Goal: Task Accomplishment & Management: Manage account settings

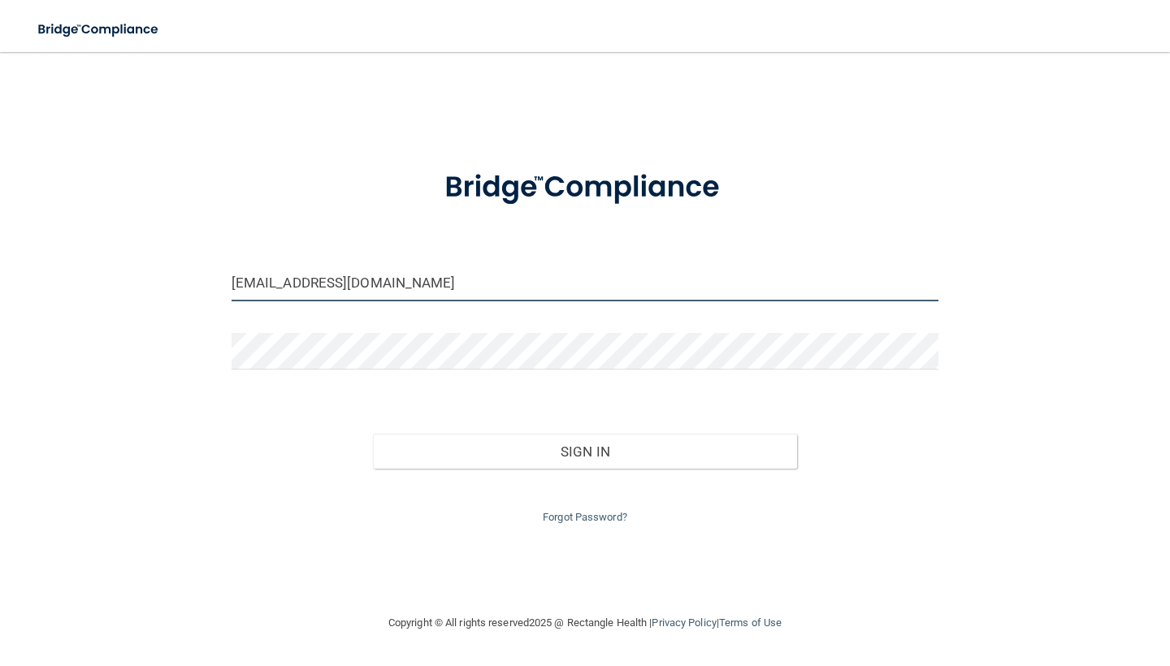
type input "[EMAIL_ADDRESS][DOMAIN_NAME]"
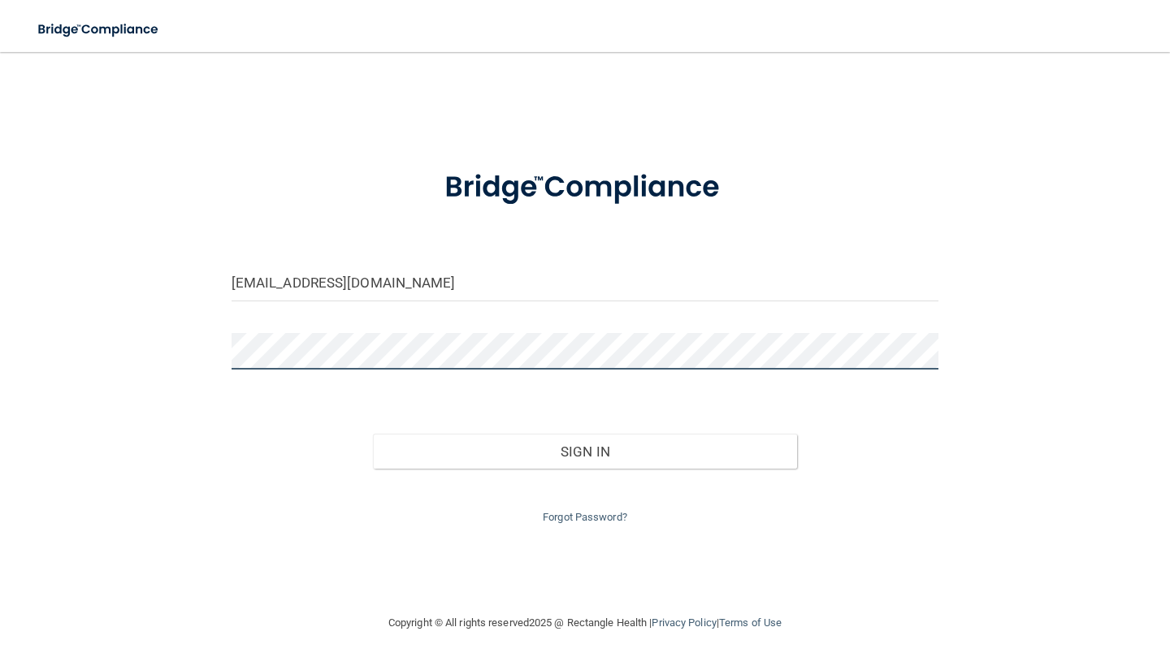
click at [584, 448] on button "Sign In" at bounding box center [585, 452] width 424 height 36
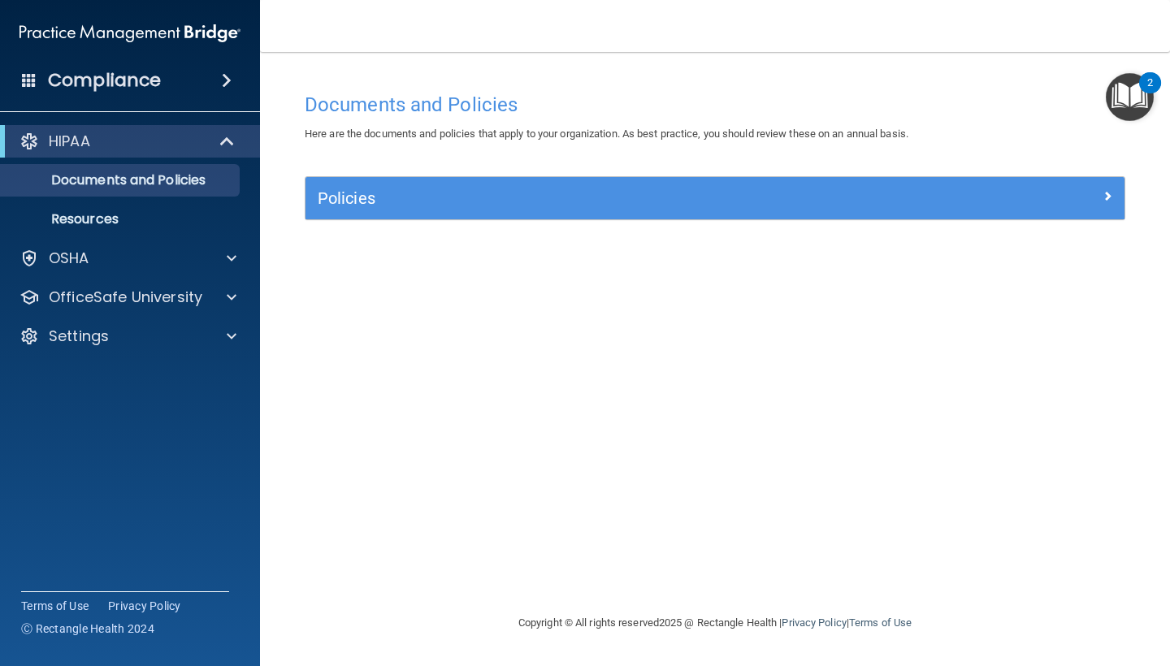
click at [507, 199] on h5 "Policies" at bounding box center [613, 198] width 590 height 18
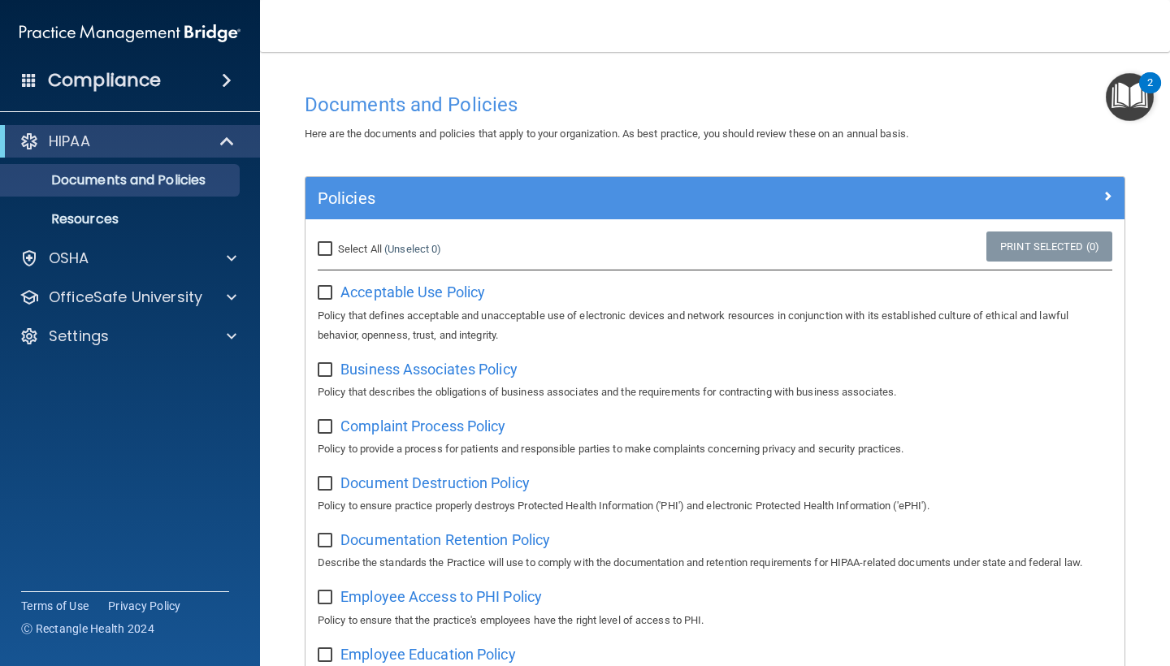
click at [327, 246] on input "Select All (Unselect 0) Unselect All" at bounding box center [327, 249] width 19 height 13
checkbox input "true"
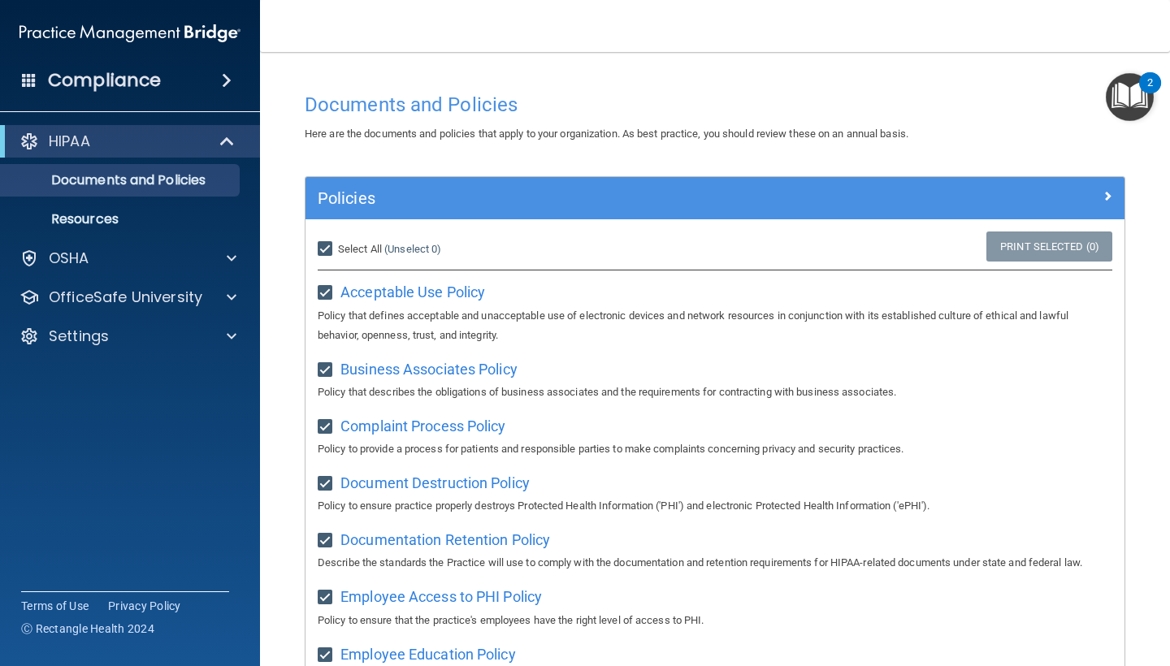
checkbox input "true"
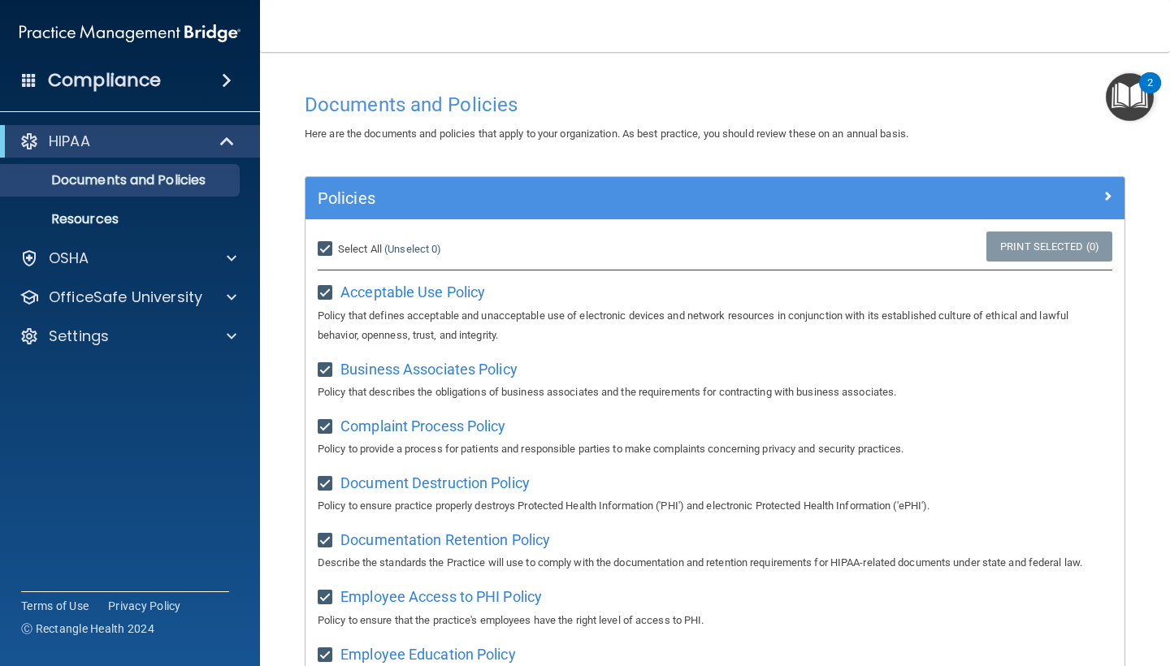
checkbox input "true"
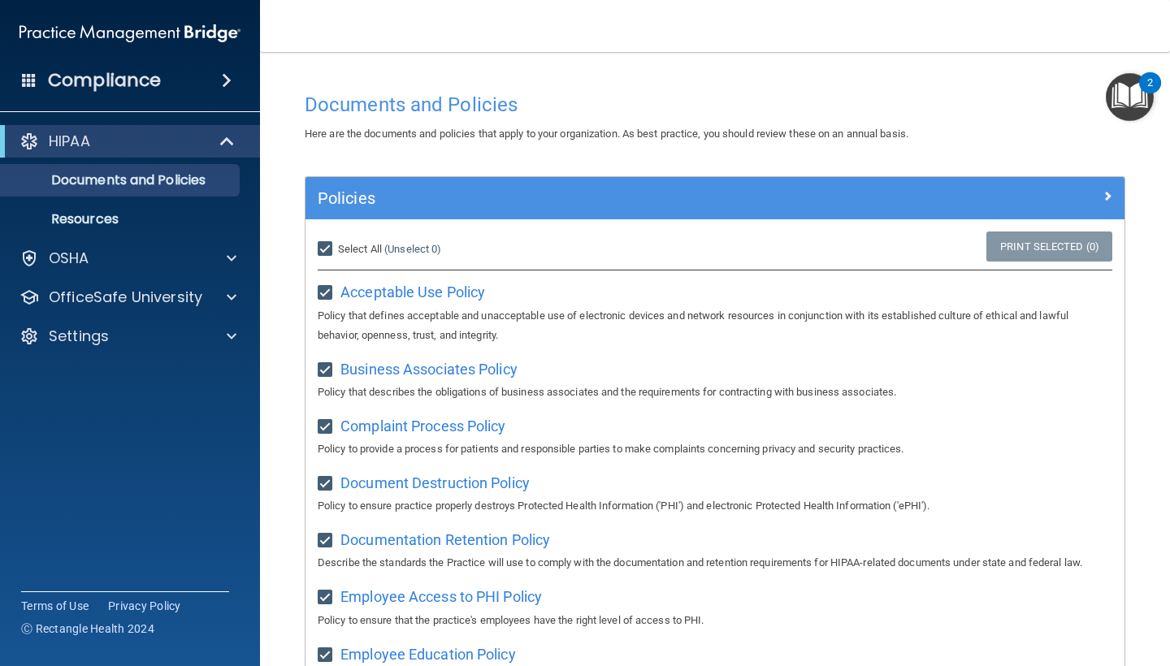
checkbox input "true"
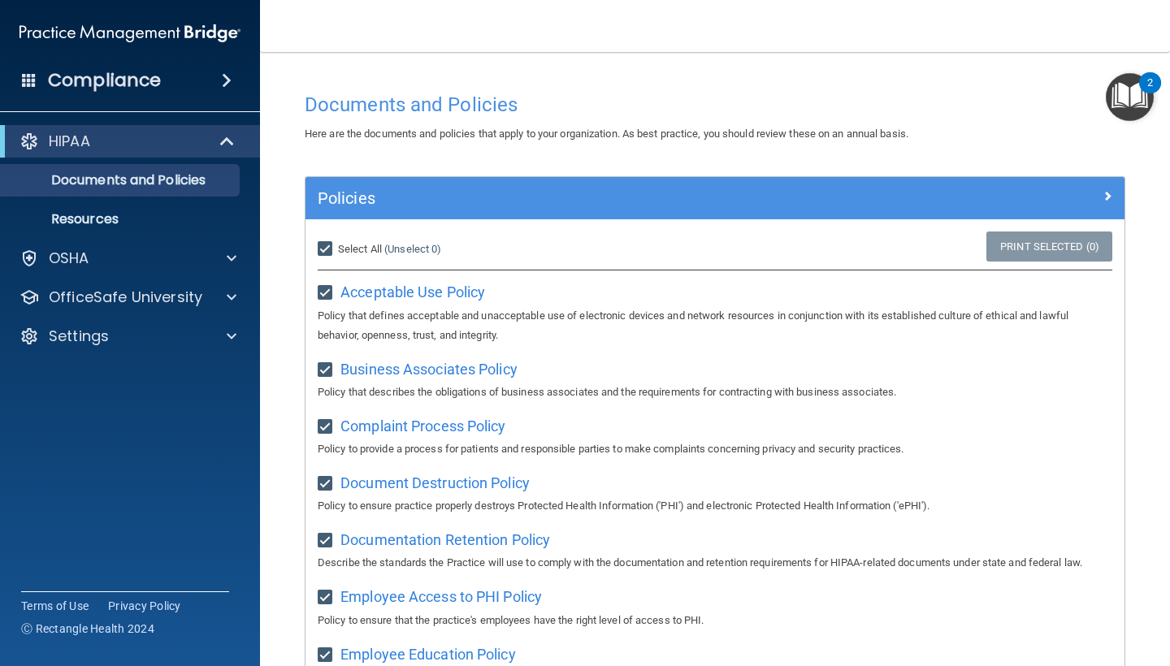
checkbox input "true"
click at [327, 246] on input "Select All (Unselect 21) Unselect All" at bounding box center [327, 249] width 19 height 13
checkbox input "false"
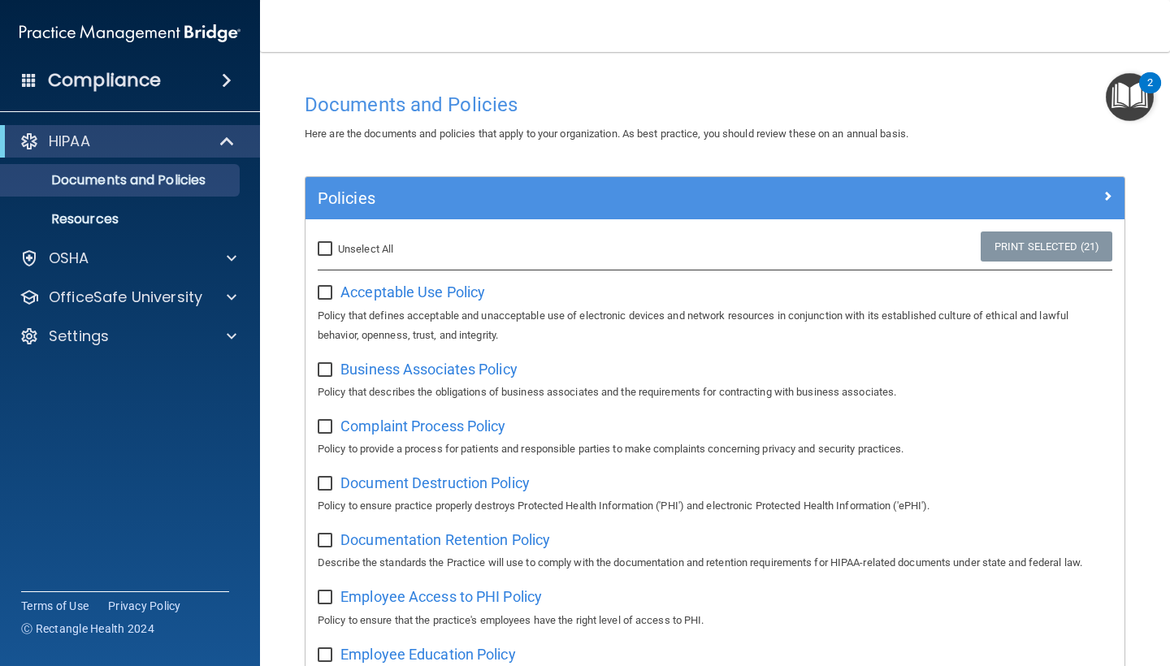
checkbox input "false"
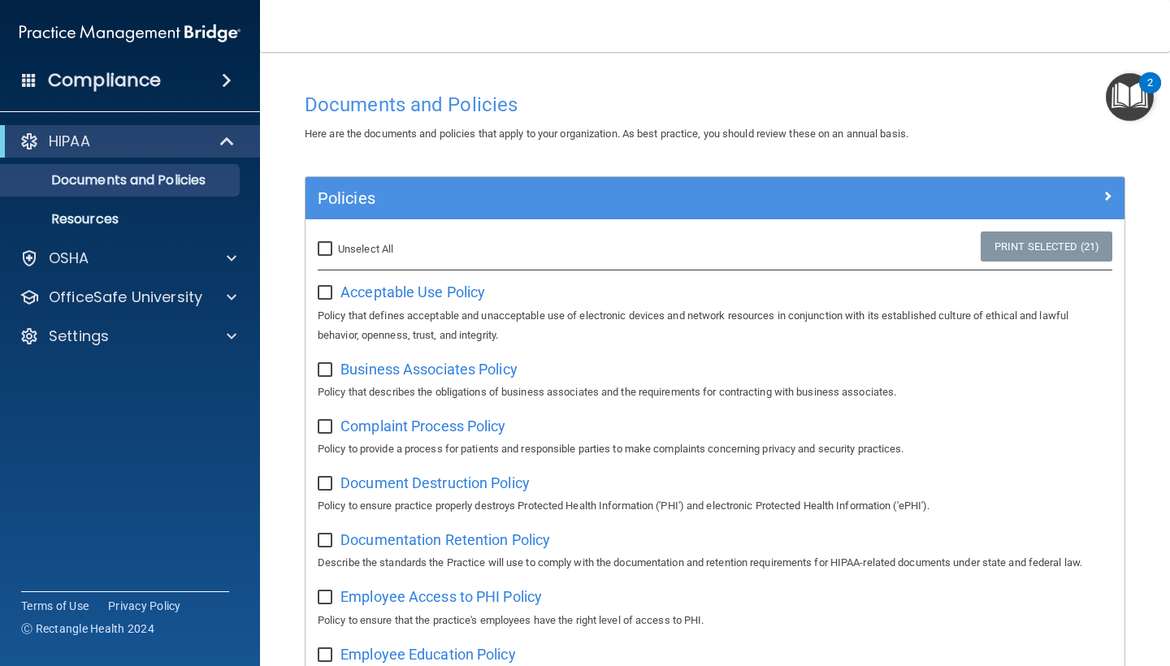
checkbox input "false"
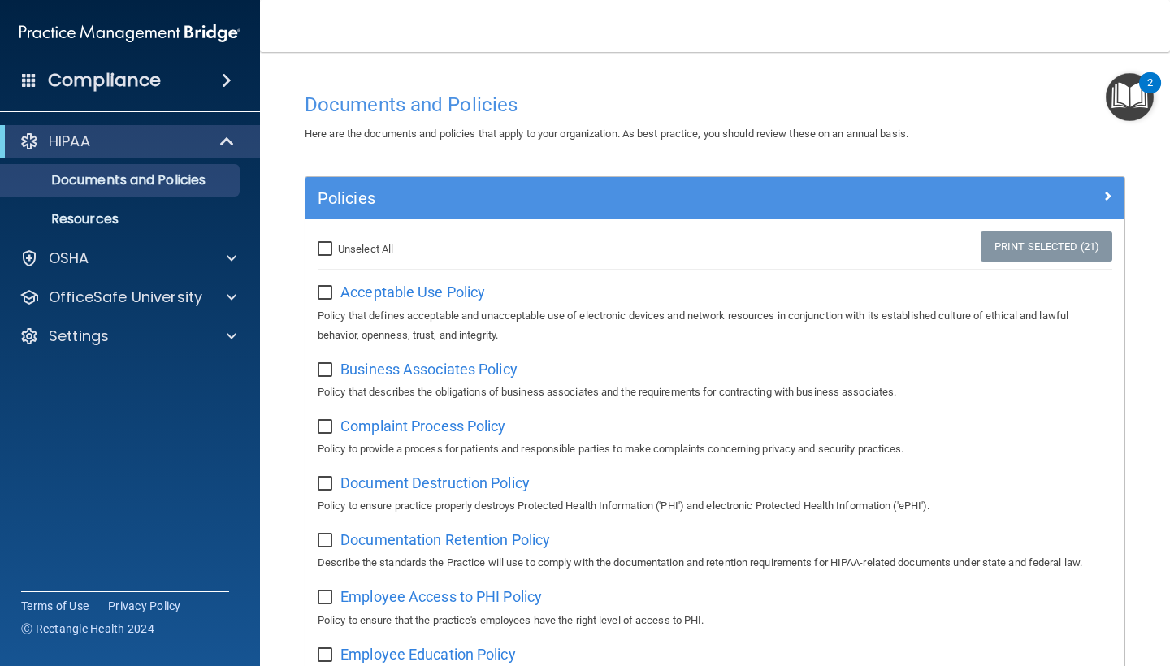
checkbox input "false"
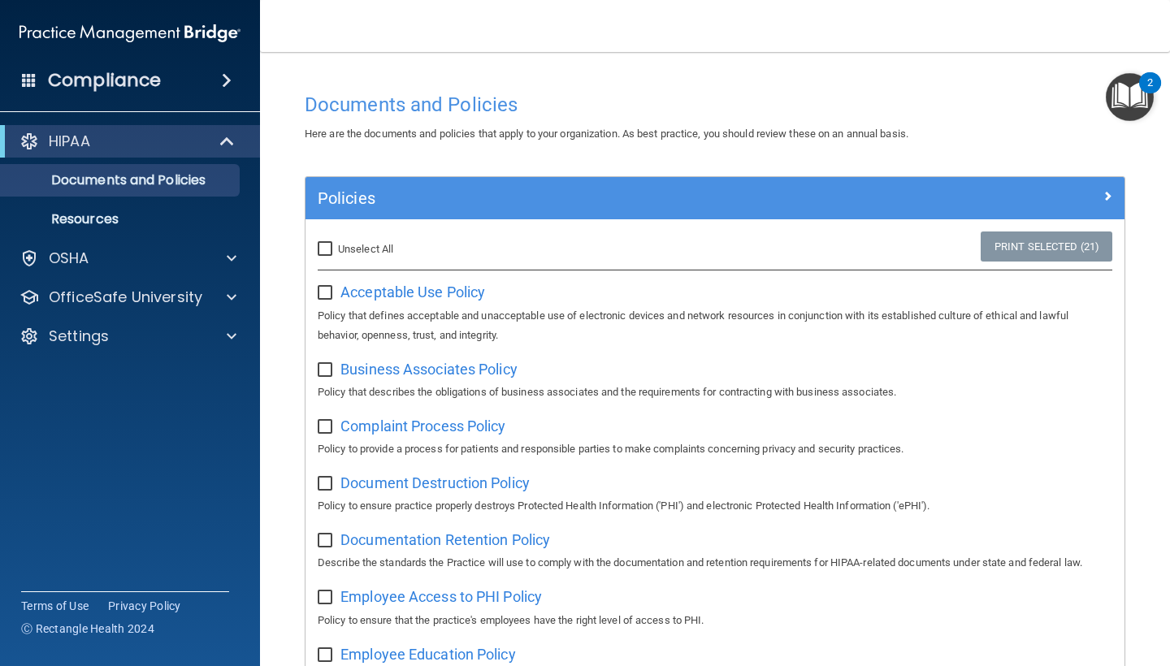
checkbox input "false"
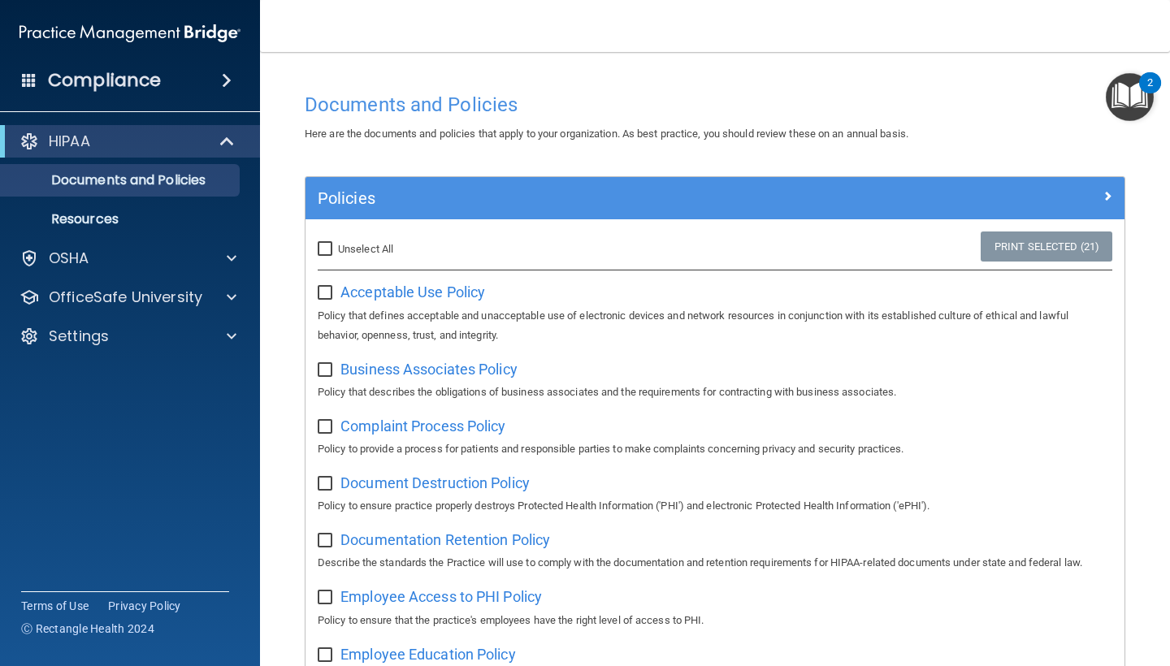
checkbox input "false"
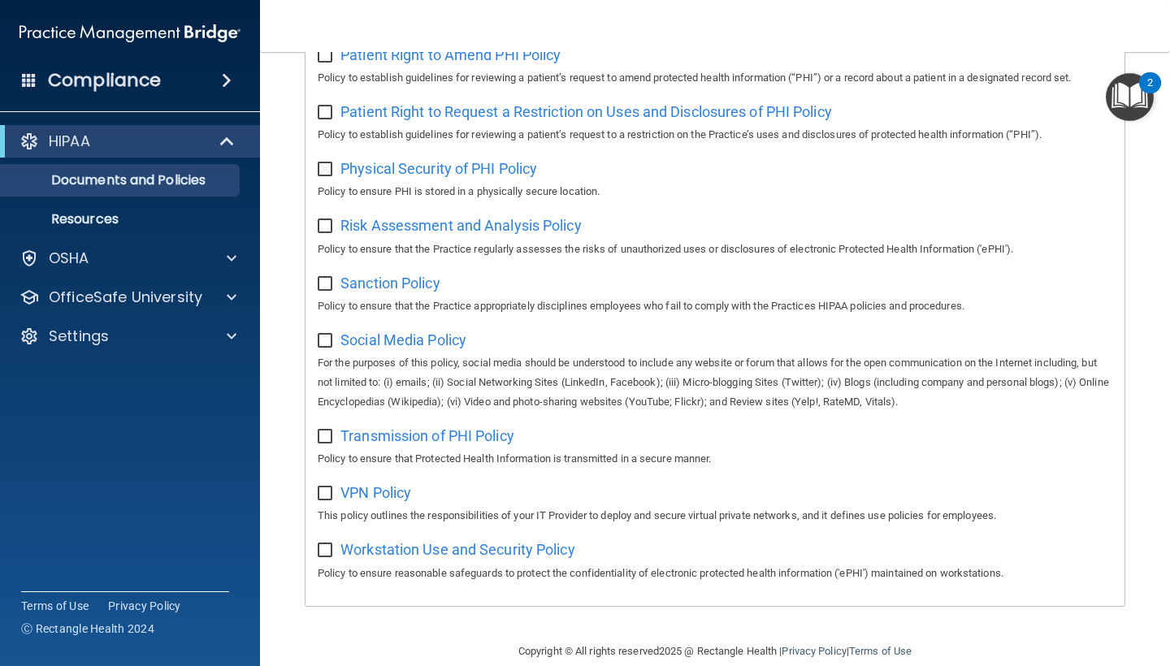
scroll to position [959, 0]
click at [368, 543] on span "Workstation Use and Security Policy" at bounding box center [457, 551] width 235 height 17
click at [198, 236] on div "HIPAA Documents and Policies Report an Incident Business Associates Emergency P…" at bounding box center [130, 242] width 261 height 247
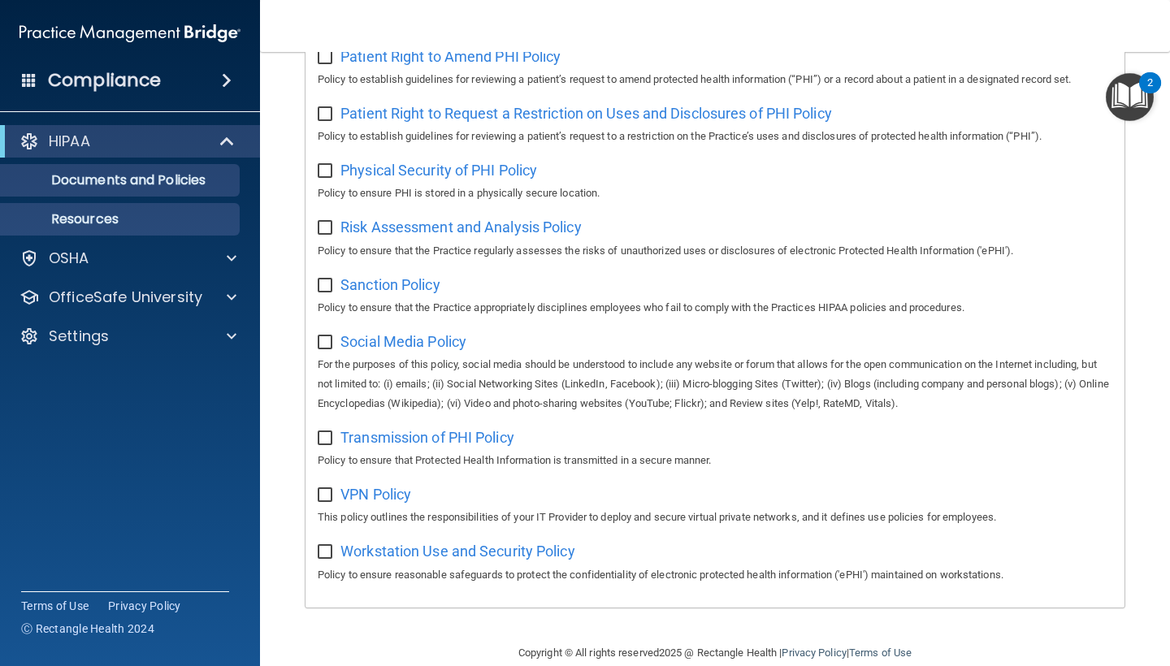
click at [110, 211] on p "Resources" at bounding box center [122, 219] width 222 height 16
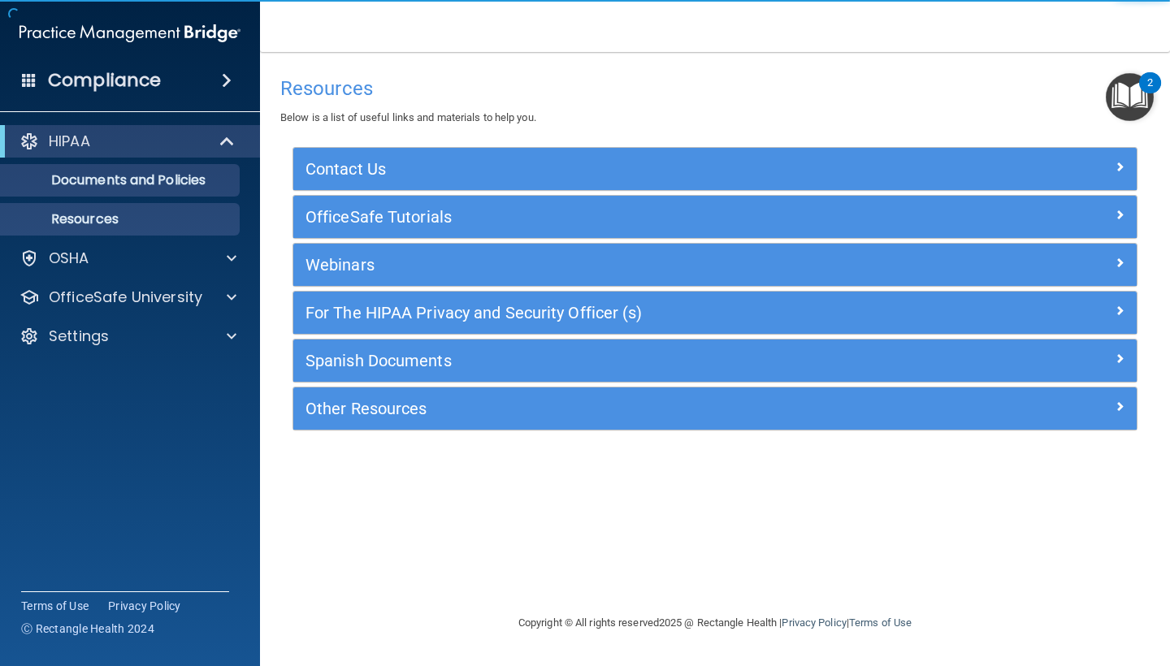
click at [111, 186] on p "Documents and Policies" at bounding box center [122, 180] width 222 height 16
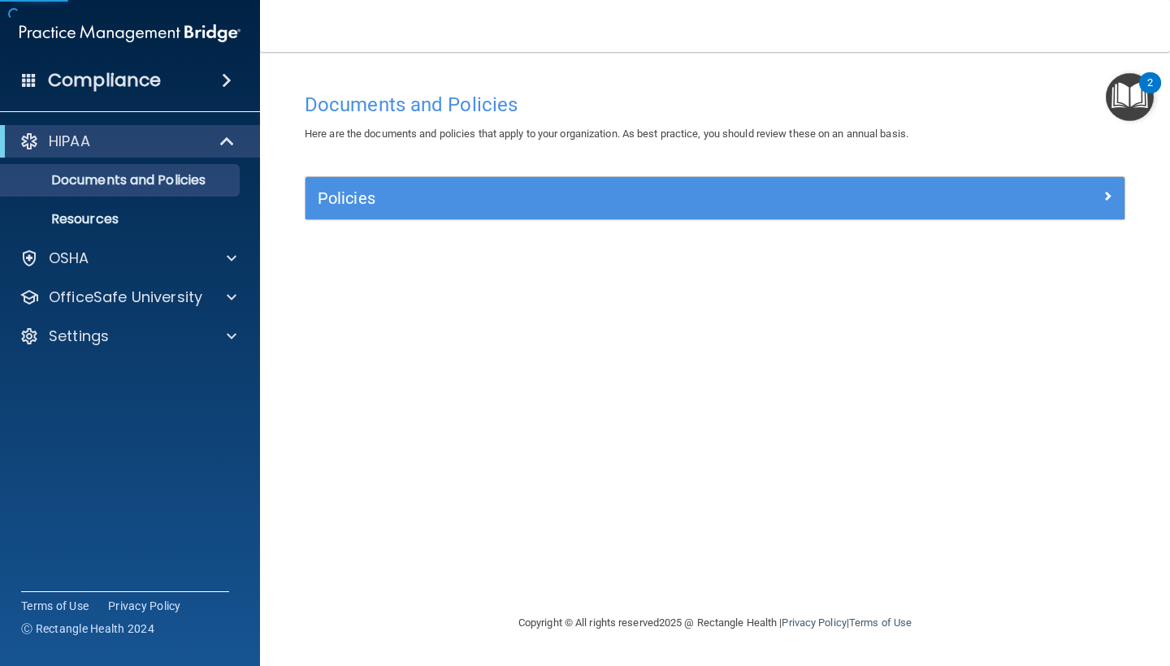
click at [197, 81] on div "Compliance" at bounding box center [130, 81] width 260 height 36
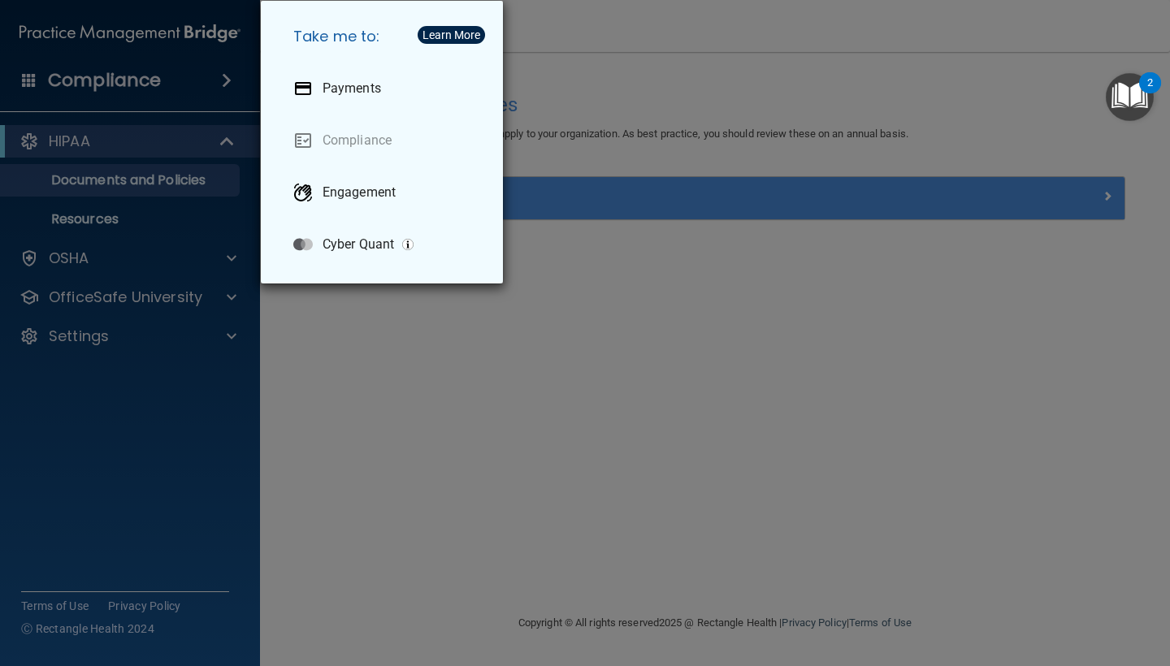
click at [93, 266] on div "Take me to: Payments Compliance Engagement Cyber Quant" at bounding box center [585, 333] width 1170 height 666
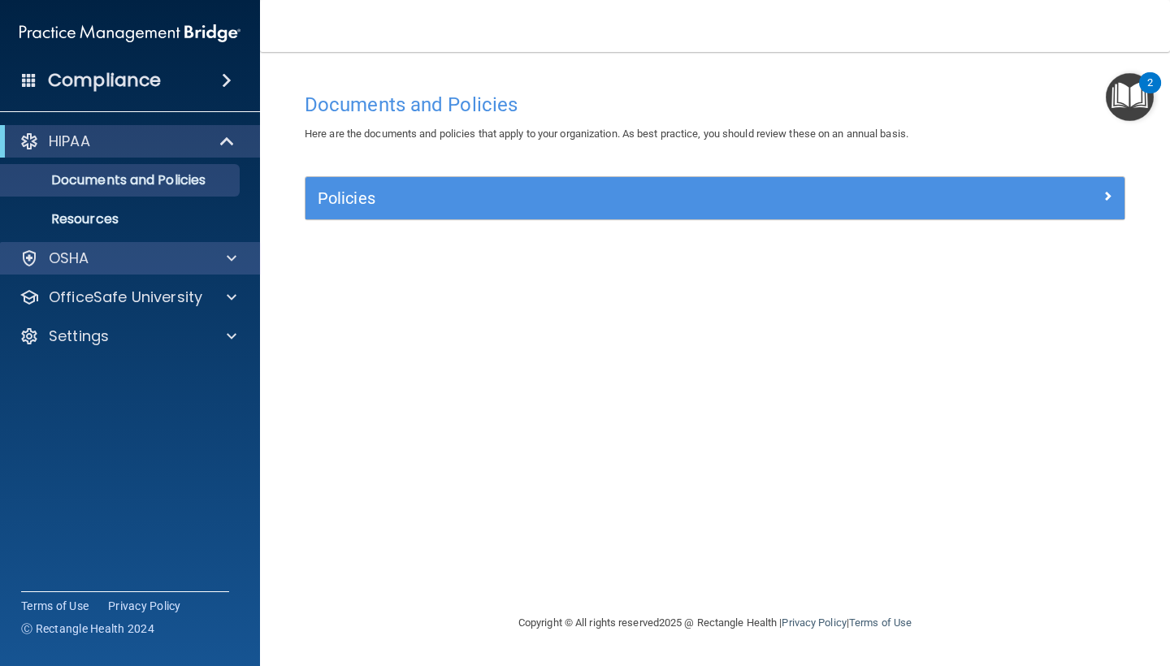
click at [74, 257] on p "OSHA" at bounding box center [69, 258] width 41 height 19
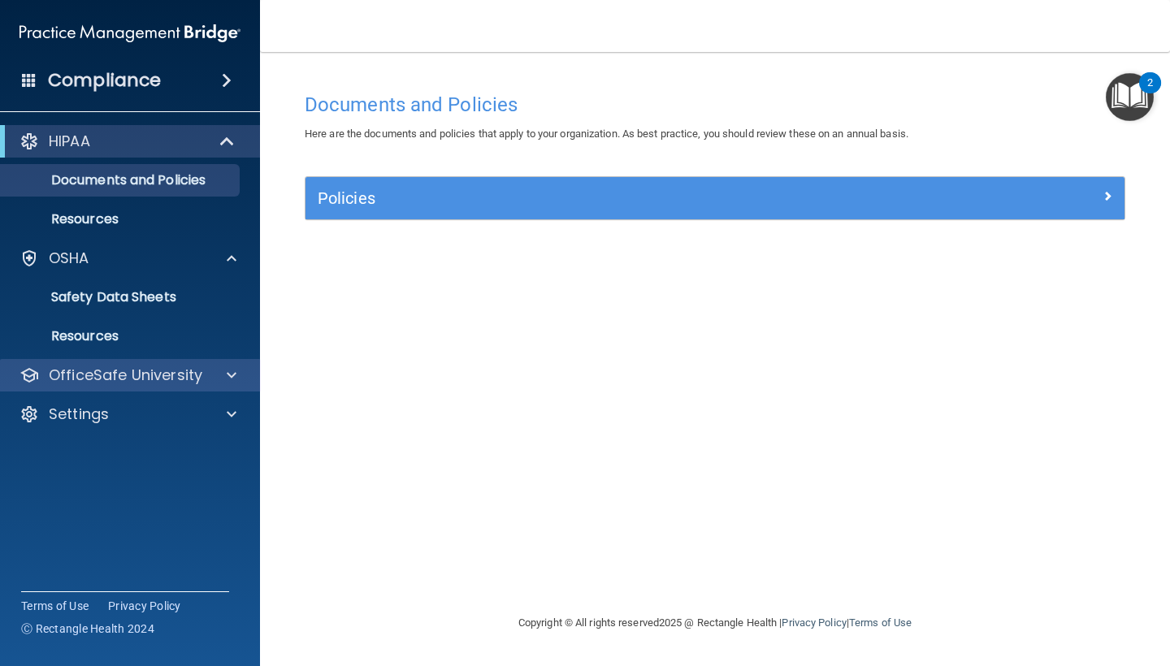
click at [162, 380] on p "OfficeSafe University" at bounding box center [126, 375] width 154 height 19
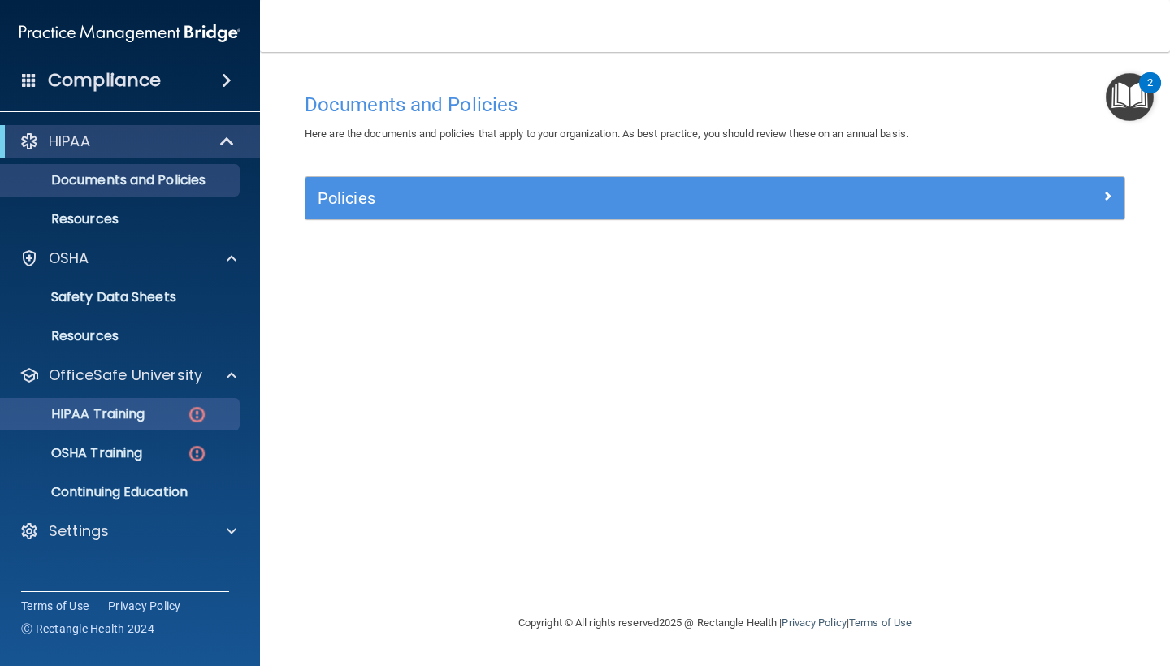
click at [145, 416] on p "HIPAA Training" at bounding box center [78, 414] width 134 height 16
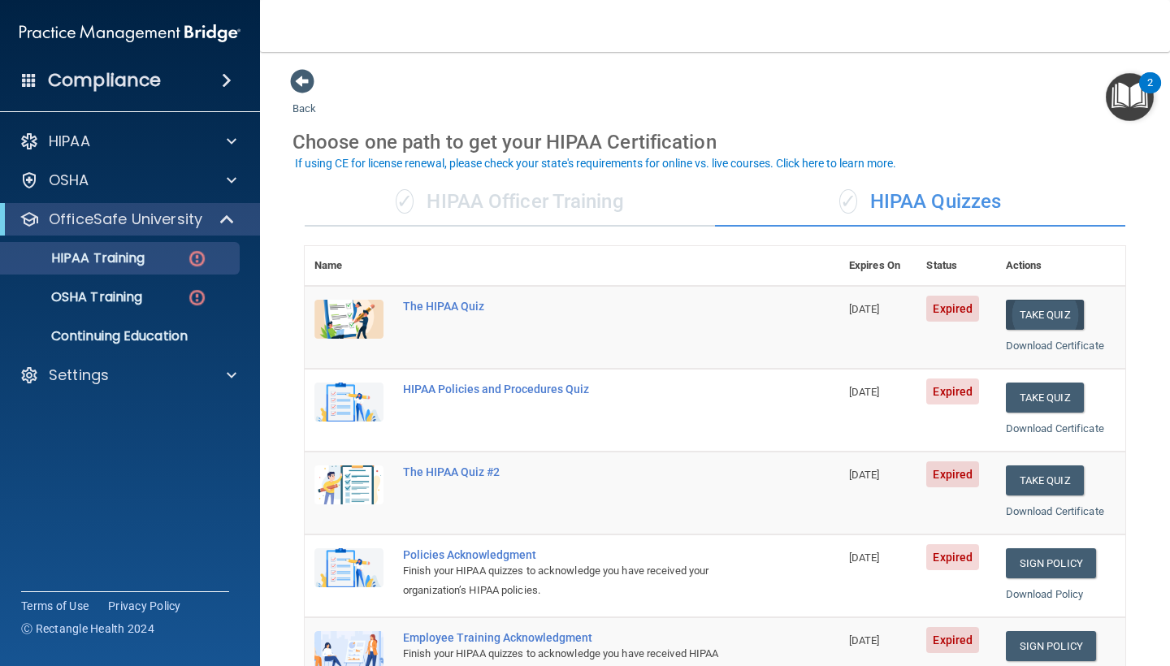
click at [1057, 307] on button "Take Quiz" at bounding box center [1045, 315] width 78 height 30
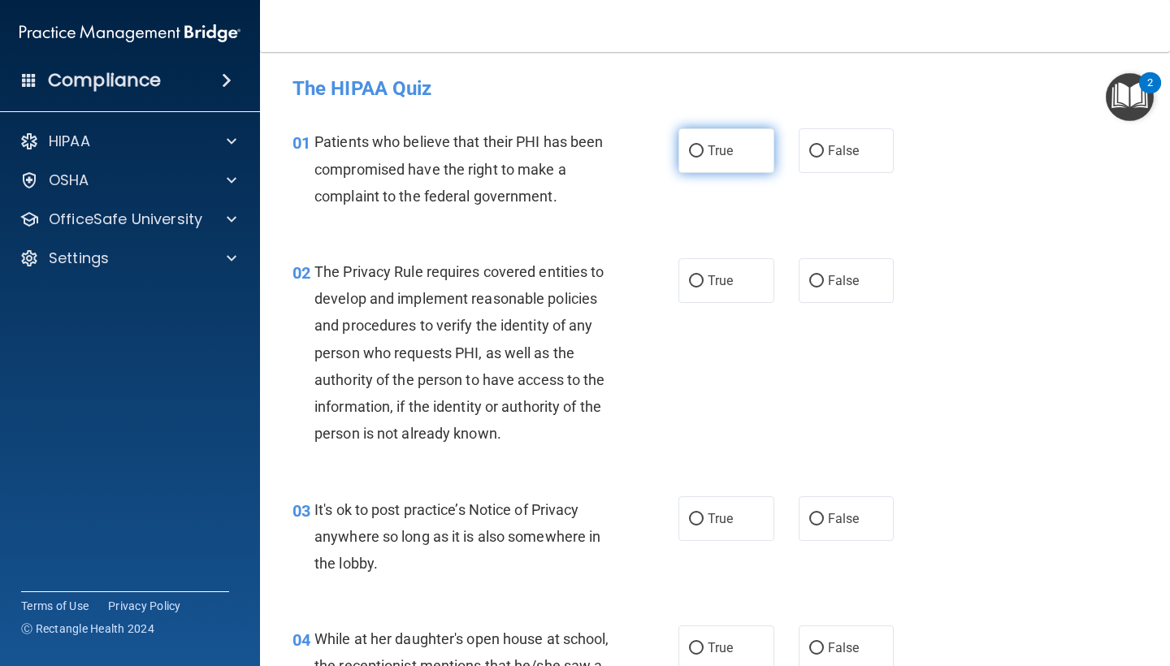
click at [734, 164] on label "True" at bounding box center [726, 150] width 96 height 45
click at [703, 158] on input "True" at bounding box center [696, 151] width 15 height 12
radio input "true"
click at [700, 288] on label "True" at bounding box center [726, 280] width 96 height 45
click at [700, 288] on input "True" at bounding box center [696, 281] width 15 height 12
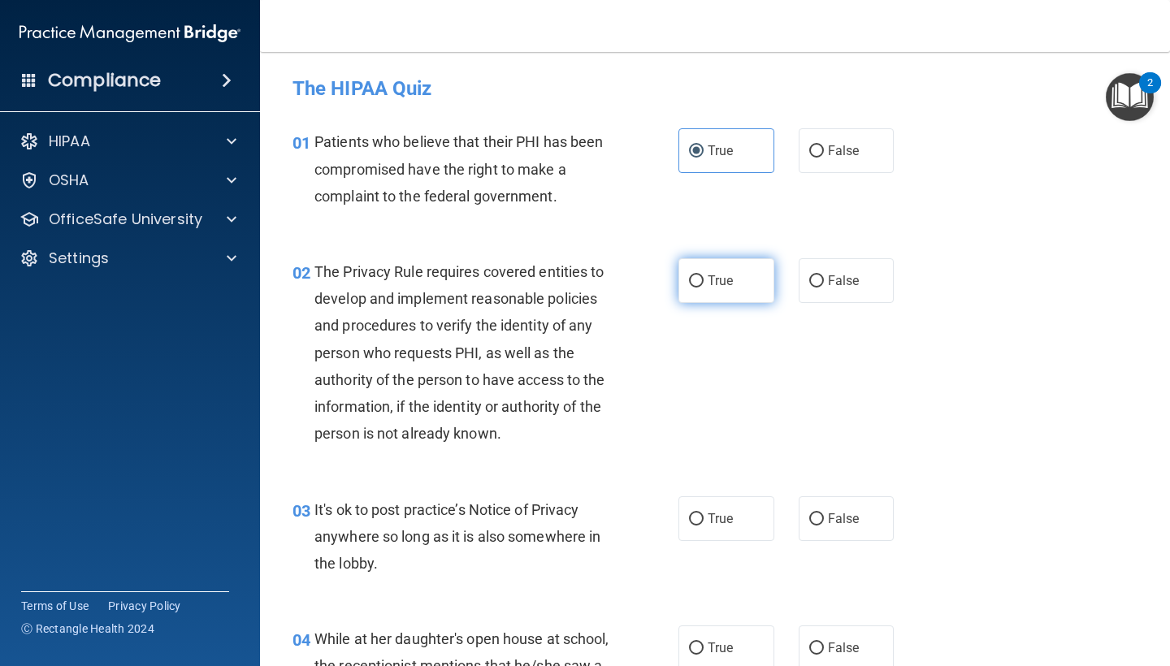
radio input "true"
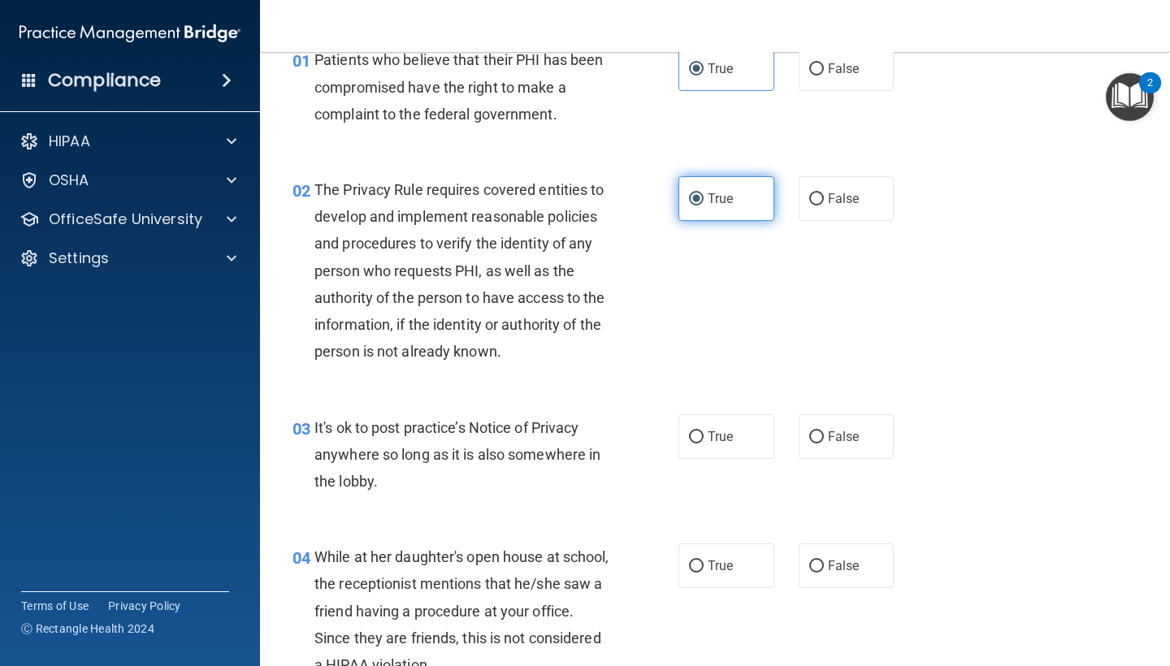
scroll to position [85, 0]
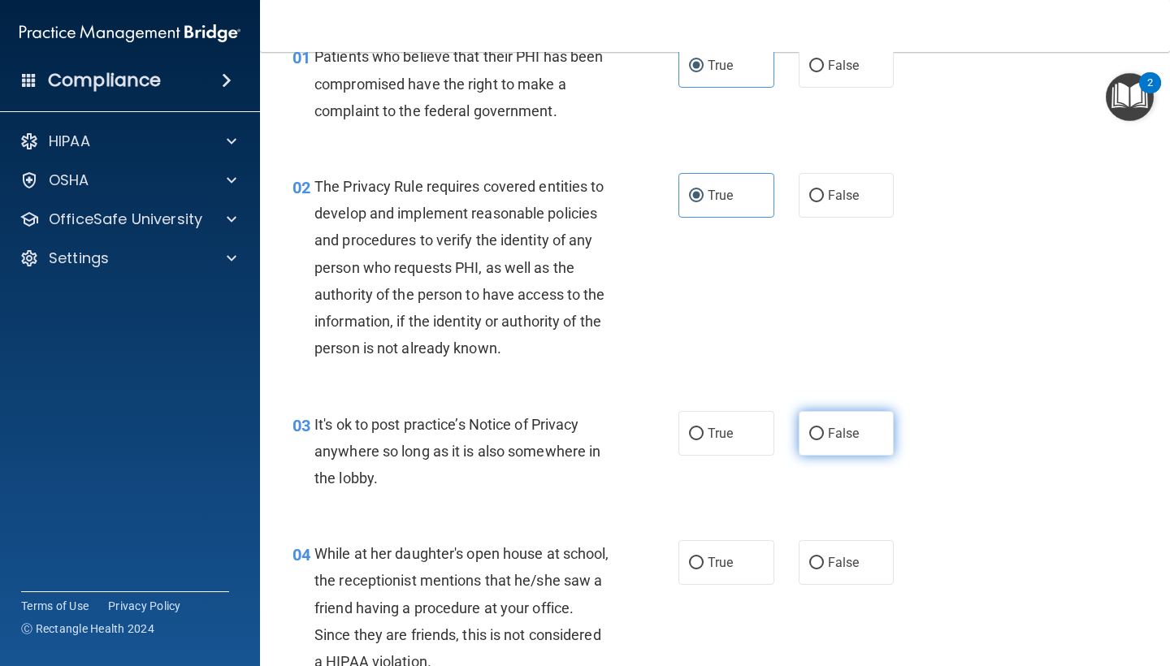
click at [833, 427] on span "False" at bounding box center [844, 433] width 32 height 15
click at [824, 428] on input "False" at bounding box center [816, 434] width 15 height 12
radio input "true"
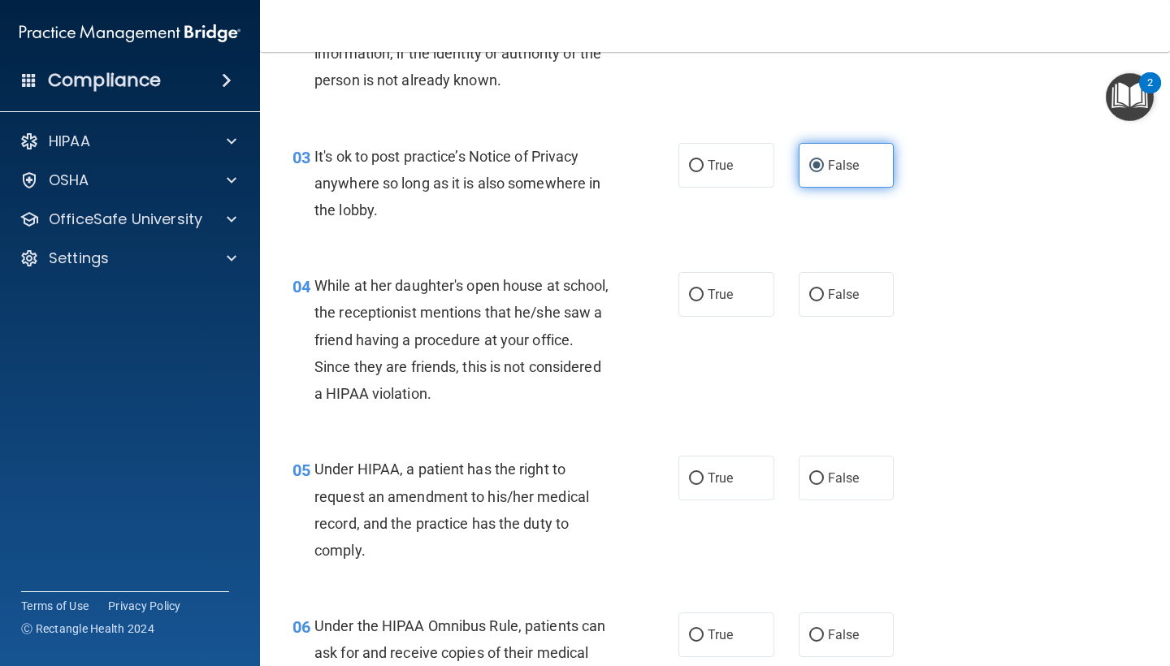
scroll to position [356, 0]
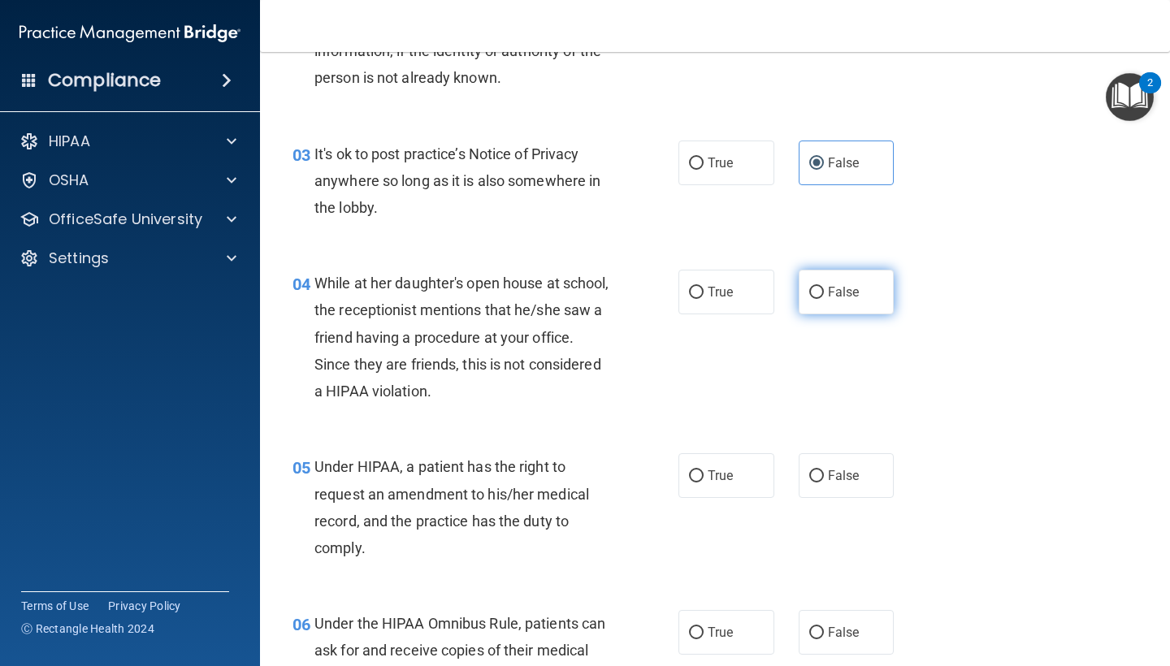
click at [851, 303] on label "False" at bounding box center [847, 292] width 96 height 45
click at [824, 299] on input "False" at bounding box center [816, 293] width 15 height 12
radio input "true"
click at [833, 518] on div "05 Under HIPAA, a patient has the right to request an amendment to his/her medi…" at bounding box center [714, 511] width 869 height 157
click at [839, 478] on span "False" at bounding box center [844, 475] width 32 height 15
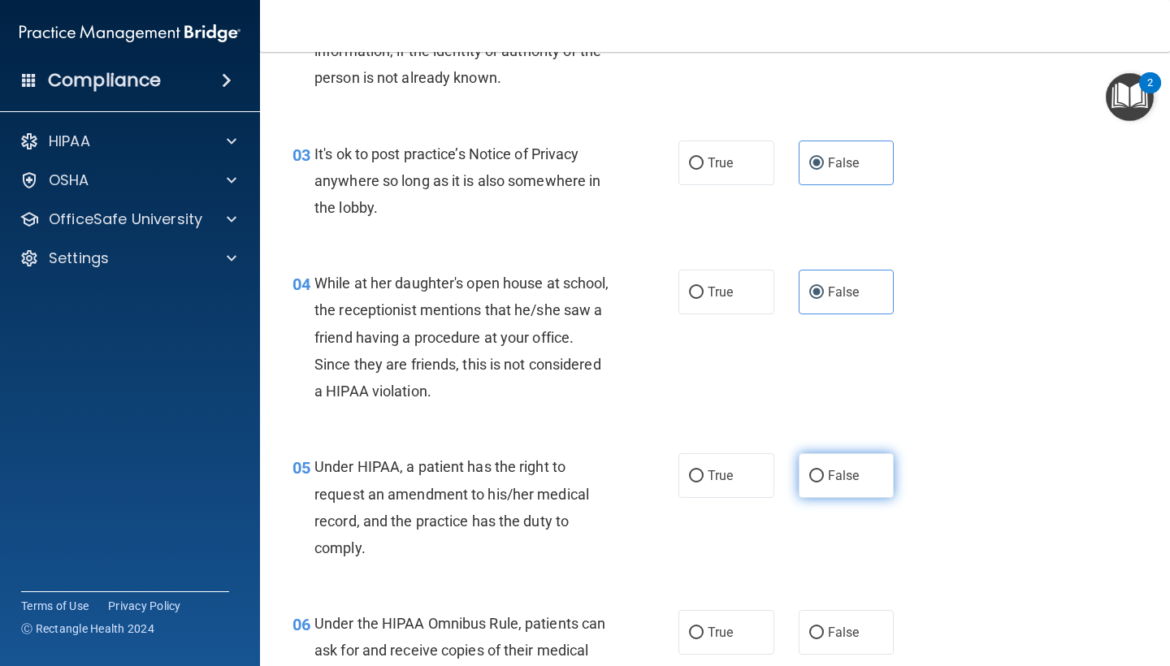
click at [824, 478] on input "False" at bounding box center [816, 476] width 15 height 12
radio input "true"
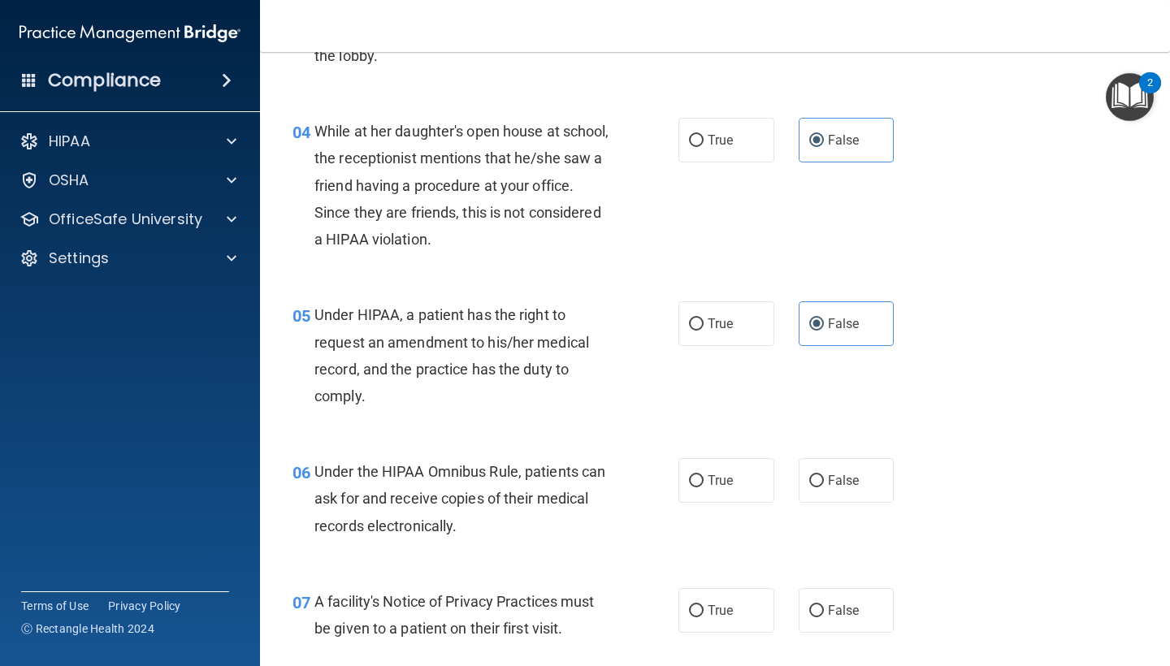
scroll to position [513, 0]
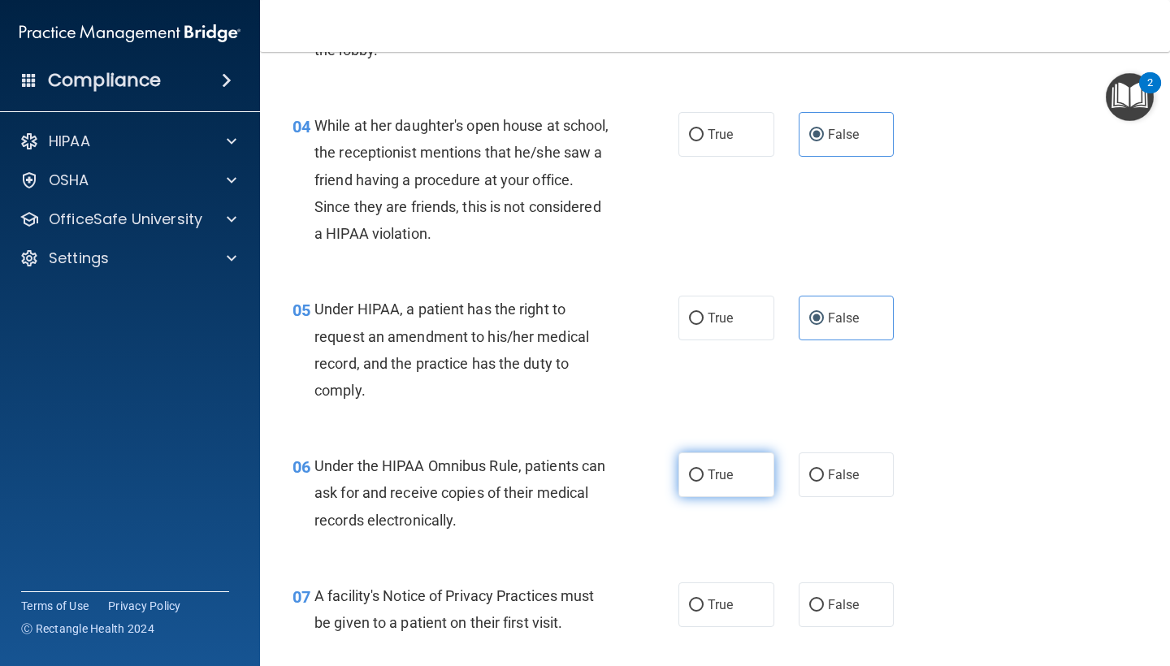
click at [718, 460] on label "True" at bounding box center [726, 474] width 96 height 45
click at [703, 470] on input "True" at bounding box center [696, 476] width 15 height 12
radio input "true"
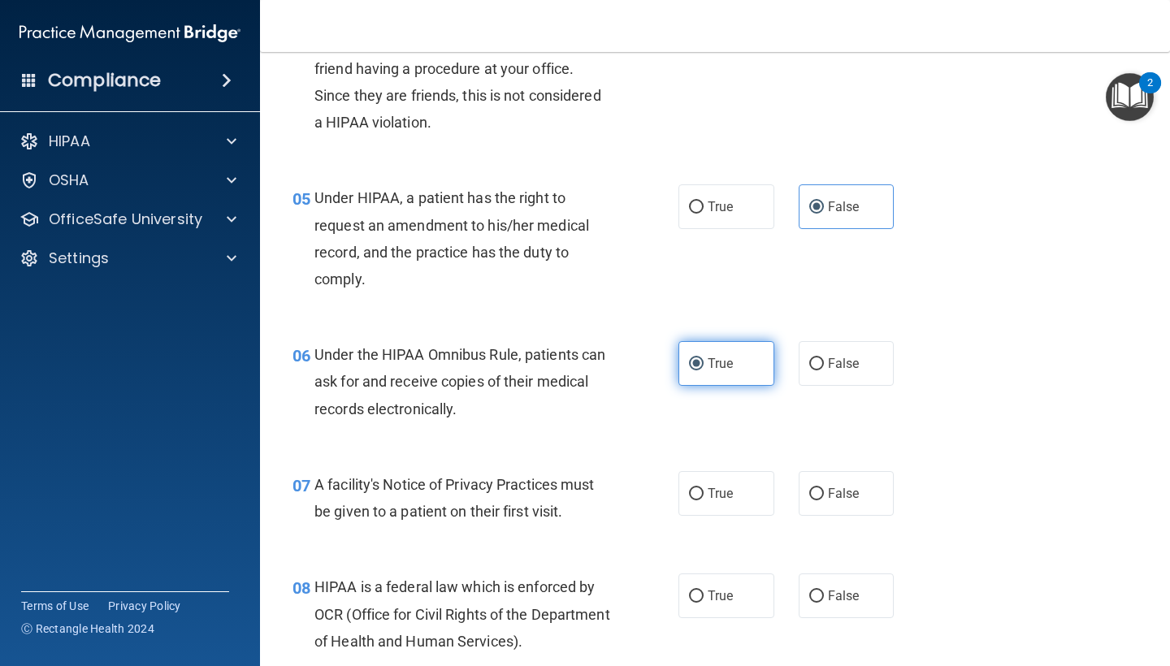
scroll to position [631, 0]
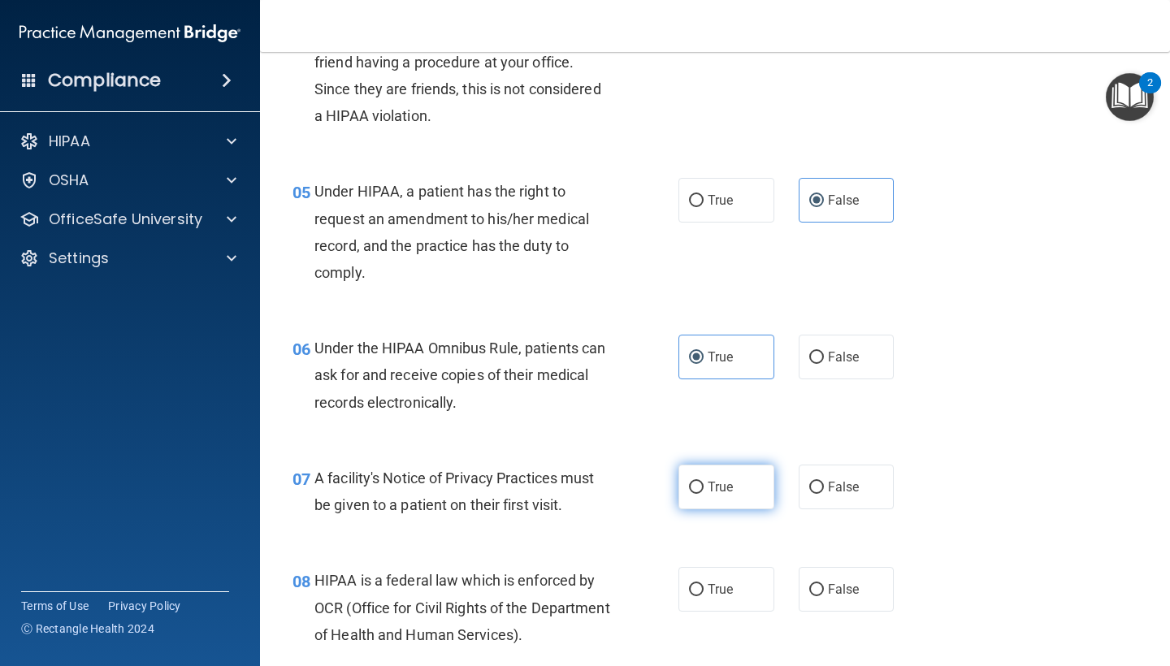
click at [719, 479] on span "True" at bounding box center [720, 486] width 25 height 15
click at [703, 482] on input "True" at bounding box center [696, 488] width 15 height 12
radio input "true"
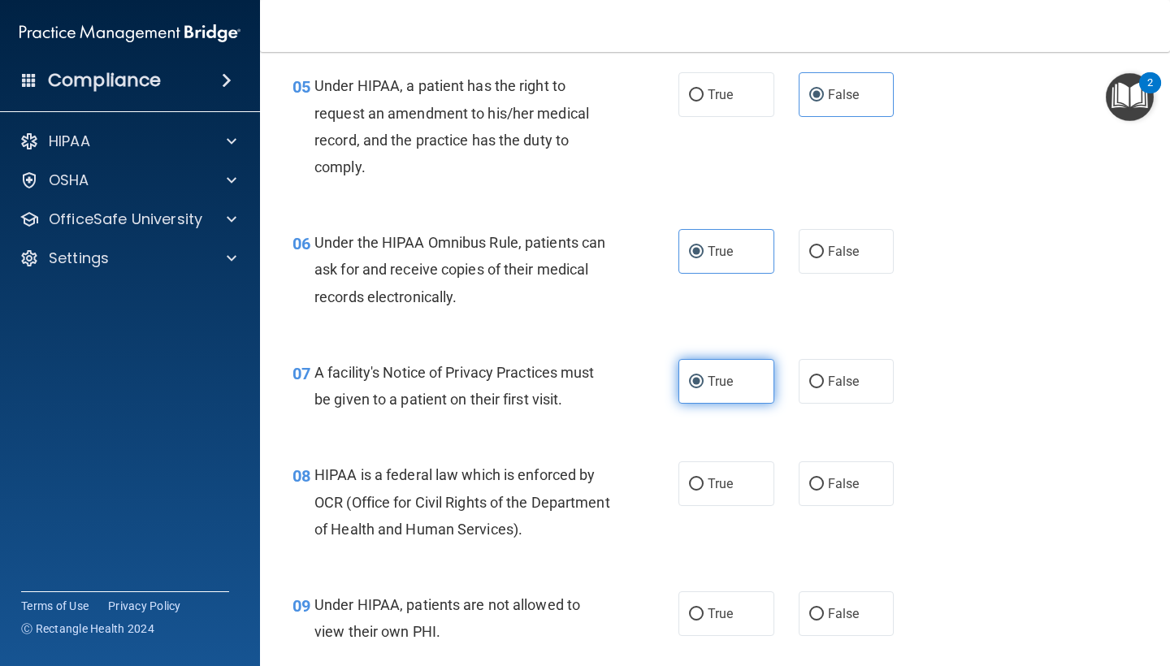
scroll to position [740, 0]
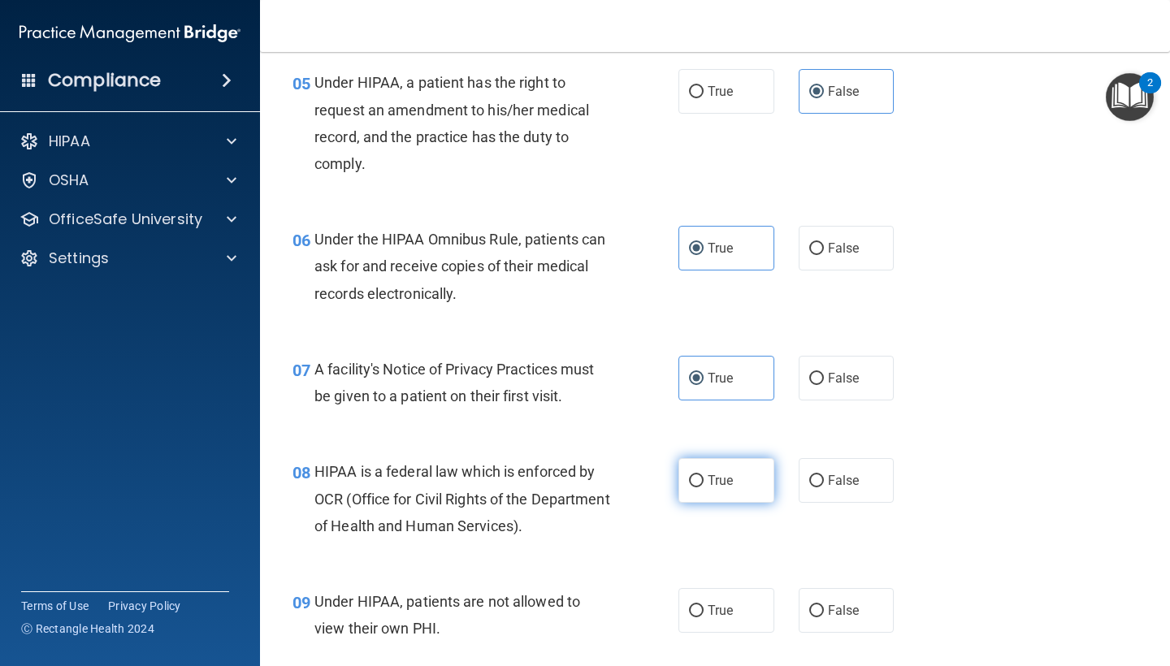
click at [719, 473] on span "True" at bounding box center [720, 480] width 25 height 15
click at [703, 475] on input "True" at bounding box center [696, 481] width 15 height 12
radio input "true"
click at [807, 599] on label "False" at bounding box center [847, 610] width 96 height 45
click at [809, 605] on input "False" at bounding box center [816, 611] width 15 height 12
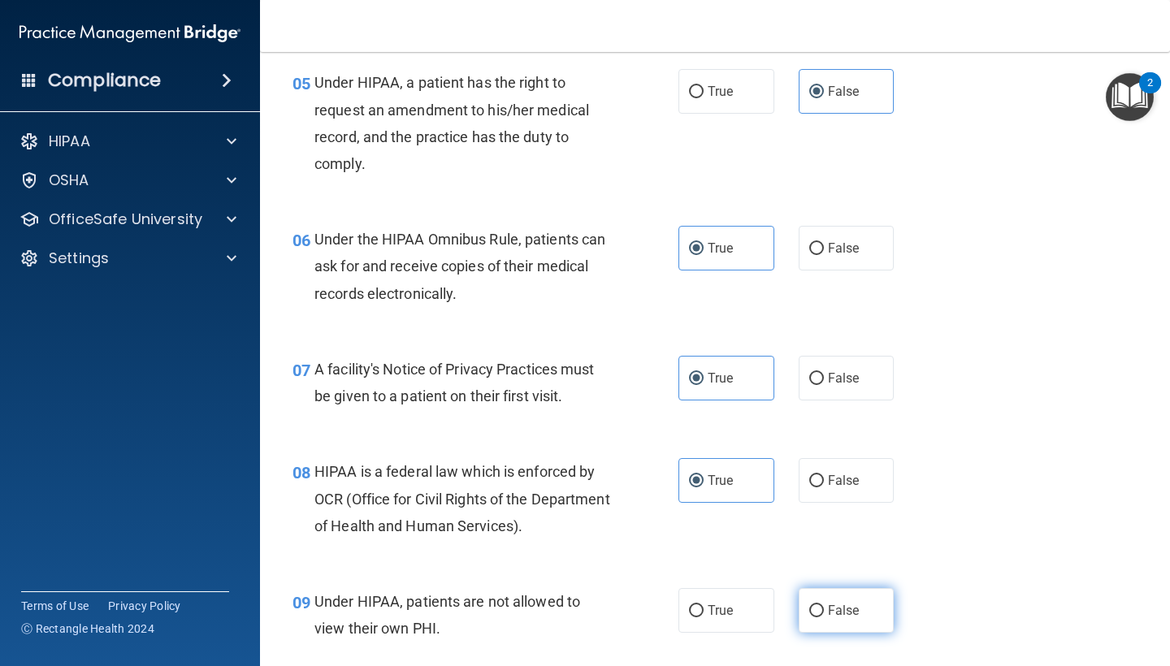
radio input "true"
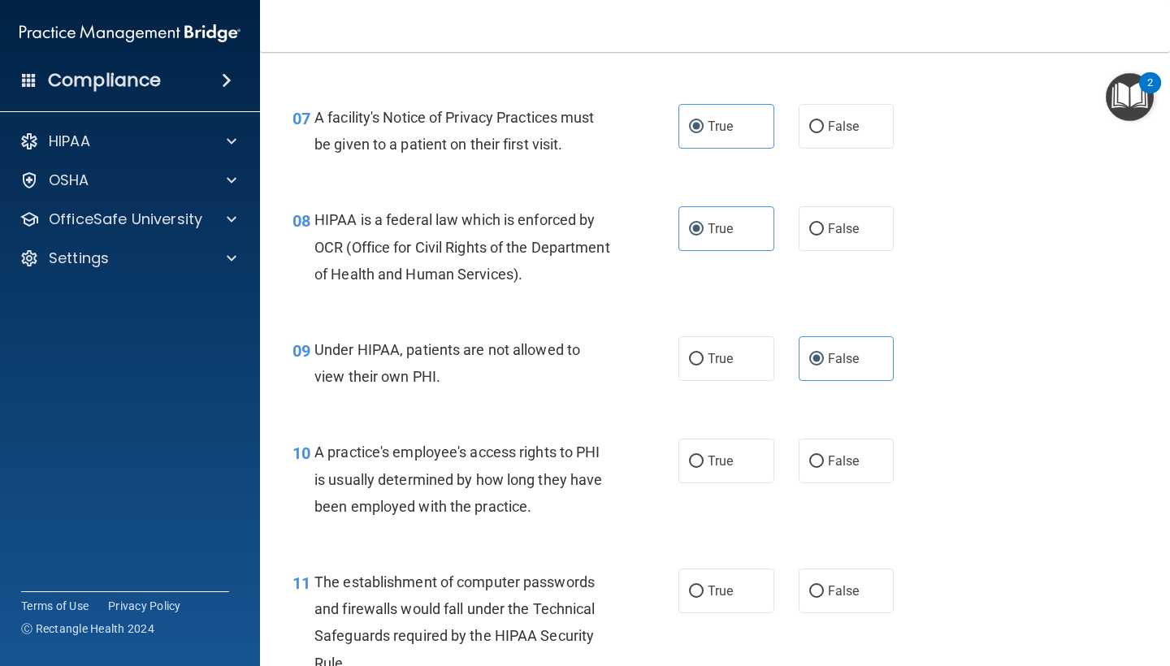
scroll to position [993, 0]
click at [850, 455] on span "False" at bounding box center [844, 459] width 32 height 15
click at [824, 455] on input "False" at bounding box center [816, 461] width 15 height 12
radio input "true"
click at [699, 586] on input "True" at bounding box center [696, 591] width 15 height 12
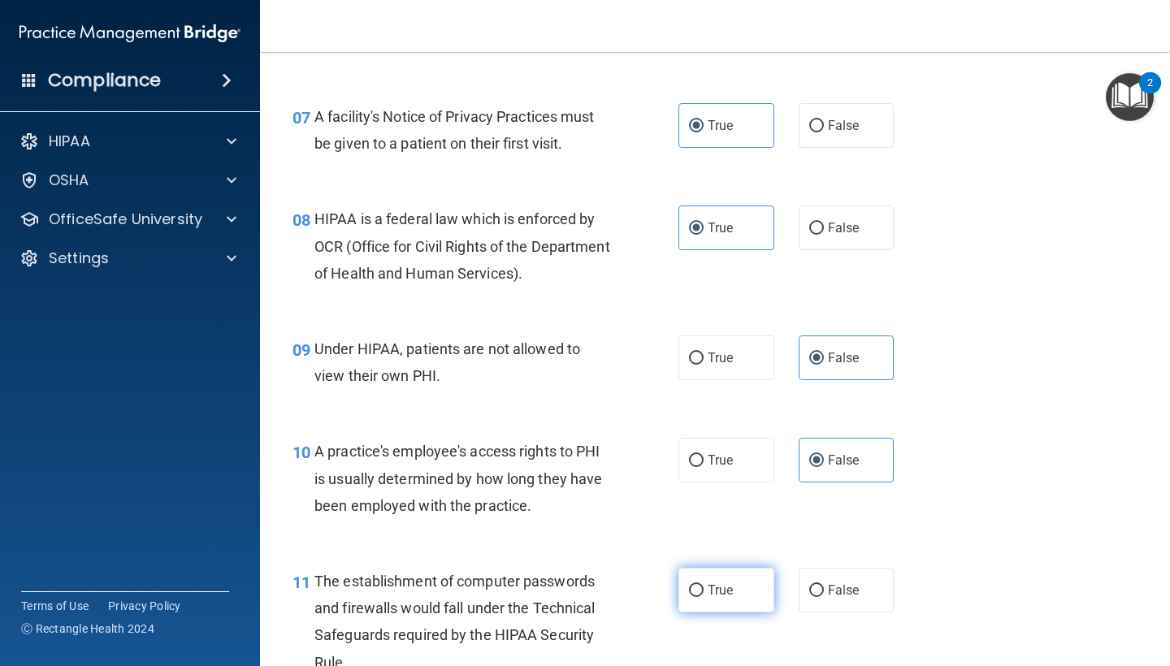
radio input "true"
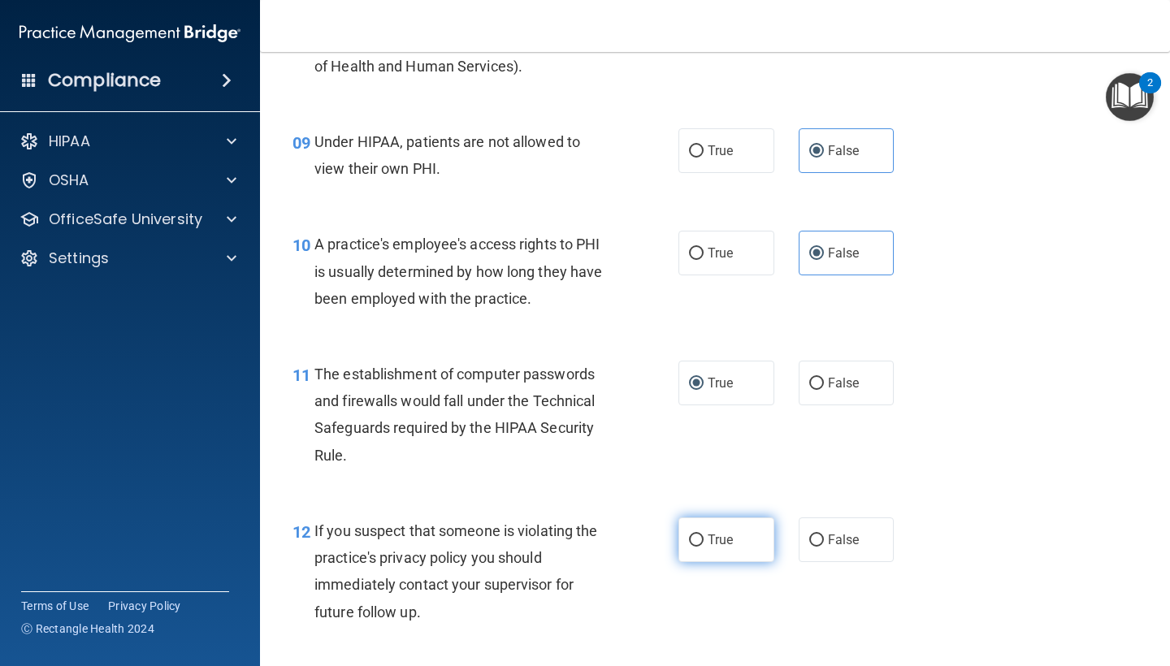
scroll to position [1205, 0]
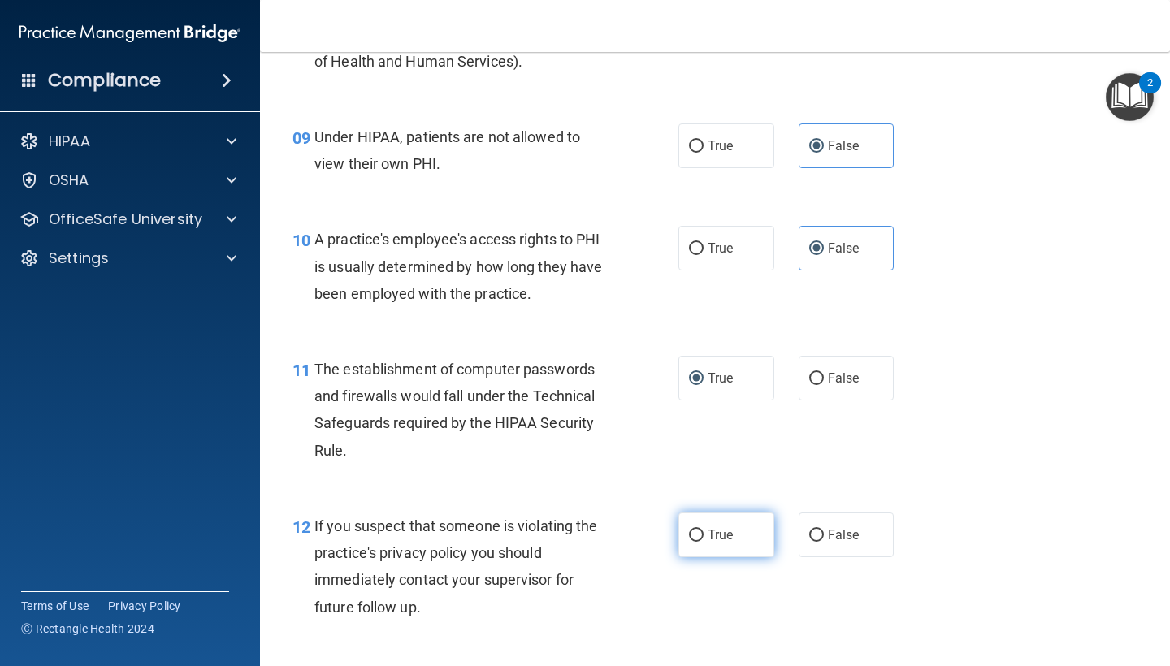
click at [734, 518] on label "True" at bounding box center [726, 535] width 96 height 45
click at [703, 530] on input "True" at bounding box center [696, 536] width 15 height 12
radio input "true"
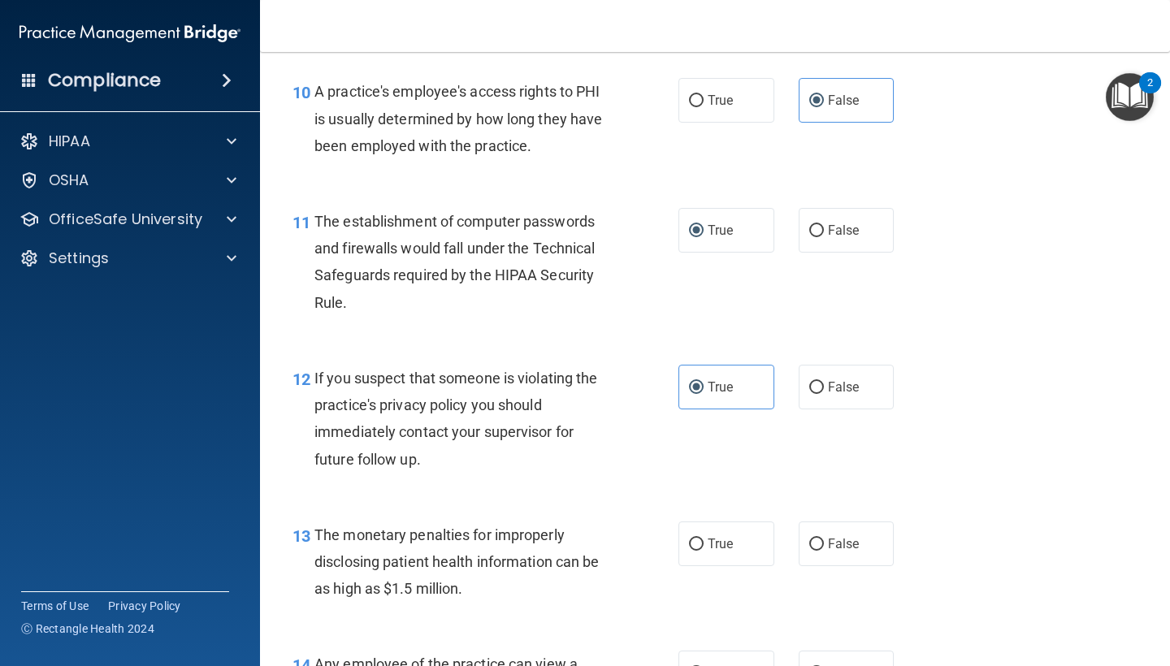
scroll to position [1359, 0]
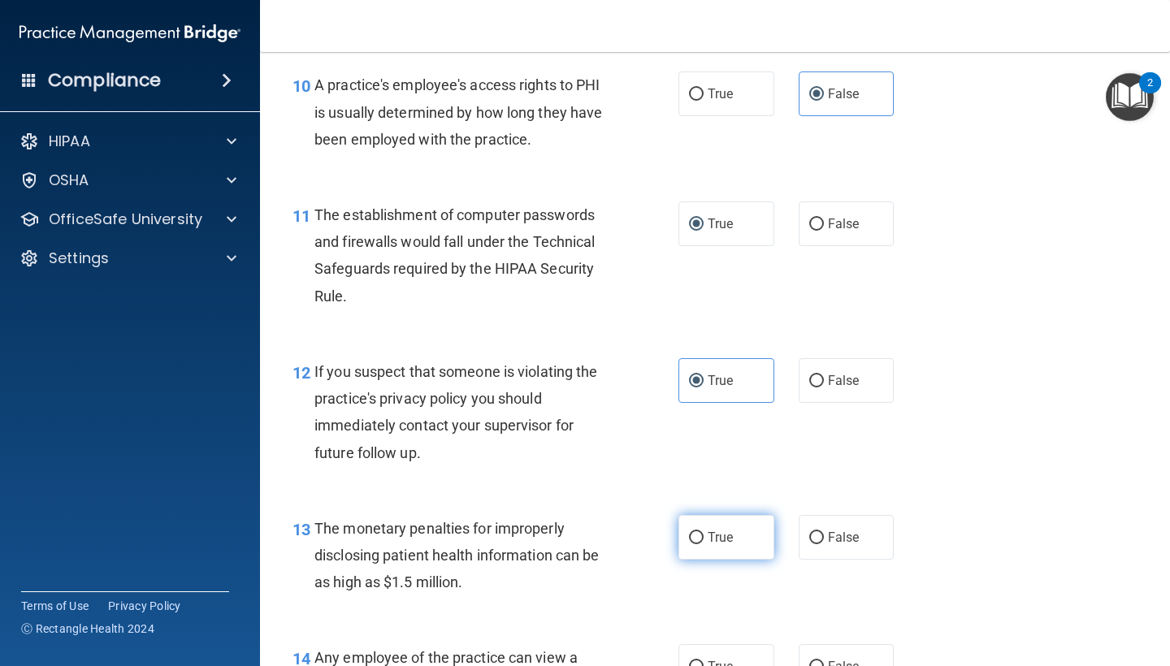
click at [734, 526] on label "True" at bounding box center [726, 537] width 96 height 45
click at [703, 532] on input "True" at bounding box center [696, 538] width 15 height 12
radio input "true"
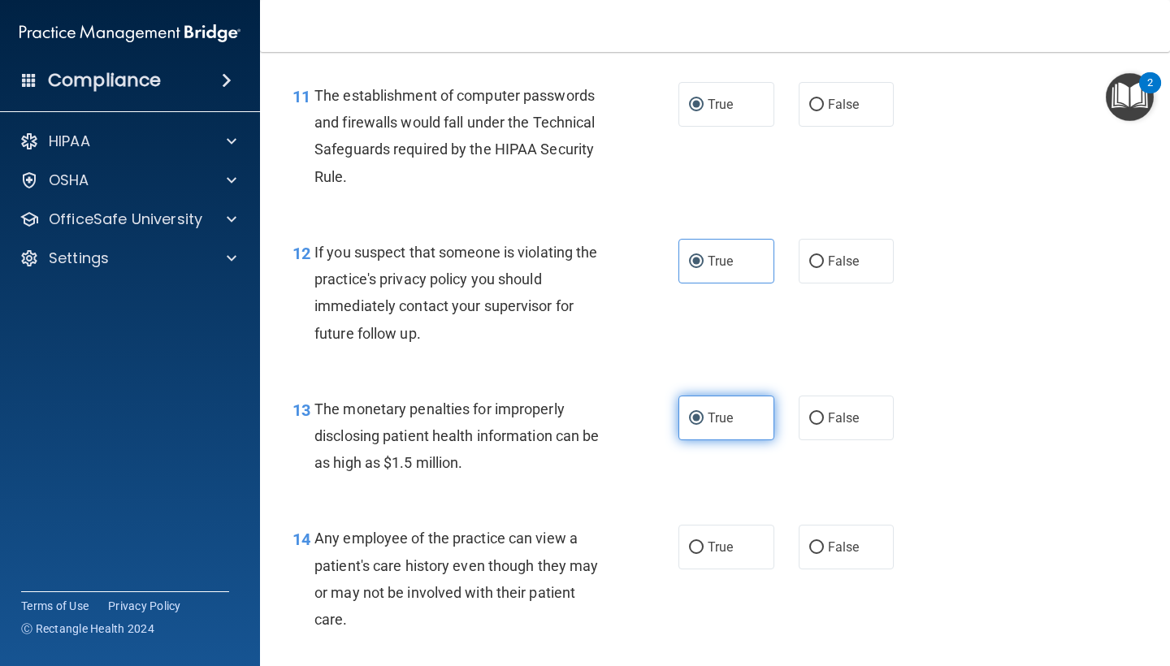
scroll to position [1483, 0]
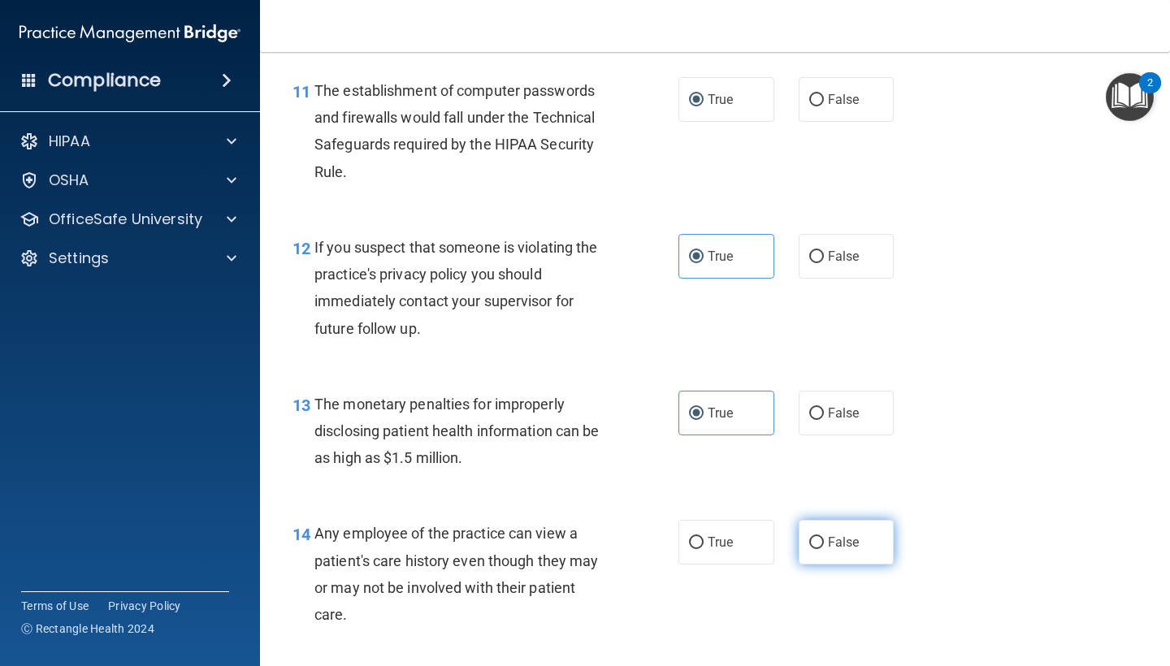
click at [860, 525] on label "False" at bounding box center [847, 542] width 96 height 45
click at [824, 537] on input "False" at bounding box center [816, 543] width 15 height 12
radio input "true"
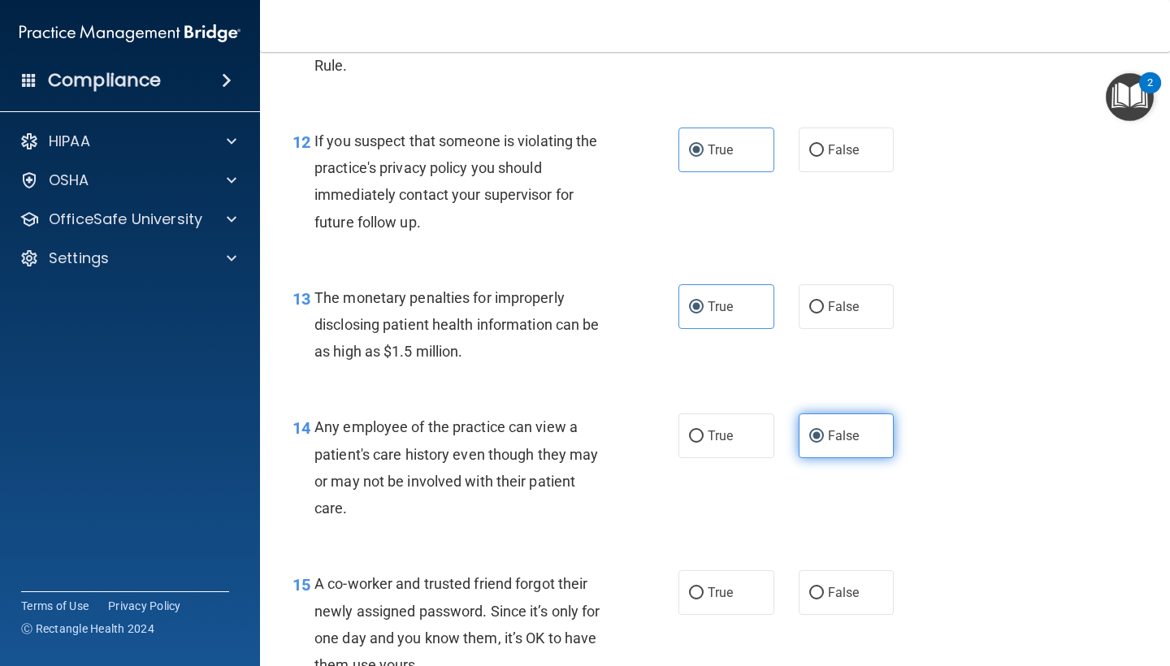
scroll to position [1631, 0]
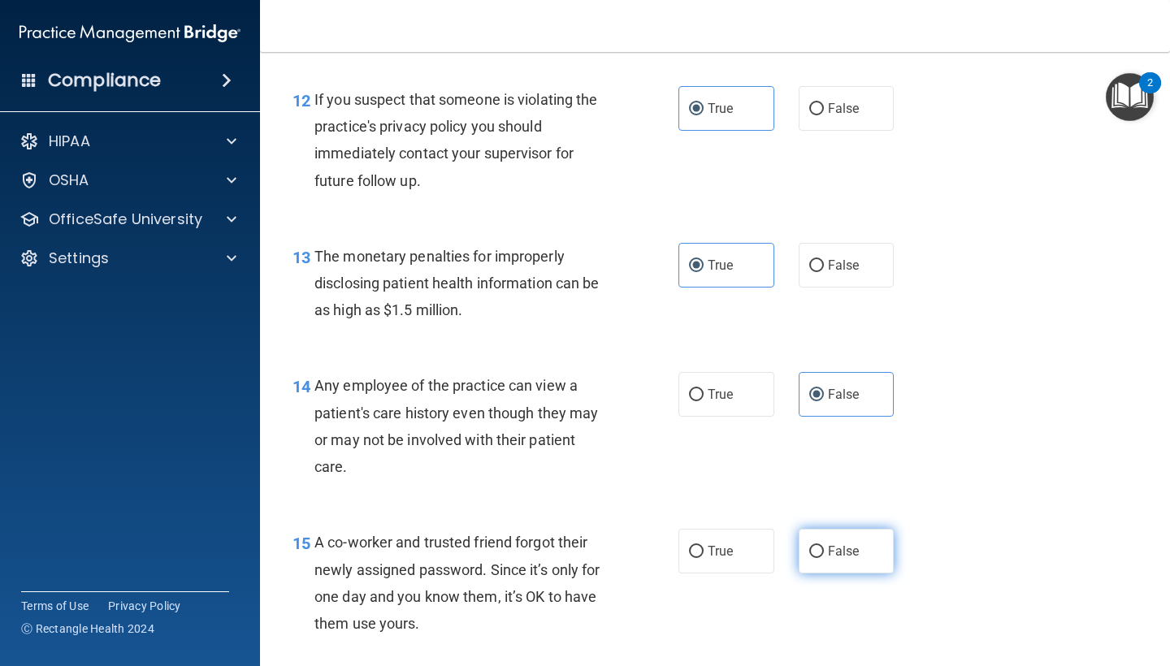
click at [859, 529] on label "False" at bounding box center [847, 551] width 96 height 45
click at [824, 546] on input "False" at bounding box center [816, 552] width 15 height 12
radio input "true"
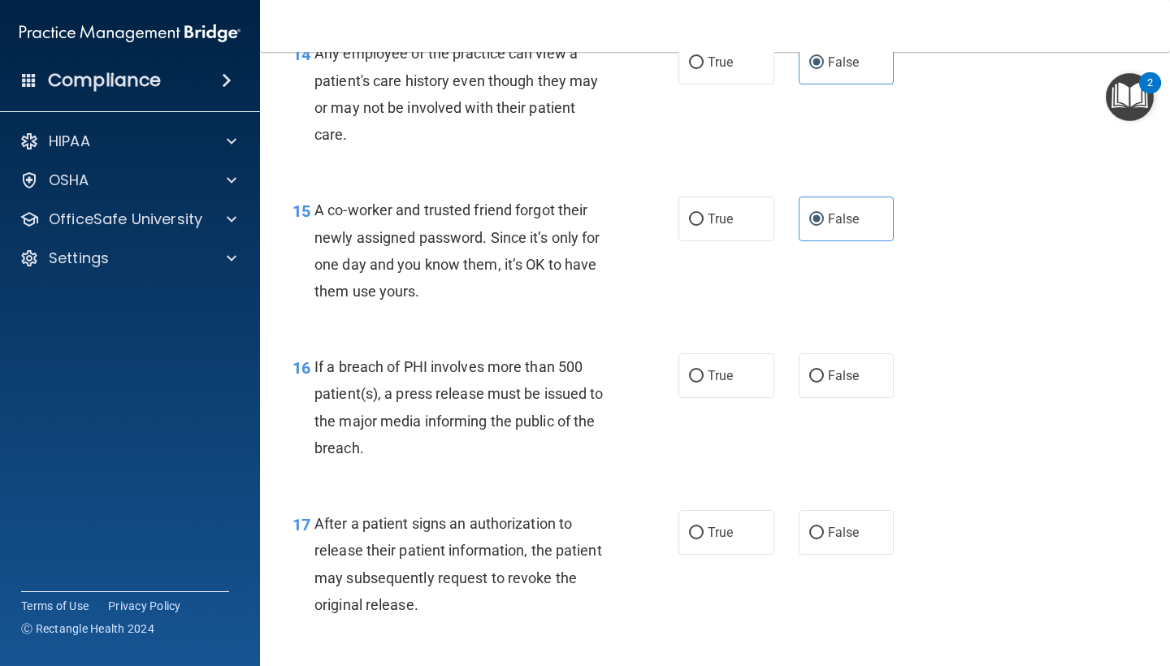
scroll to position [1964, 0]
click at [712, 383] on label "True" at bounding box center [726, 375] width 96 height 45
click at [703, 382] on input "True" at bounding box center [696, 376] width 15 height 12
radio input "true"
click at [703, 535] on label "True" at bounding box center [726, 531] width 96 height 45
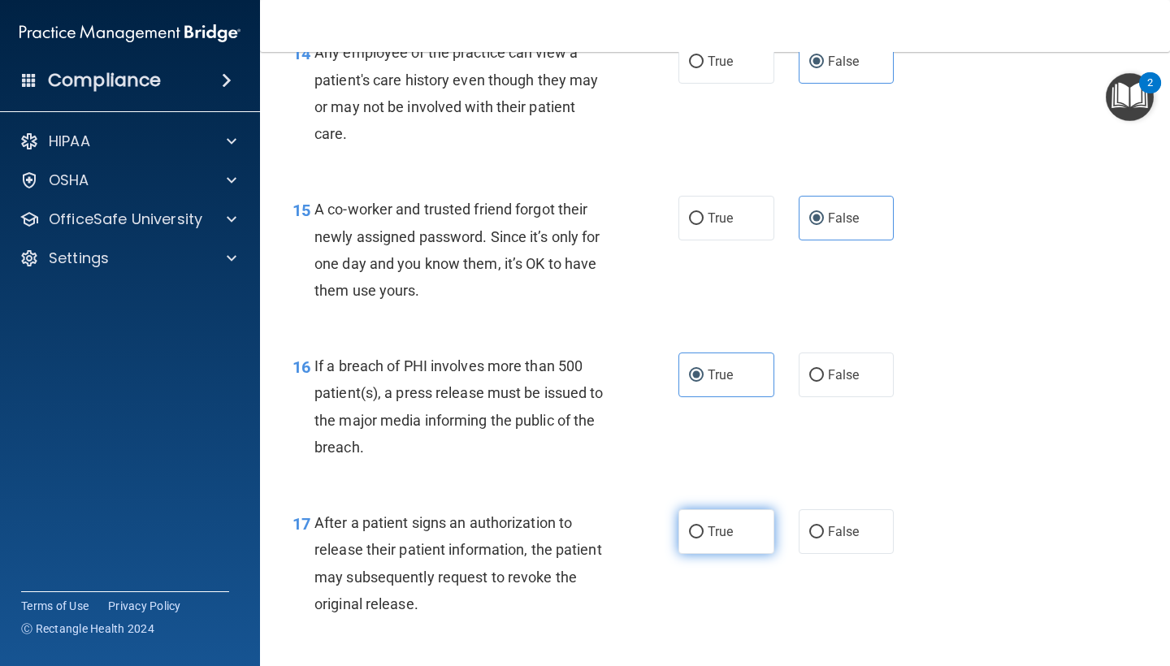
click at [703, 535] on input "True" at bounding box center [696, 532] width 15 height 12
radio input "true"
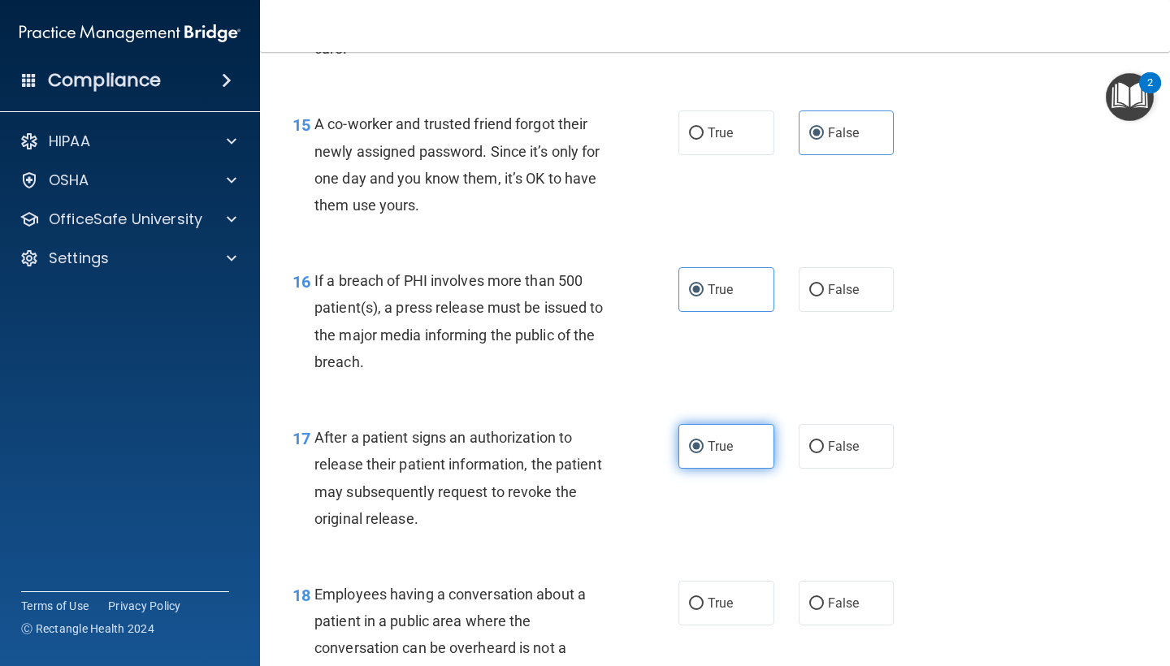
scroll to position [2056, 0]
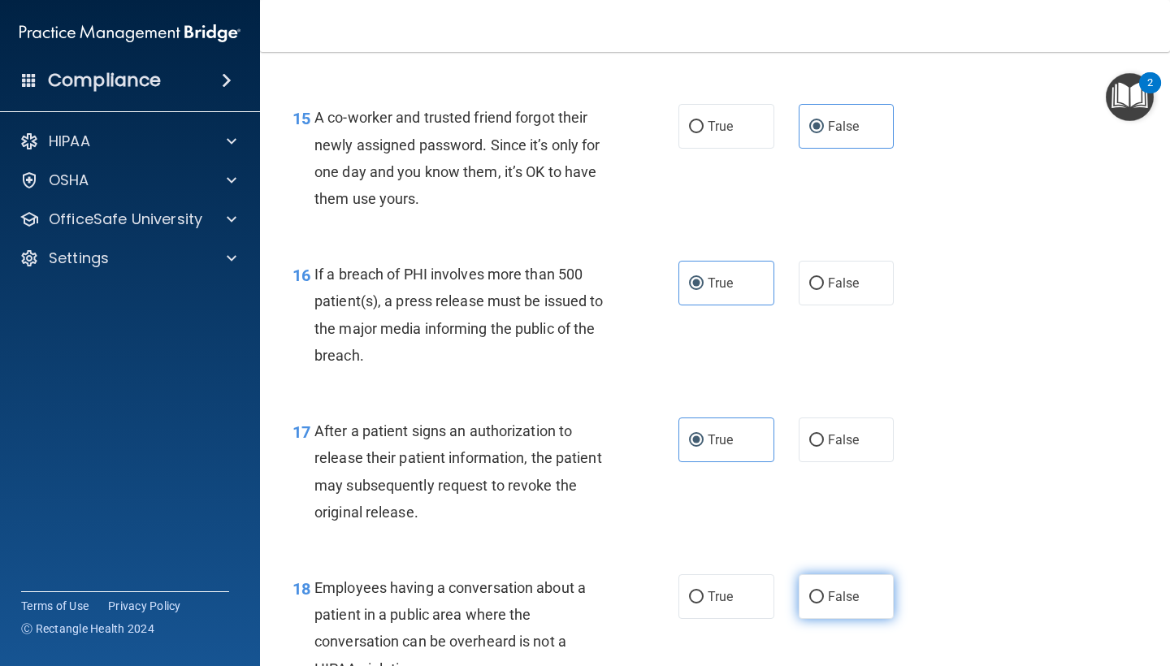
click at [807, 588] on label "False" at bounding box center [847, 596] width 96 height 45
click at [809, 591] on input "False" at bounding box center [816, 597] width 15 height 12
radio input "true"
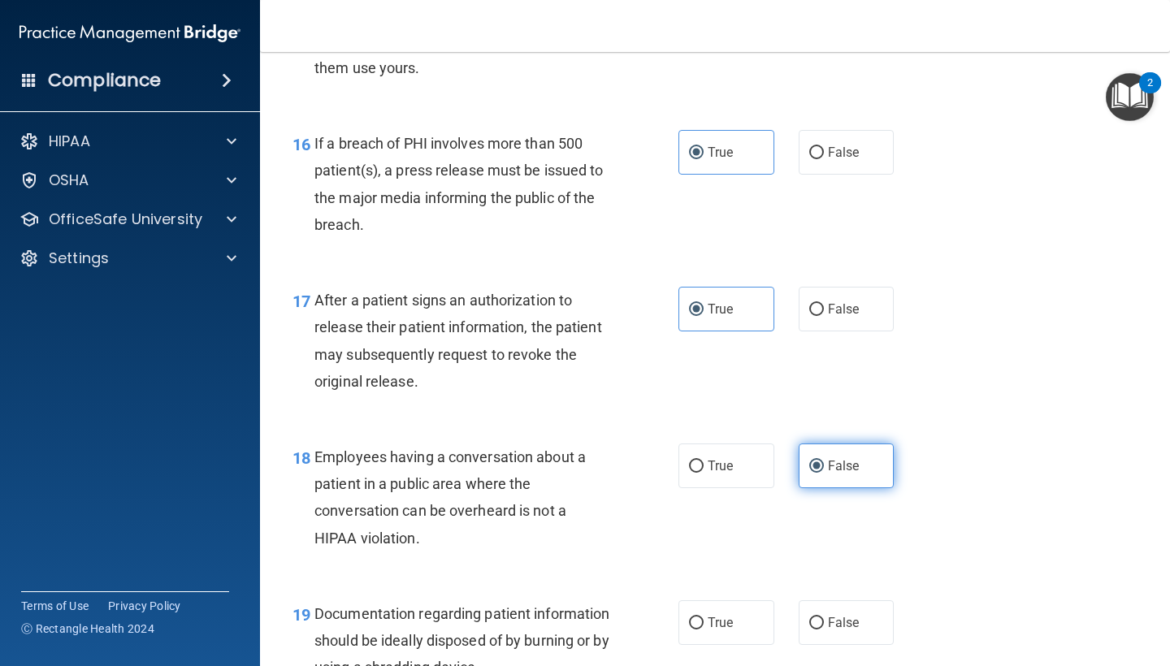
scroll to position [2195, 0]
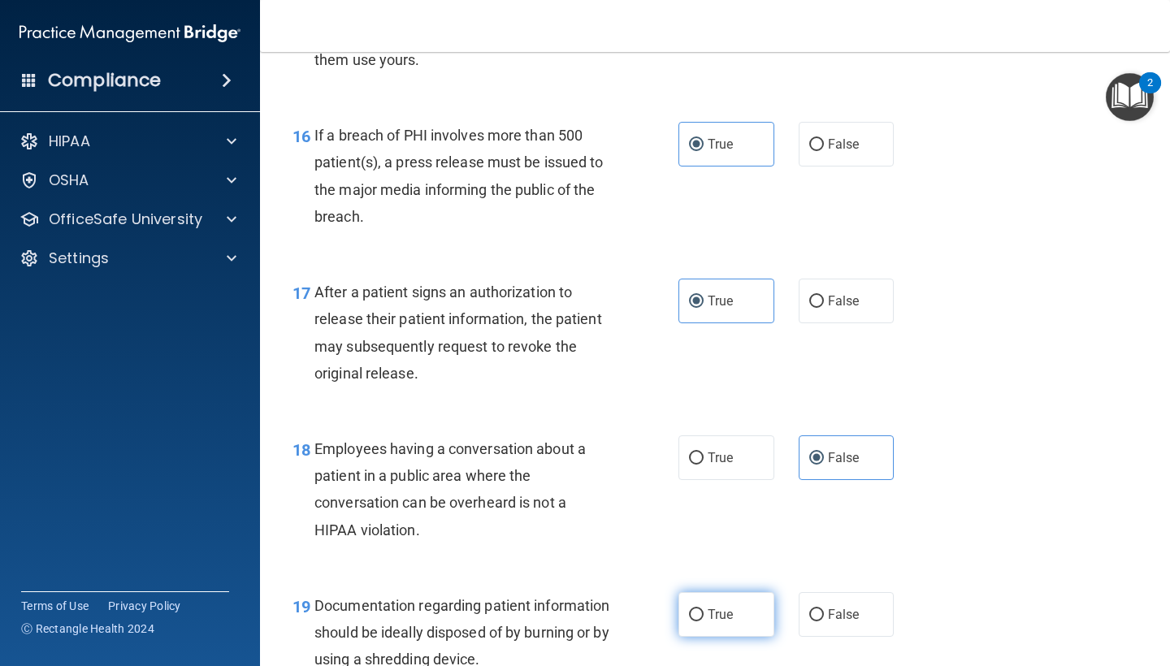
click at [699, 613] on label "True" at bounding box center [726, 614] width 96 height 45
click at [699, 613] on input "True" at bounding box center [696, 615] width 15 height 12
radio input "true"
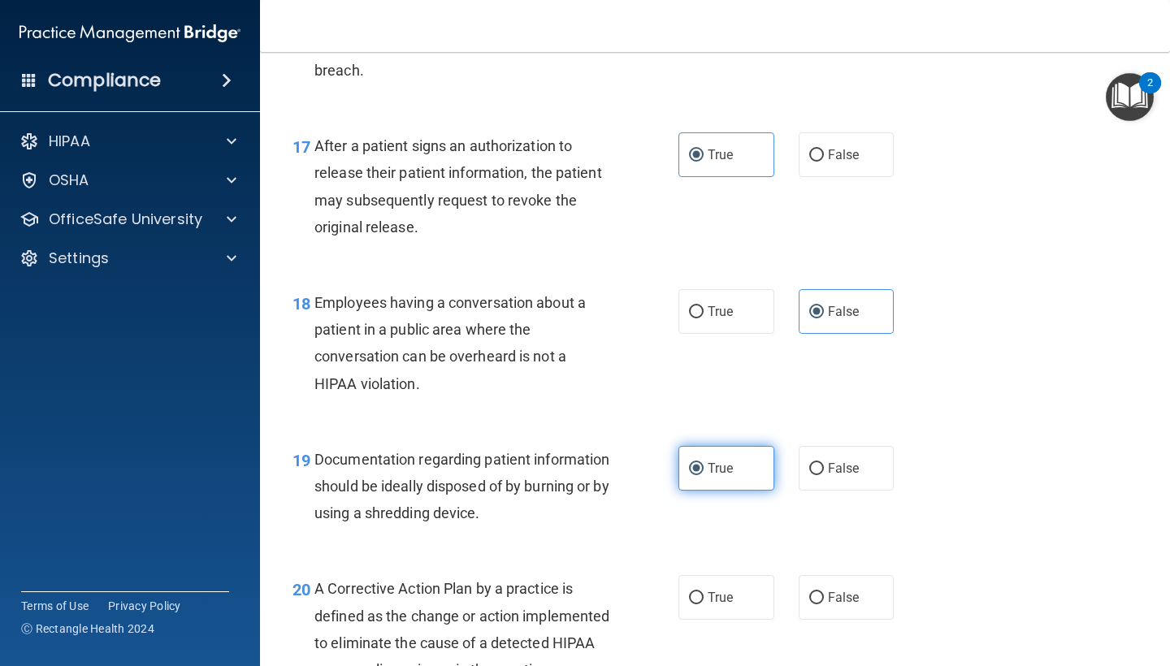
scroll to position [2349, 0]
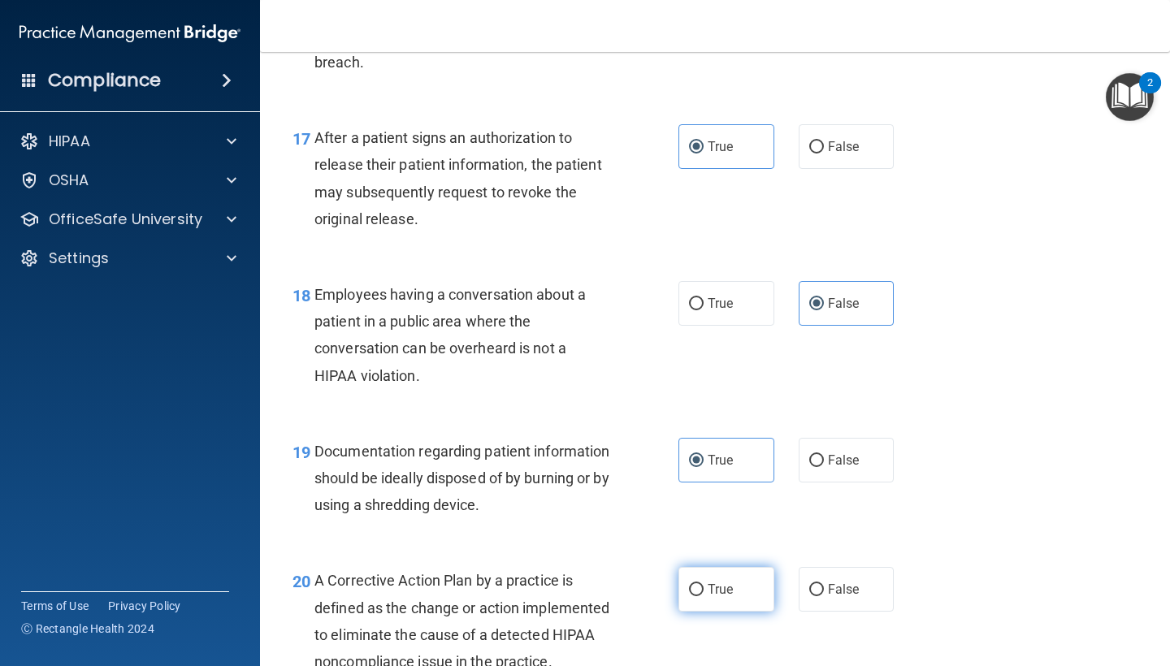
click at [700, 584] on input "True" at bounding box center [696, 590] width 15 height 12
radio input "true"
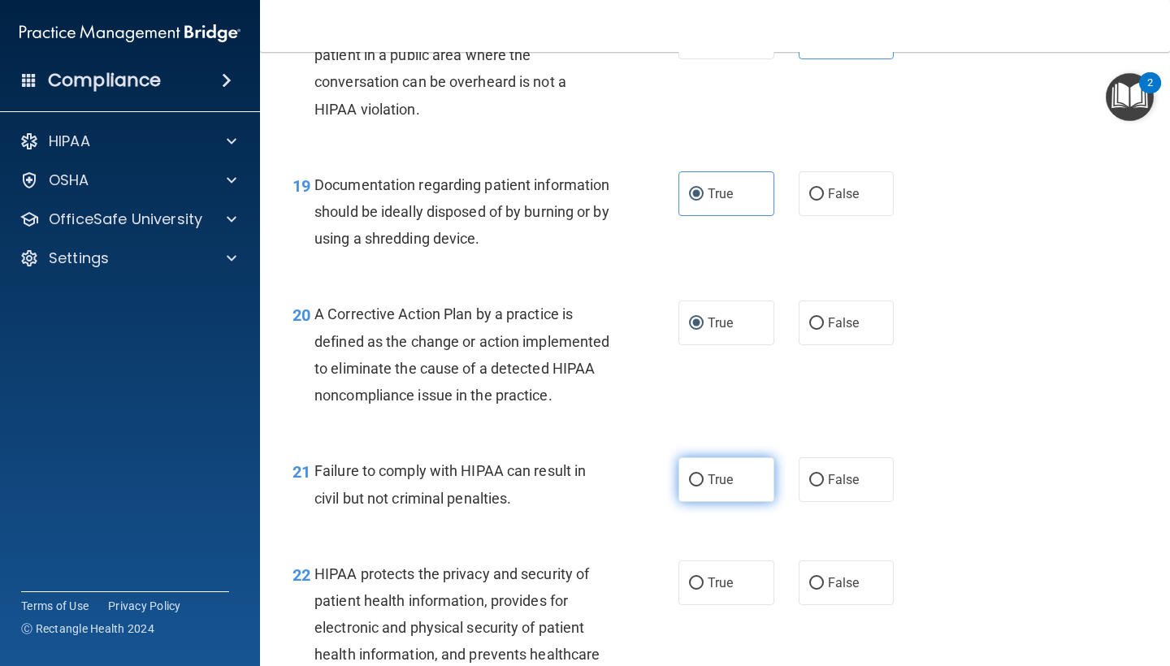
scroll to position [2626, 0]
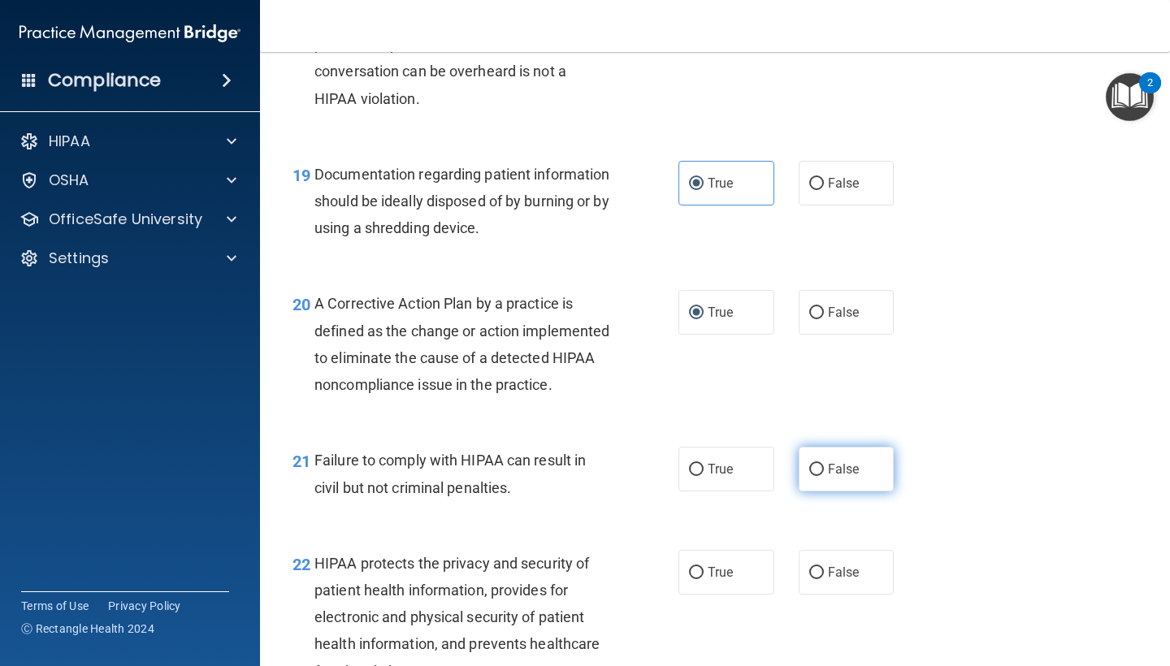
click at [864, 491] on label "False" at bounding box center [847, 469] width 96 height 45
click at [824, 476] on input "False" at bounding box center [816, 470] width 15 height 12
radio input "true"
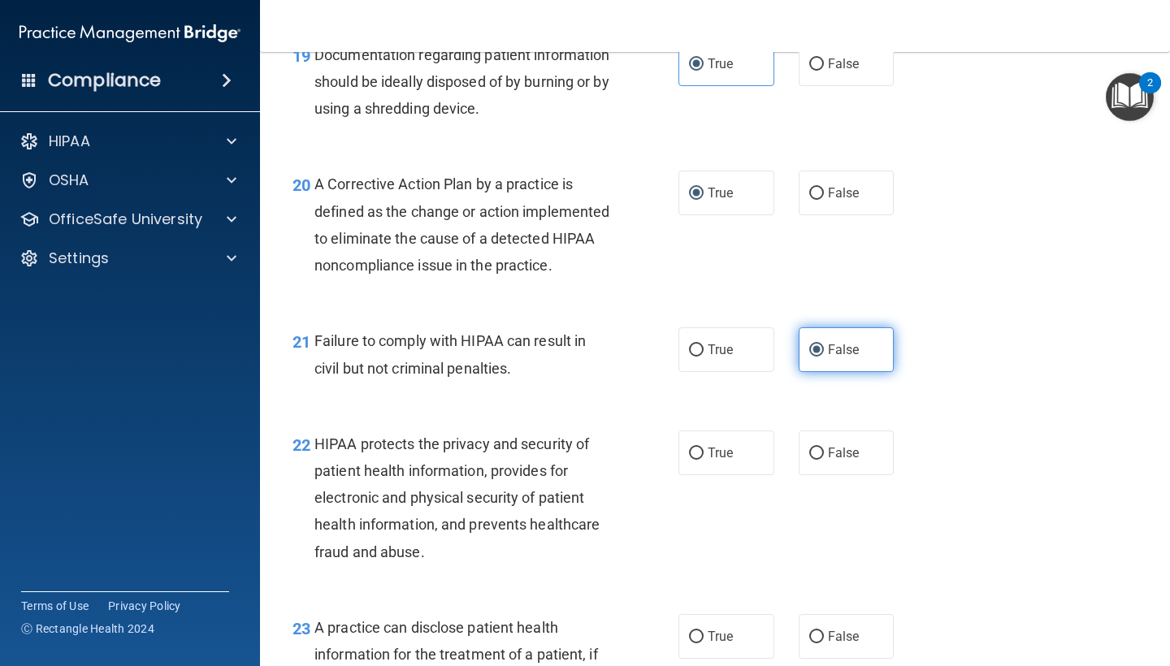
scroll to position [2759, 0]
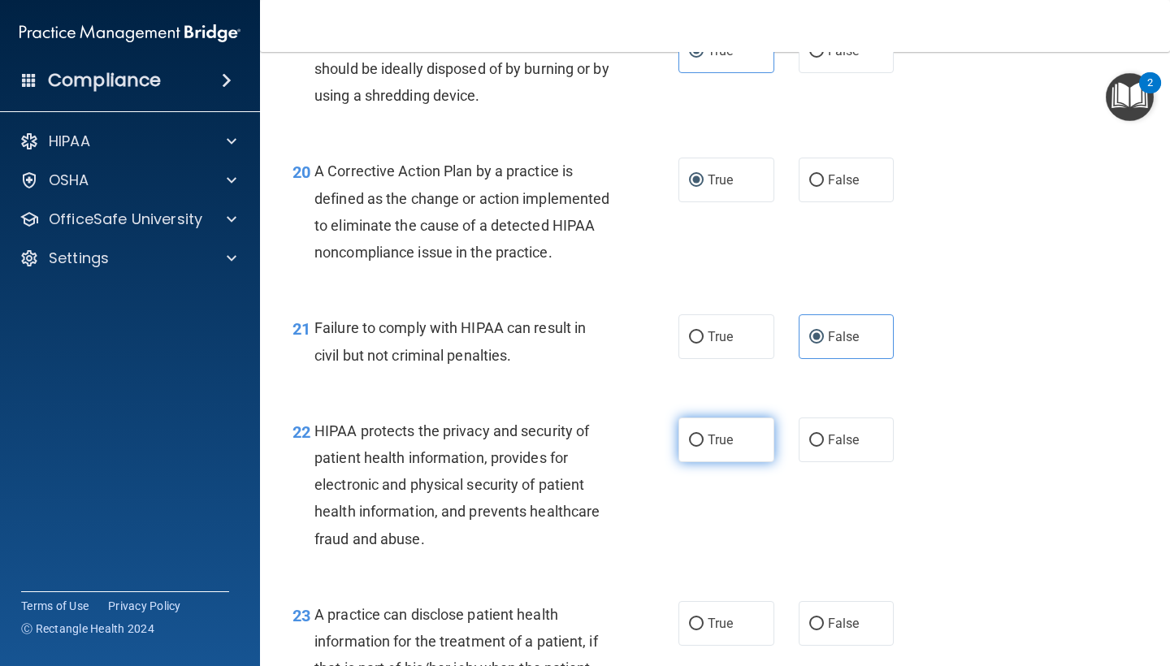
click at [723, 447] on span "True" at bounding box center [720, 439] width 25 height 15
click at [703, 447] on input "True" at bounding box center [696, 441] width 15 height 12
radio input "true"
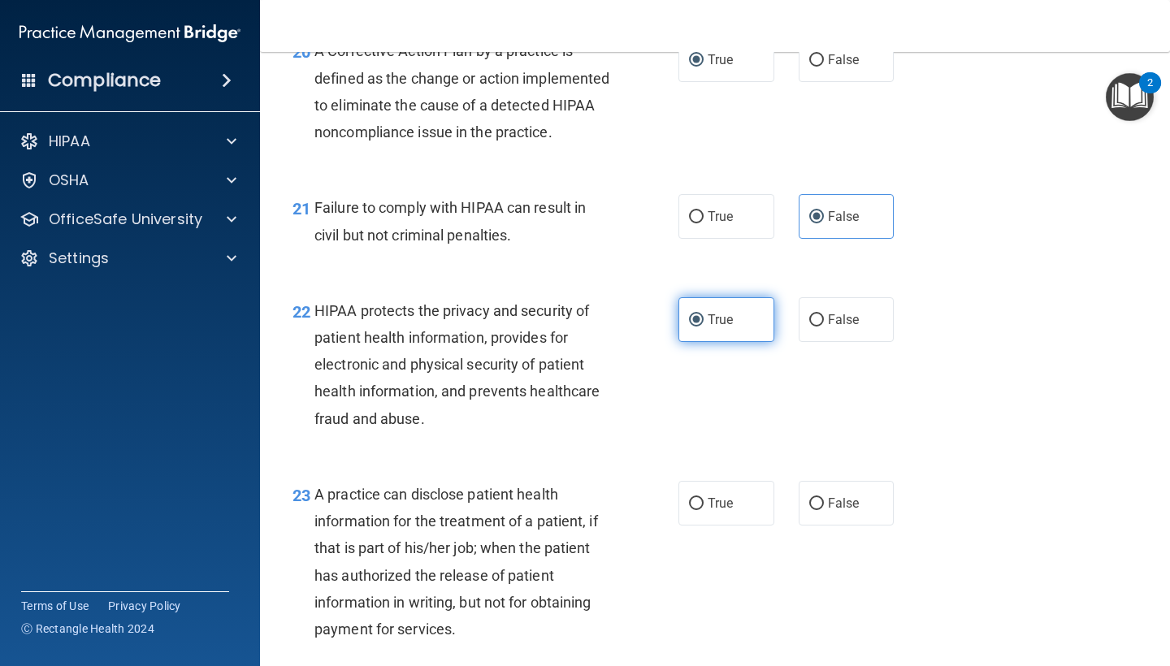
scroll to position [2882, 0]
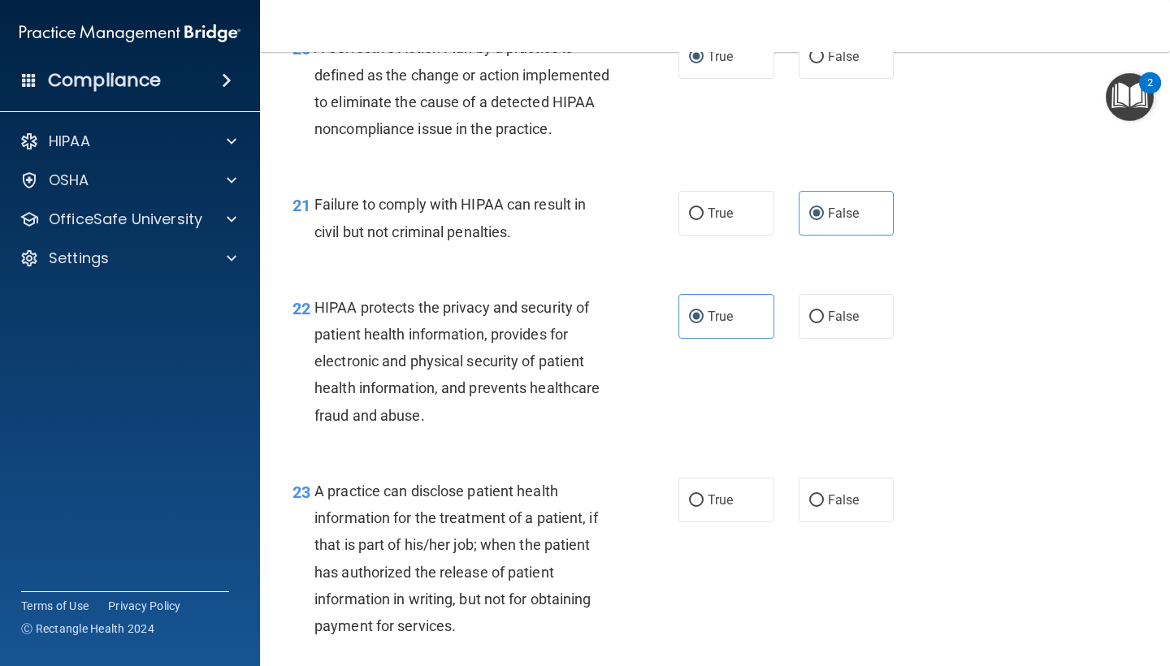
click at [817, 539] on div "23 A practice can disclose patient health information for the treatment of a pa…" at bounding box center [714, 562] width 869 height 210
click at [819, 501] on label "False" at bounding box center [847, 500] width 96 height 45
click at [819, 501] on input "False" at bounding box center [816, 501] width 15 height 12
radio input "true"
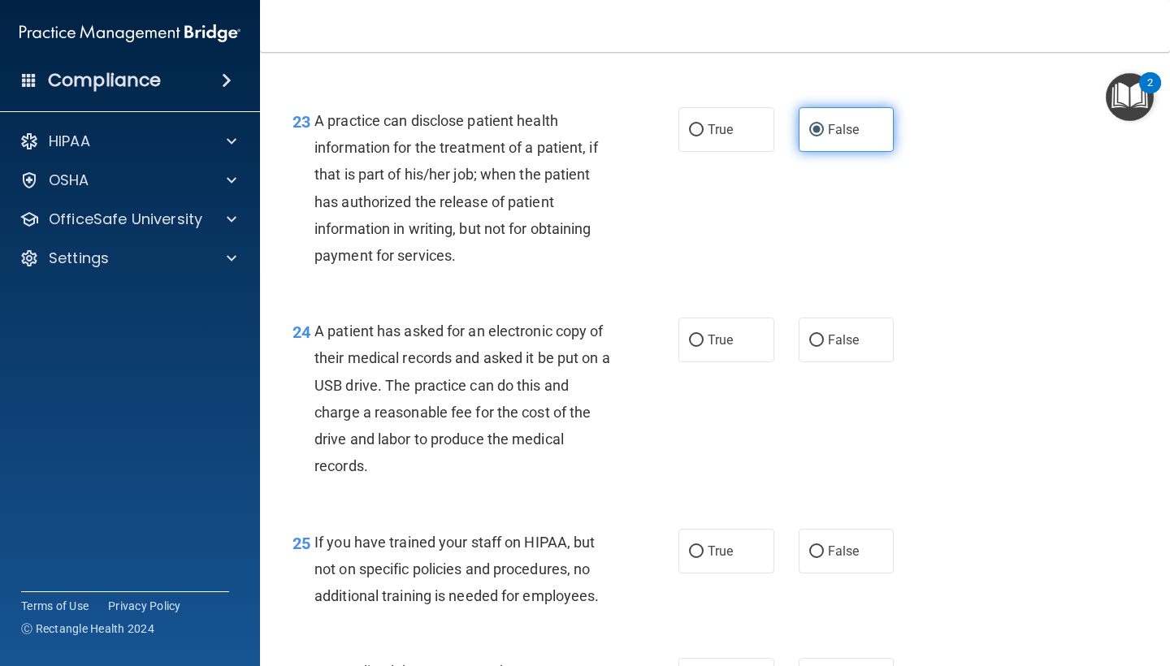
scroll to position [3264, 0]
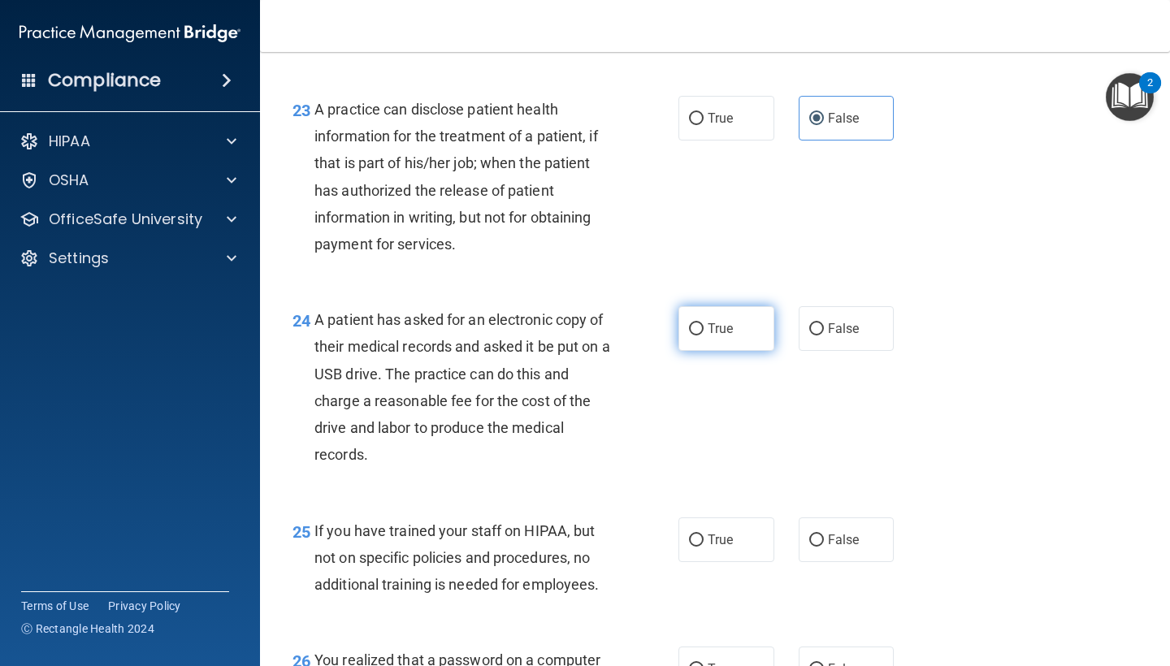
click at [740, 343] on label "True" at bounding box center [726, 328] width 96 height 45
click at [703, 335] on input "True" at bounding box center [696, 329] width 15 height 12
radio input "true"
click at [837, 562] on label "False" at bounding box center [847, 539] width 96 height 45
click at [824, 547] on input "False" at bounding box center [816, 541] width 15 height 12
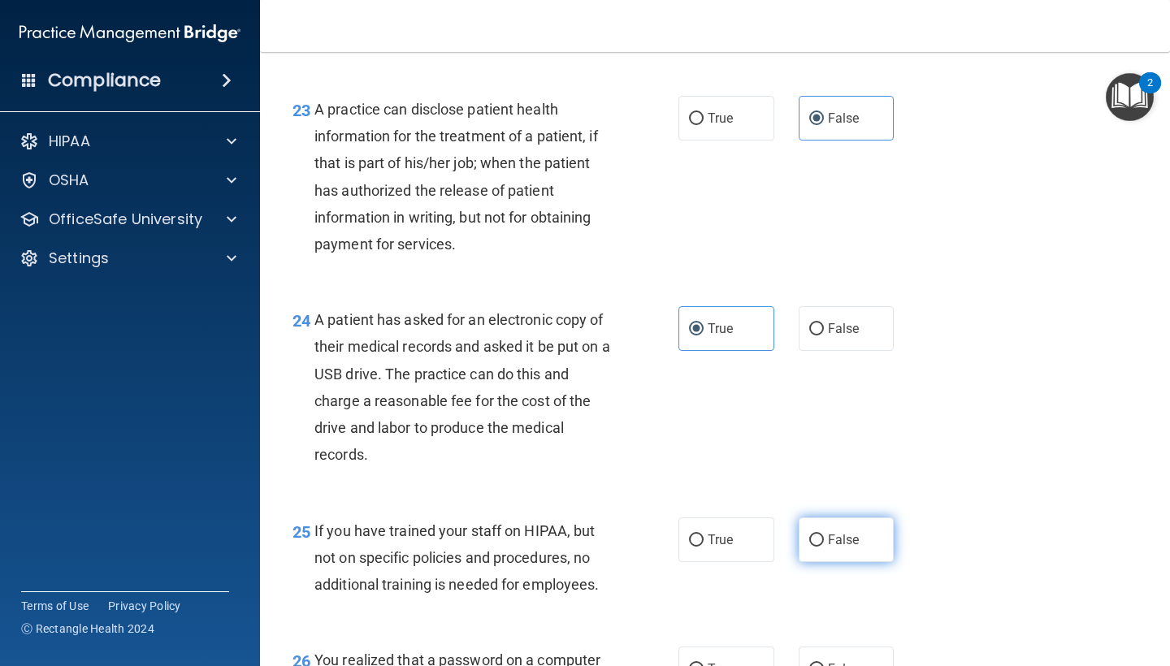
radio input "true"
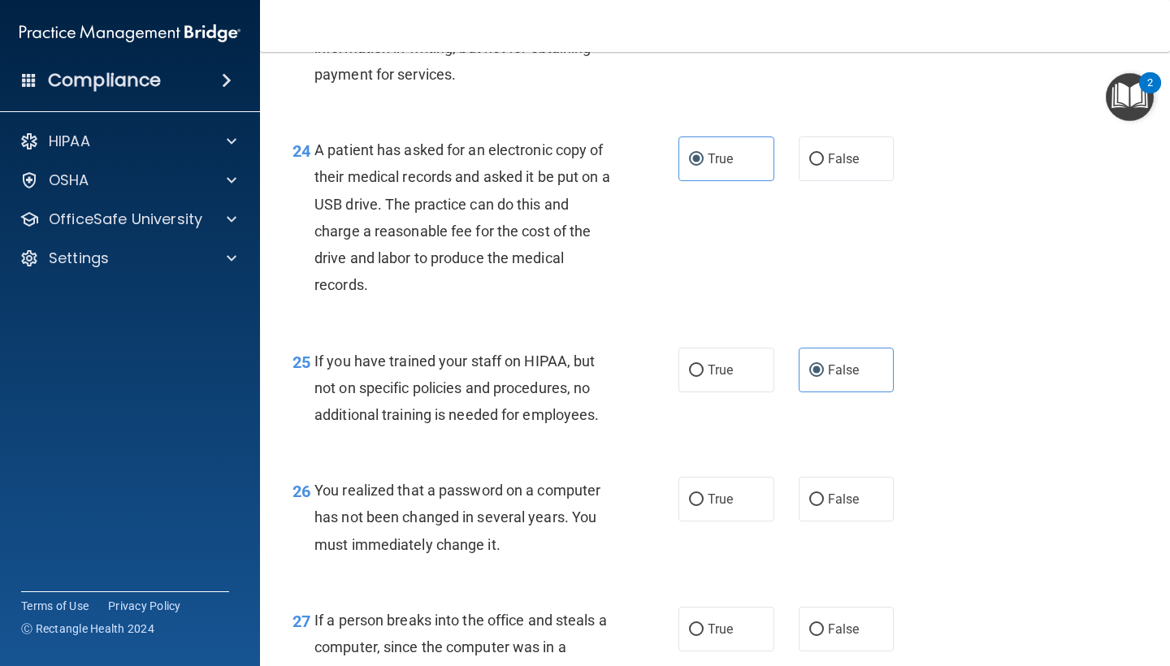
scroll to position [3435, 0]
click at [706, 487] on label "True" at bounding box center [726, 498] width 96 height 45
click at [703, 493] on input "True" at bounding box center [696, 499] width 15 height 12
radio input "true"
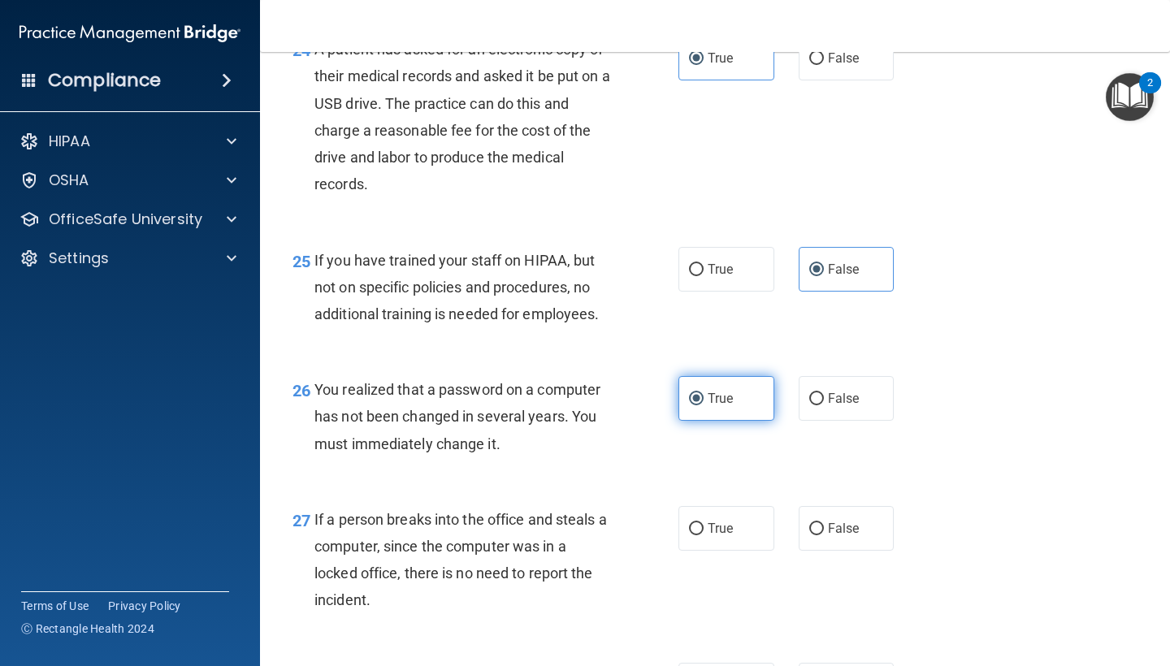
scroll to position [3546, 0]
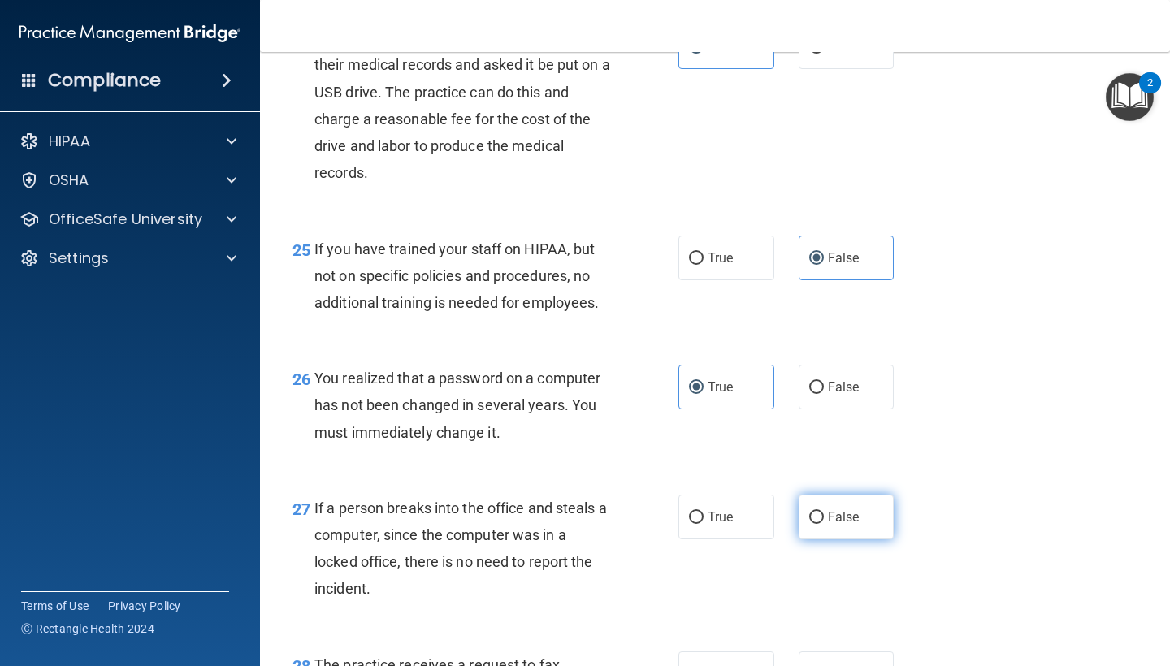
click at [833, 525] on span "False" at bounding box center [844, 516] width 32 height 15
click at [824, 524] on input "False" at bounding box center [816, 518] width 15 height 12
radio input "true"
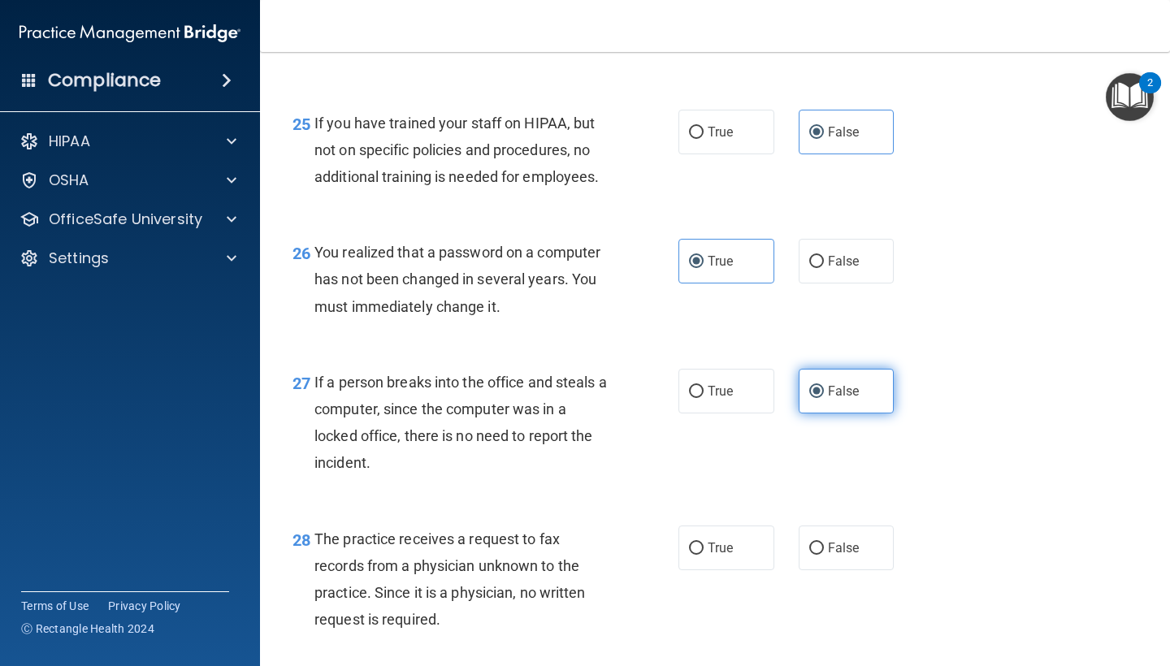
scroll to position [3674, 0]
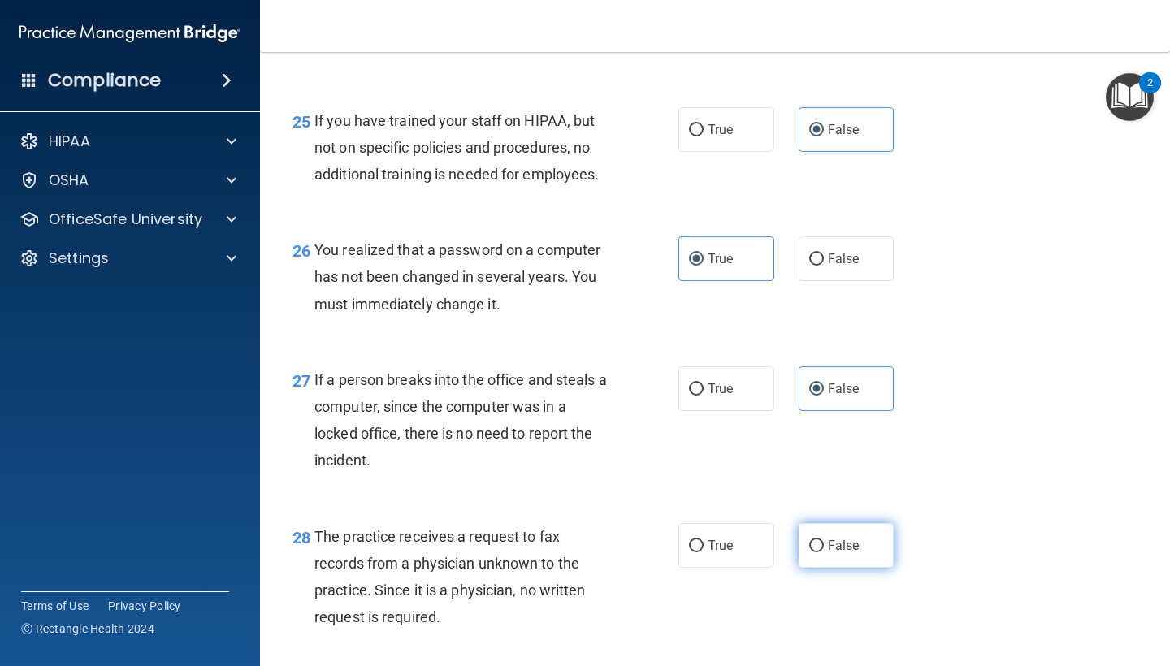
click at [841, 553] on span "False" at bounding box center [844, 545] width 32 height 15
click at [824, 552] on input "False" at bounding box center [816, 546] width 15 height 12
radio input "true"
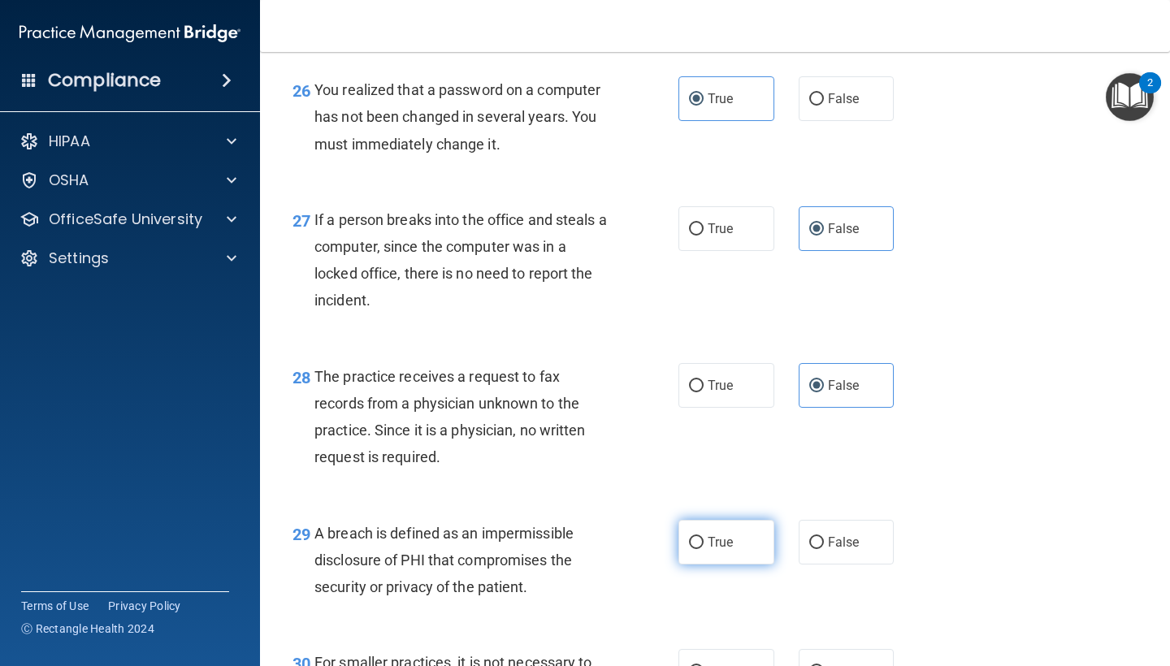
click at [725, 533] on label "True" at bounding box center [726, 542] width 96 height 45
click at [703, 537] on input "True" at bounding box center [696, 543] width 15 height 12
radio input "true"
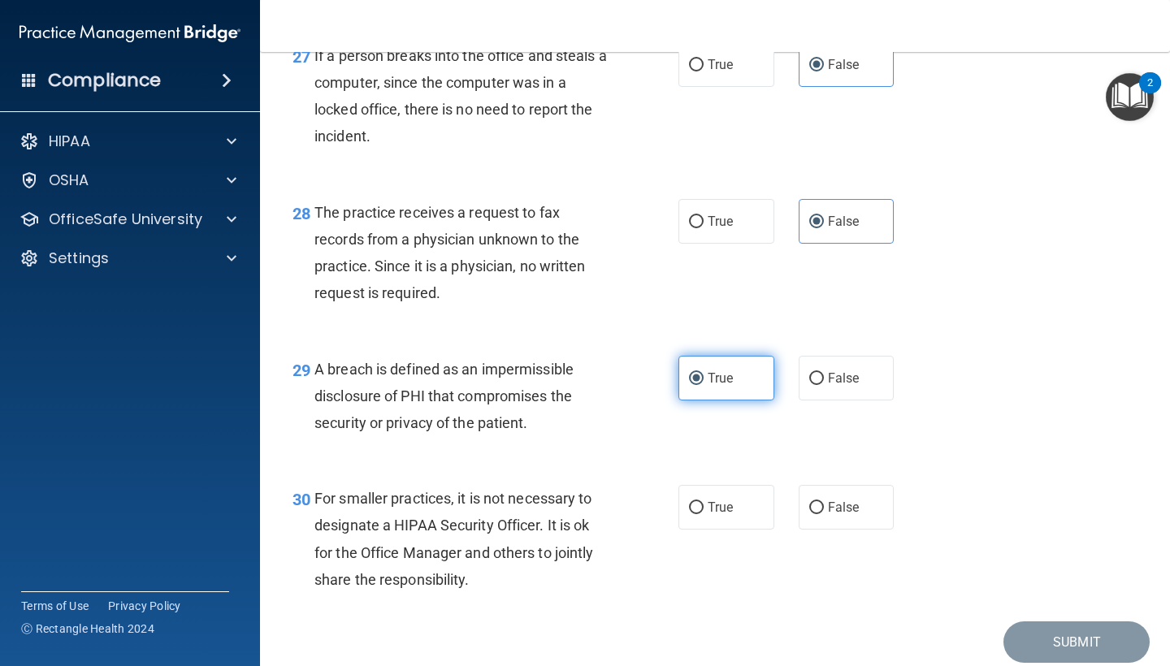
scroll to position [4010, 0]
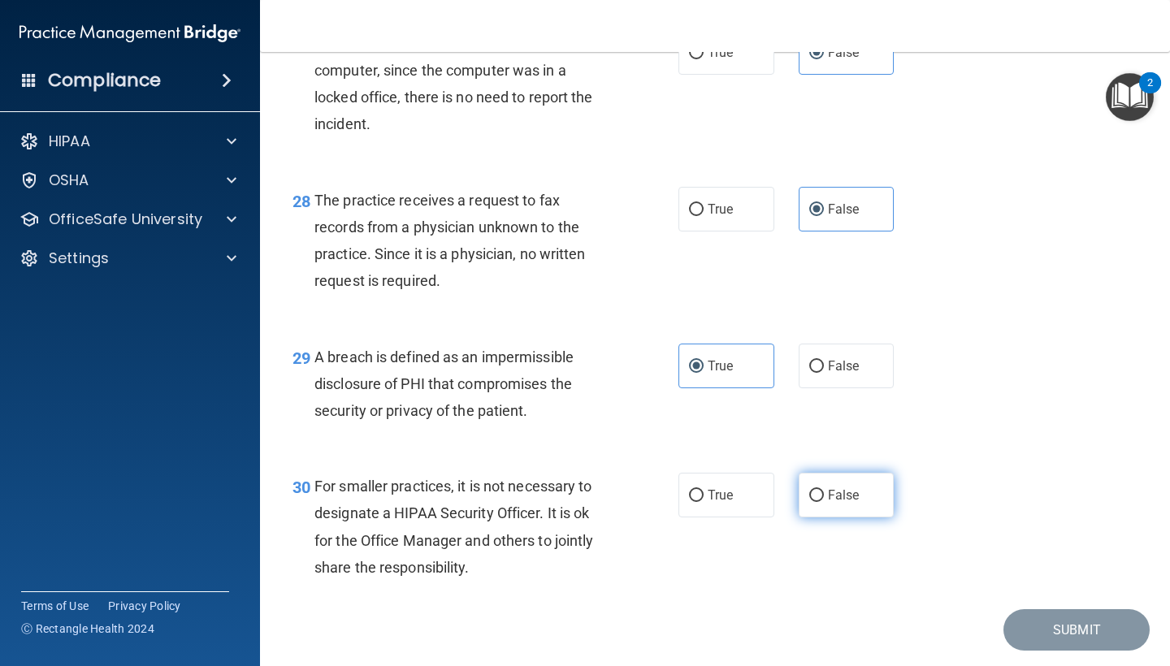
click at [838, 503] on span "False" at bounding box center [844, 494] width 32 height 15
click at [824, 502] on input "False" at bounding box center [816, 496] width 15 height 12
radio input "true"
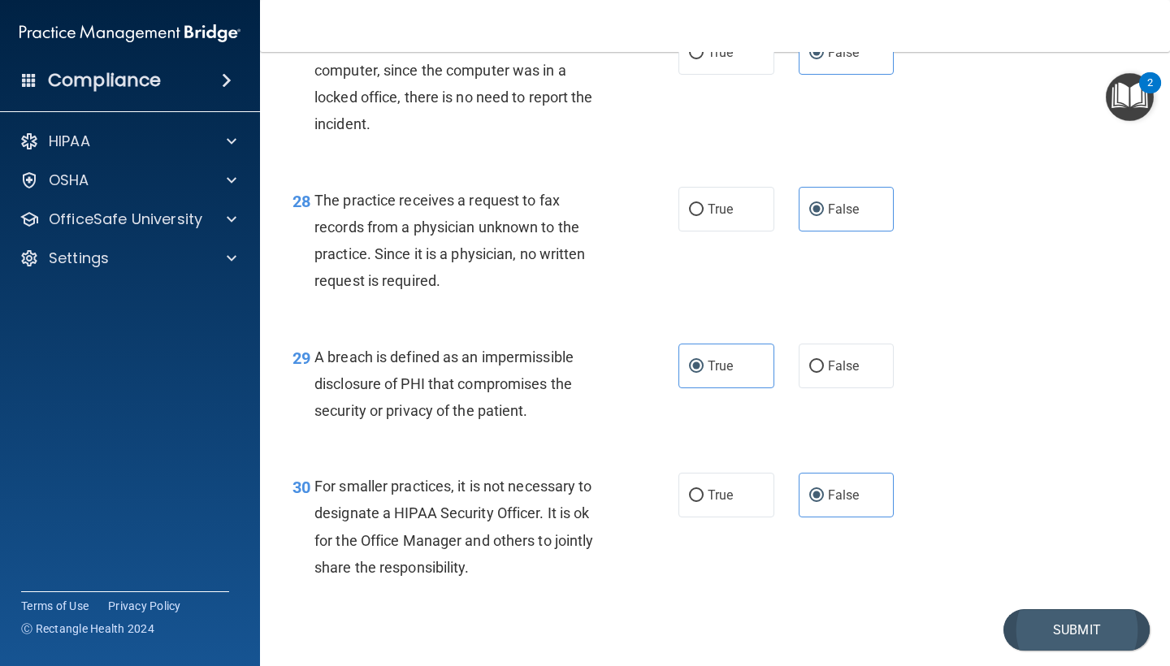
click at [1084, 629] on button "Submit" at bounding box center [1076, 629] width 146 height 41
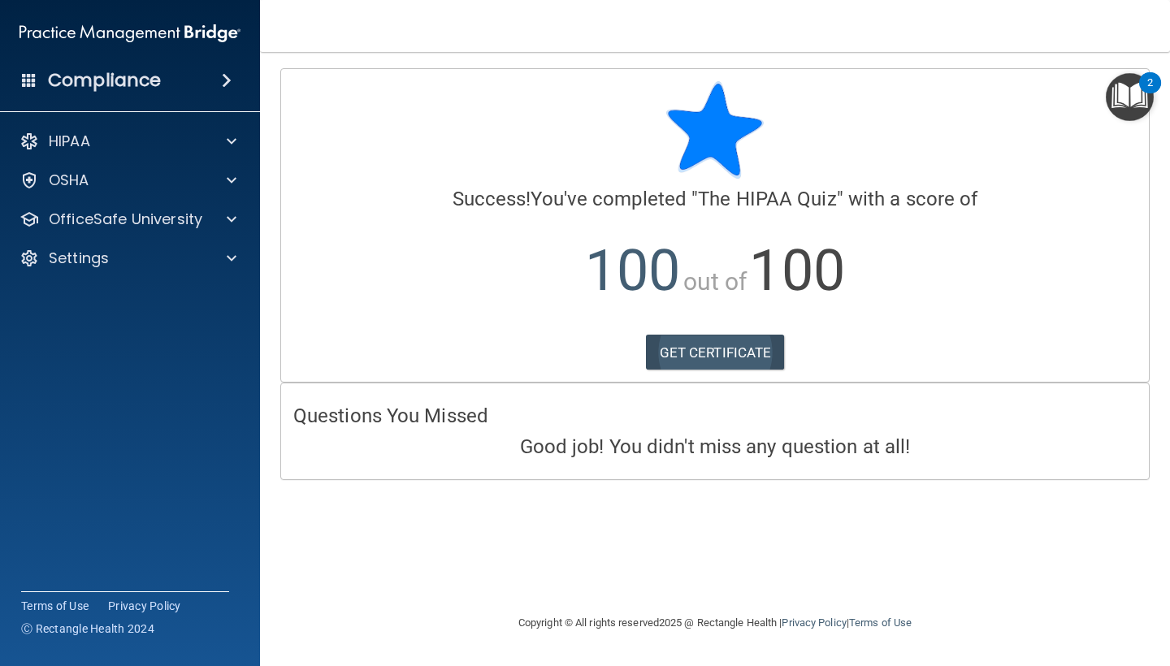
click at [676, 353] on link "GET CERTIFICATE" at bounding box center [715, 353] width 139 height 36
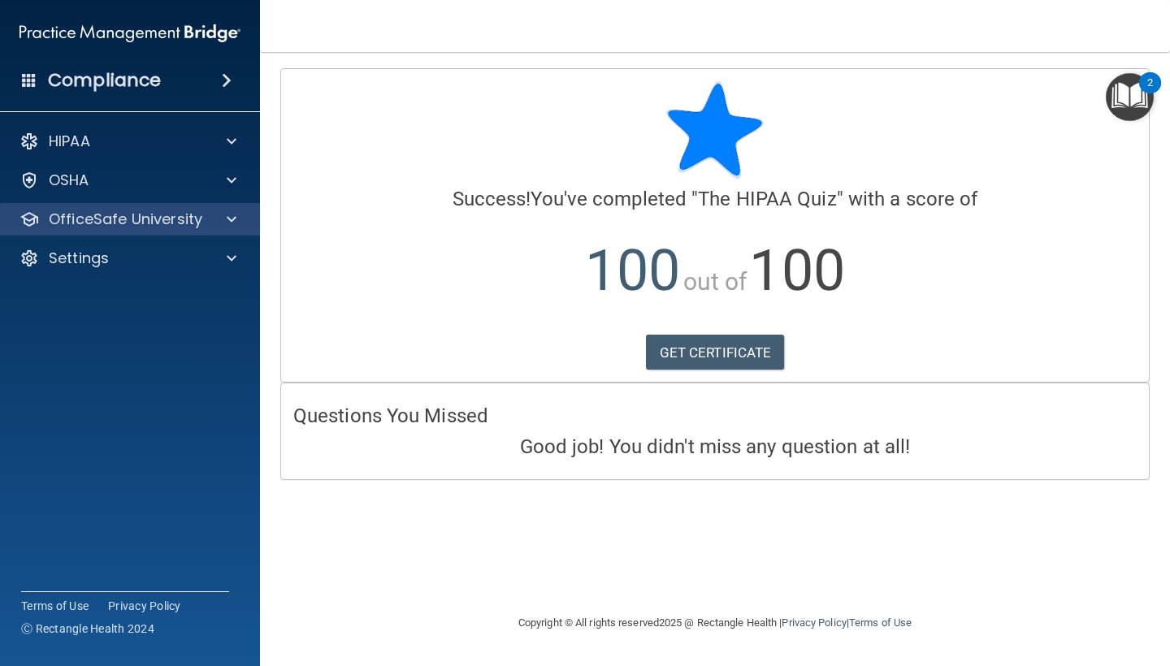
click at [199, 225] on p "OfficeSafe University" at bounding box center [126, 219] width 154 height 19
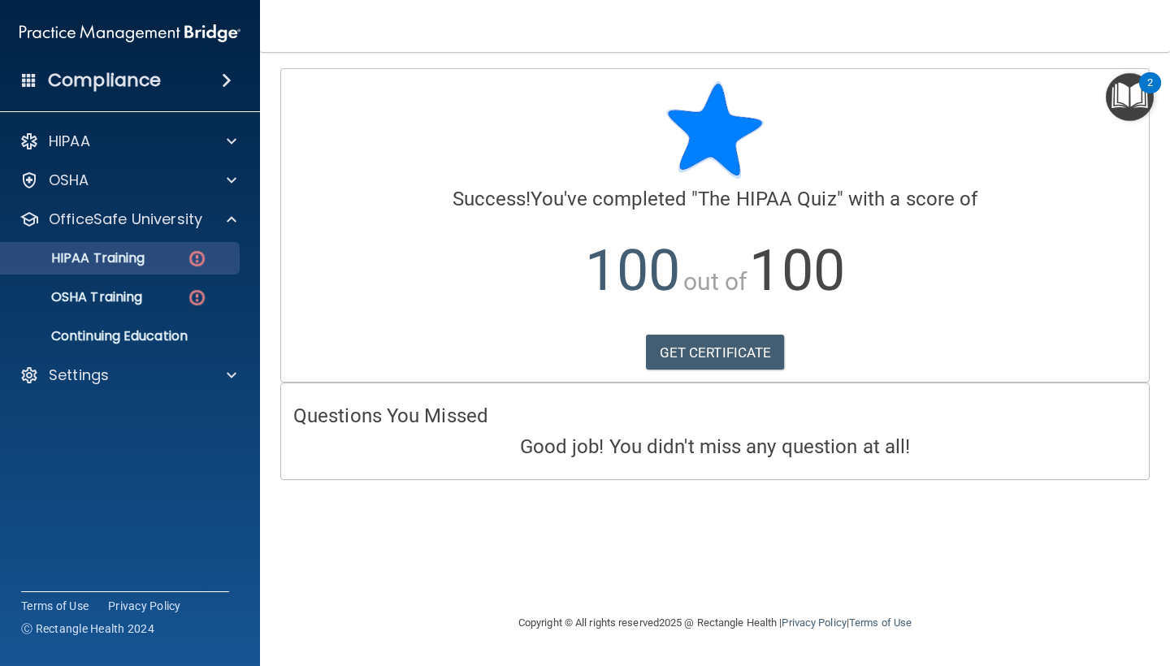
click at [163, 270] on link "HIPAA Training" at bounding box center [112, 258] width 256 height 32
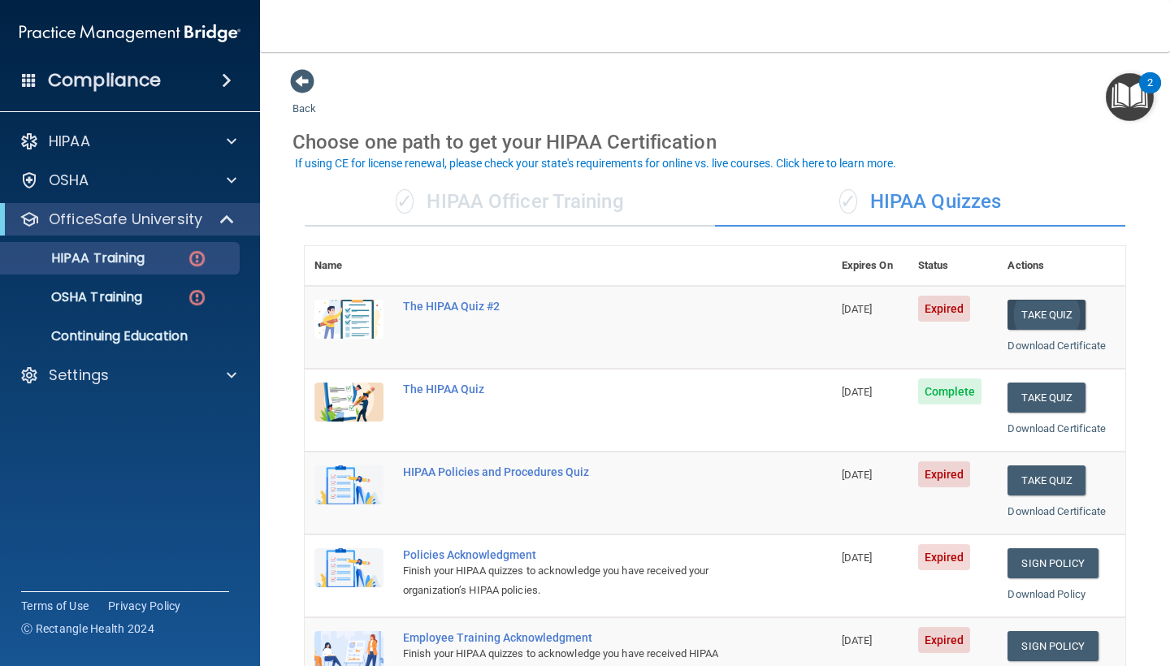
click at [1075, 318] on button "Take Quiz" at bounding box center [1046, 315] width 78 height 30
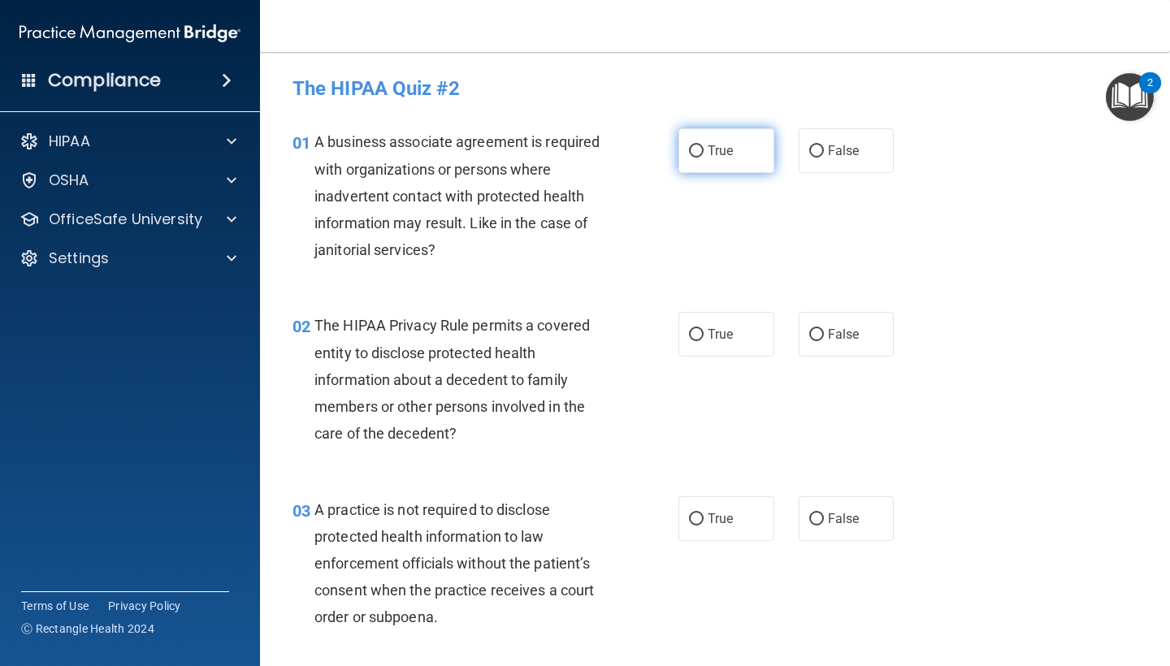
click at [706, 150] on label "True" at bounding box center [726, 150] width 96 height 45
click at [703, 150] on input "True" at bounding box center [696, 151] width 15 height 12
radio input "true"
click at [868, 167] on label "False" at bounding box center [847, 150] width 96 height 45
click at [824, 158] on input "False" at bounding box center [816, 151] width 15 height 12
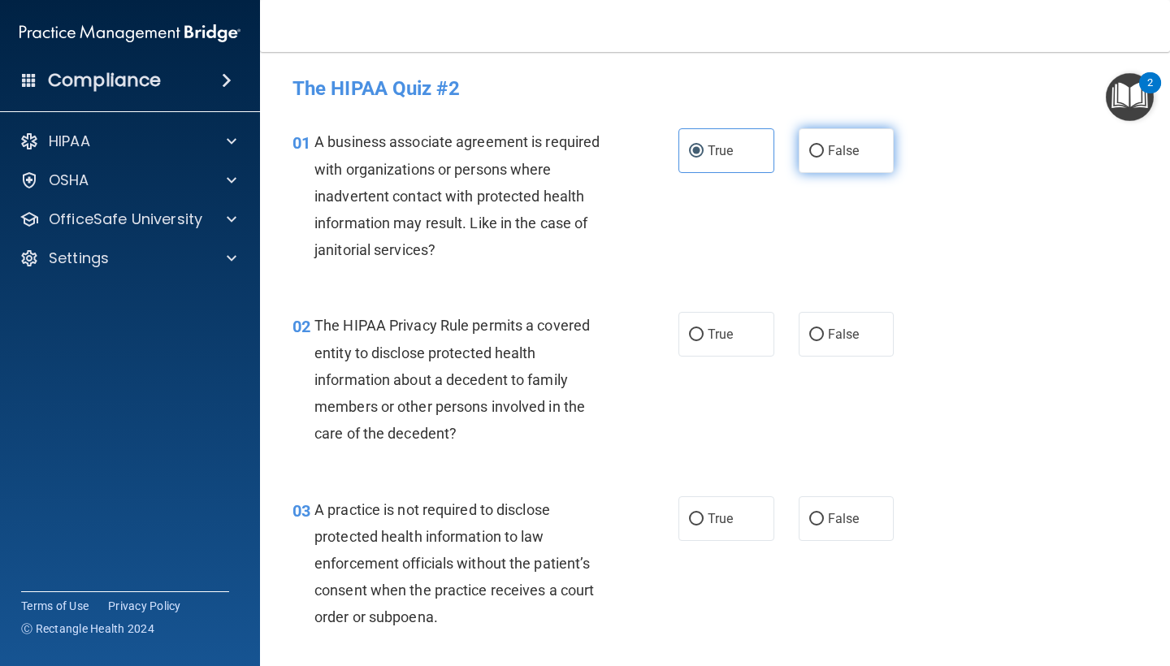
radio input "true"
radio input "false"
click at [703, 332] on label "True" at bounding box center [726, 334] width 96 height 45
click at [703, 332] on input "True" at bounding box center [696, 335] width 15 height 12
radio input "true"
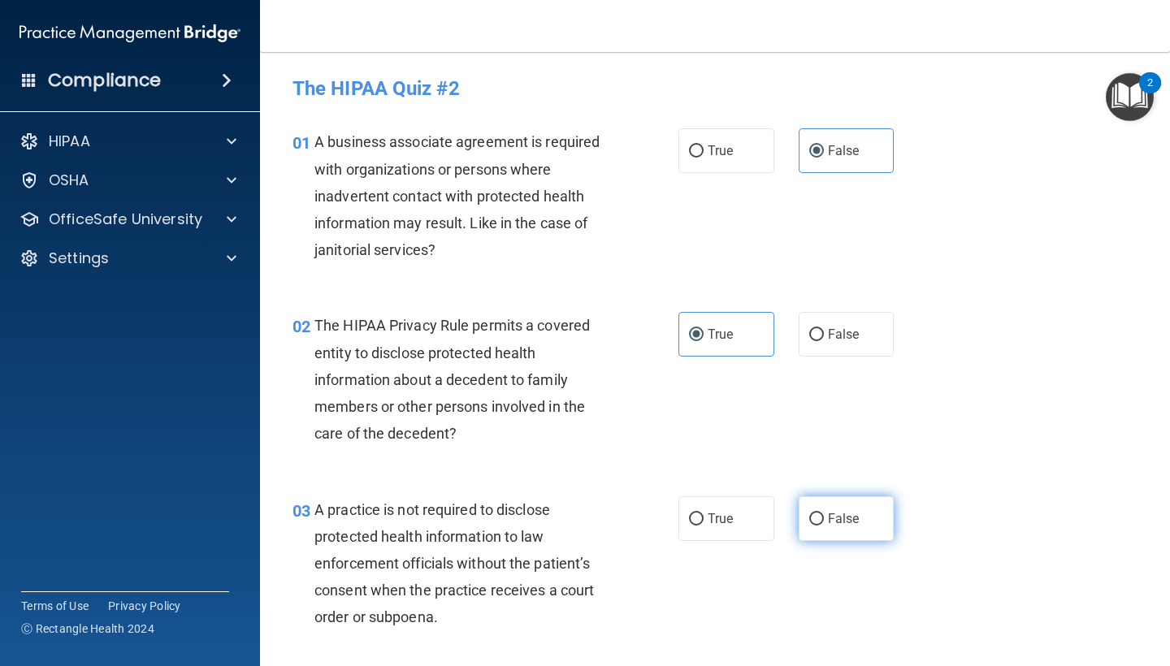
click at [814, 513] on input "False" at bounding box center [816, 519] width 15 height 12
radio input "true"
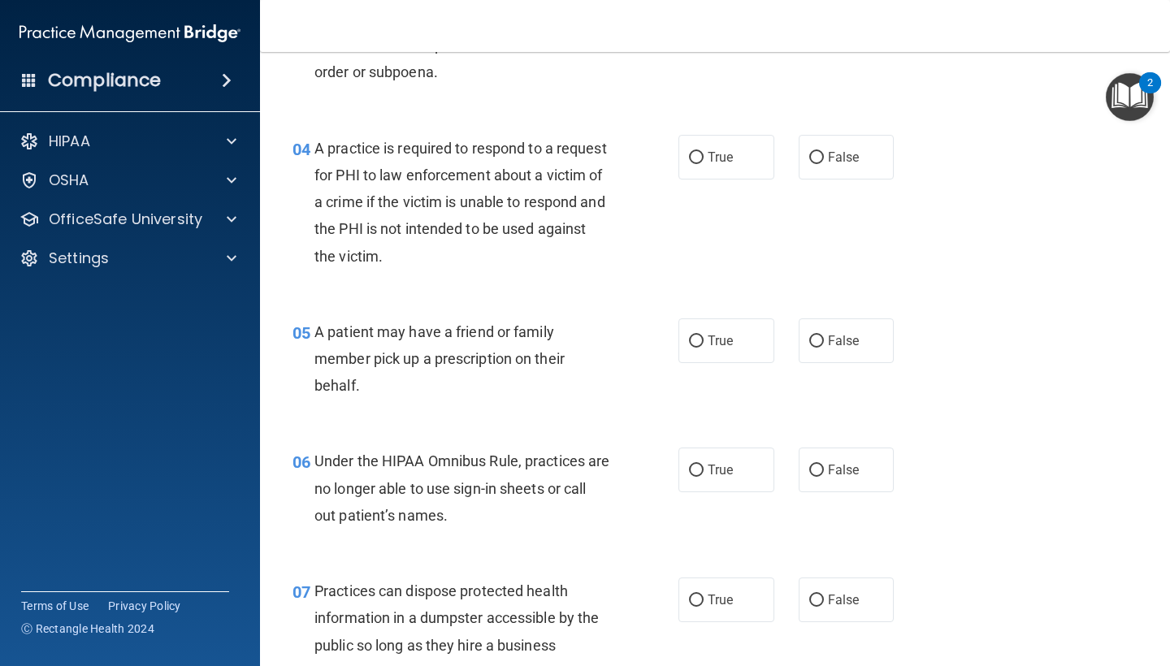
scroll to position [565, 0]
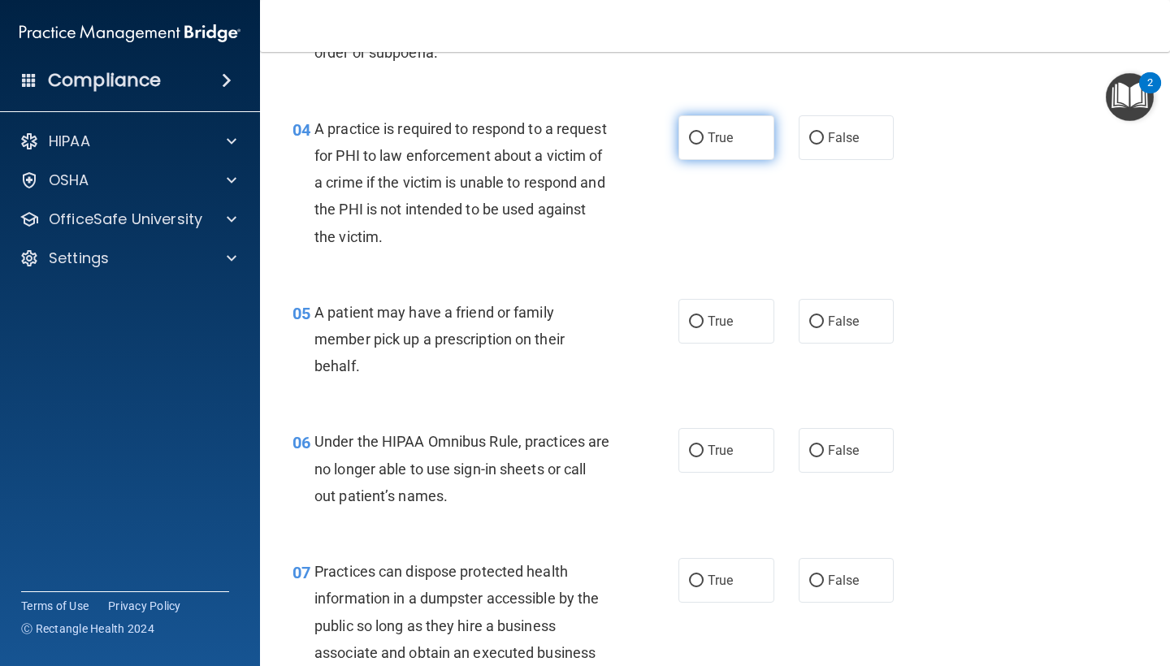
click at [700, 124] on label "True" at bounding box center [726, 137] width 96 height 45
click at [700, 132] on input "True" at bounding box center [696, 138] width 15 height 12
radio input "true"
click at [711, 328] on label "True" at bounding box center [726, 321] width 96 height 45
click at [703, 328] on input "True" at bounding box center [696, 322] width 15 height 12
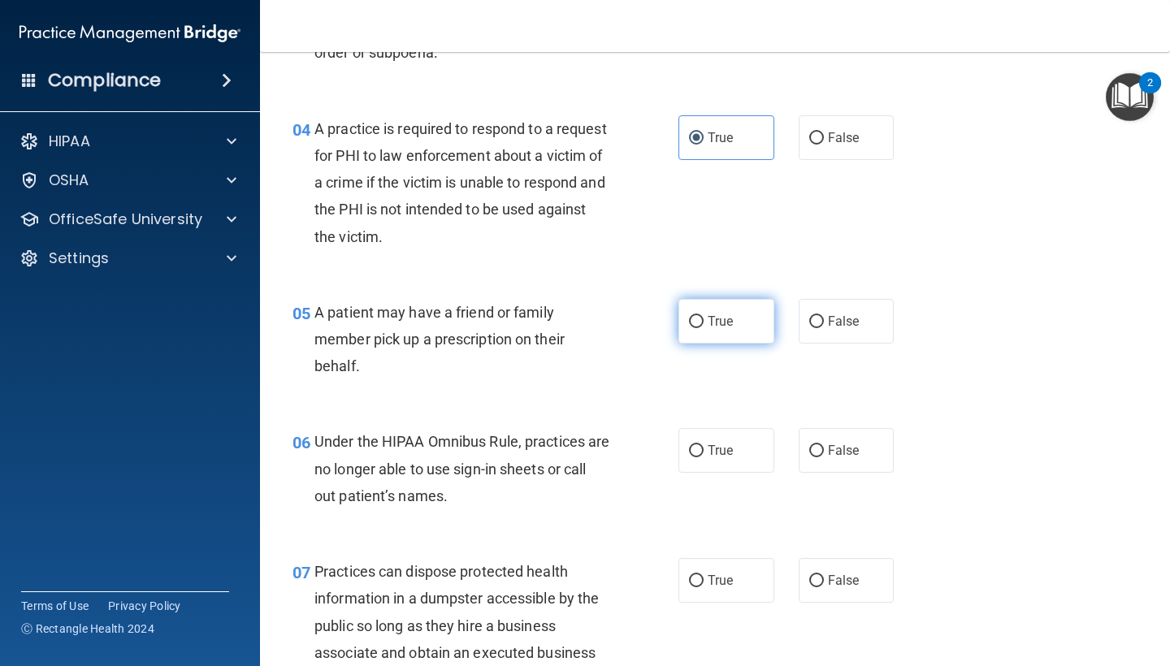
radio input "true"
click at [846, 448] on span "False" at bounding box center [844, 450] width 32 height 15
click at [824, 448] on input "False" at bounding box center [816, 451] width 15 height 12
radio input "true"
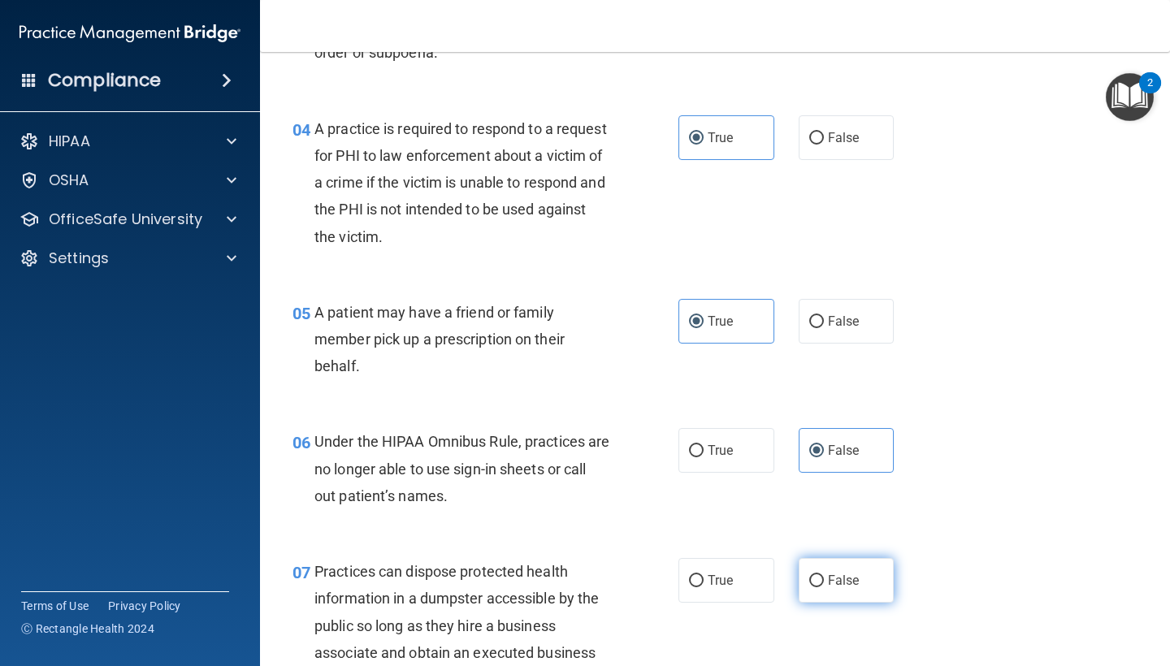
click at [825, 558] on label "False" at bounding box center [847, 580] width 96 height 45
click at [824, 575] on input "False" at bounding box center [816, 581] width 15 height 12
radio input "true"
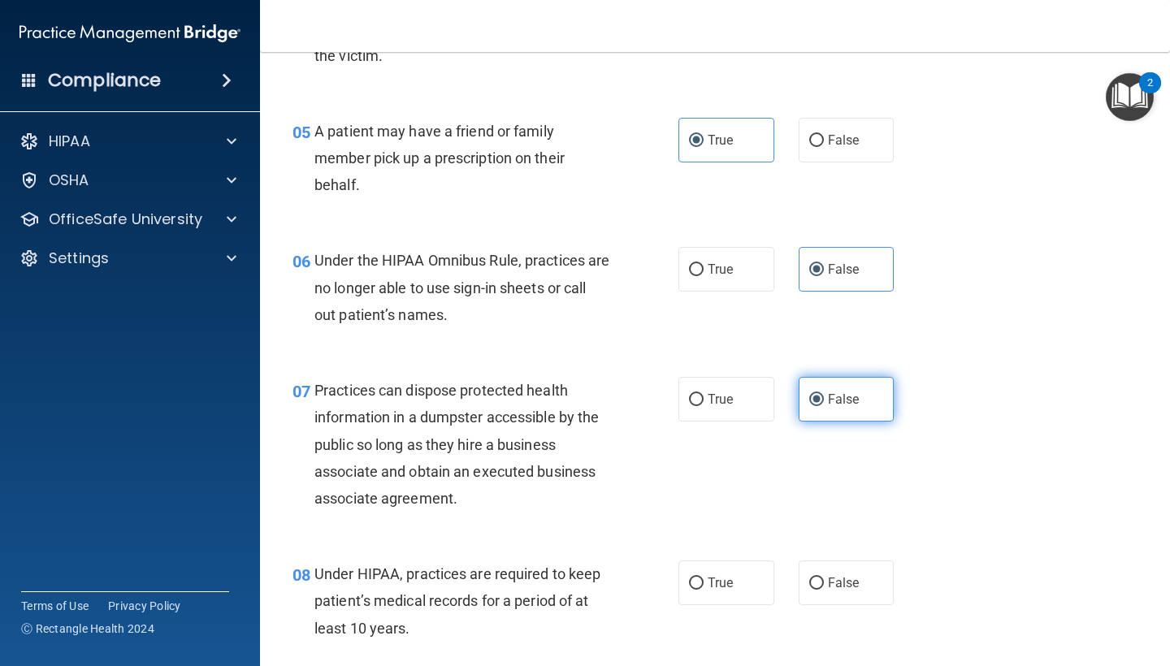
scroll to position [778, 0]
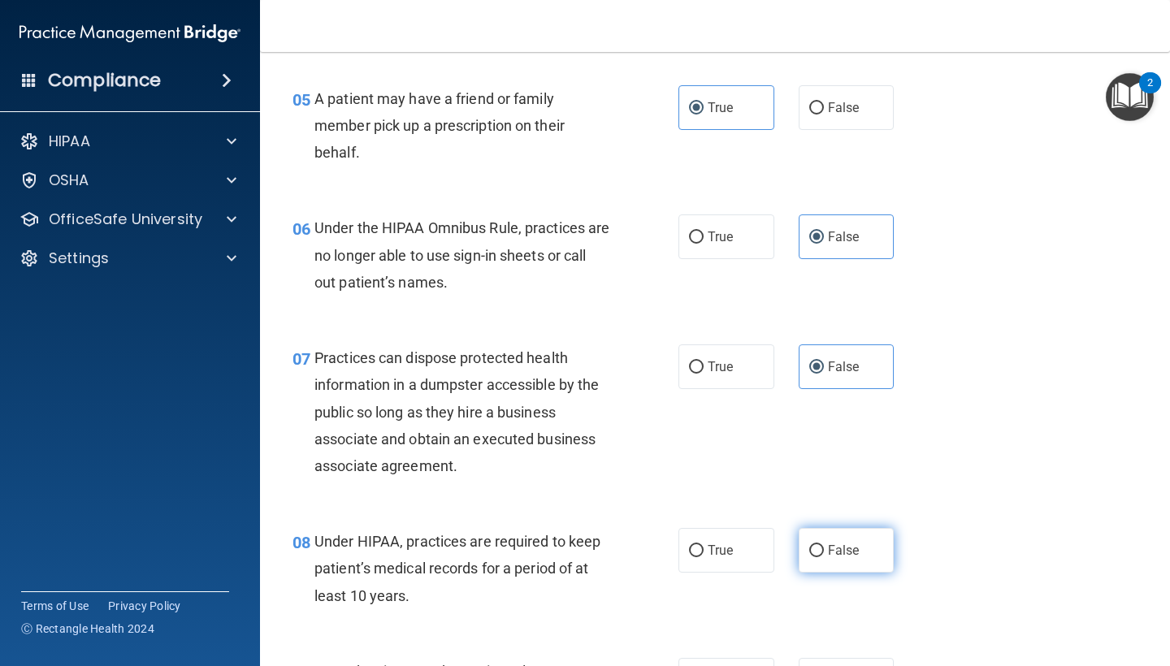
click at [825, 558] on label "False" at bounding box center [847, 550] width 96 height 45
click at [824, 557] on input "False" at bounding box center [816, 551] width 15 height 12
radio input "true"
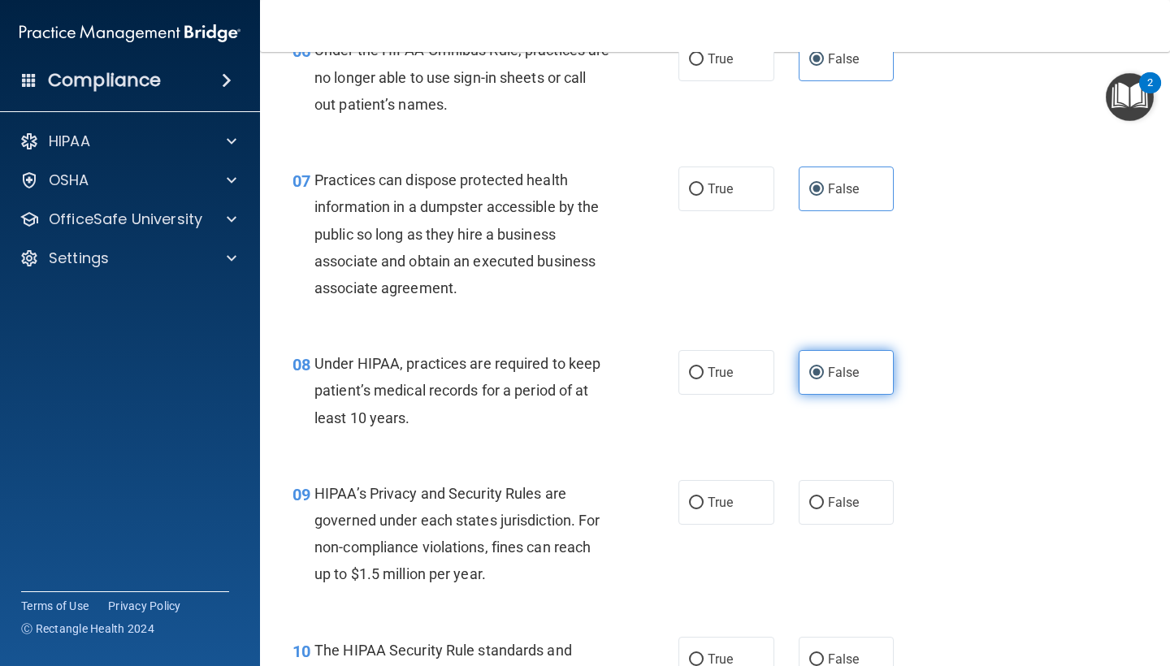
scroll to position [959, 0]
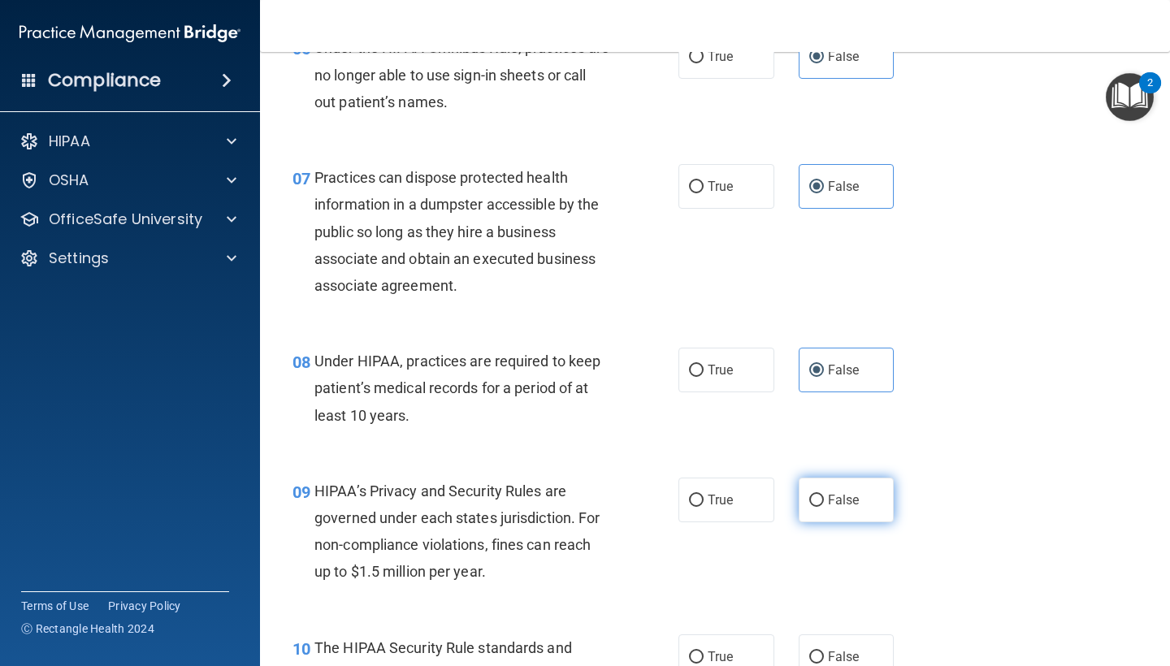
click at [826, 508] on label "False" at bounding box center [847, 500] width 96 height 45
click at [824, 507] on input "False" at bounding box center [816, 501] width 15 height 12
radio input "true"
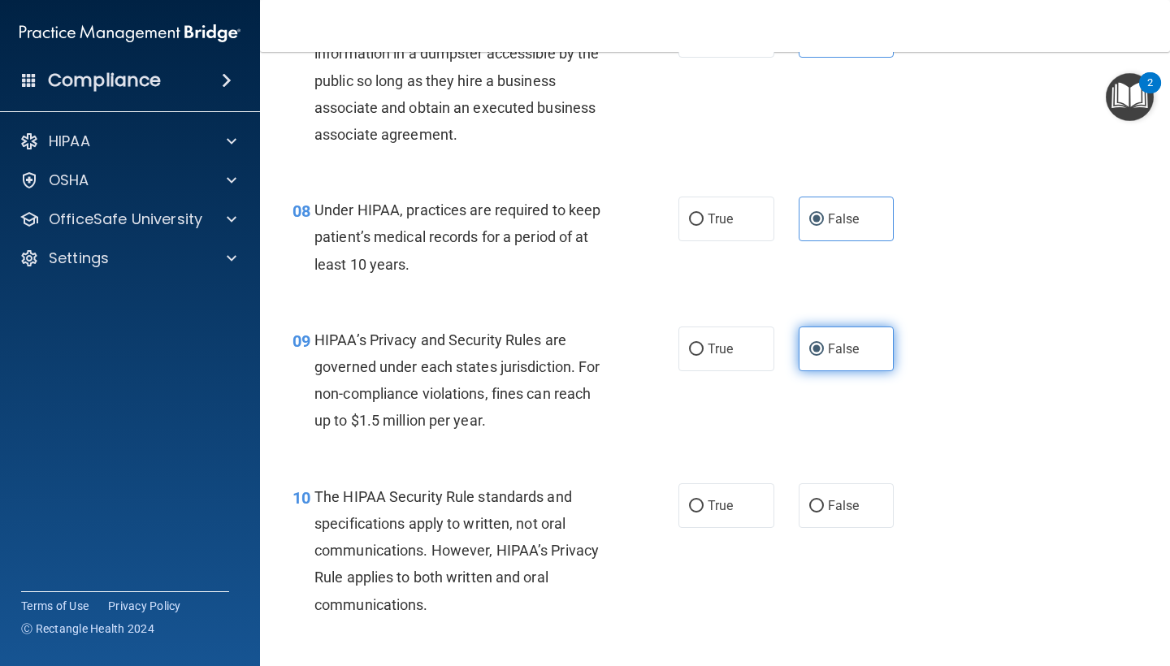
scroll to position [1117, 0]
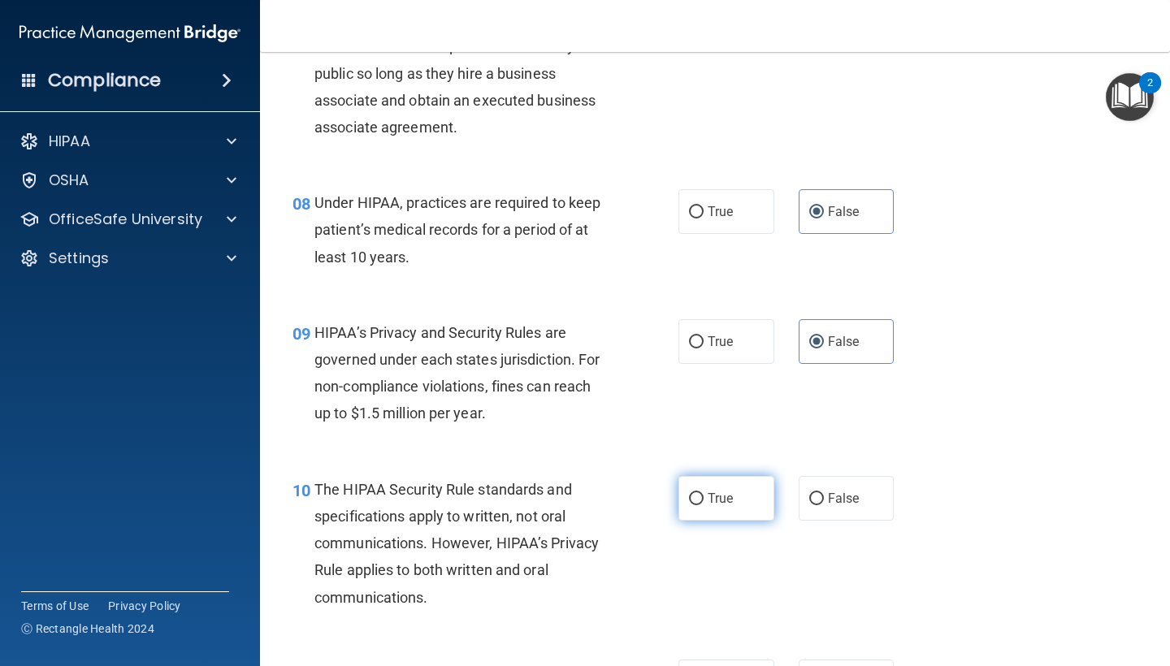
click at [725, 479] on label "True" at bounding box center [726, 498] width 96 height 45
click at [703, 493] on input "True" at bounding box center [696, 499] width 15 height 12
radio input "true"
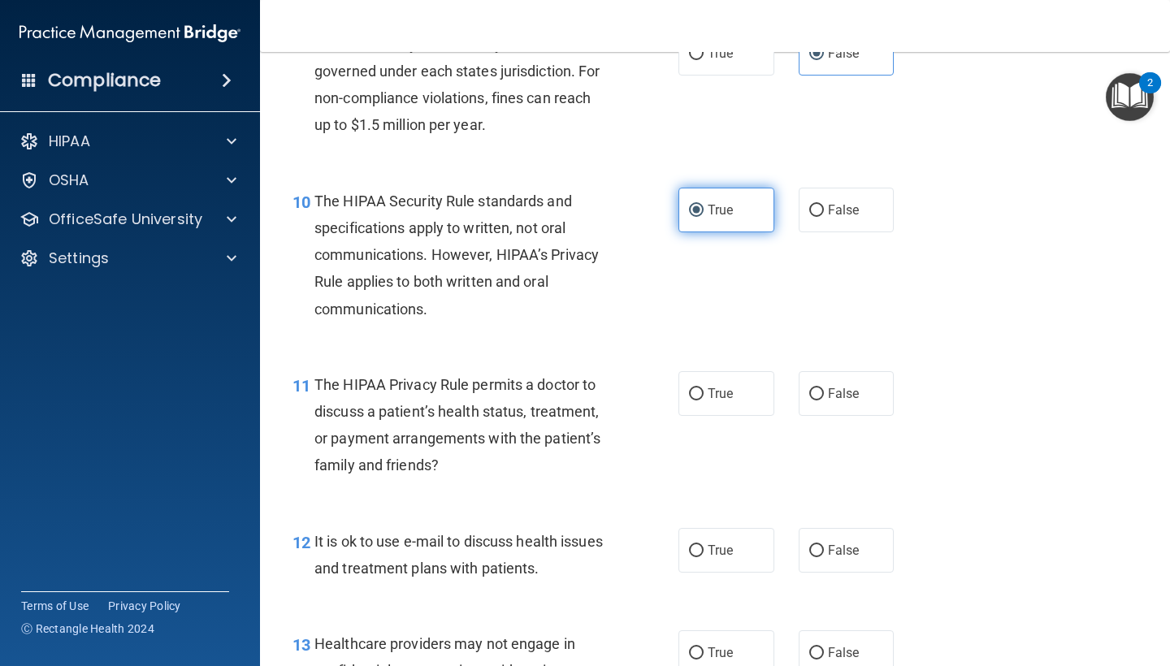
scroll to position [1420, 0]
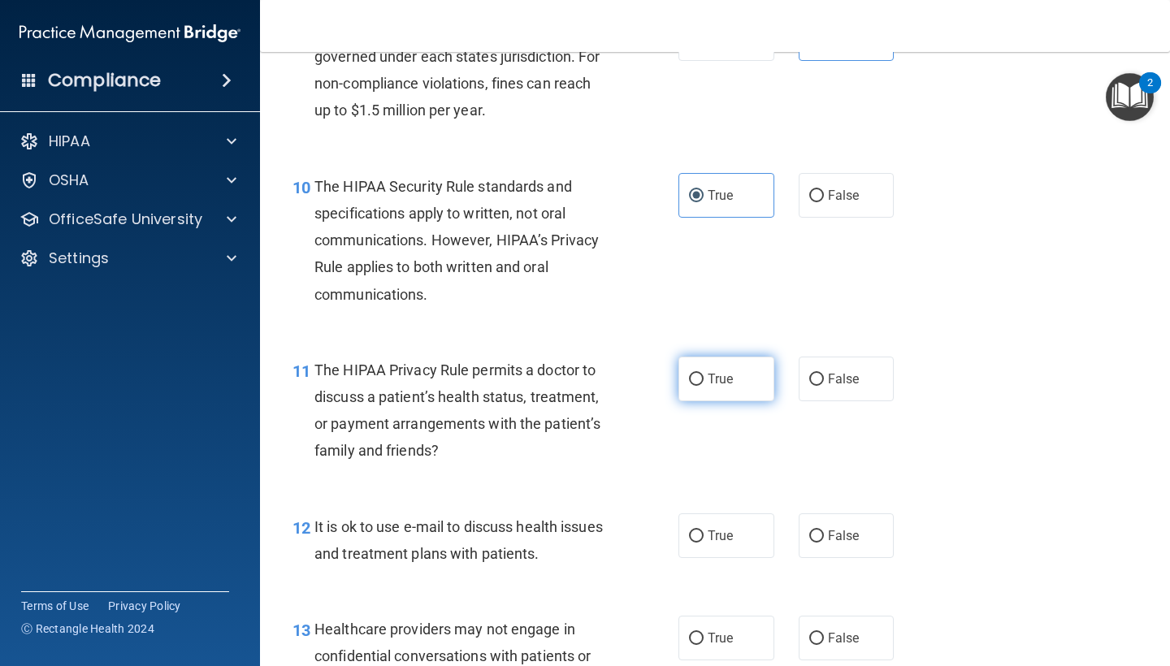
click at [718, 389] on label "True" at bounding box center [726, 379] width 96 height 45
click at [703, 386] on input "True" at bounding box center [696, 380] width 15 height 12
radio input "true"
click at [717, 528] on span "True" at bounding box center [720, 535] width 25 height 15
click at [703, 530] on input "True" at bounding box center [696, 536] width 15 height 12
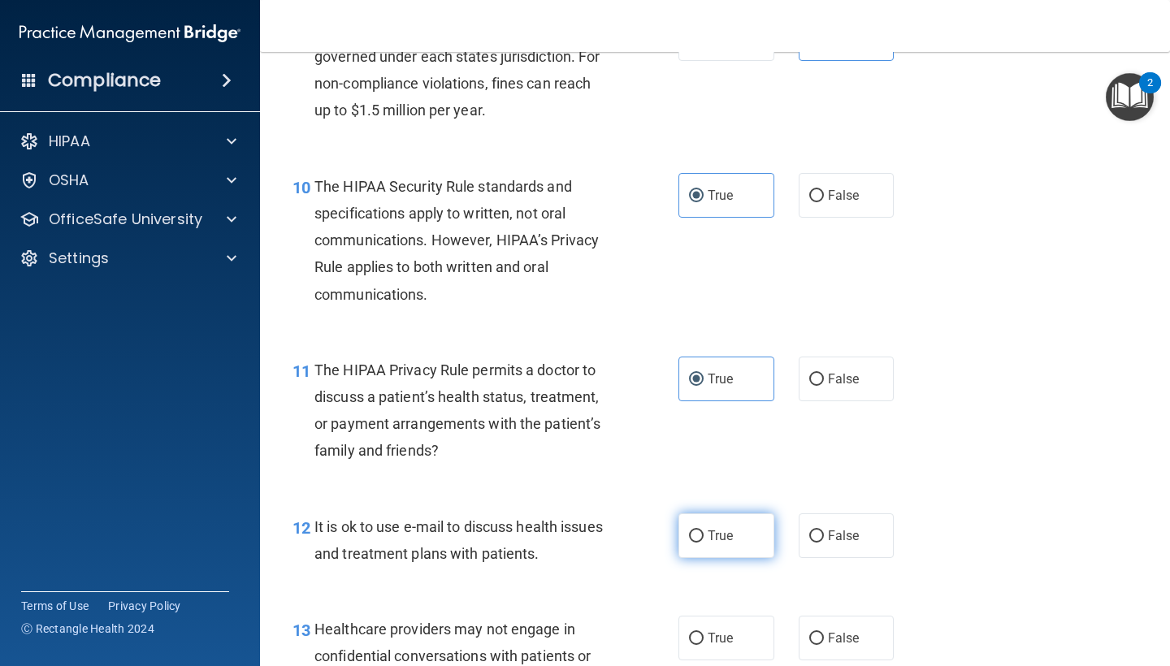
radio input "true"
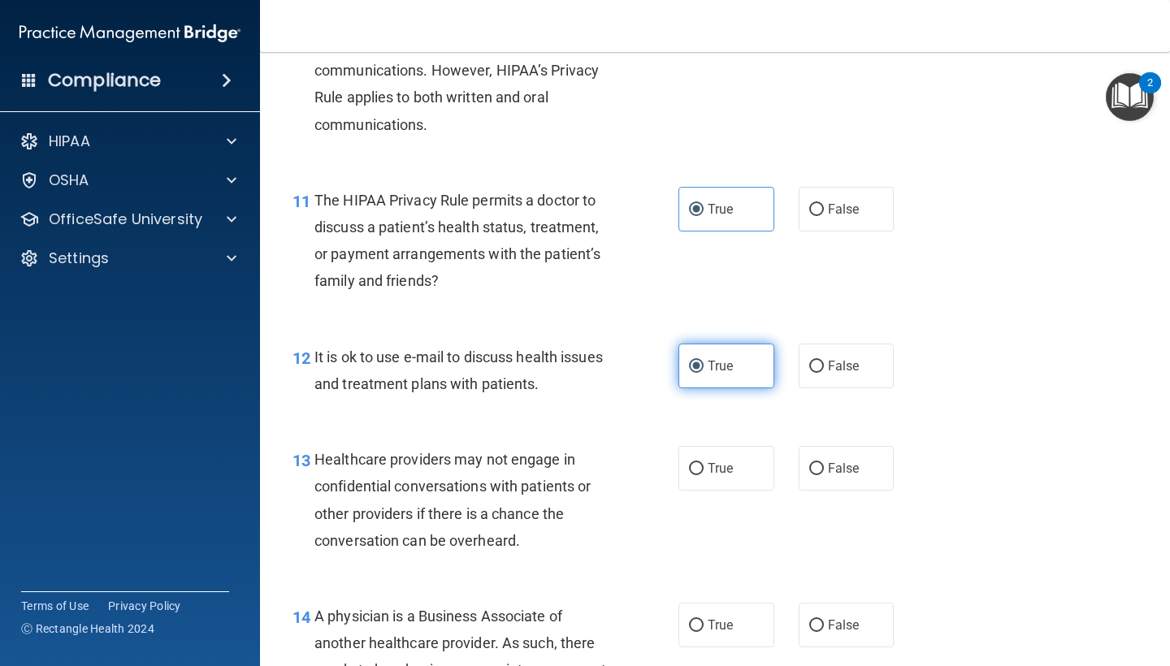
scroll to position [1593, 0]
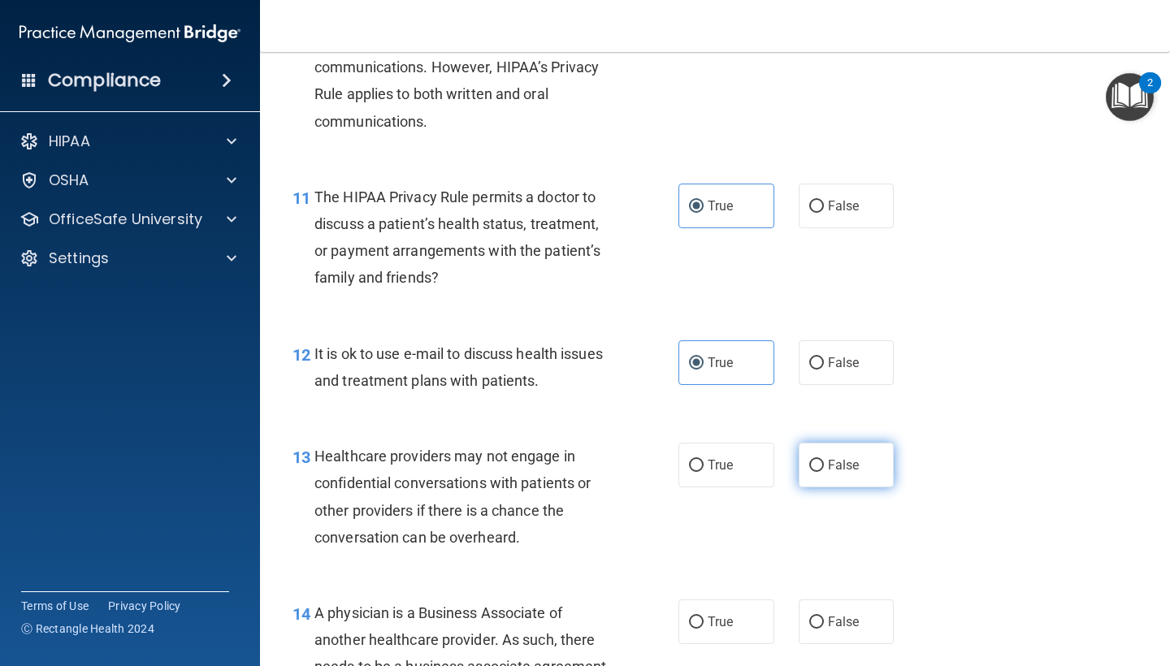
click at [842, 457] on span "False" at bounding box center [844, 464] width 32 height 15
click at [824, 460] on input "False" at bounding box center [816, 466] width 15 height 12
radio input "true"
click at [828, 614] on span "False" at bounding box center [844, 621] width 32 height 15
click at [824, 617] on input "False" at bounding box center [816, 623] width 15 height 12
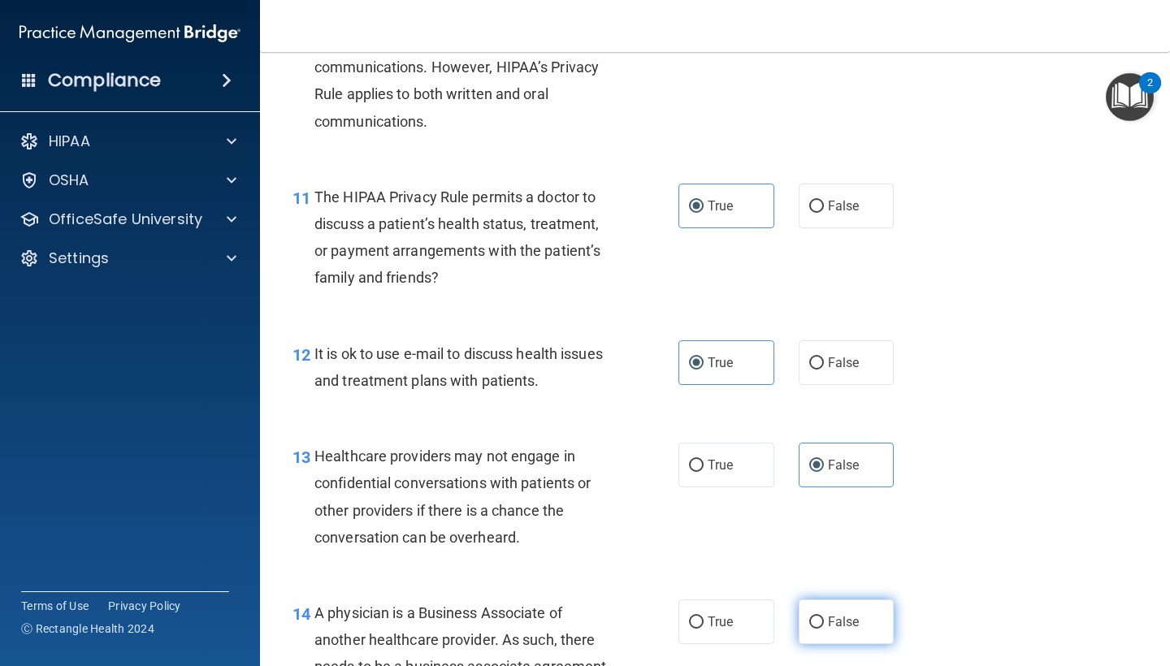
radio input "true"
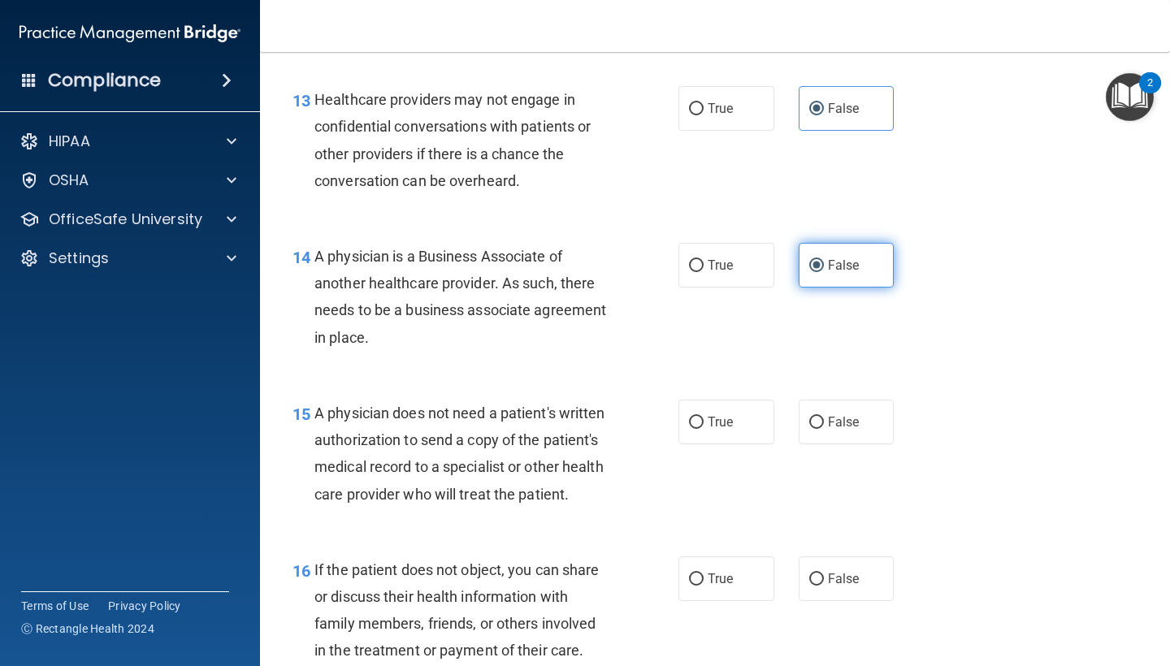
scroll to position [1950, 0]
click at [717, 399] on label "True" at bounding box center [726, 421] width 96 height 45
click at [703, 416] on input "True" at bounding box center [696, 422] width 15 height 12
radio input "true"
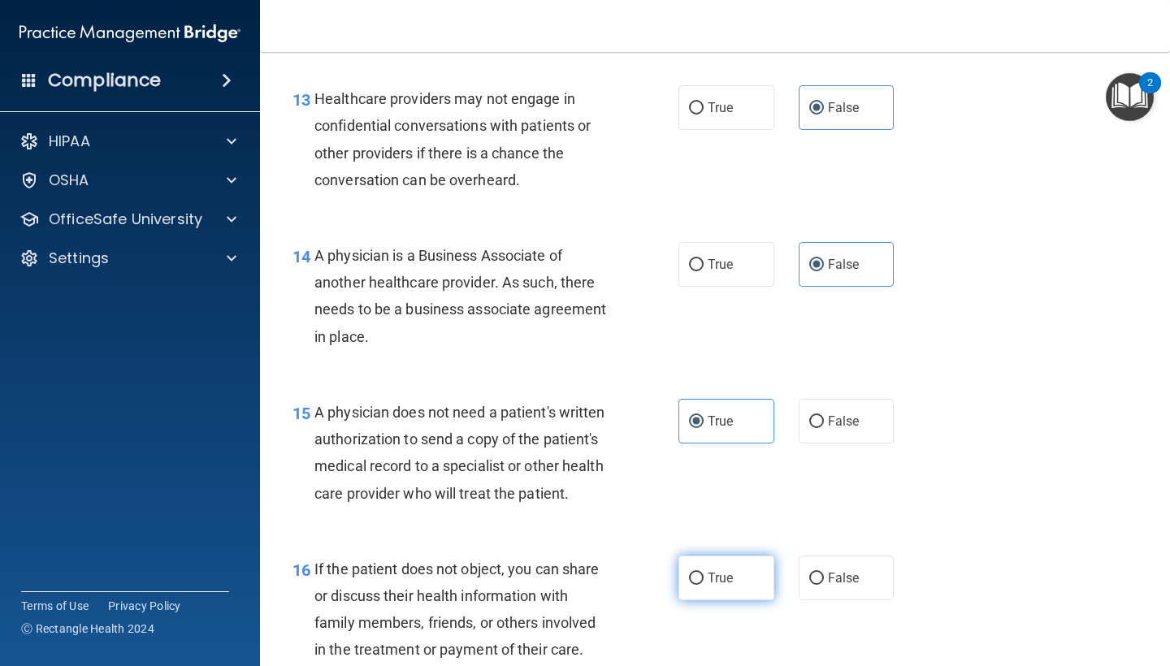
click at [728, 577] on label "True" at bounding box center [726, 578] width 96 height 45
click at [703, 577] on input "True" at bounding box center [696, 579] width 15 height 12
radio input "true"
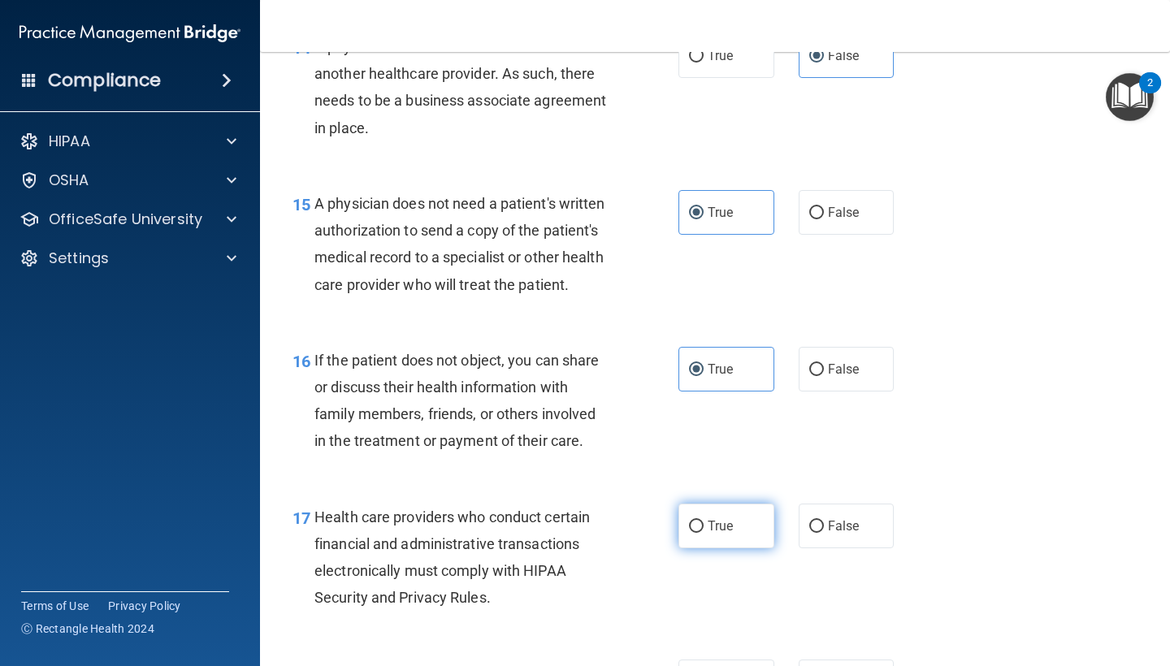
click at [725, 518] on span "True" at bounding box center [720, 525] width 25 height 15
click at [703, 521] on input "True" at bounding box center [696, 527] width 15 height 12
radio input "true"
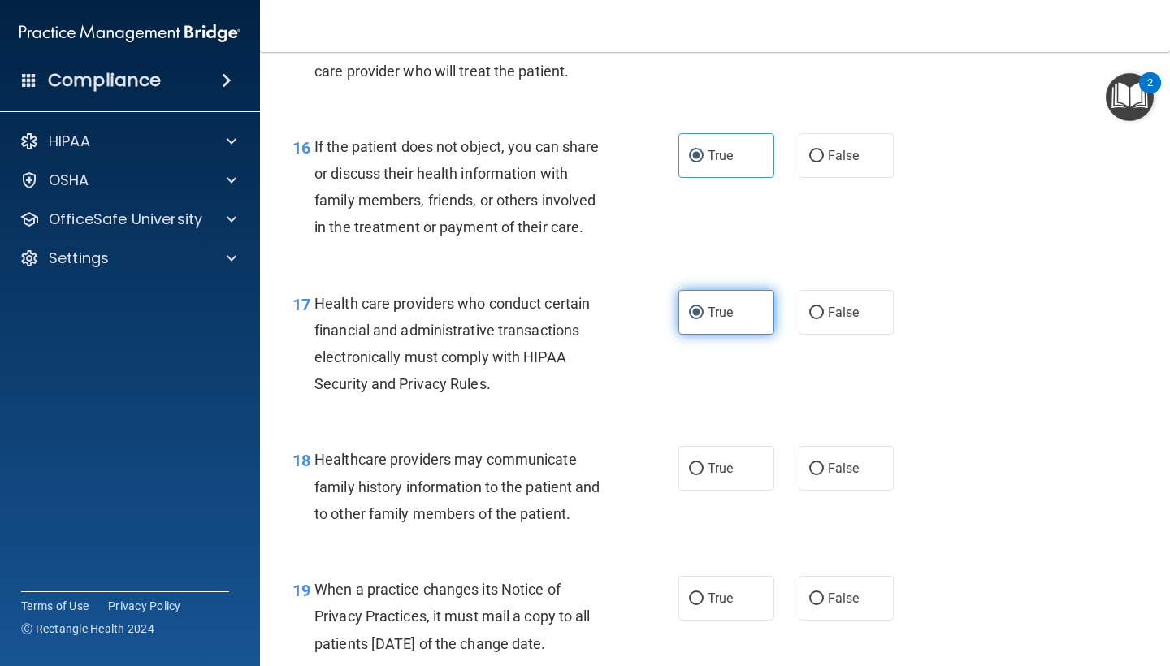
scroll to position [2374, 0]
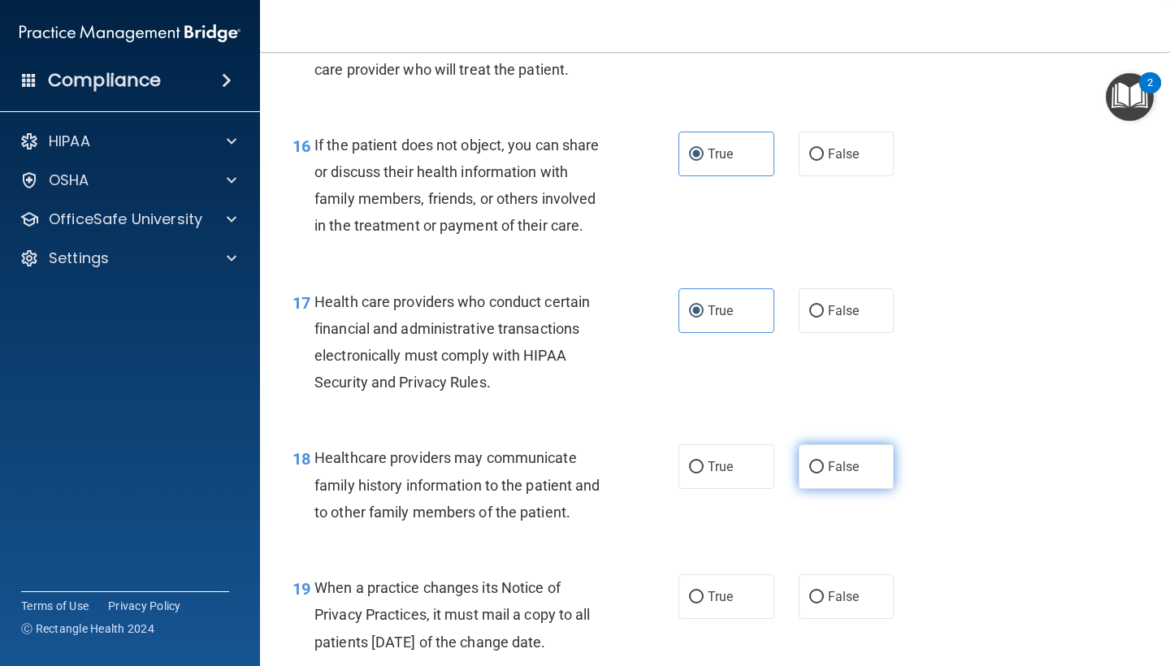
click at [839, 459] on span "False" at bounding box center [844, 466] width 32 height 15
click at [824, 461] on input "False" at bounding box center [816, 467] width 15 height 12
radio input "true"
click at [825, 586] on label "False" at bounding box center [847, 596] width 96 height 45
click at [824, 591] on input "False" at bounding box center [816, 597] width 15 height 12
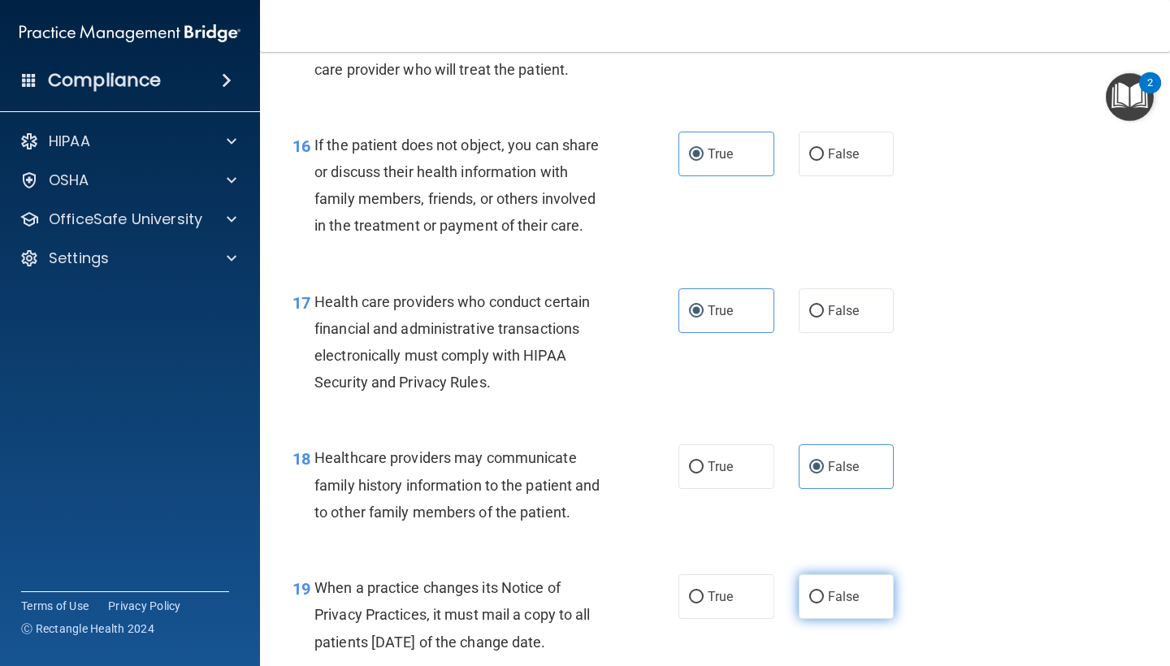
radio input "true"
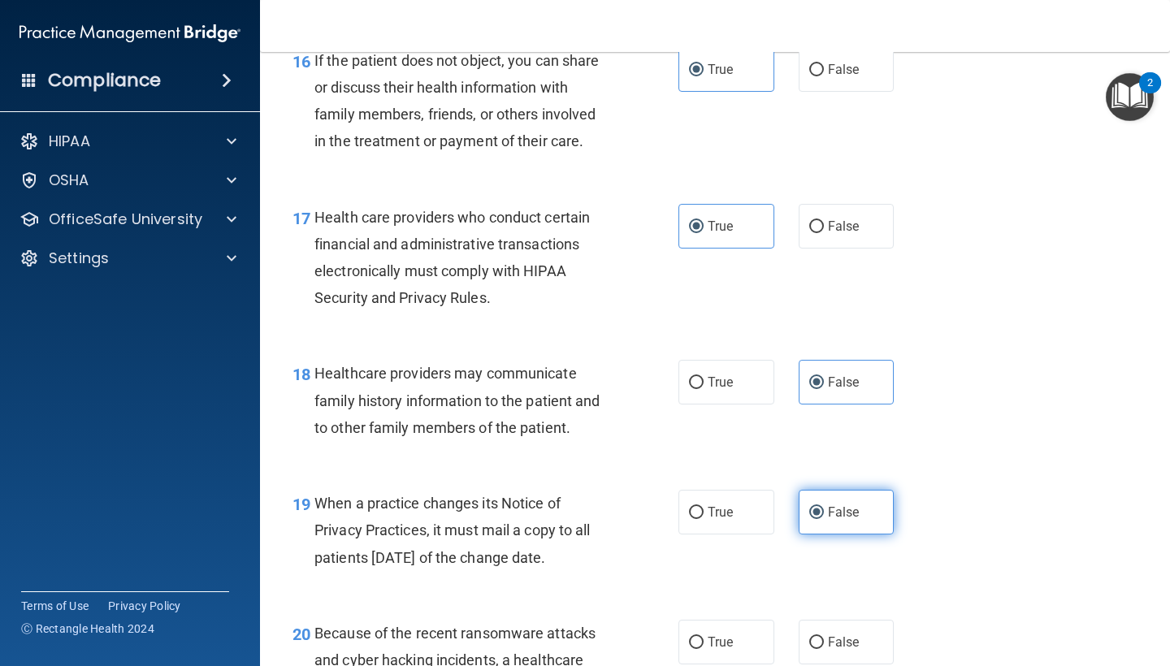
scroll to position [2494, 0]
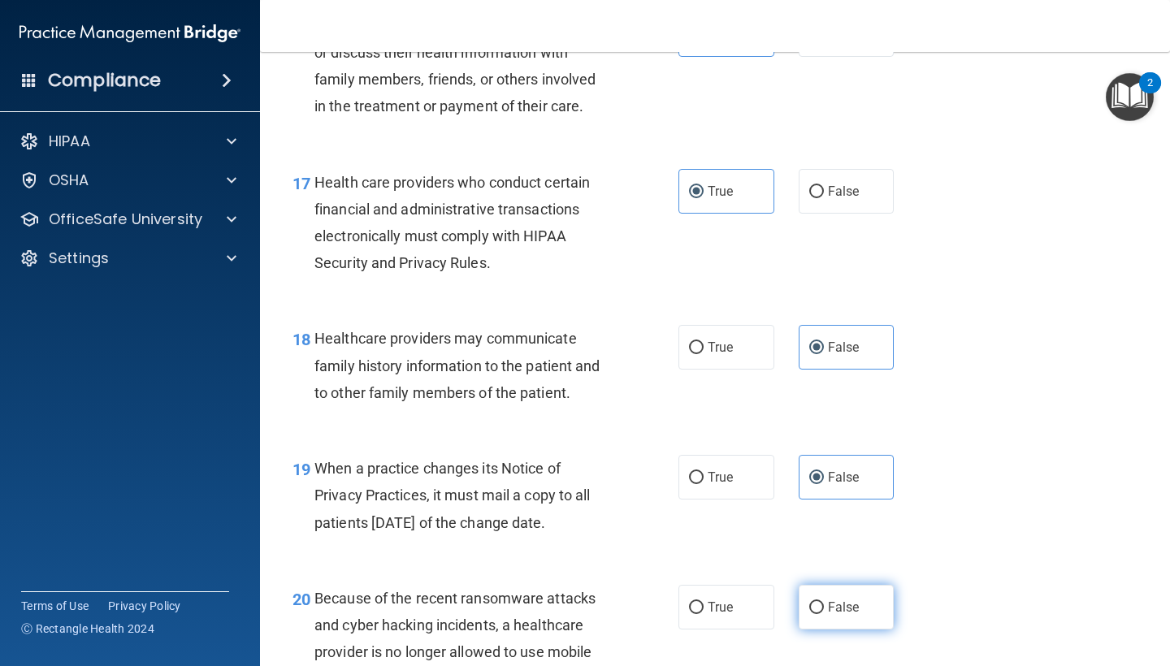
click at [825, 586] on label "False" at bounding box center [847, 607] width 96 height 45
click at [824, 602] on input "False" at bounding box center [816, 608] width 15 height 12
radio input "true"
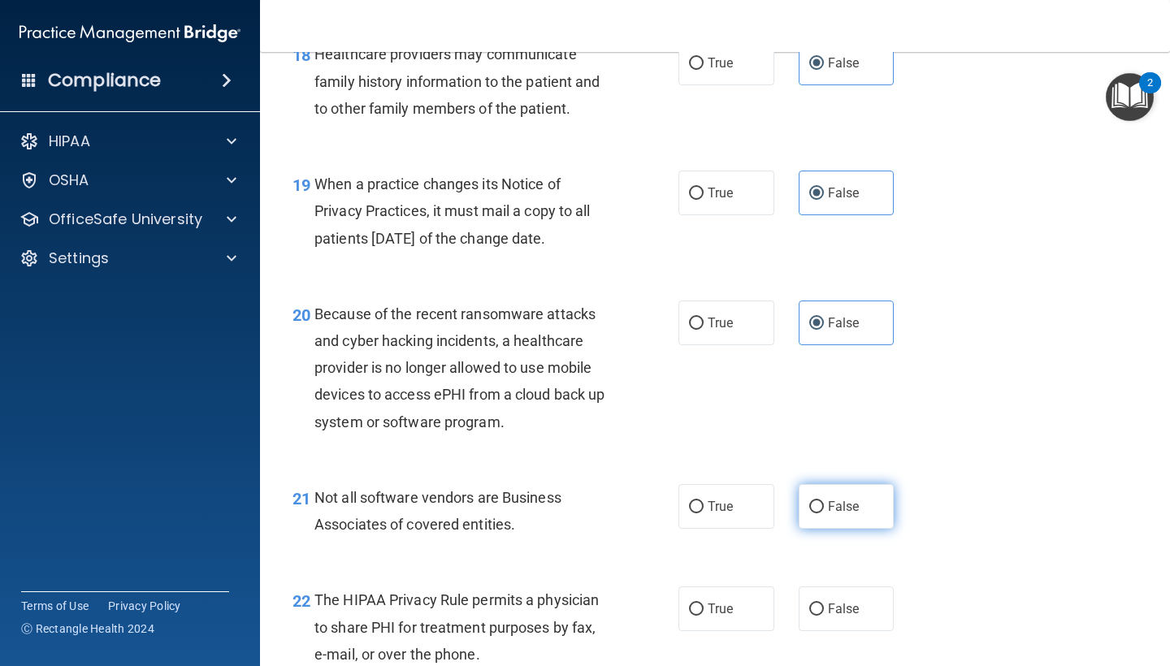
scroll to position [2781, 0]
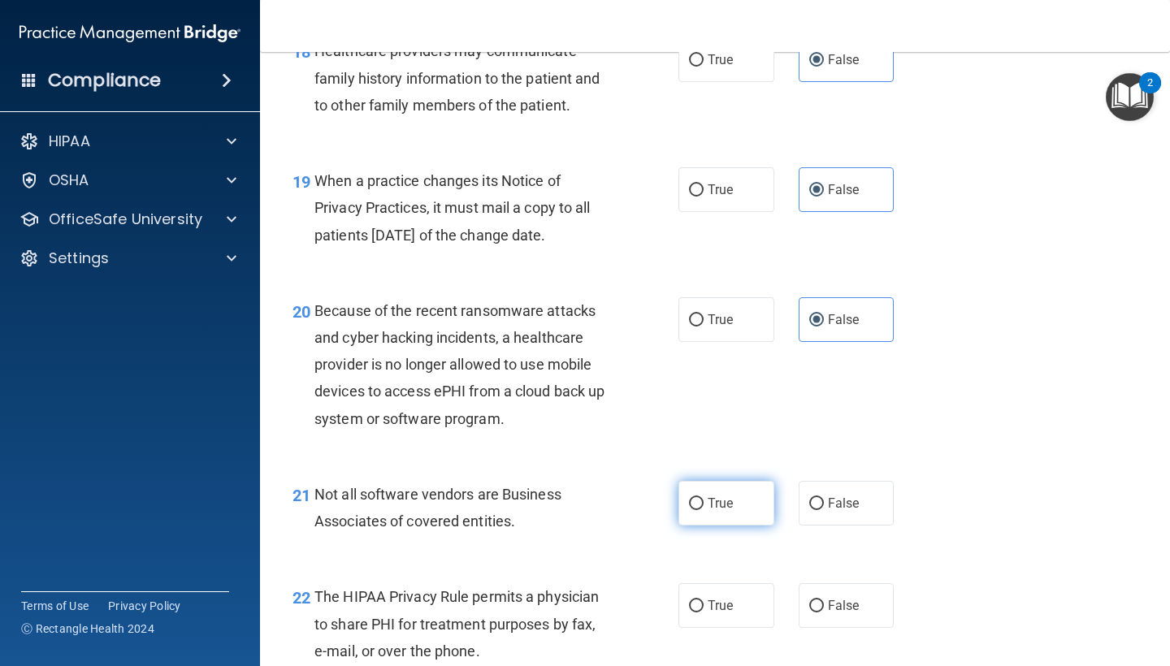
click at [708, 502] on label "True" at bounding box center [726, 503] width 96 height 45
click at [703, 502] on input "True" at bounding box center [696, 504] width 15 height 12
radio input "true"
click at [729, 598] on span "True" at bounding box center [720, 605] width 25 height 15
click at [703, 600] on input "True" at bounding box center [696, 606] width 15 height 12
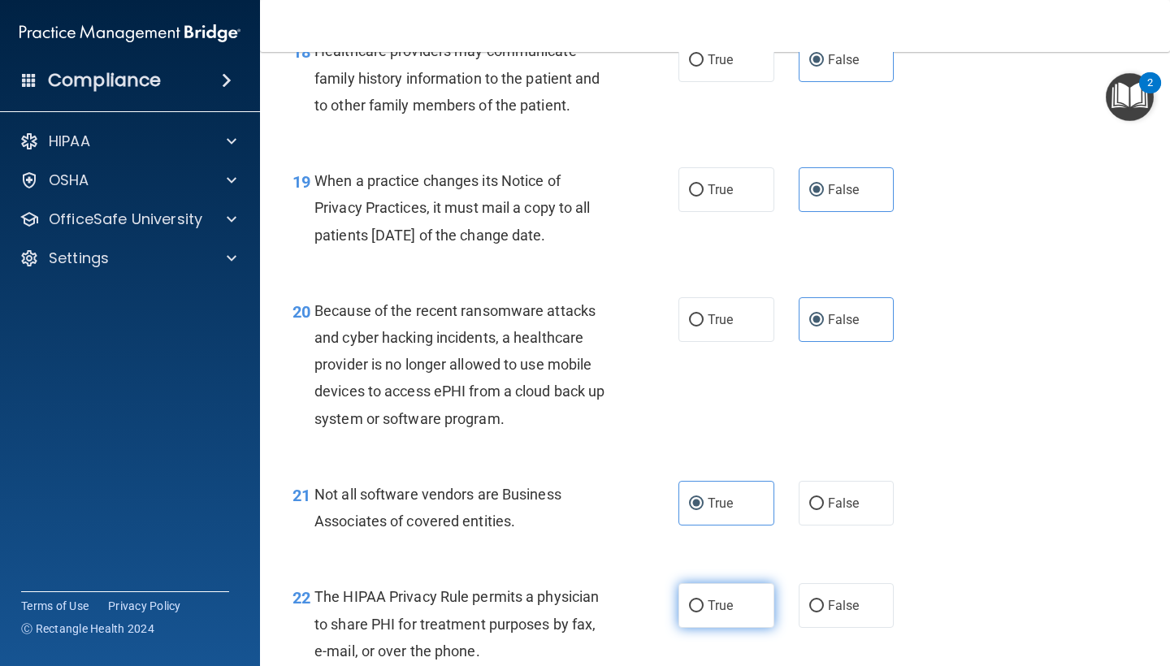
radio input "true"
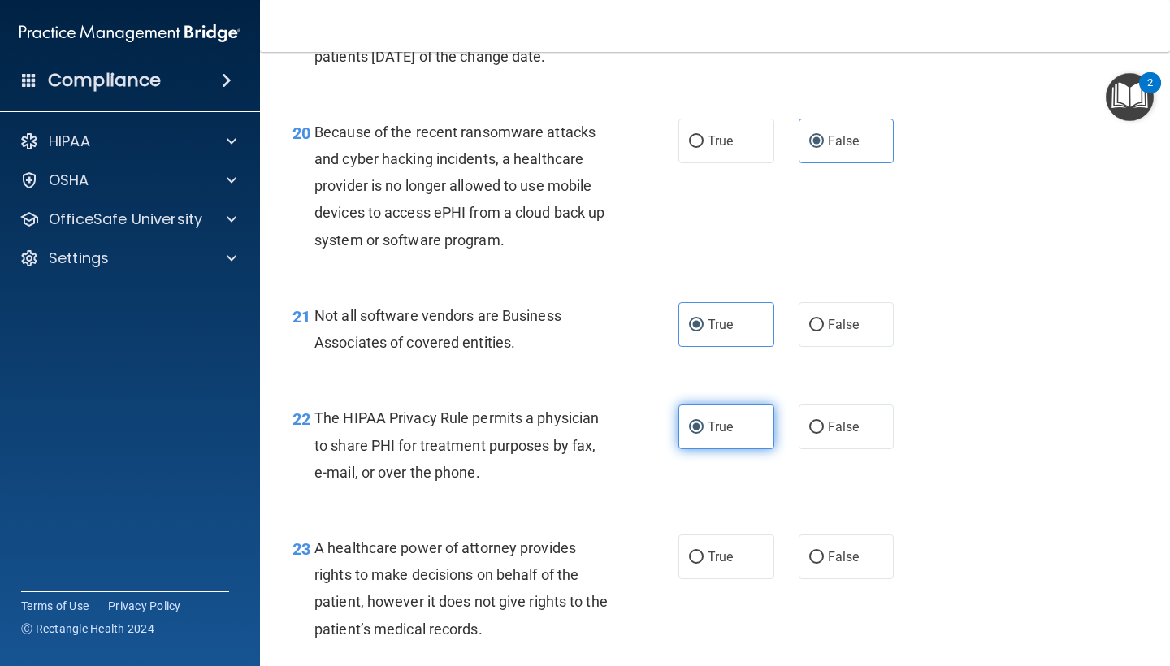
scroll to position [2962, 0]
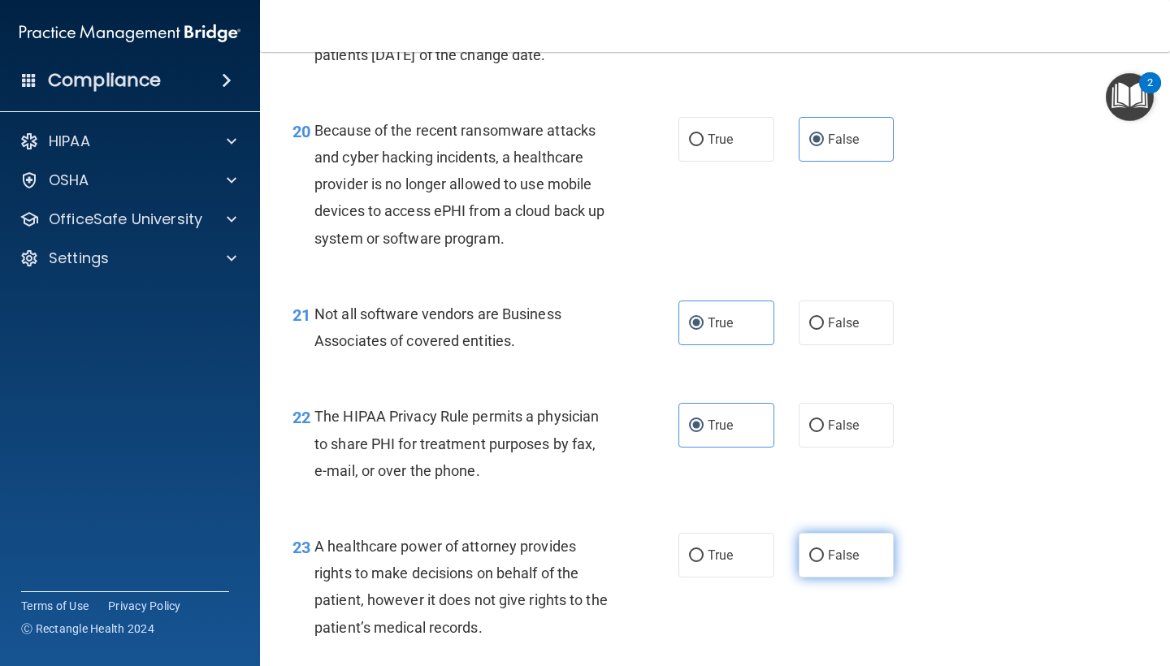
click at [804, 533] on label "False" at bounding box center [847, 555] width 96 height 45
click at [809, 550] on input "False" at bounding box center [816, 556] width 15 height 12
radio input "true"
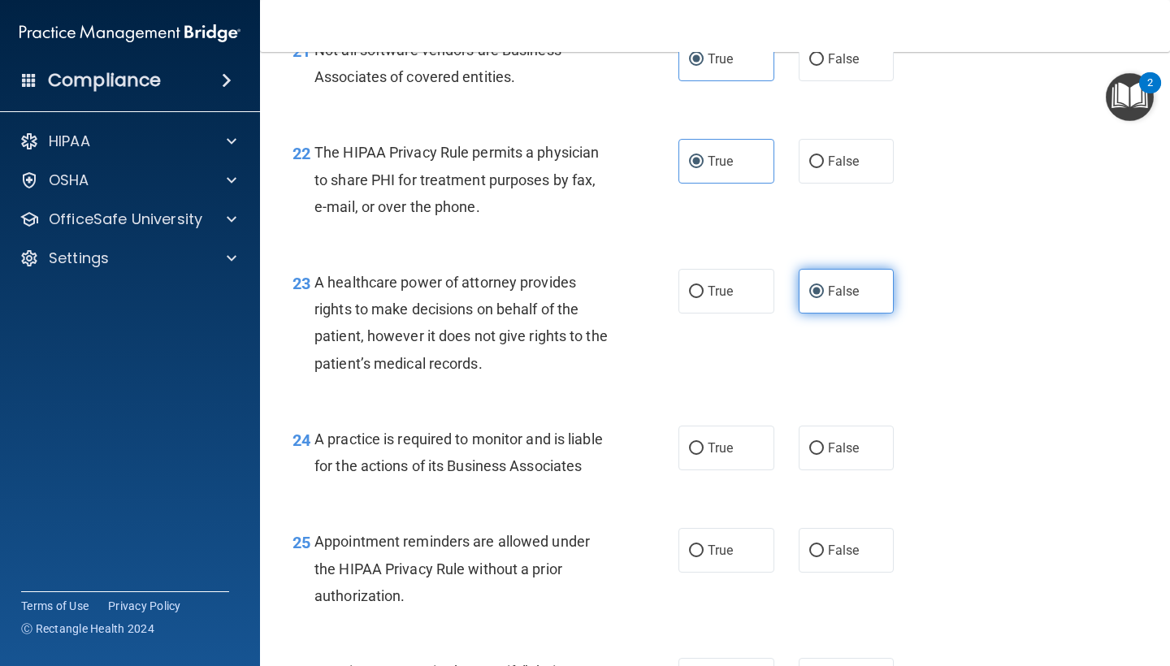
scroll to position [3274, 0]
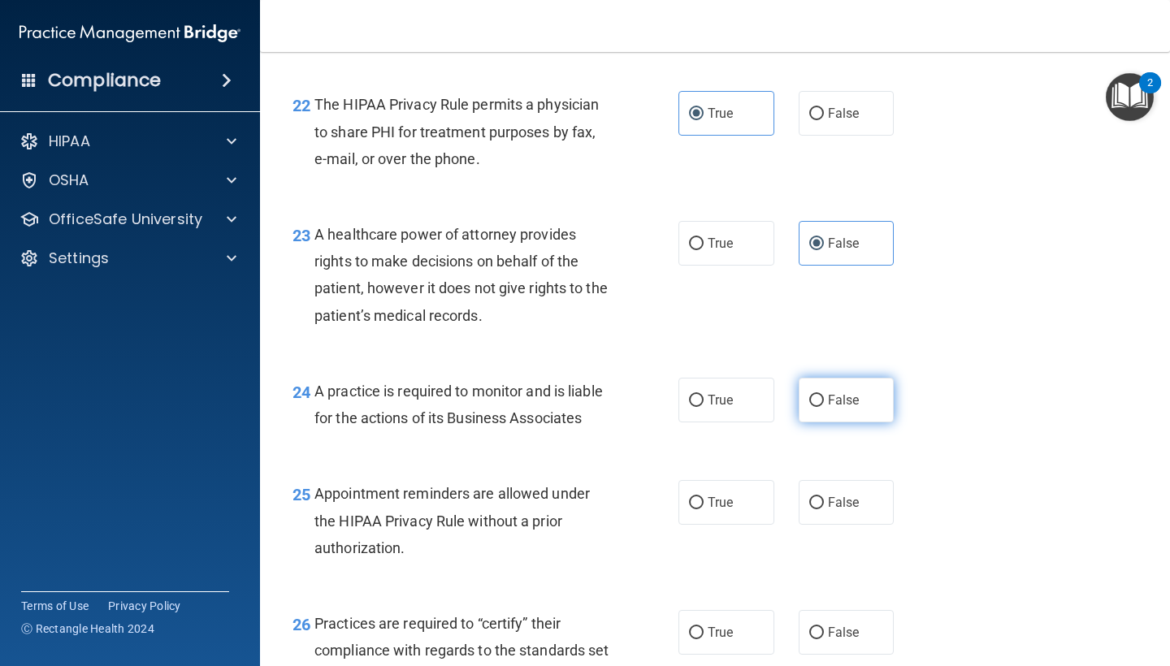
click at [840, 392] on span "False" at bounding box center [844, 399] width 32 height 15
click at [824, 395] on input "False" at bounding box center [816, 401] width 15 height 12
radio input "true"
click at [709, 480] on label "True" at bounding box center [726, 502] width 96 height 45
click at [703, 497] on input "True" at bounding box center [696, 503] width 15 height 12
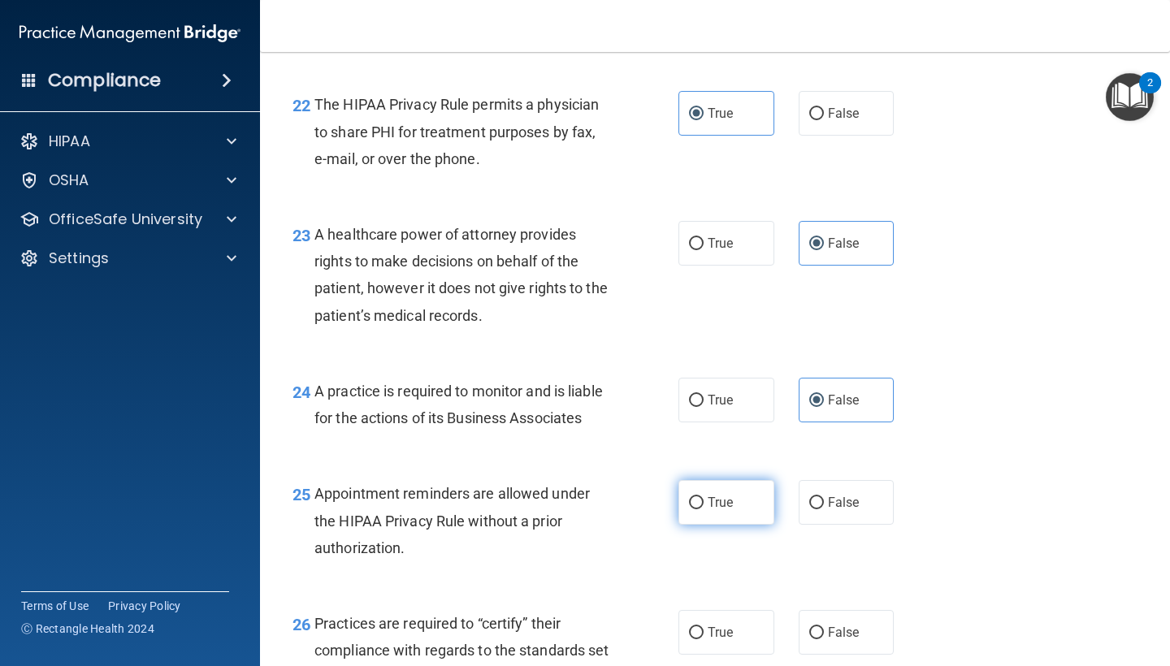
radio input "true"
click at [818, 610] on label "False" at bounding box center [847, 632] width 96 height 45
click at [818, 627] on input "False" at bounding box center [816, 633] width 15 height 12
radio input "true"
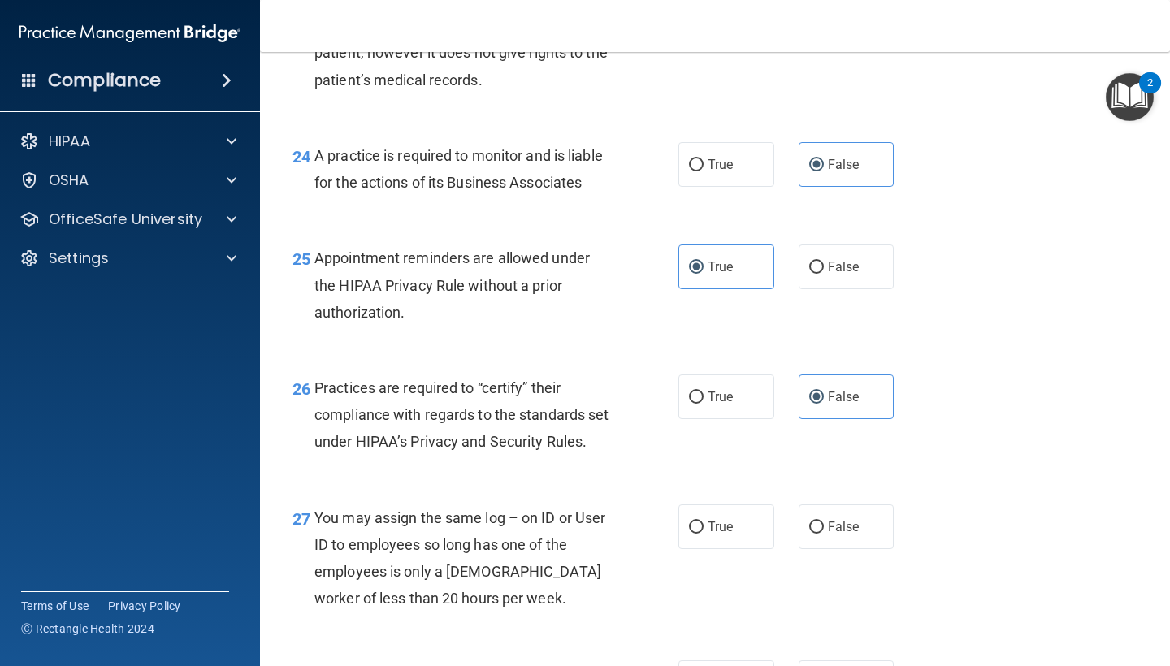
scroll to position [3530, 0]
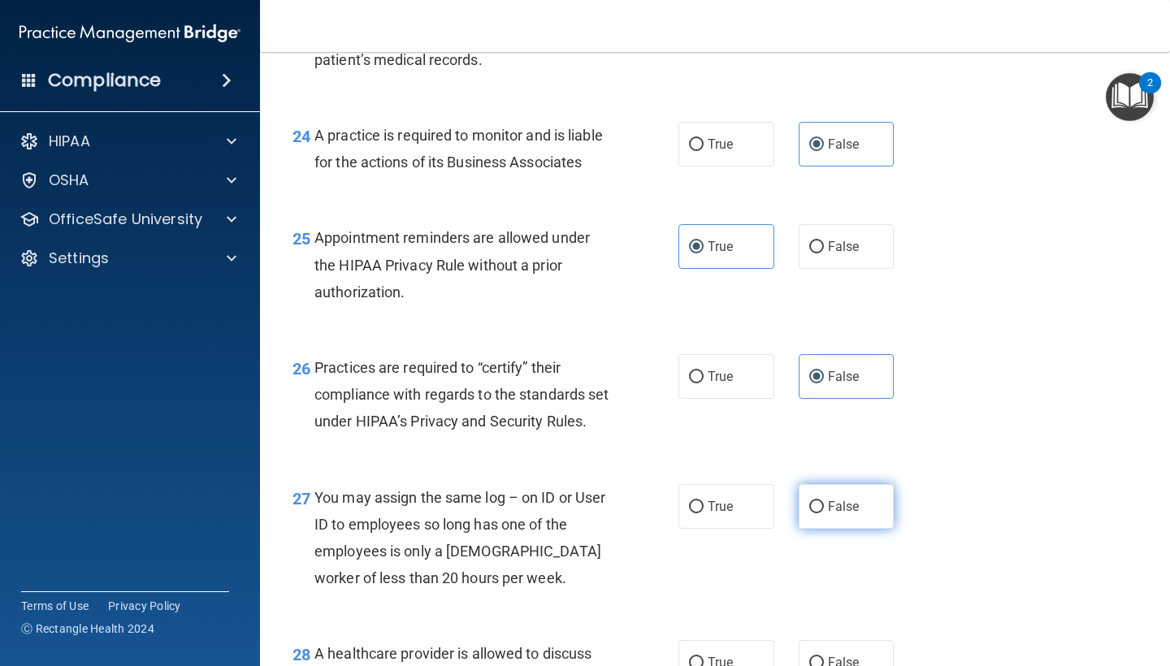
click at [836, 496] on label "False" at bounding box center [847, 506] width 96 height 45
click at [824, 501] on input "False" at bounding box center [816, 507] width 15 height 12
radio input "true"
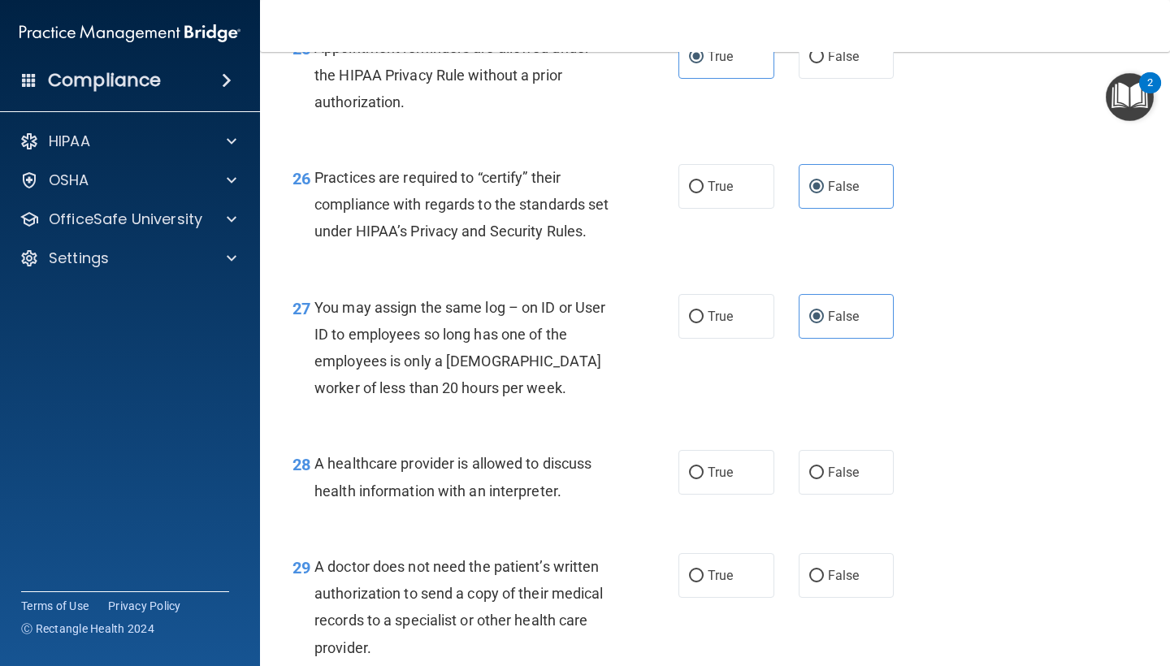
scroll to position [3721, 0]
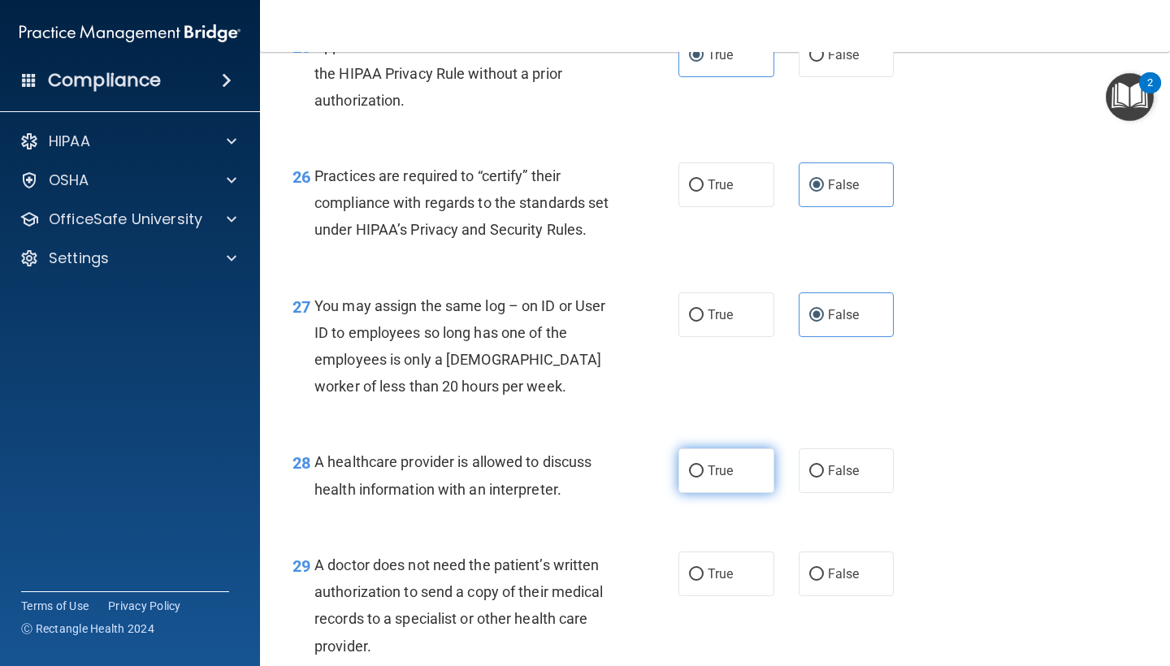
click at [730, 474] on span "True" at bounding box center [720, 470] width 25 height 15
click at [703, 474] on input "True" at bounding box center [696, 471] width 15 height 12
radio input "true"
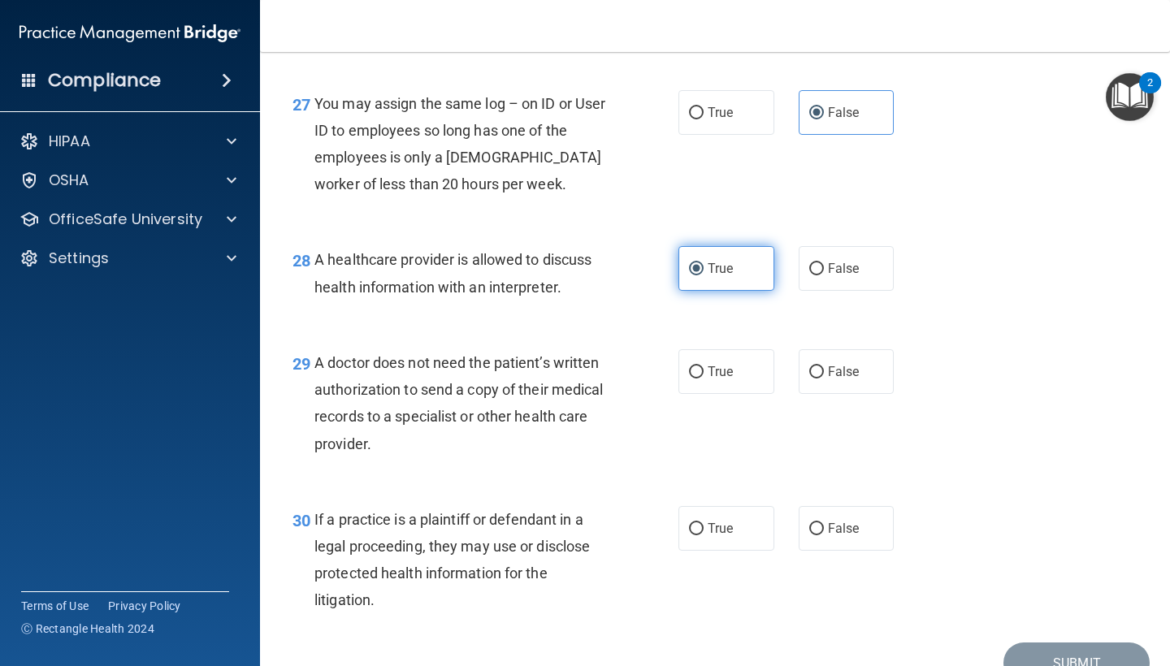
scroll to position [3937, 0]
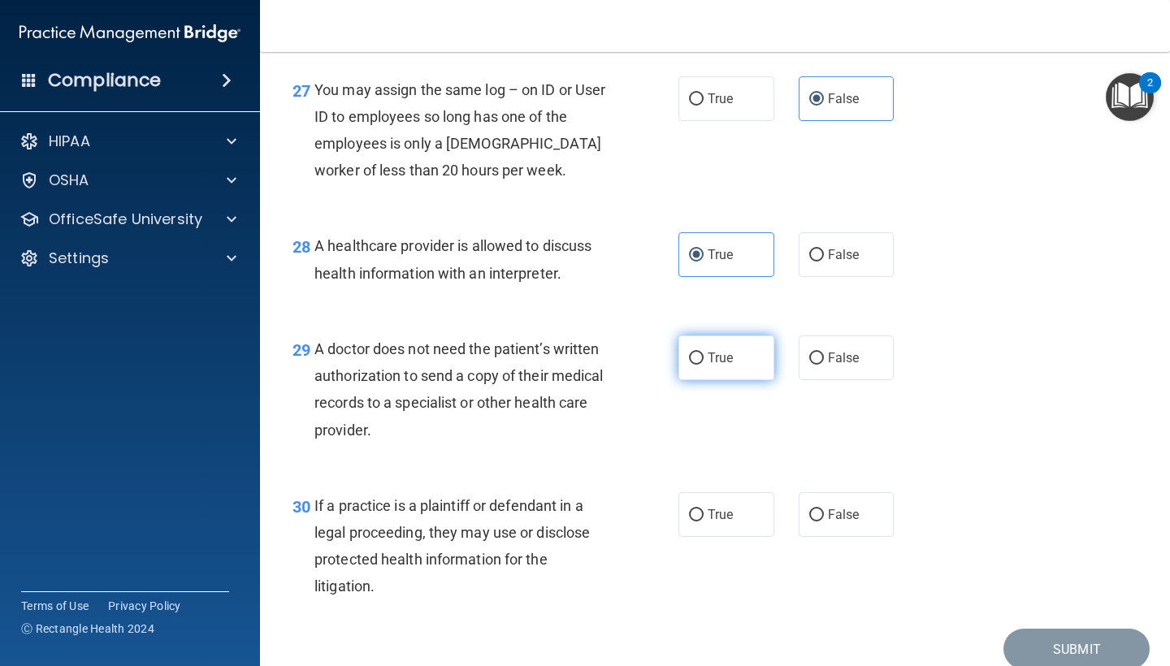
click at [719, 379] on label "True" at bounding box center [726, 357] width 96 height 45
click at [703, 365] on input "True" at bounding box center [696, 359] width 15 height 12
radio input "true"
click at [723, 518] on span "True" at bounding box center [720, 514] width 25 height 15
click at [703, 518] on input "True" at bounding box center [696, 515] width 15 height 12
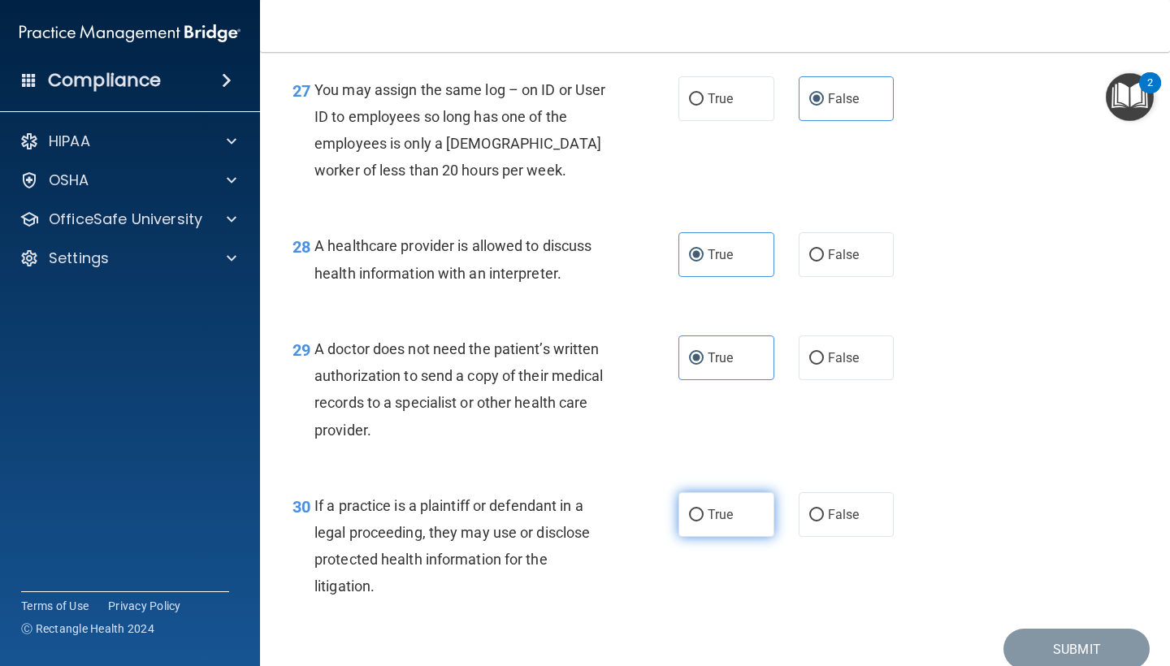
radio input "true"
click at [1040, 645] on button "Submit" at bounding box center [1076, 649] width 146 height 41
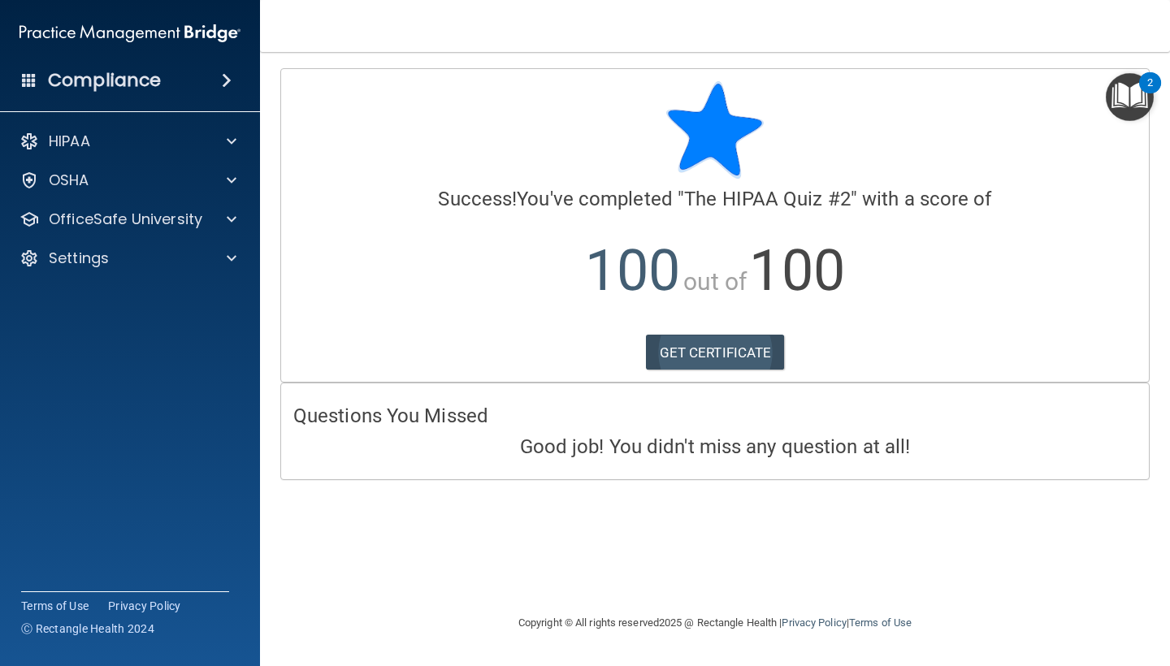
click at [716, 353] on link "GET CERTIFICATE" at bounding box center [715, 353] width 139 height 36
click at [139, 149] on div "HIPAA" at bounding box center [107, 141] width 201 height 19
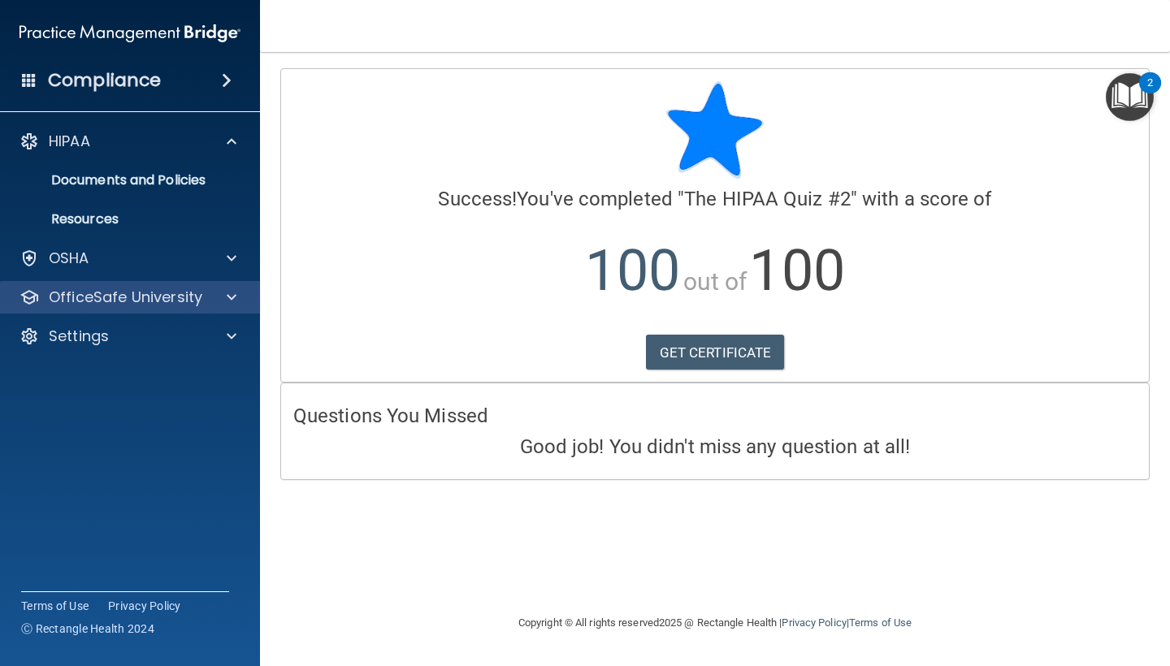
click at [76, 303] on p "OfficeSafe University" at bounding box center [126, 297] width 154 height 19
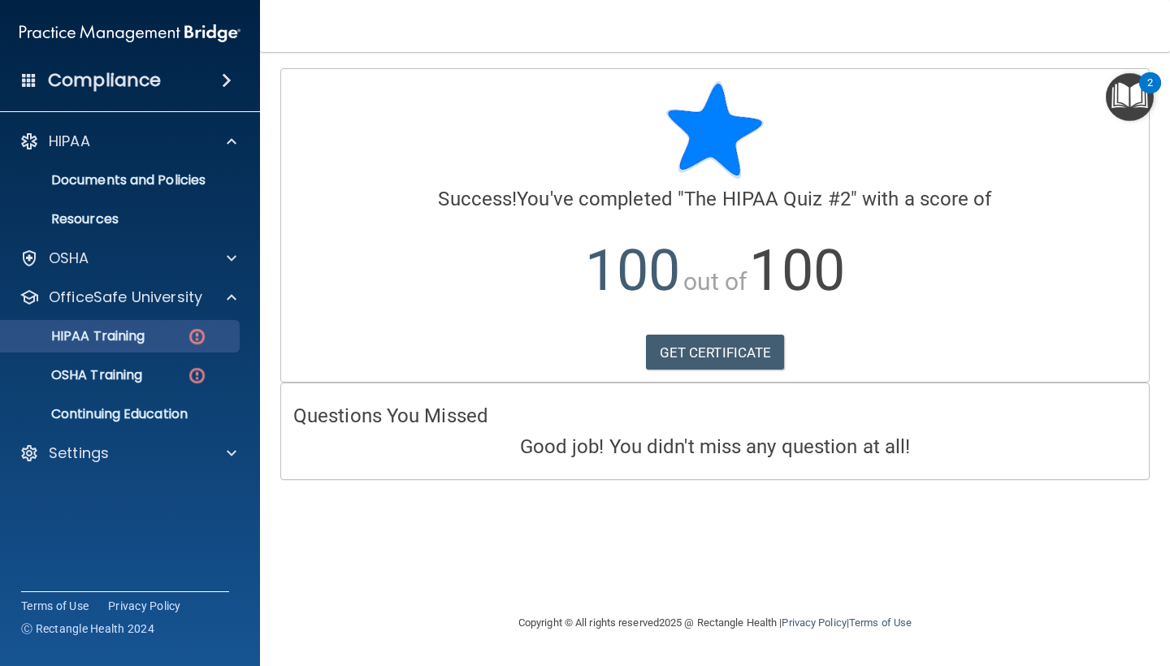
click at [167, 345] on link "HIPAA Training" at bounding box center [112, 336] width 256 height 32
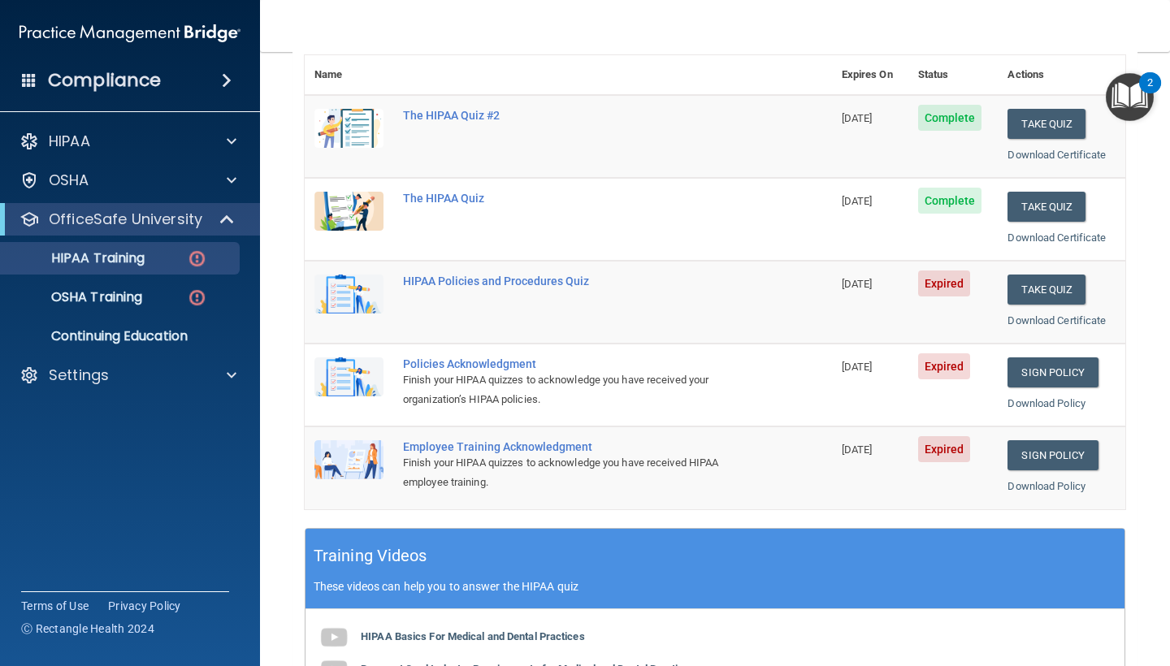
scroll to position [187, 0]
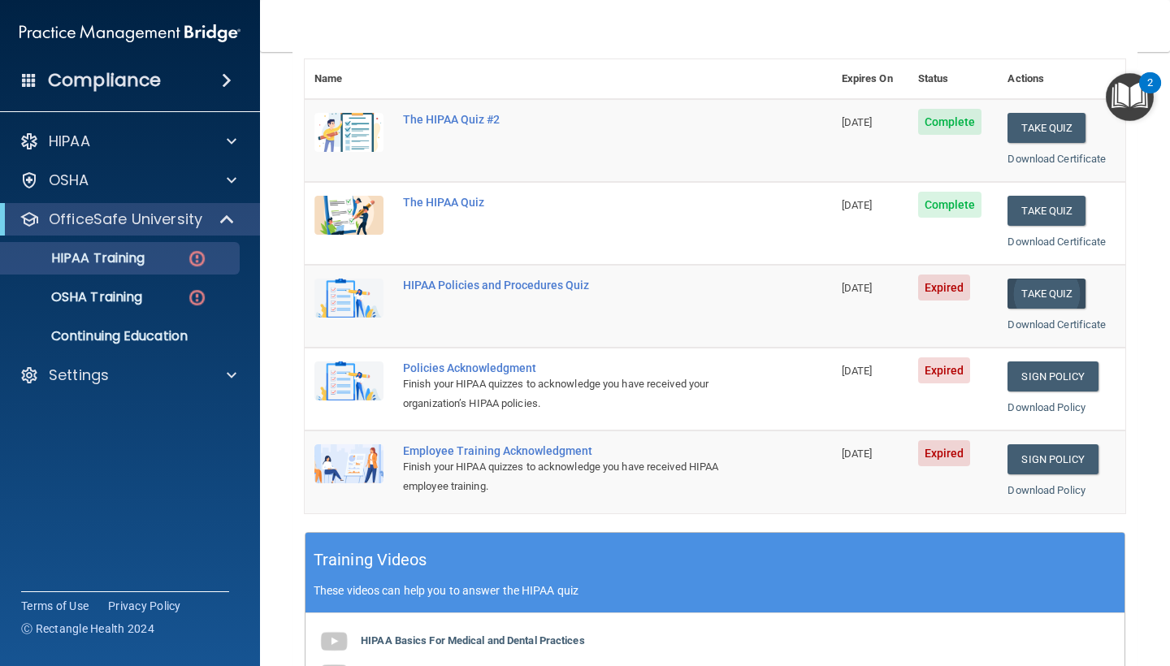
click at [1037, 284] on button "Take Quiz" at bounding box center [1046, 294] width 78 height 30
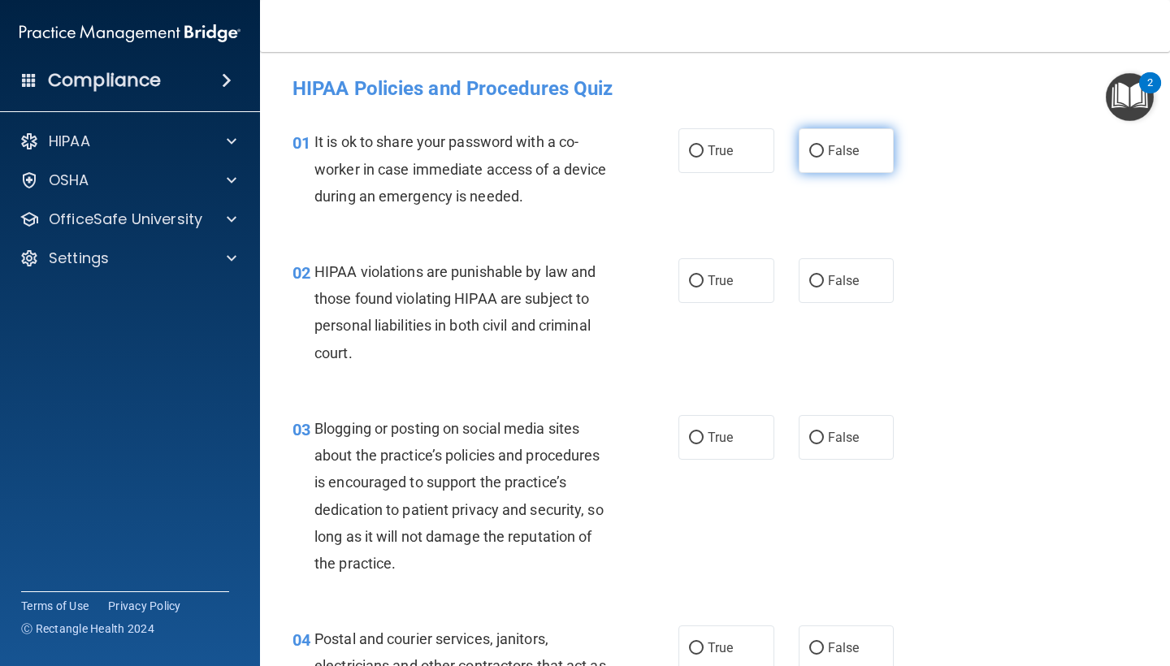
click at [871, 157] on label "False" at bounding box center [847, 150] width 96 height 45
click at [824, 157] on input "False" at bounding box center [816, 151] width 15 height 12
radio input "true"
click at [746, 278] on label "True" at bounding box center [726, 280] width 96 height 45
click at [703, 278] on input "True" at bounding box center [696, 281] width 15 height 12
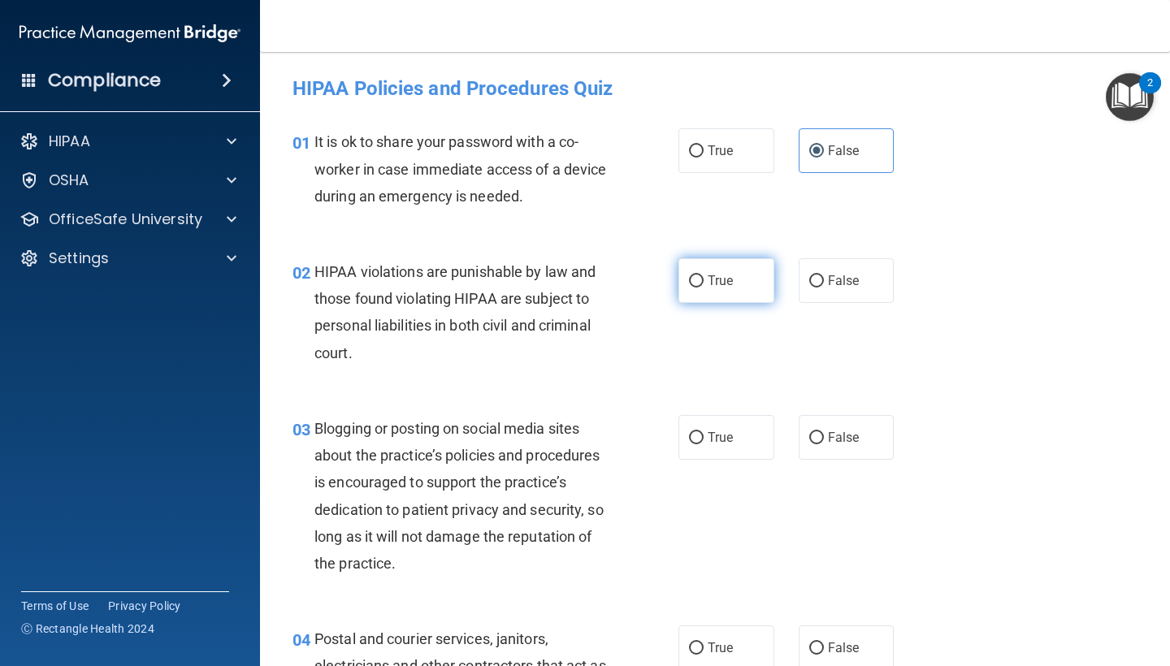
radio input "true"
click at [828, 443] on span "False" at bounding box center [844, 437] width 32 height 15
click at [824, 443] on input "False" at bounding box center [816, 438] width 15 height 12
radio input "true"
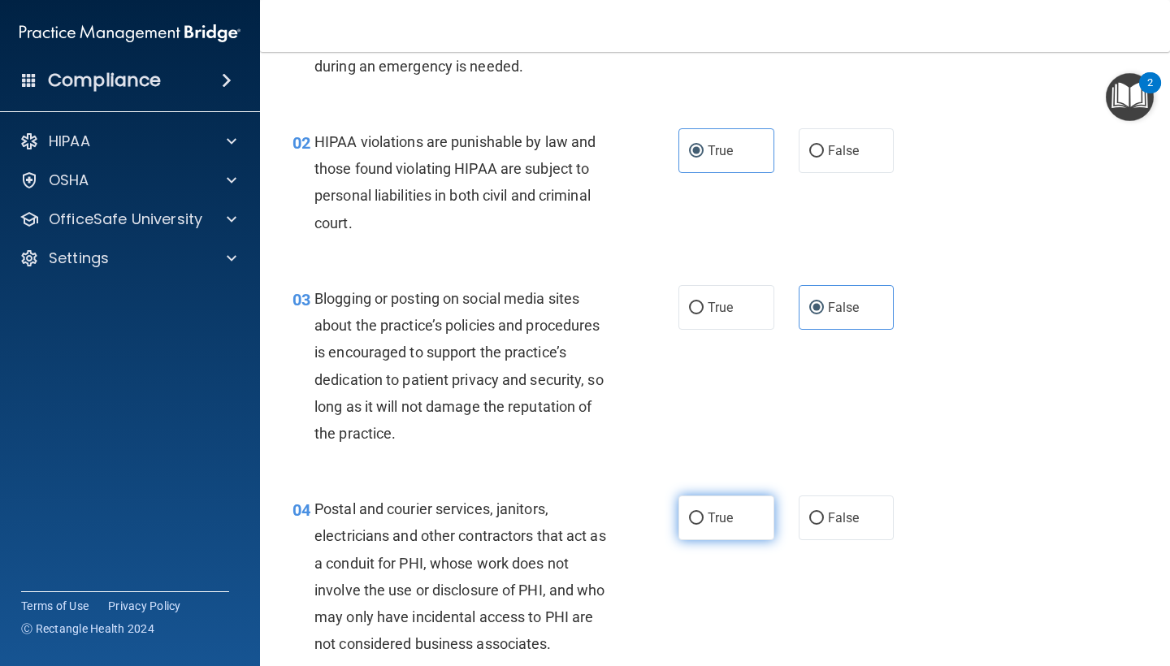
scroll to position [133, 0]
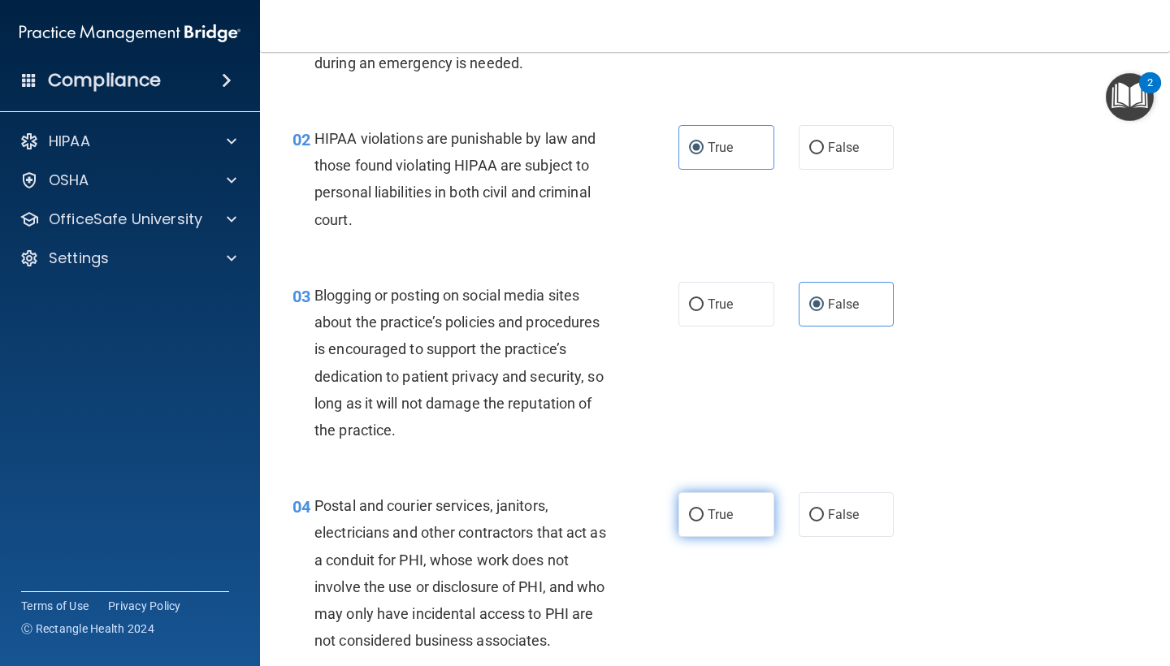
click at [729, 507] on span "True" at bounding box center [720, 514] width 25 height 15
click at [703, 509] on input "True" at bounding box center [696, 515] width 15 height 12
radio input "true"
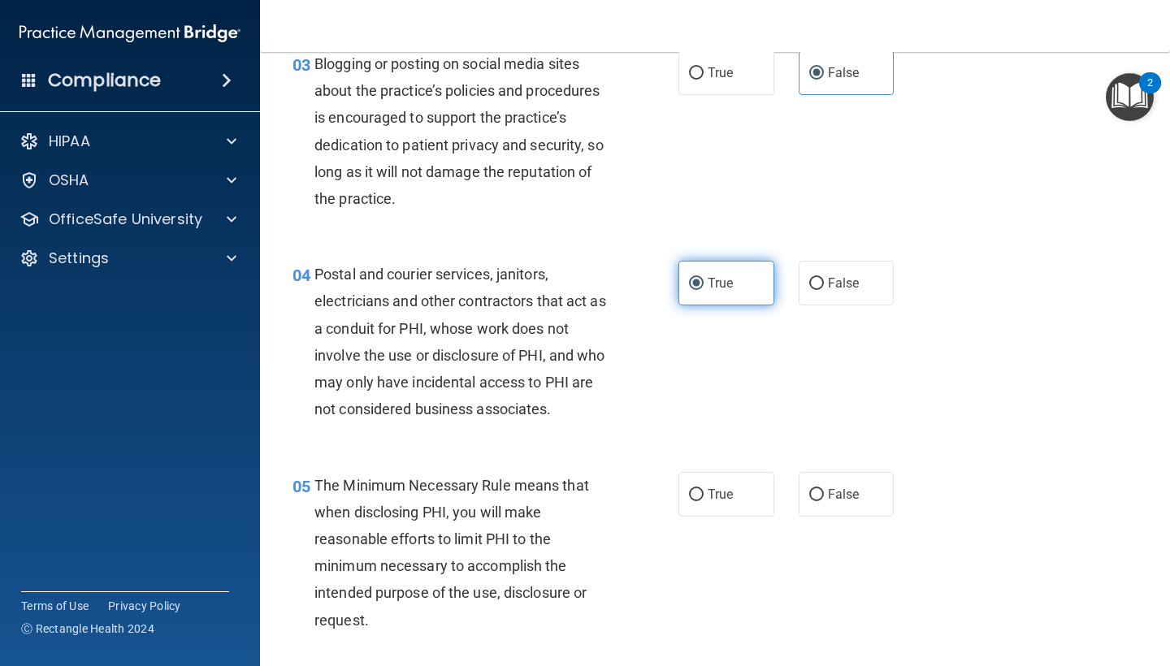
scroll to position [387, 0]
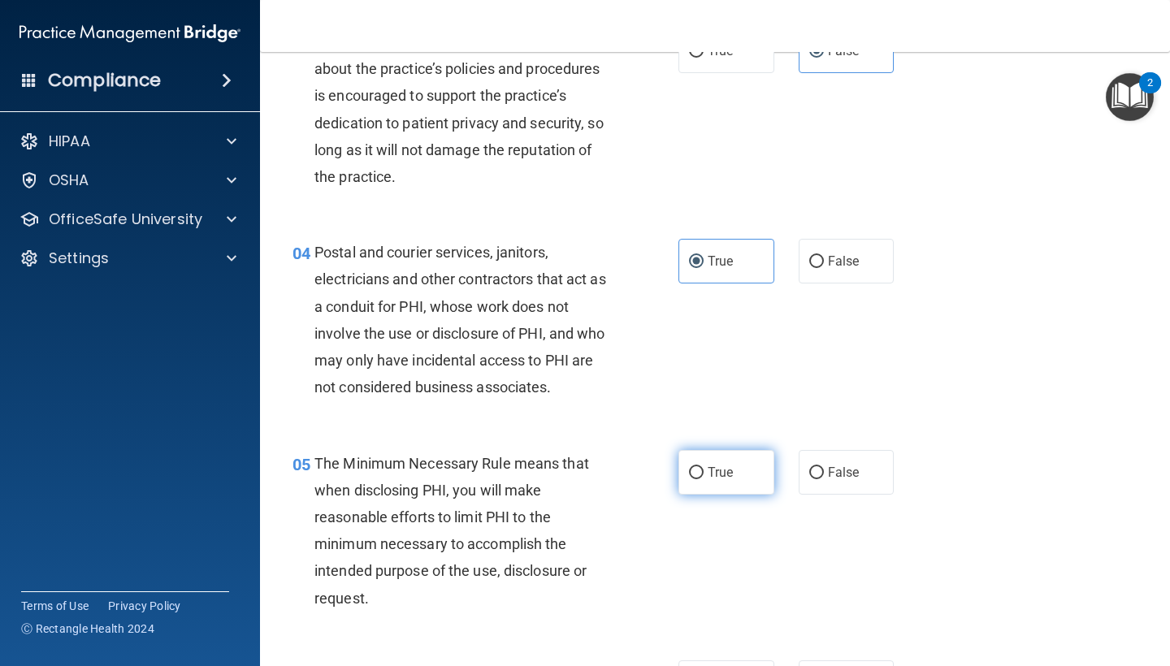
click at [725, 474] on span "True" at bounding box center [720, 472] width 25 height 15
click at [703, 474] on input "True" at bounding box center [696, 473] width 15 height 12
radio input "true"
click at [725, 474] on span "True" at bounding box center [720, 472] width 25 height 15
click at [703, 474] on input "True" at bounding box center [696, 473] width 15 height 12
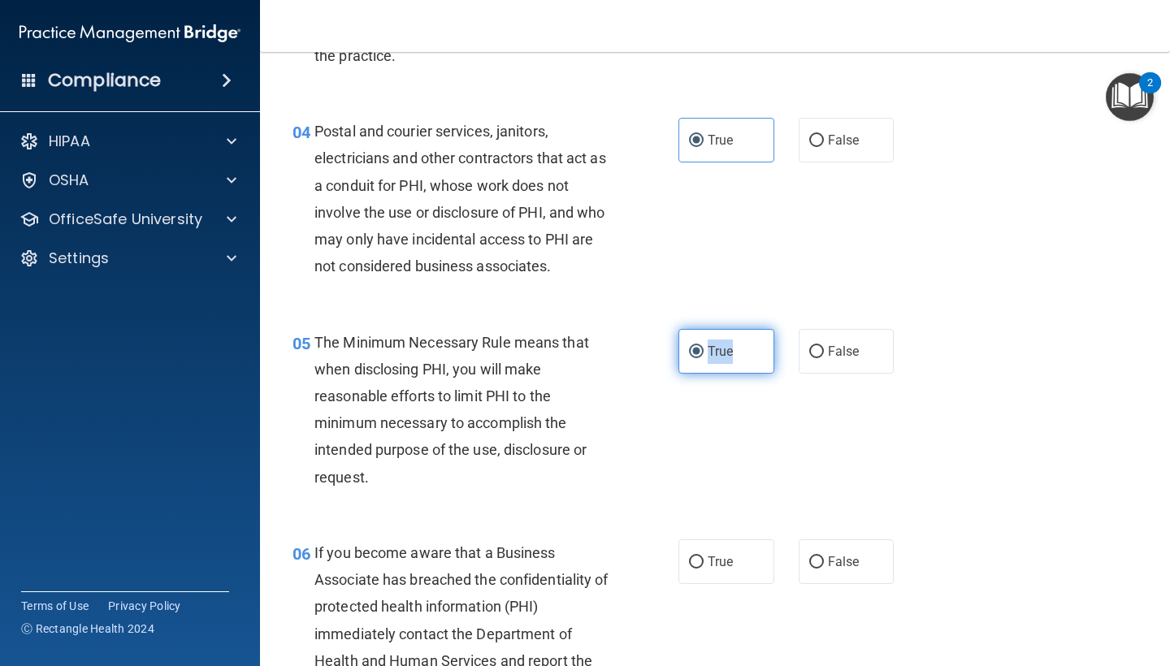
scroll to position [549, 0]
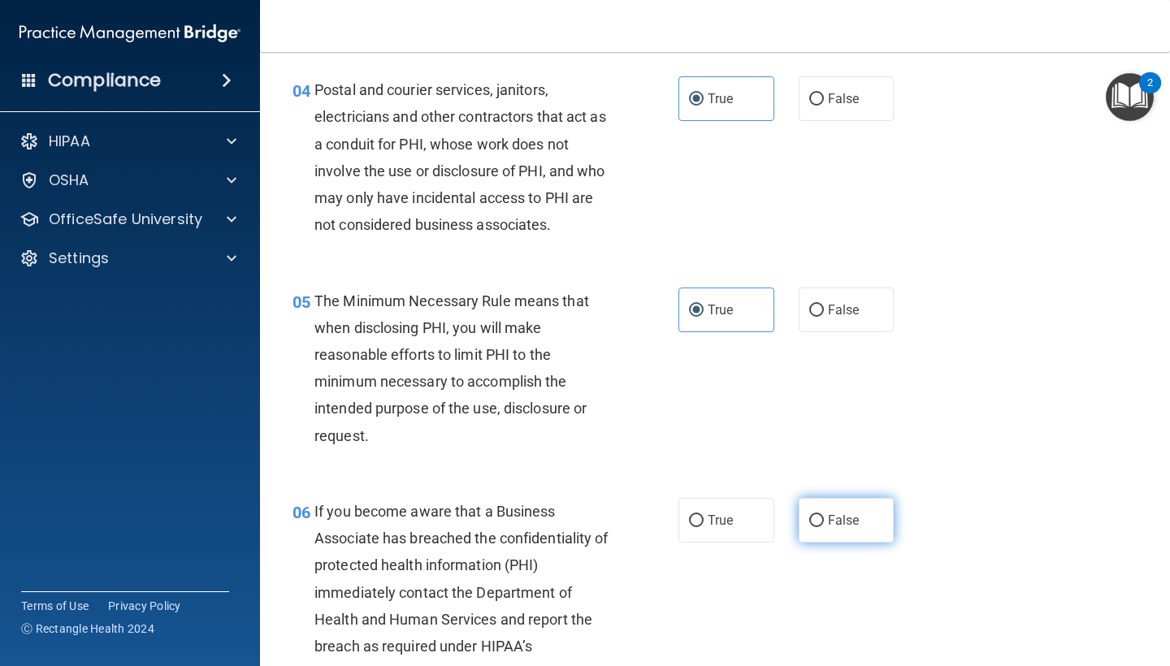
click at [831, 527] on label "False" at bounding box center [847, 520] width 96 height 45
click at [824, 527] on input "False" at bounding box center [816, 521] width 15 height 12
radio input "true"
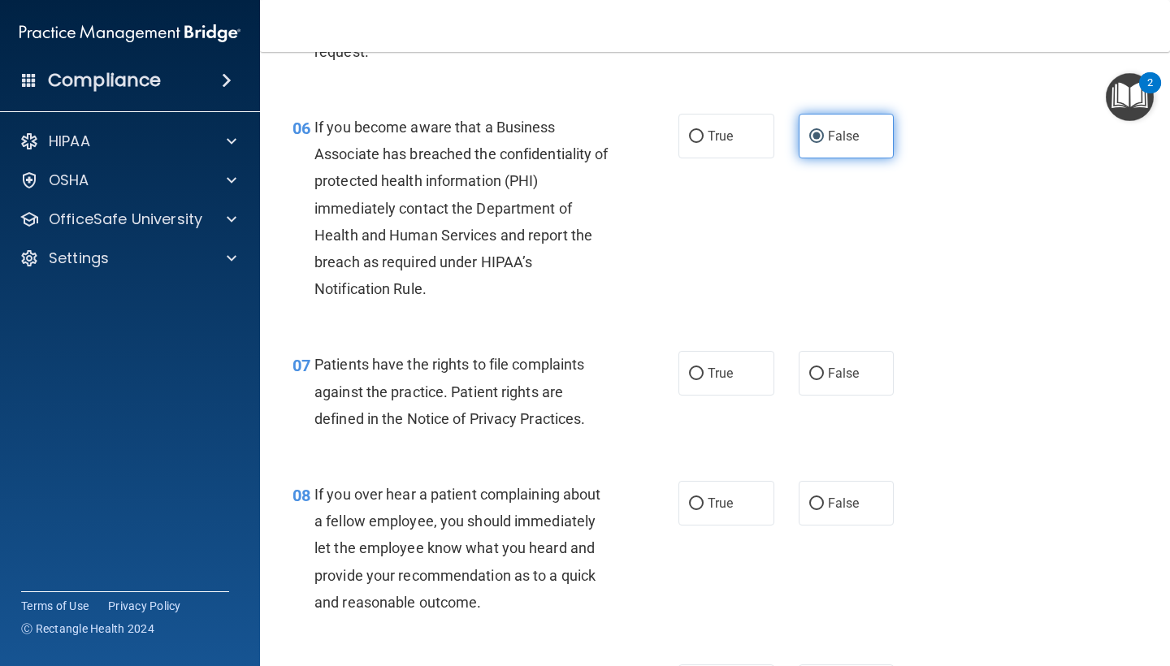
scroll to position [941, 0]
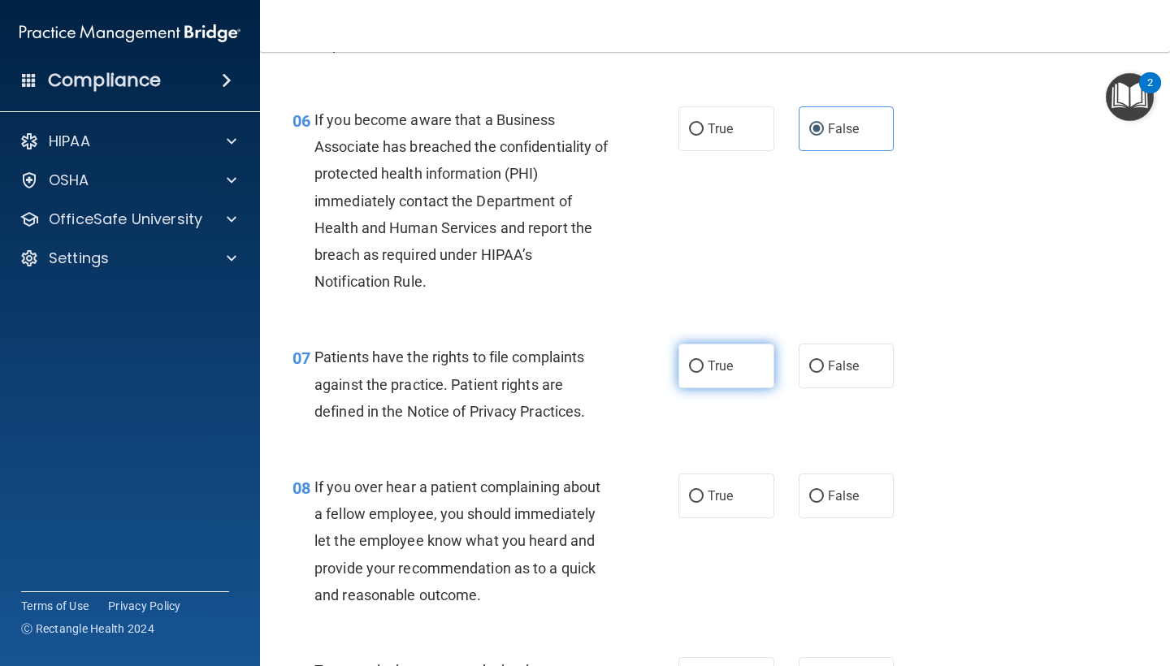
click at [723, 374] on label "True" at bounding box center [726, 366] width 96 height 45
click at [703, 373] on input "True" at bounding box center [696, 367] width 15 height 12
radio input "true"
click at [829, 489] on span "False" at bounding box center [844, 495] width 32 height 15
click at [824, 491] on input "False" at bounding box center [816, 497] width 15 height 12
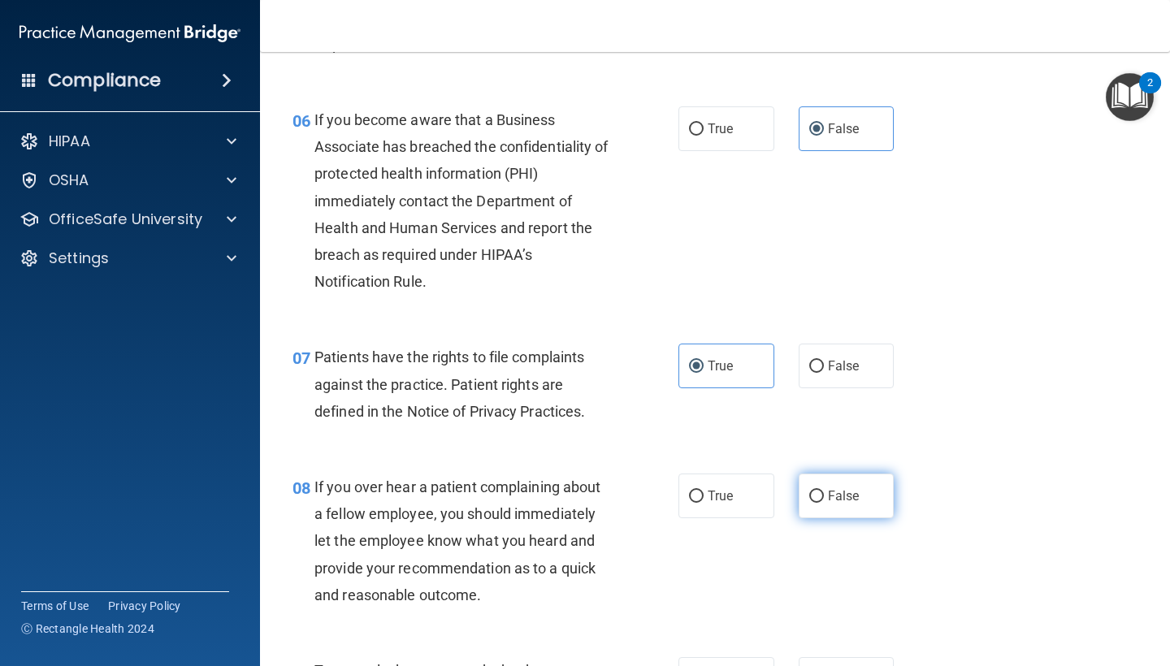
radio input "true"
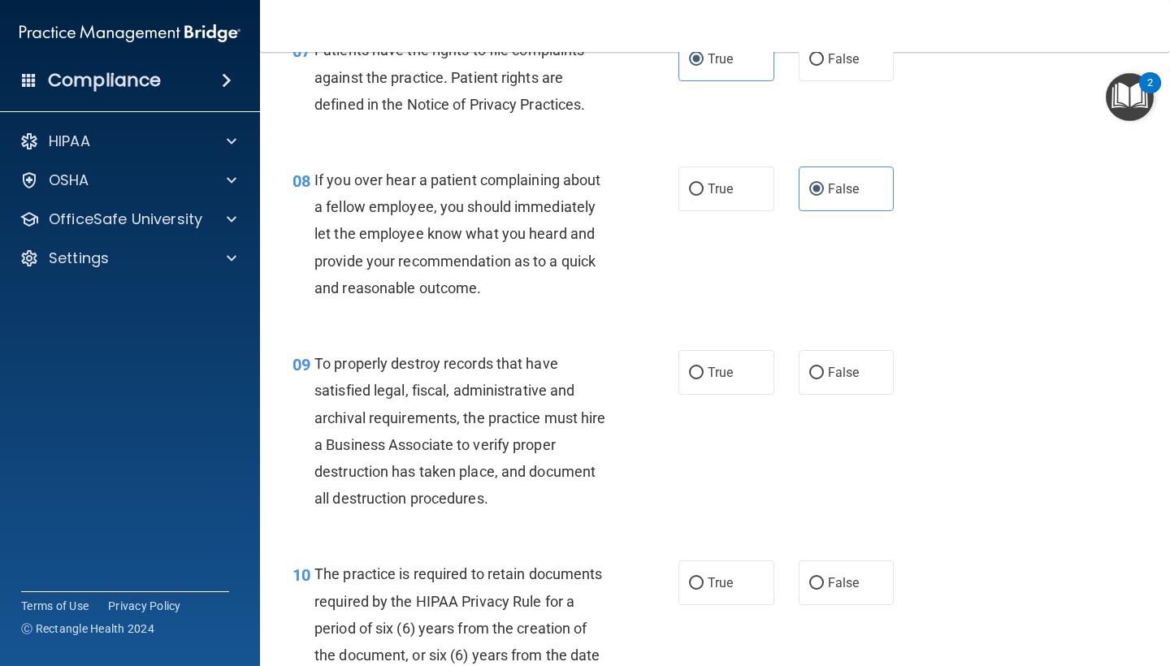
scroll to position [1249, 0]
click at [852, 350] on label "False" at bounding box center [847, 370] width 96 height 45
click at [824, 366] on input "False" at bounding box center [816, 372] width 15 height 12
radio input "true"
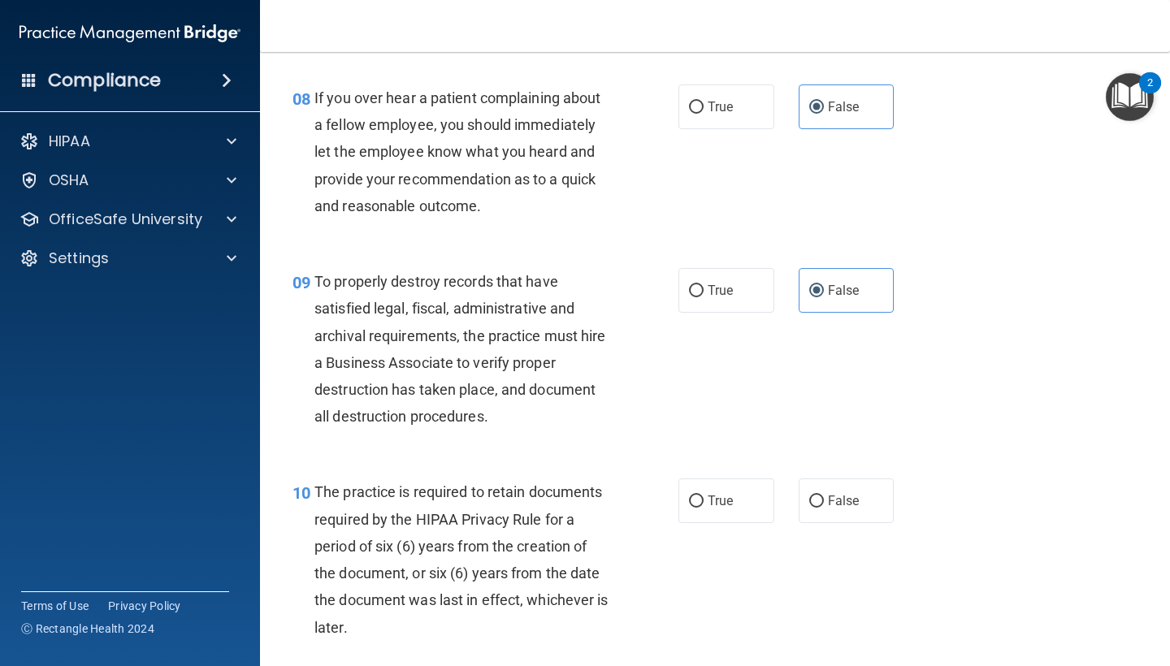
scroll to position [1338, 0]
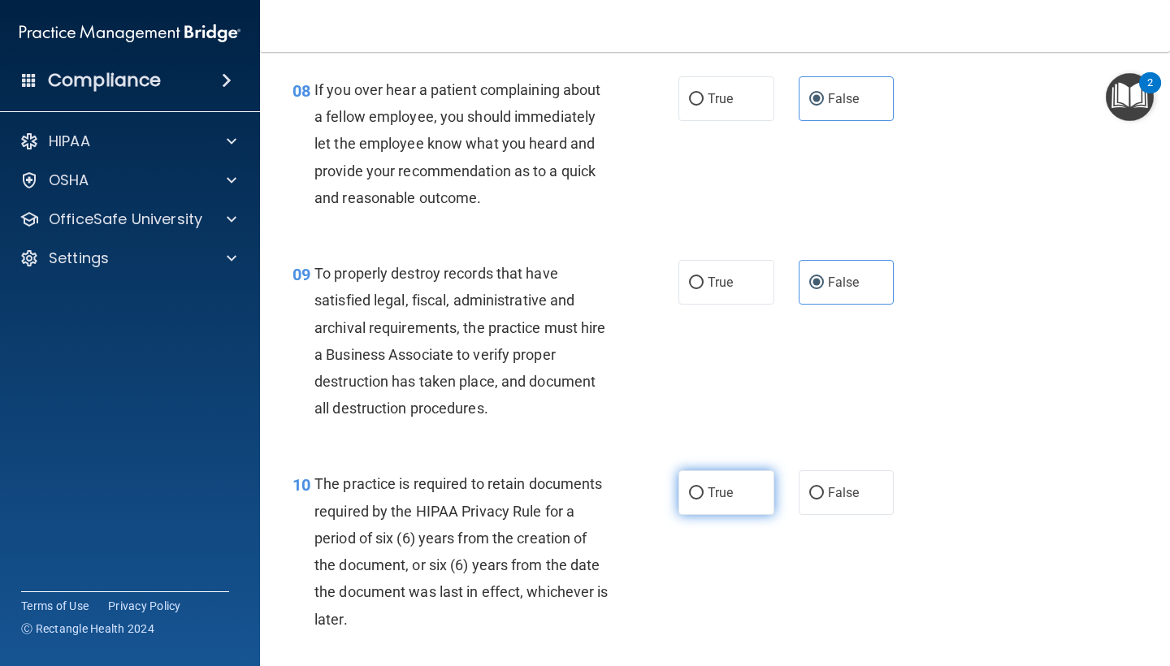
click at [735, 479] on label "True" at bounding box center [726, 492] width 96 height 45
click at [703, 487] on input "True" at bounding box center [696, 493] width 15 height 12
radio input "true"
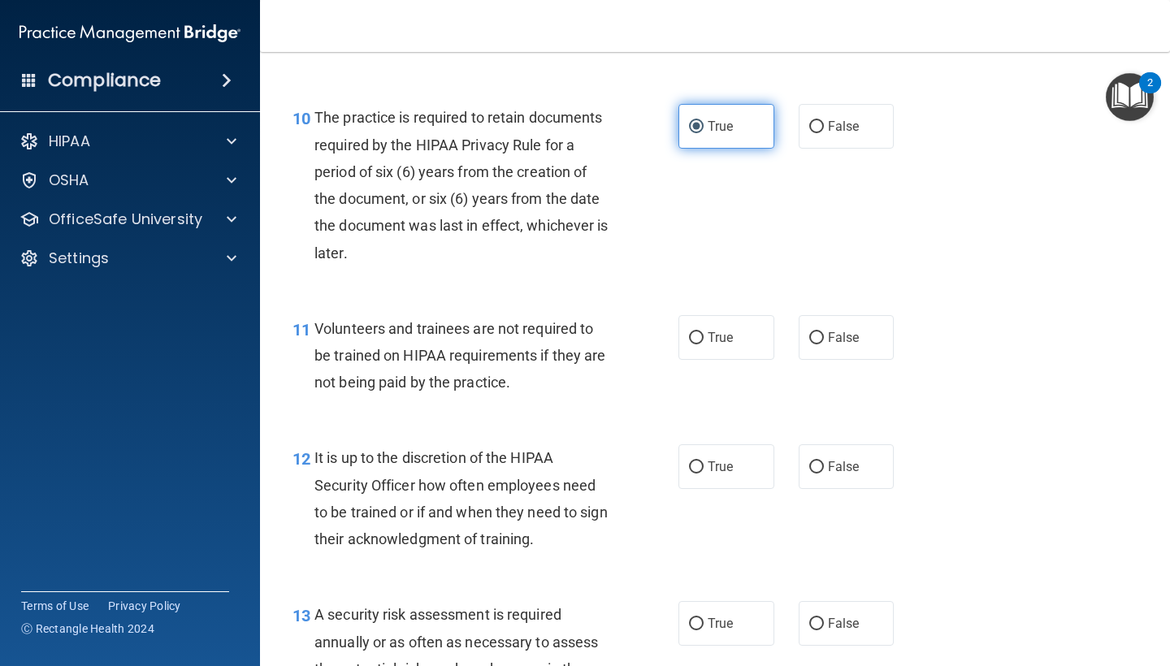
scroll to position [1715, 0]
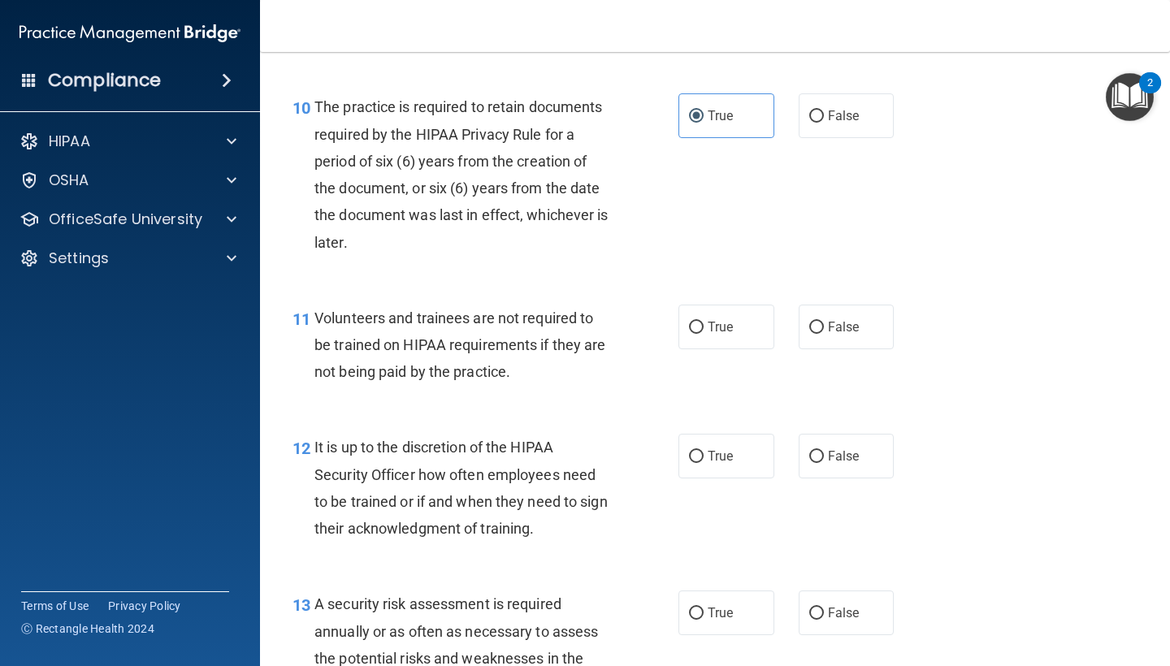
click at [850, 343] on div "11 Volunteers and trainees are not required to be trained on HIPAA requirements…" at bounding box center [714, 349] width 869 height 130
click at [850, 331] on label "False" at bounding box center [847, 327] width 96 height 45
click at [824, 331] on input "False" at bounding box center [816, 328] width 15 height 12
radio input "true"
click at [841, 463] on label "False" at bounding box center [847, 456] width 96 height 45
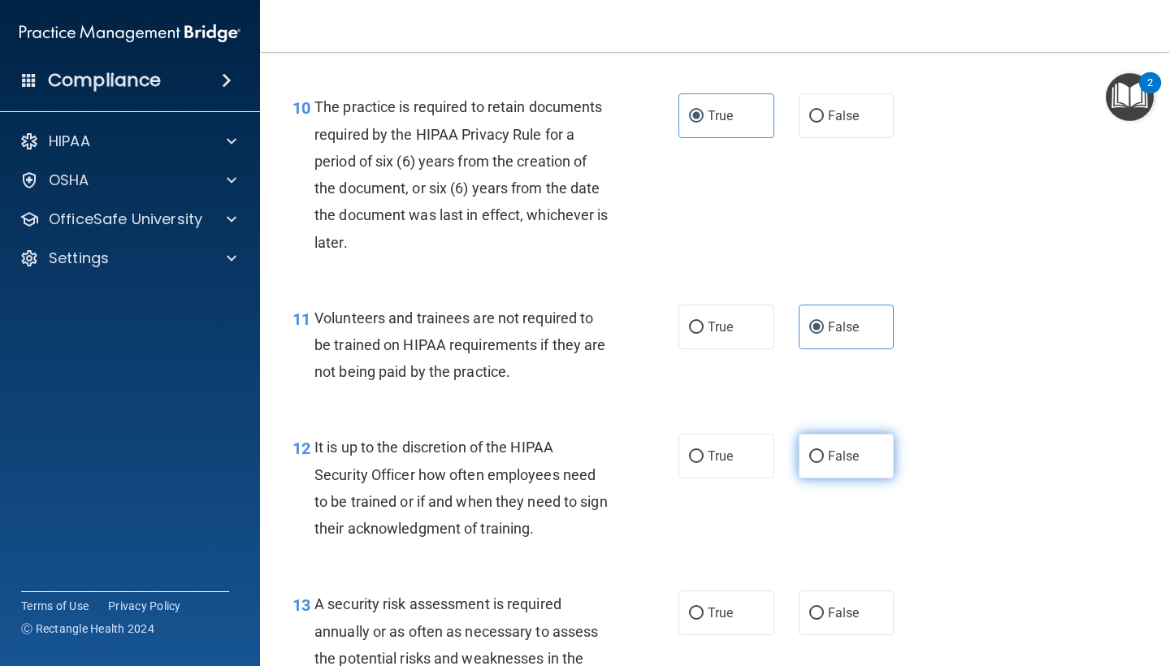
click at [824, 463] on input "False" at bounding box center [816, 457] width 15 height 12
radio input "true"
click at [725, 608] on span "True" at bounding box center [720, 612] width 25 height 15
click at [703, 608] on input "True" at bounding box center [696, 614] width 15 height 12
radio input "true"
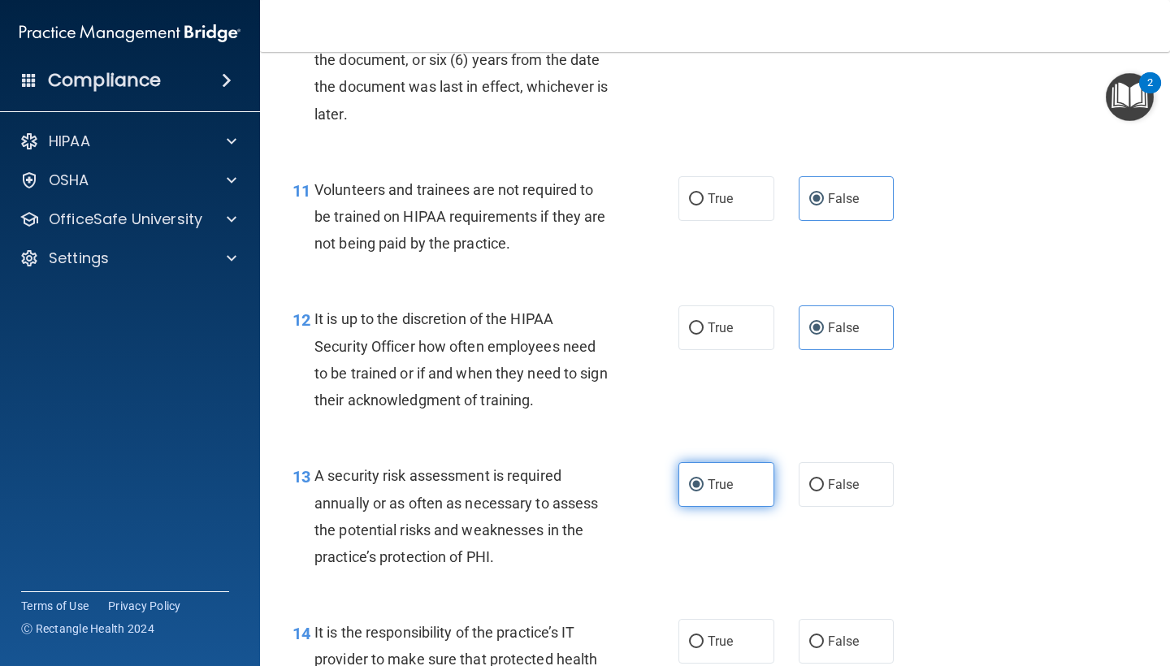
scroll to position [1861, 0]
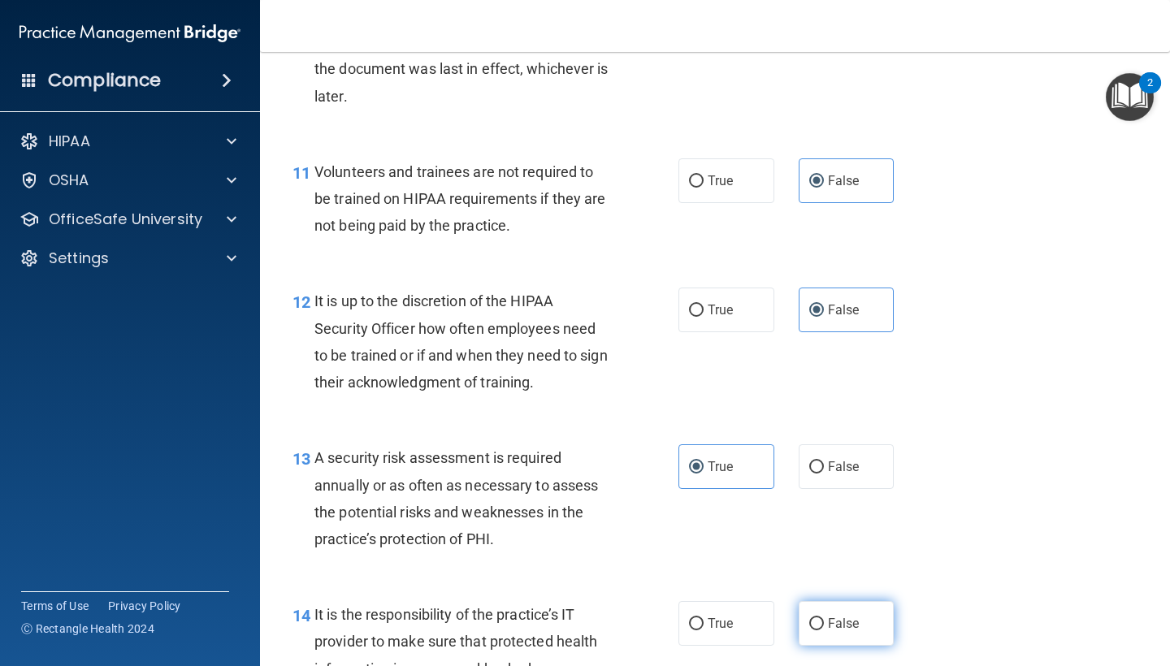
click at [813, 618] on input "False" at bounding box center [816, 624] width 15 height 12
radio input "true"
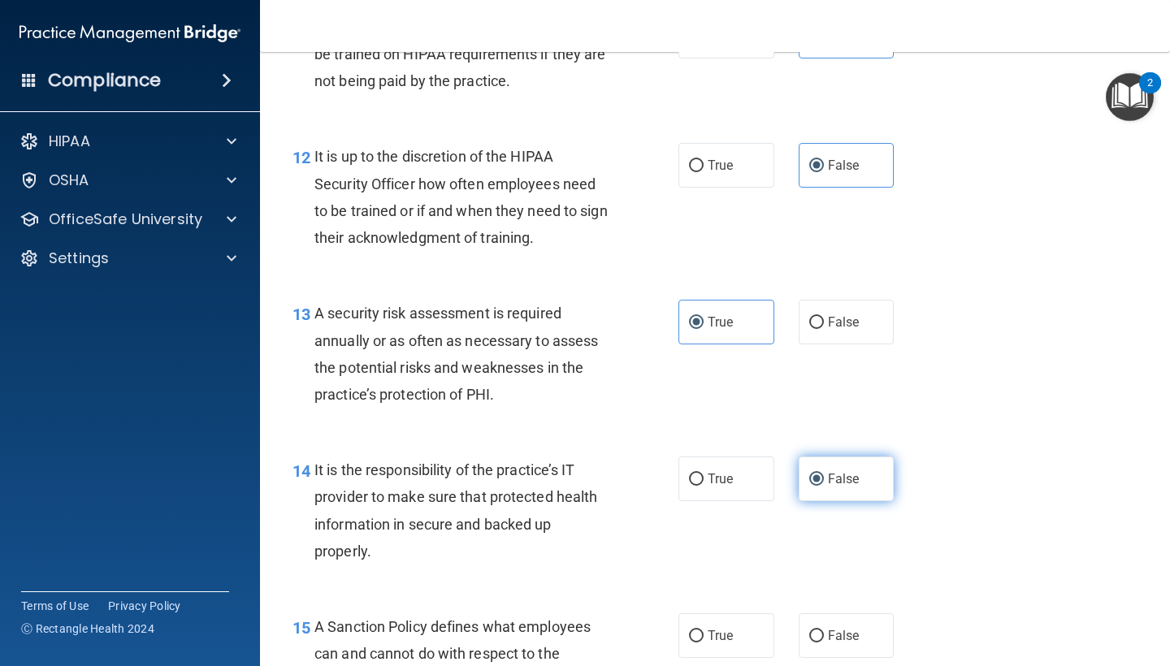
scroll to position [2014, 0]
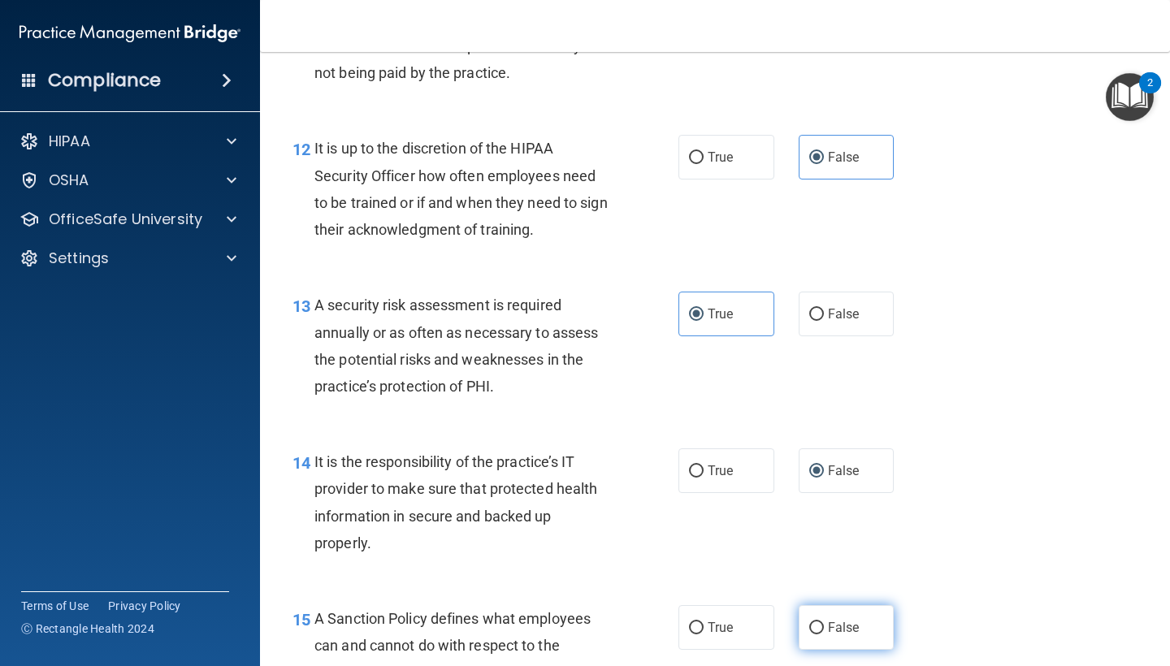
click at [824, 613] on label "False" at bounding box center [847, 627] width 96 height 45
click at [824, 622] on input "False" at bounding box center [816, 628] width 15 height 12
radio input "true"
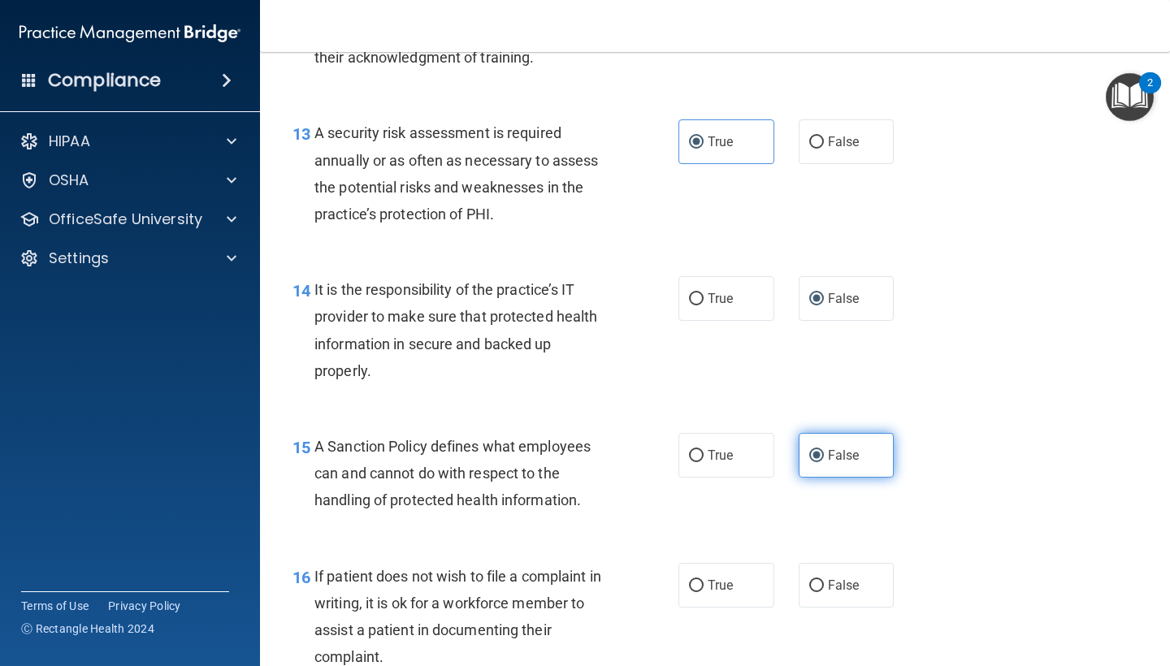
scroll to position [2197, 0]
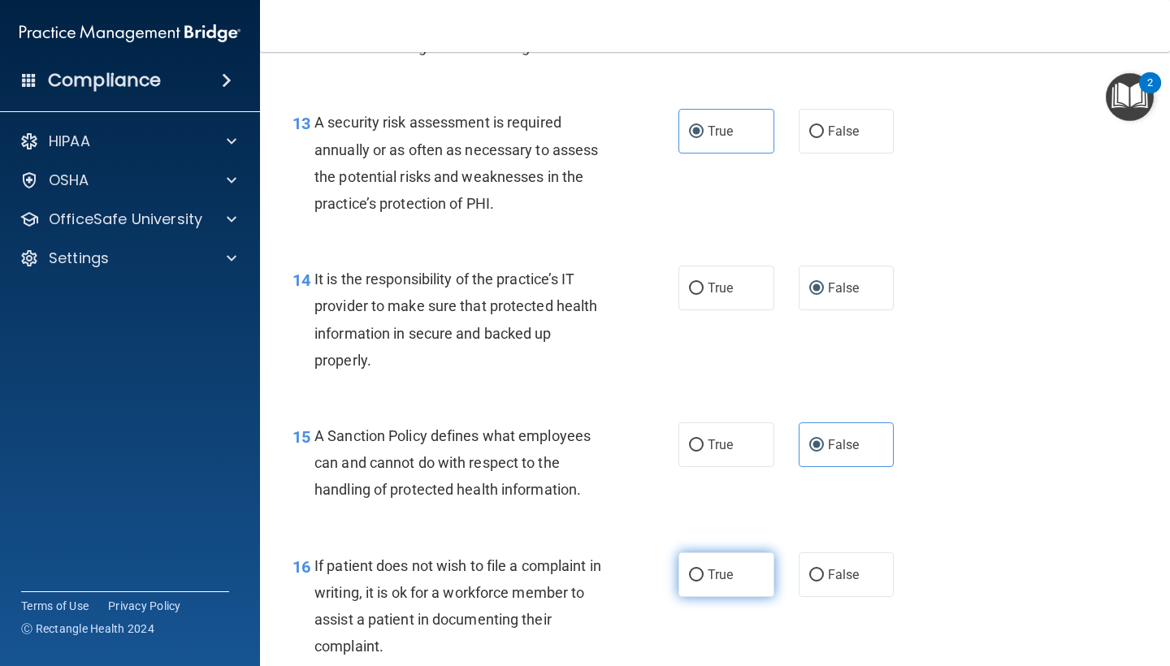
click at [718, 567] on span "True" at bounding box center [720, 574] width 25 height 15
click at [703, 569] on input "True" at bounding box center [696, 575] width 15 height 12
radio input "true"
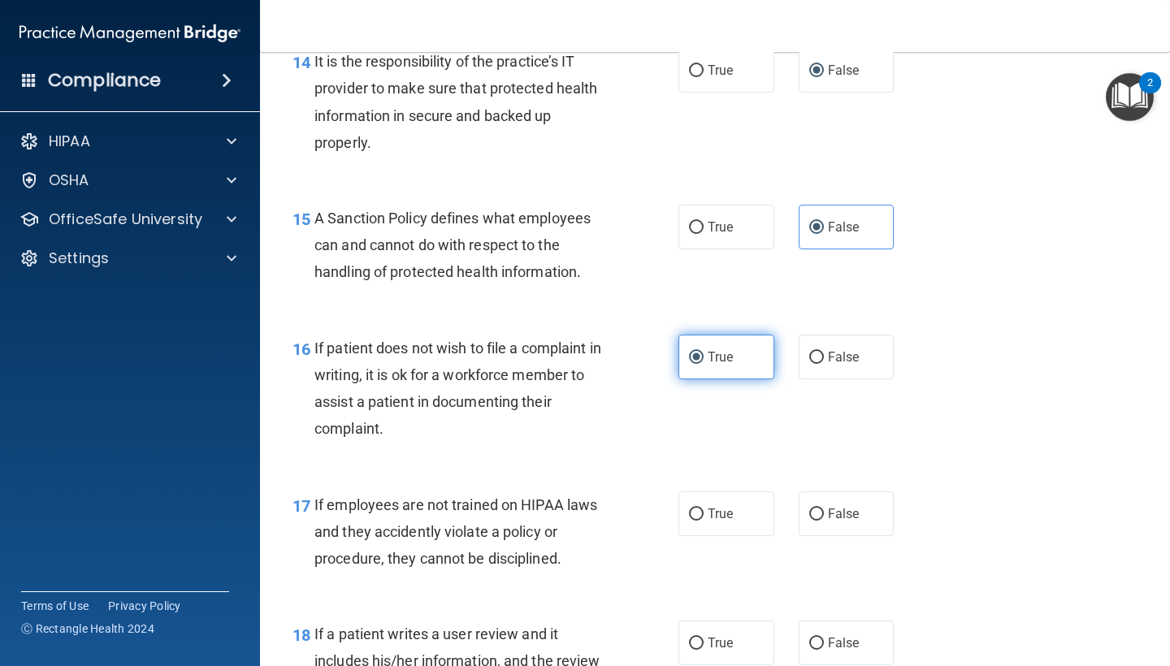
scroll to position [2417, 0]
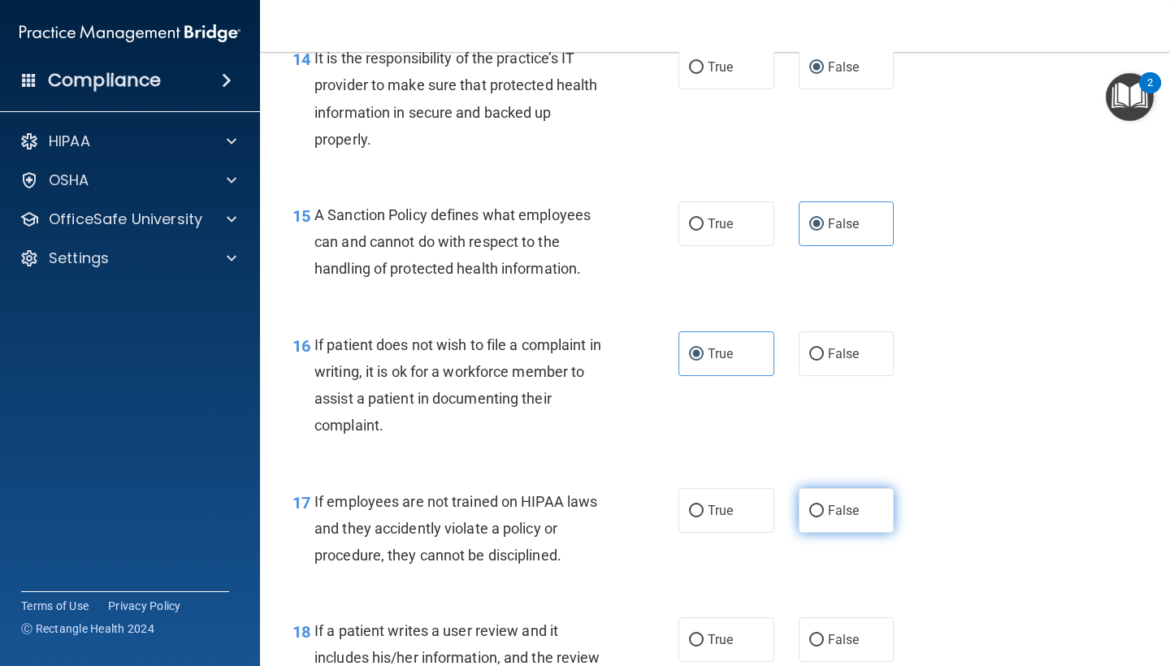
click at [830, 488] on label "False" at bounding box center [847, 510] width 96 height 45
click at [824, 505] on input "False" at bounding box center [816, 511] width 15 height 12
radio input "true"
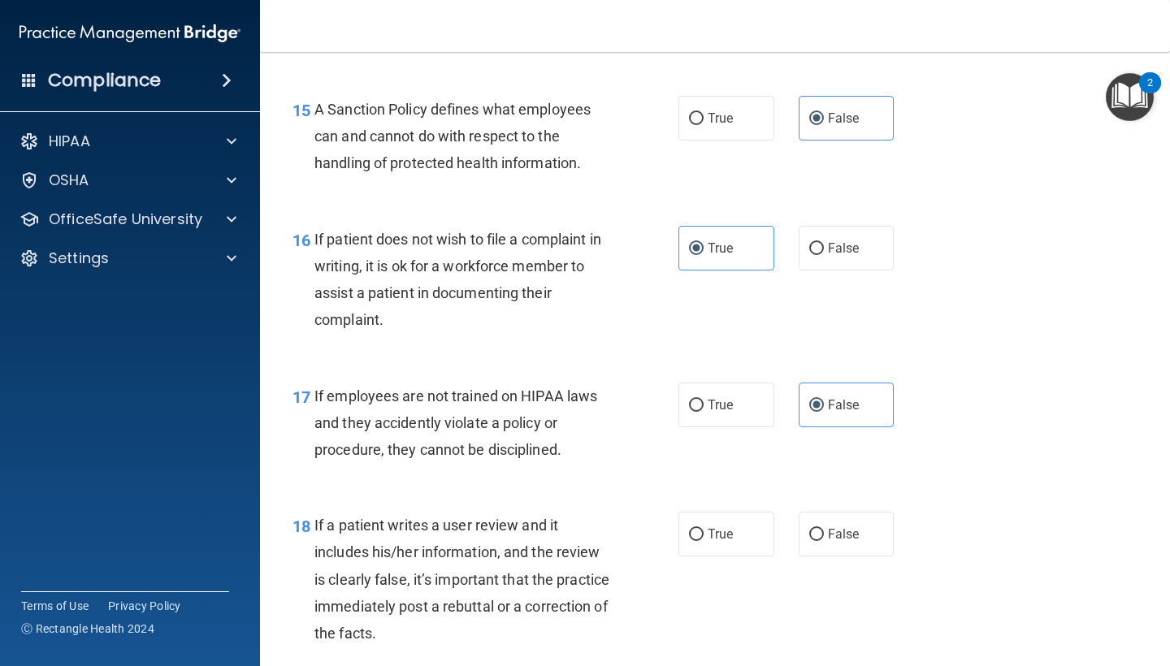
scroll to position [2521, 0]
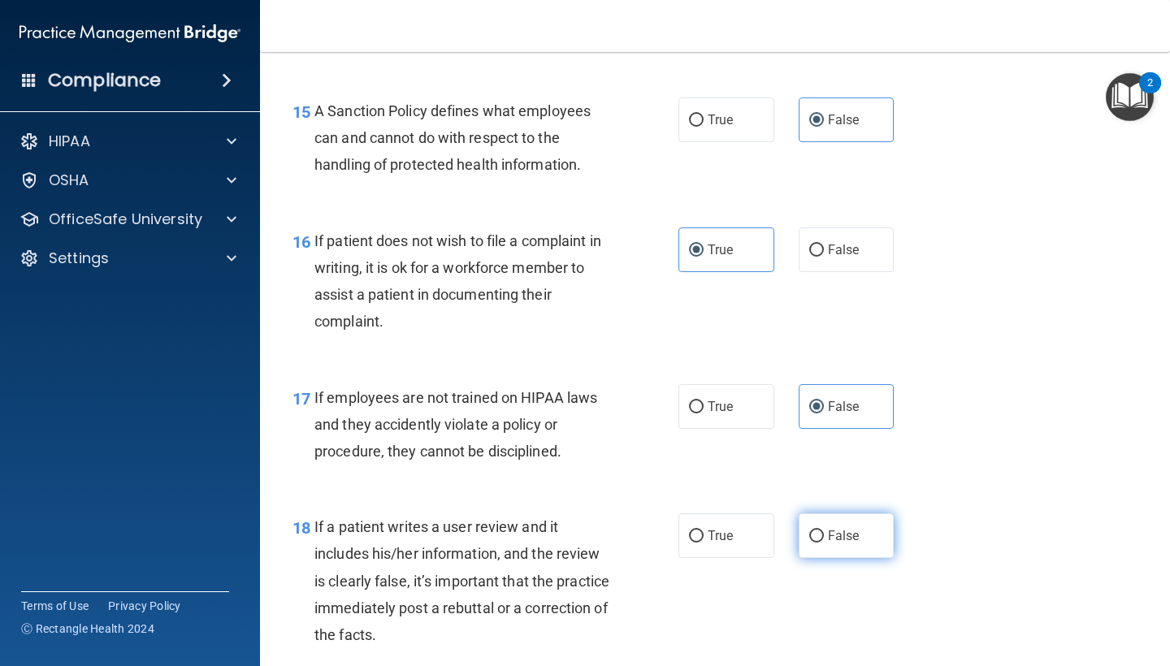
click at [828, 528] on span "False" at bounding box center [844, 535] width 32 height 15
click at [824, 530] on input "False" at bounding box center [816, 536] width 15 height 12
radio input "true"
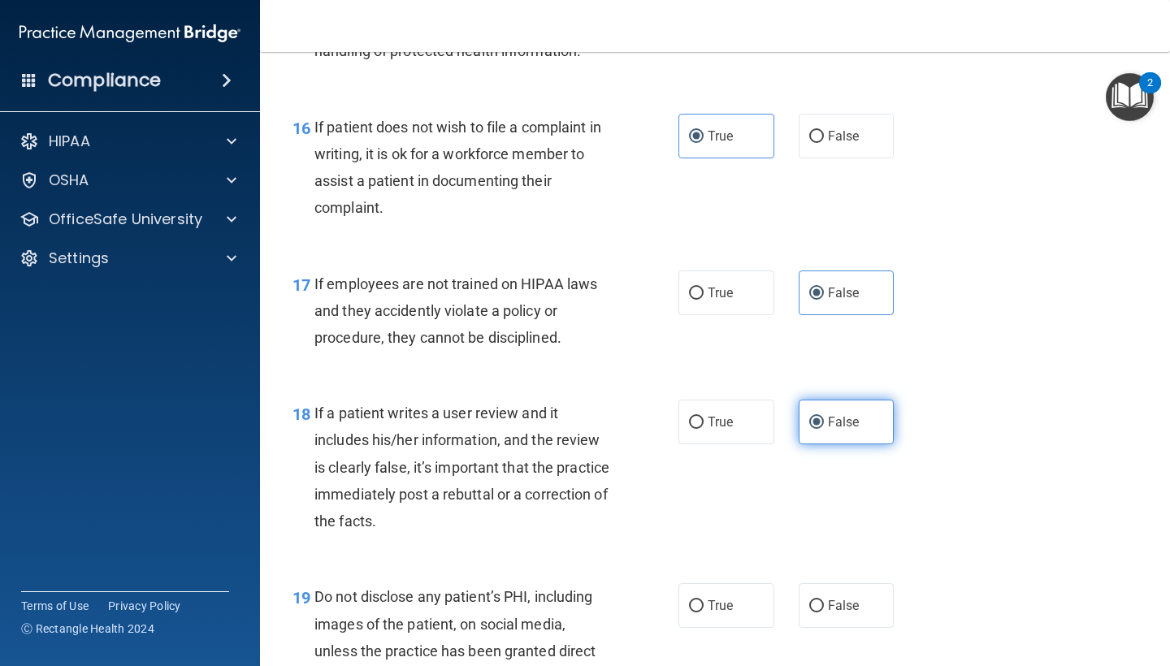
scroll to position [2640, 0]
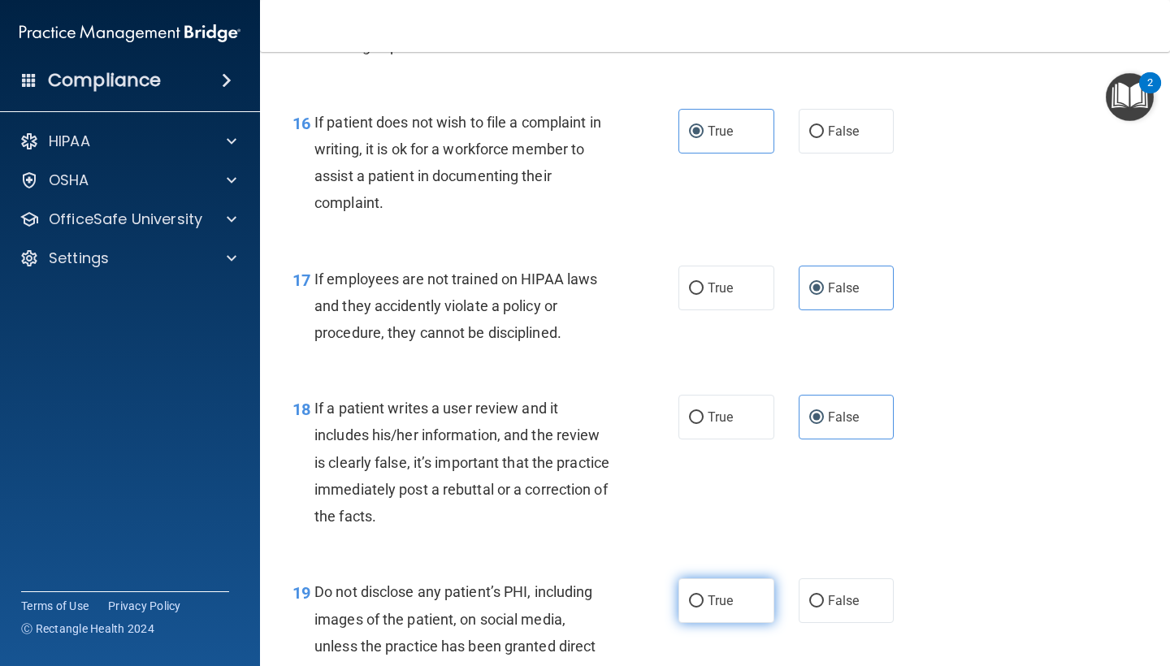
click at [736, 578] on label "True" at bounding box center [726, 600] width 96 height 45
click at [703, 595] on input "True" at bounding box center [696, 601] width 15 height 12
radio input "true"
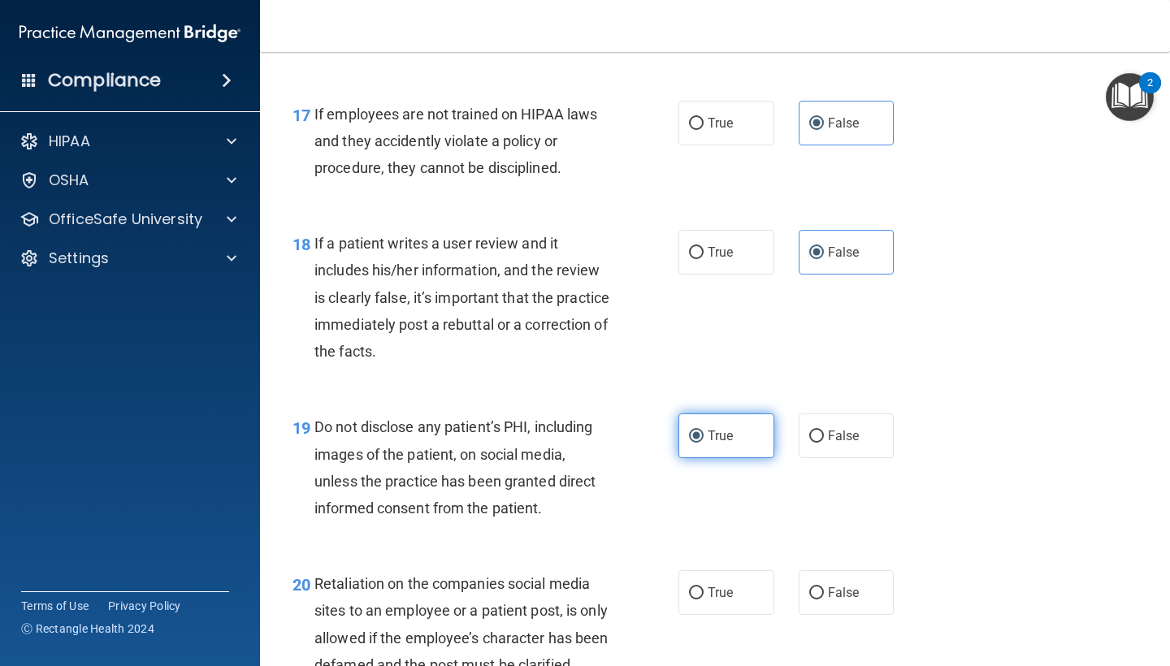
scroll to position [2811, 0]
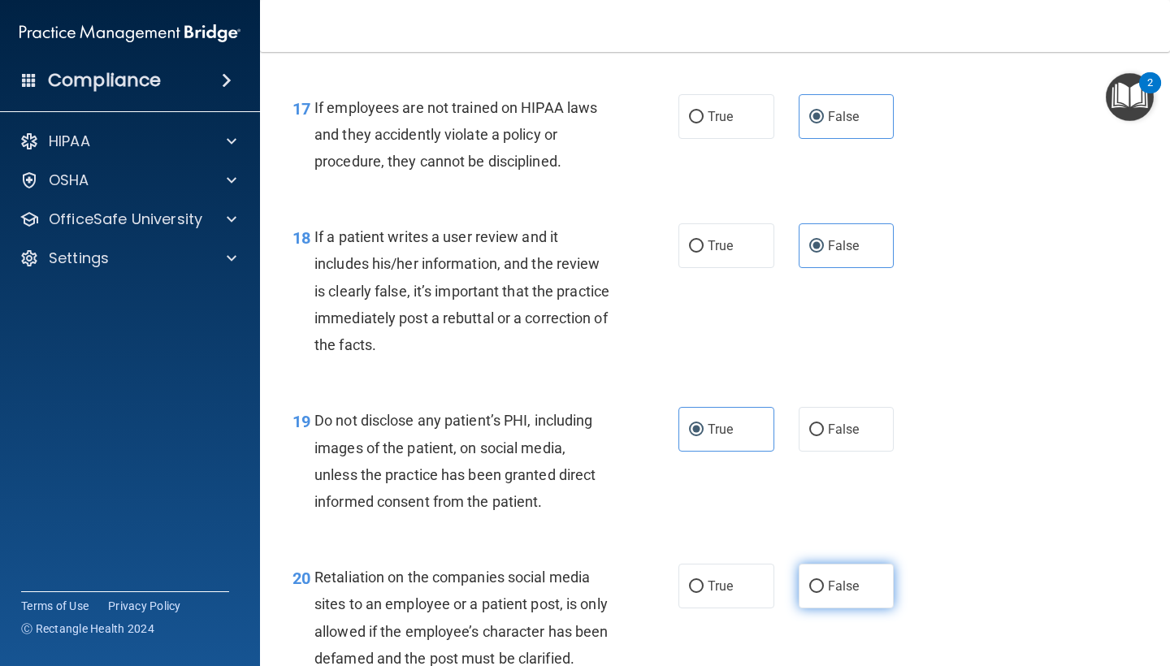
click at [824, 569] on label "False" at bounding box center [847, 586] width 96 height 45
click at [824, 581] on input "False" at bounding box center [816, 587] width 15 height 12
radio input "true"
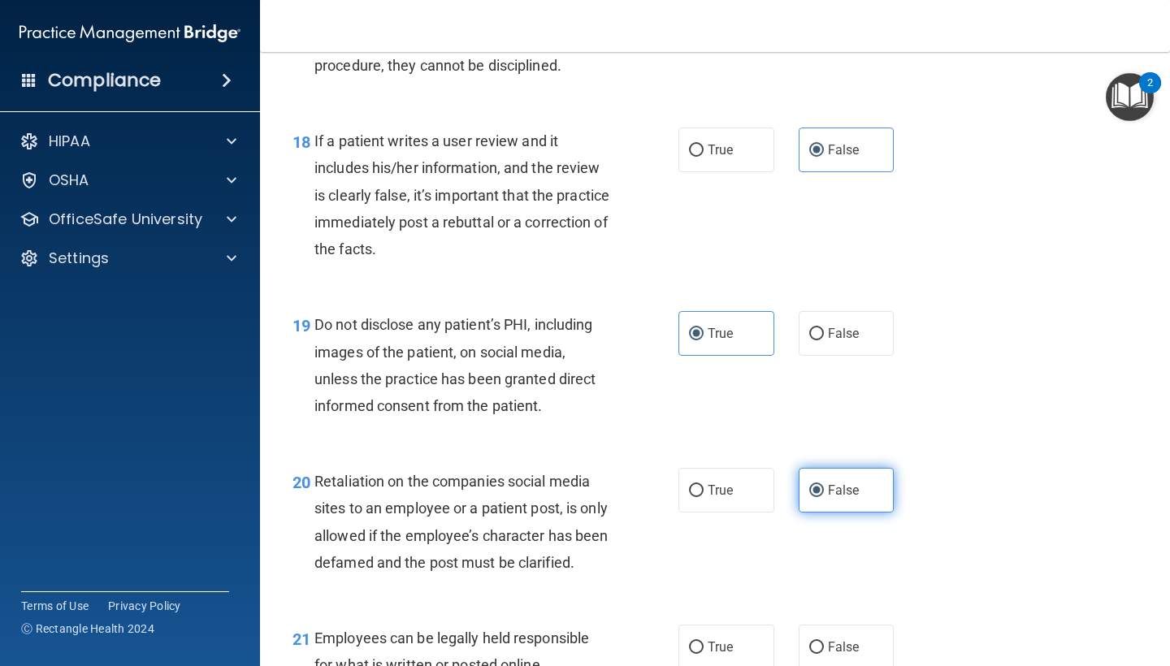
scroll to position [2958, 0]
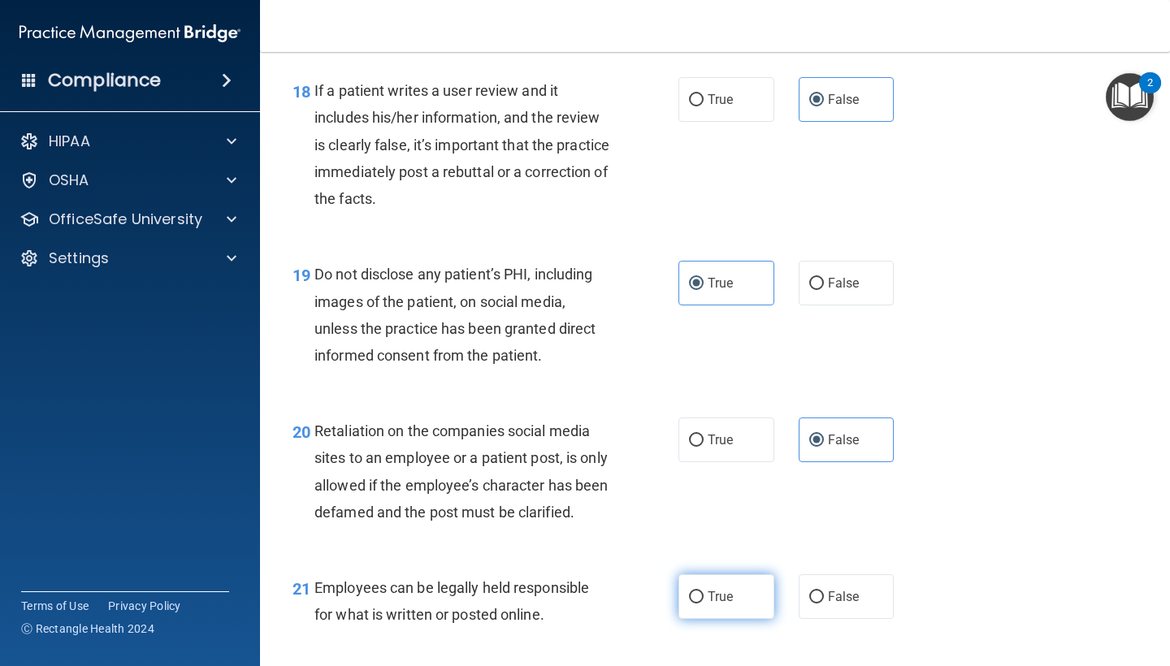
click at [713, 604] on span "True" at bounding box center [720, 596] width 25 height 15
click at [703, 604] on input "True" at bounding box center [696, 597] width 15 height 12
radio input "true"
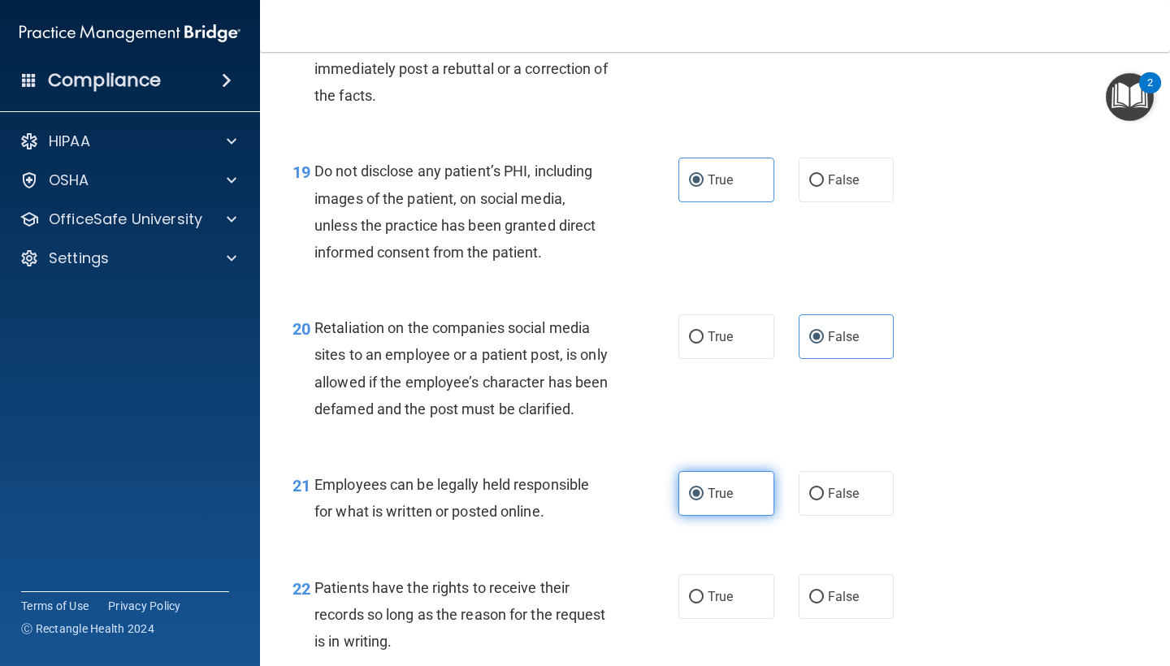
scroll to position [3105, 0]
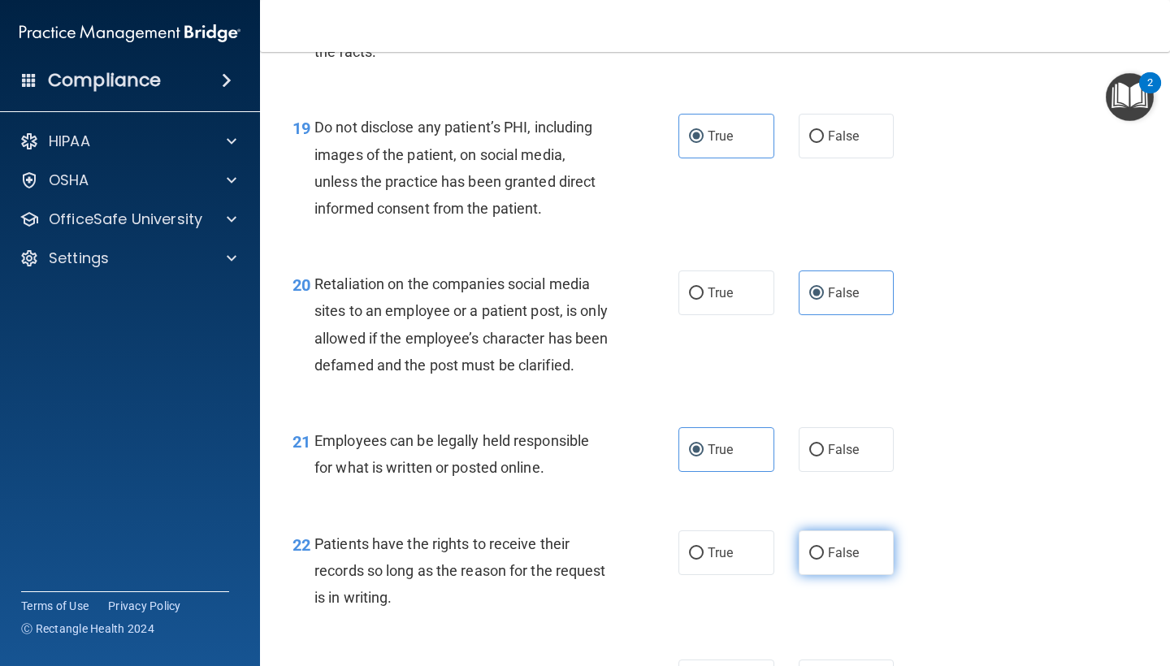
click at [824, 565] on label "False" at bounding box center [847, 552] width 96 height 45
click at [824, 560] on input "False" at bounding box center [816, 554] width 15 height 12
radio input "true"
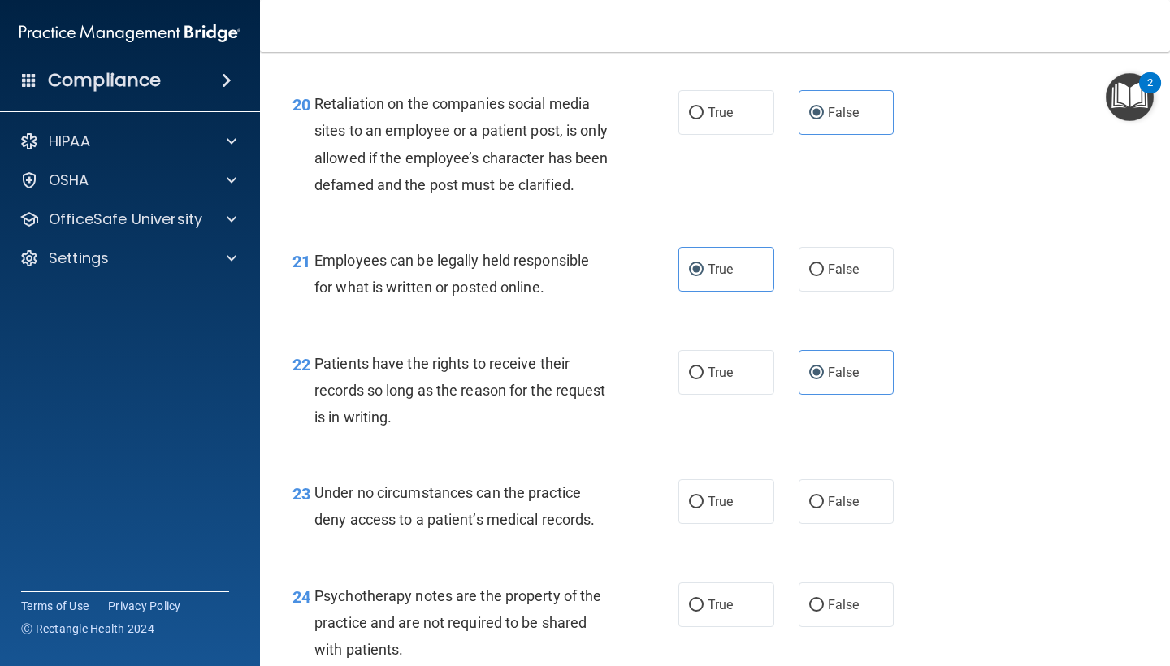
scroll to position [3287, 0]
click at [828, 508] on span "False" at bounding box center [844, 499] width 32 height 15
click at [824, 507] on input "False" at bounding box center [816, 501] width 15 height 12
radio input "true"
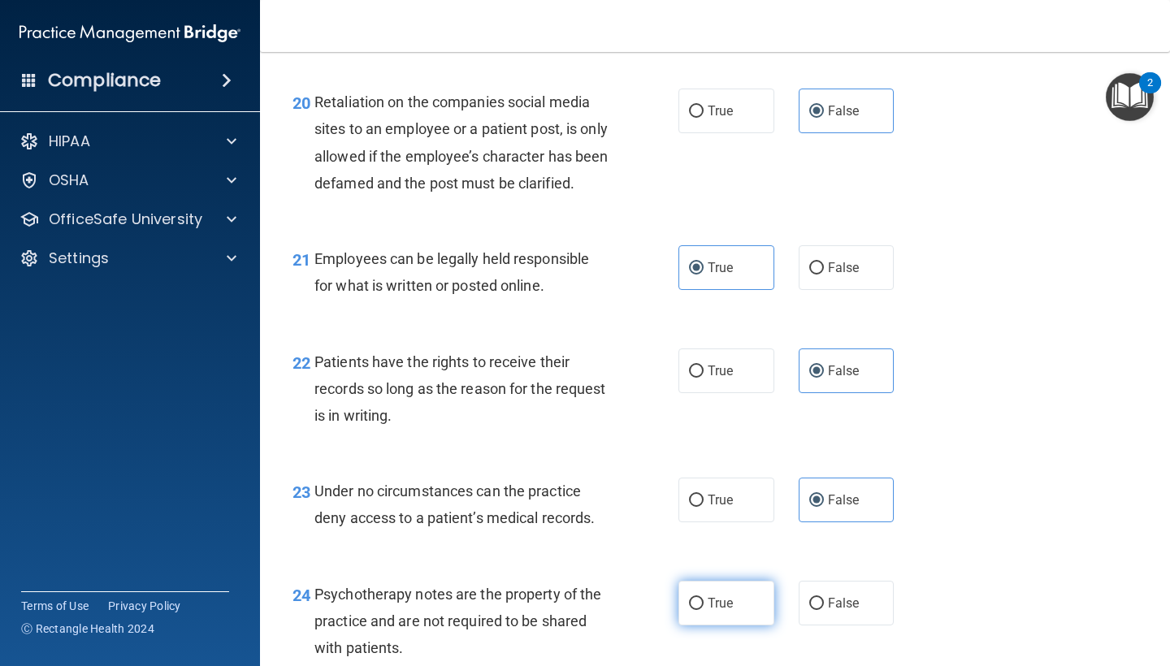
click at [720, 625] on label "True" at bounding box center [726, 603] width 96 height 45
click at [703, 610] on input "True" at bounding box center [696, 604] width 15 height 12
radio input "true"
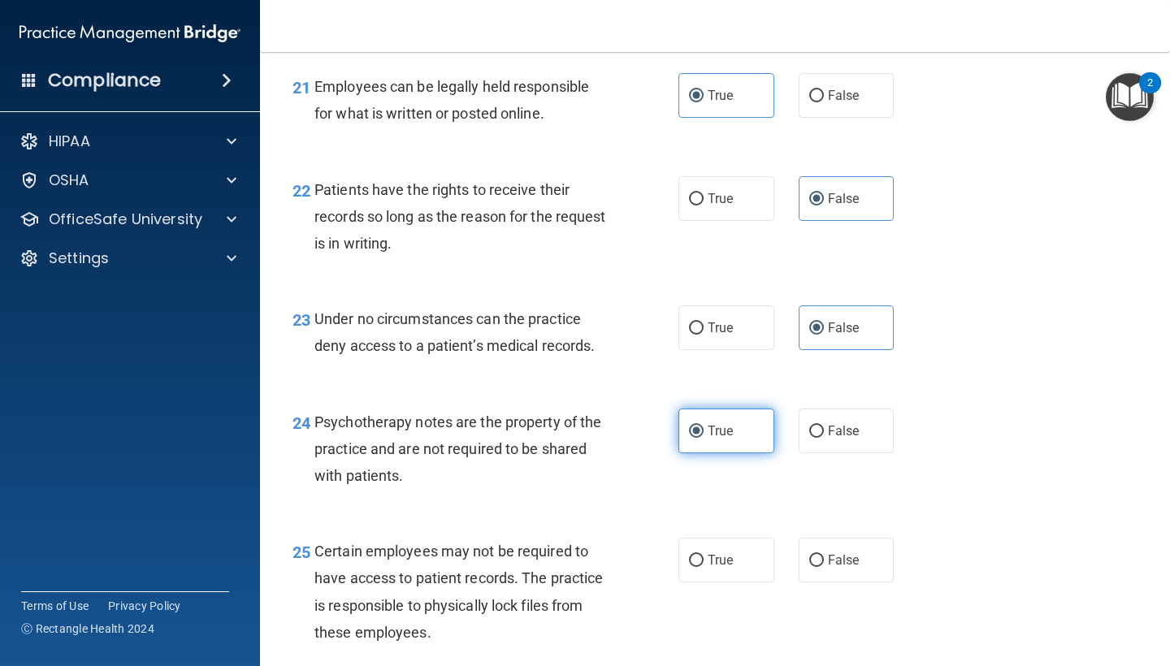
scroll to position [3506, 0]
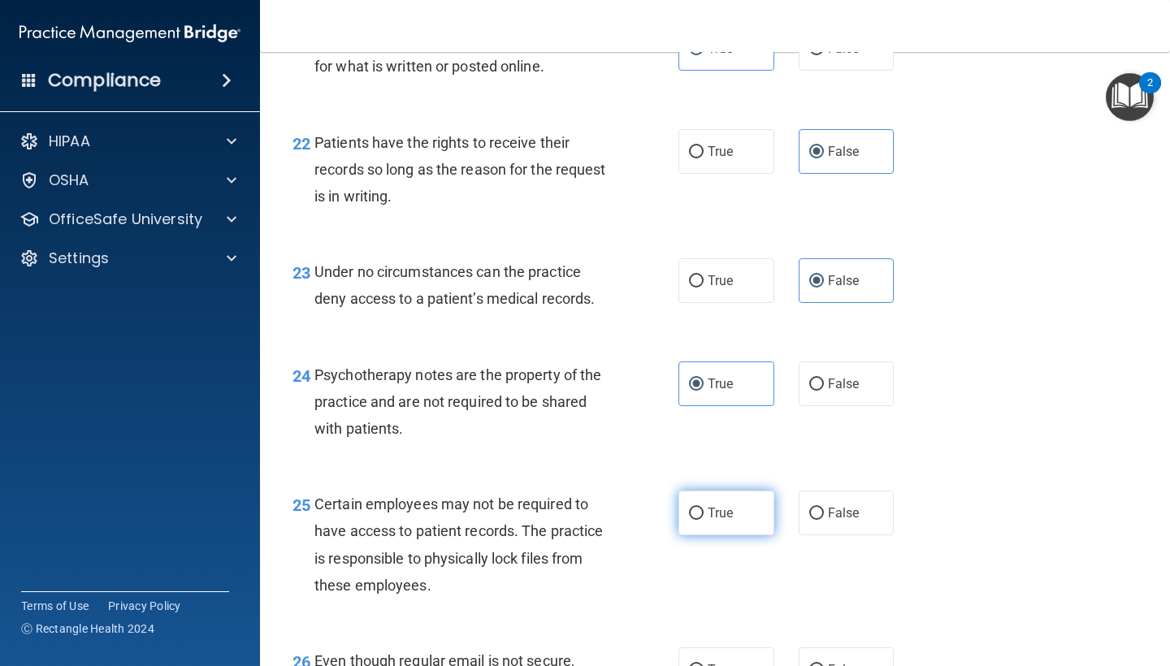
click at [729, 521] on span "True" at bounding box center [720, 512] width 25 height 15
click at [703, 520] on input "True" at bounding box center [696, 514] width 15 height 12
radio input "true"
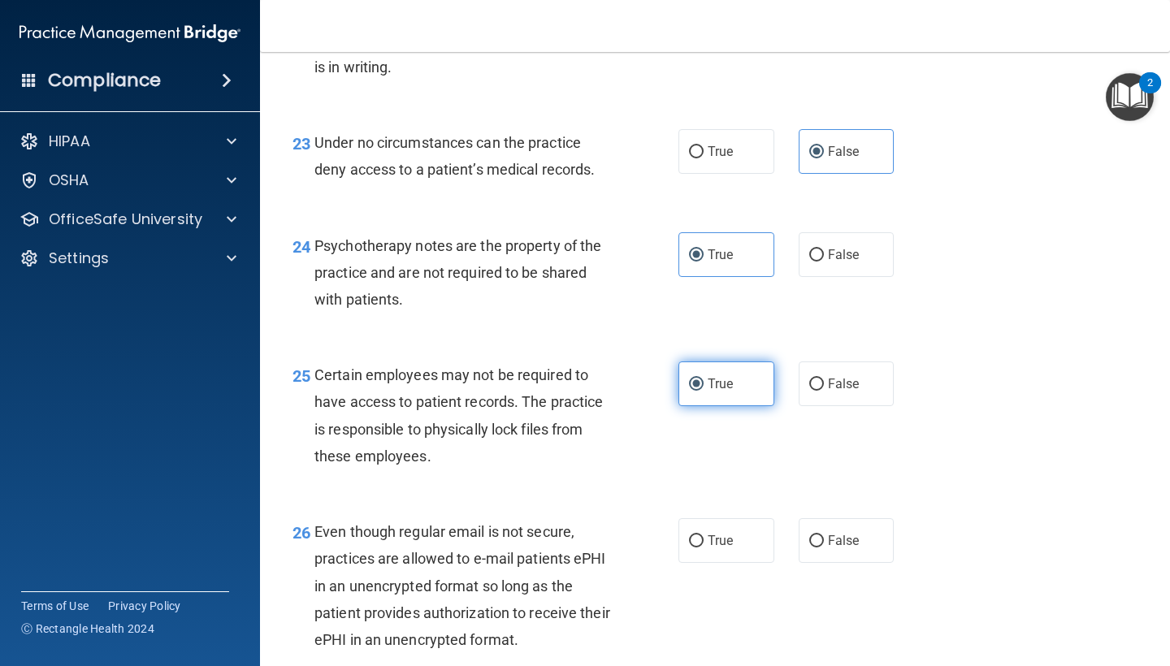
scroll to position [3641, 0]
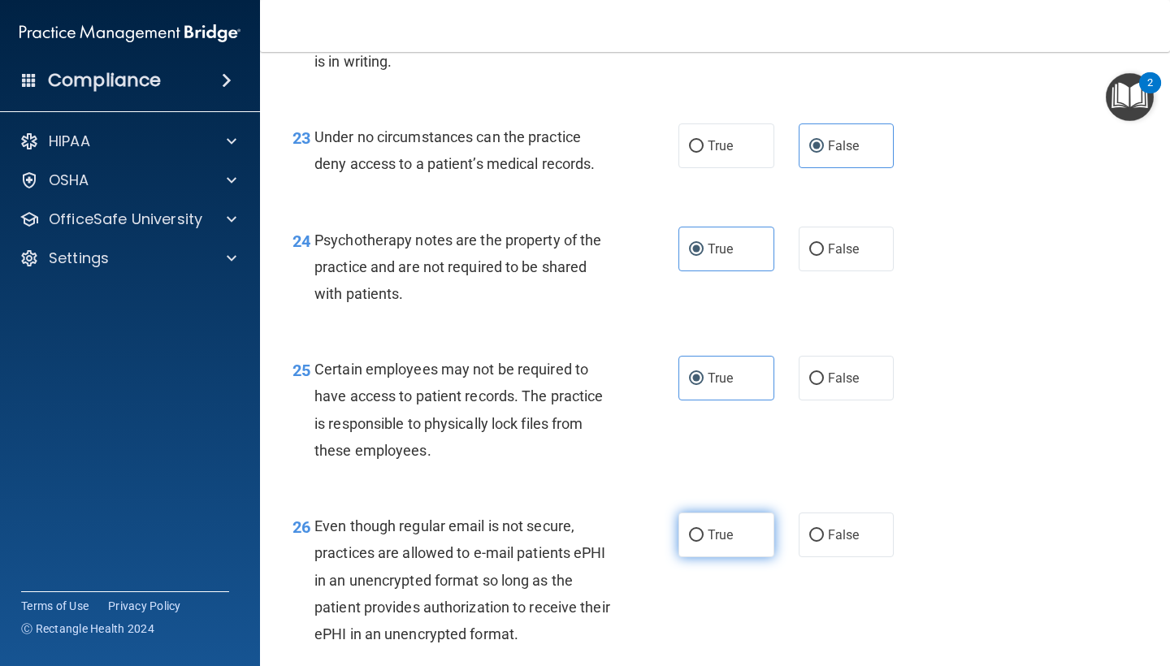
click at [730, 527] on label "True" at bounding box center [726, 535] width 96 height 45
click at [703, 530] on input "True" at bounding box center [696, 536] width 15 height 12
radio input "true"
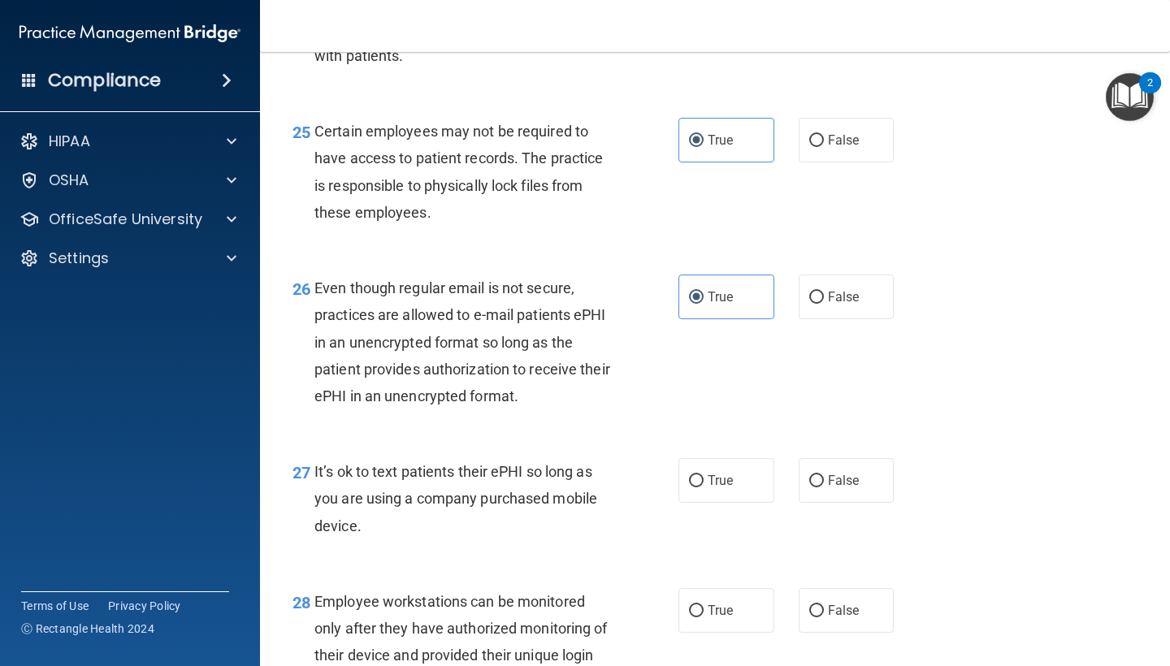
scroll to position [3880, 0]
click at [812, 487] on input "False" at bounding box center [816, 480] width 15 height 12
radio input "true"
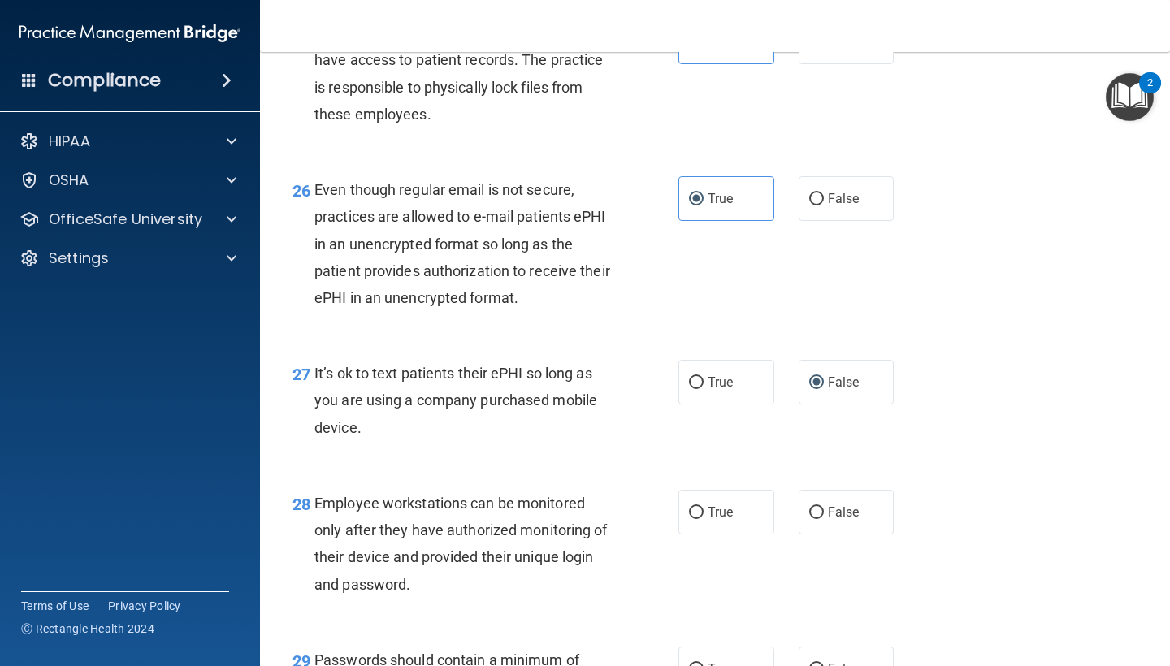
scroll to position [3985, 0]
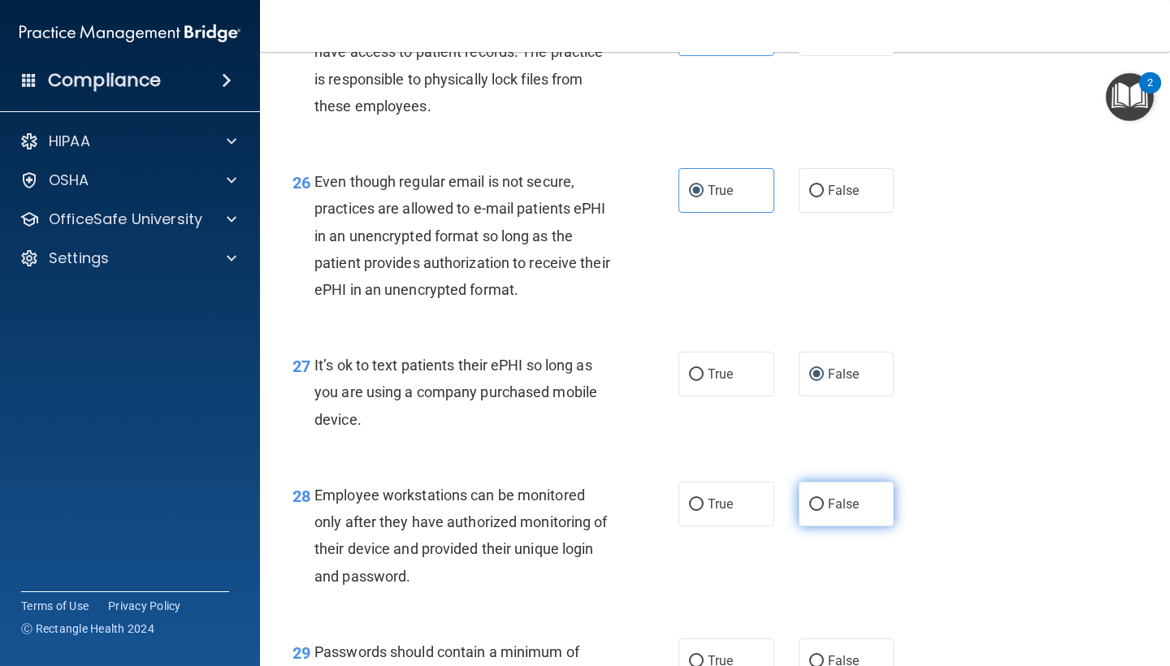
click at [831, 495] on label "False" at bounding box center [847, 504] width 96 height 45
click at [824, 499] on input "False" at bounding box center [816, 505] width 15 height 12
radio input "true"
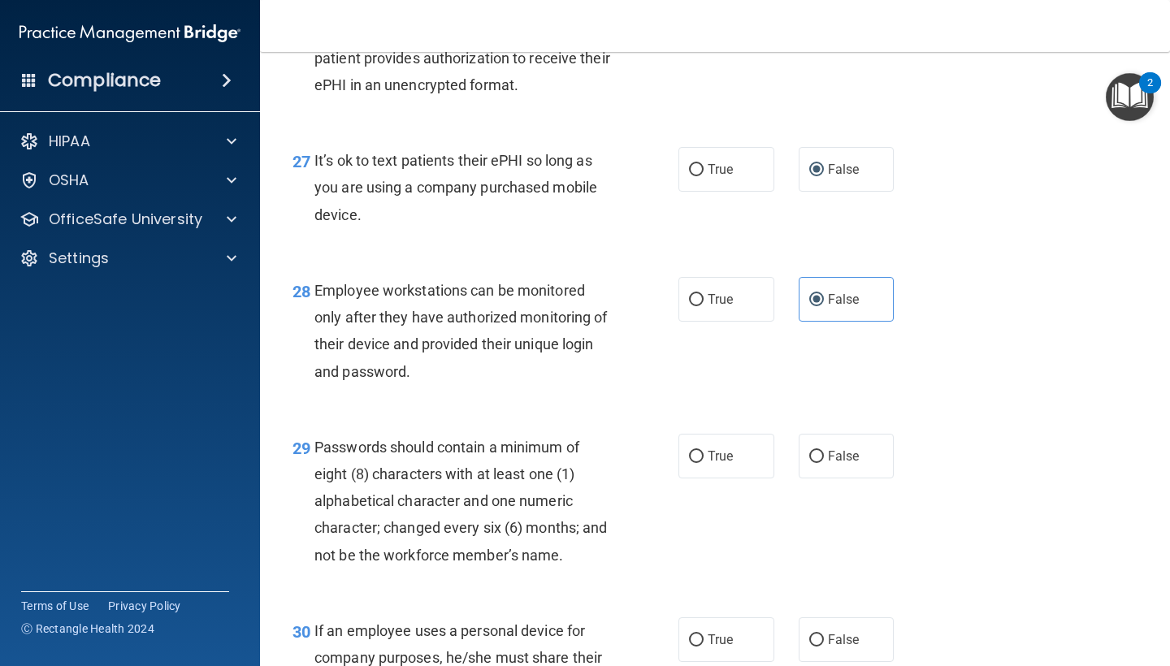
scroll to position [4196, 0]
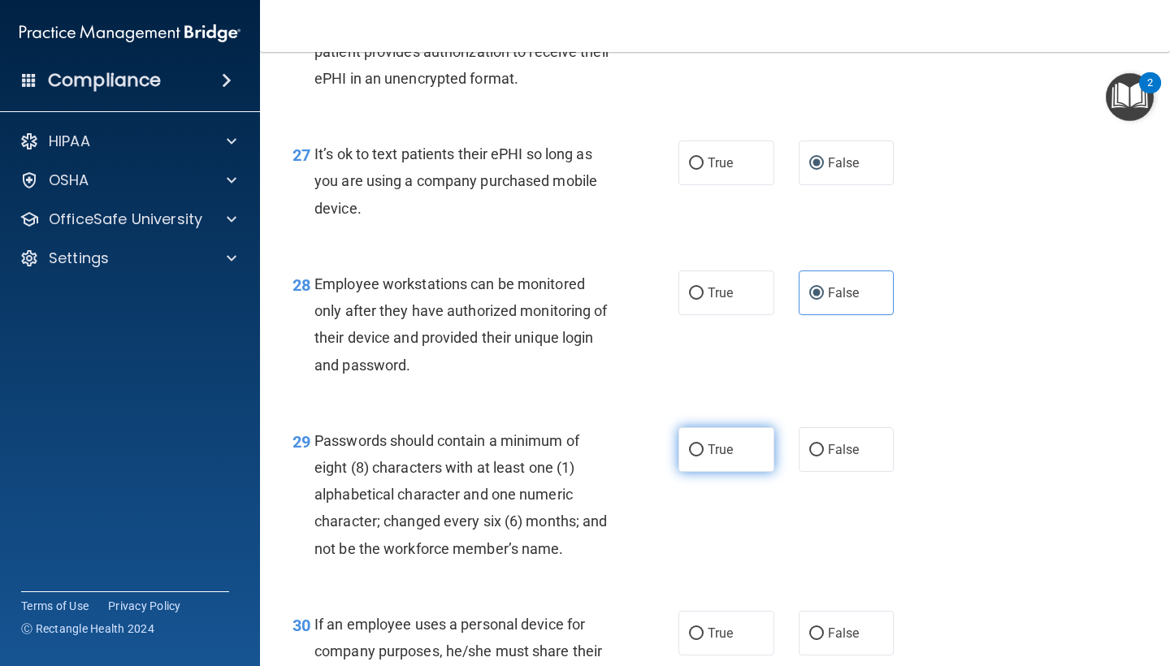
click at [724, 439] on label "True" at bounding box center [726, 449] width 96 height 45
click at [703, 444] on input "True" at bounding box center [696, 450] width 15 height 12
radio input "true"
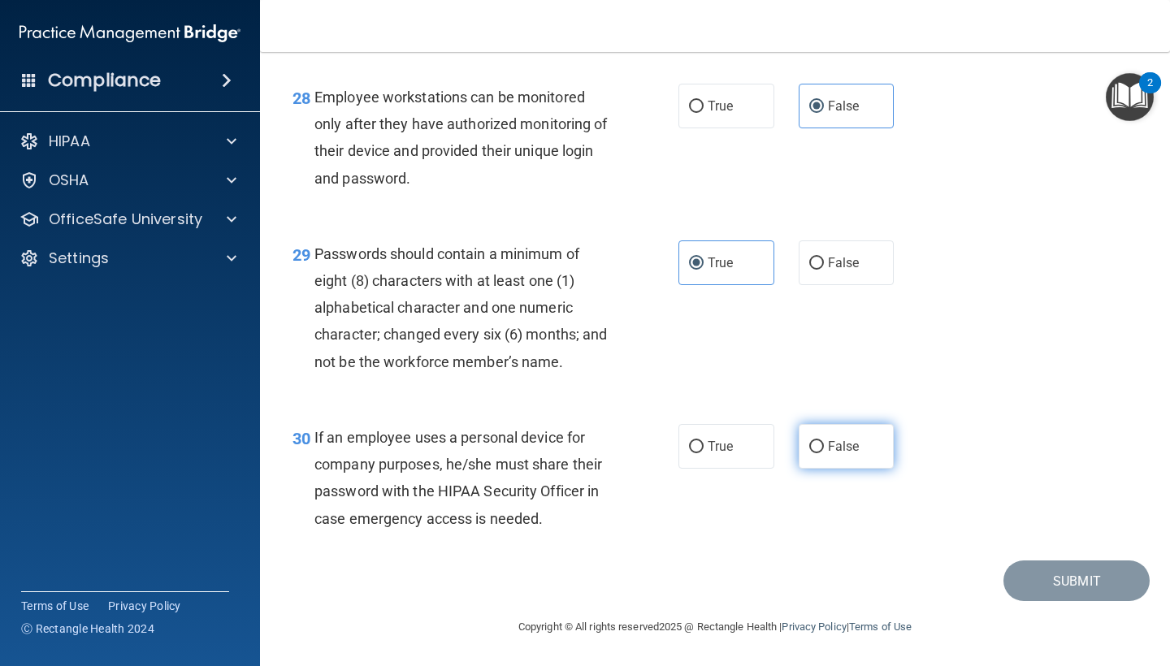
scroll to position [4387, 0]
click at [805, 452] on label "False" at bounding box center [847, 446] width 96 height 45
click at [809, 452] on input "False" at bounding box center [816, 447] width 15 height 12
radio input "true"
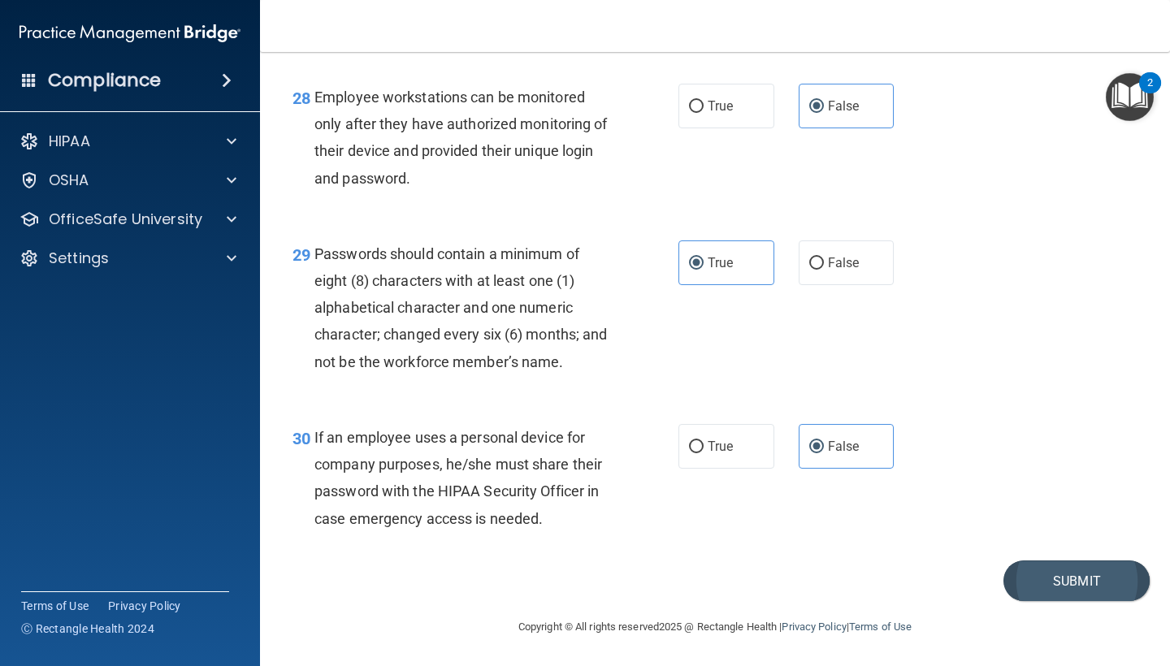
click at [1040, 585] on button "Submit" at bounding box center [1076, 581] width 146 height 41
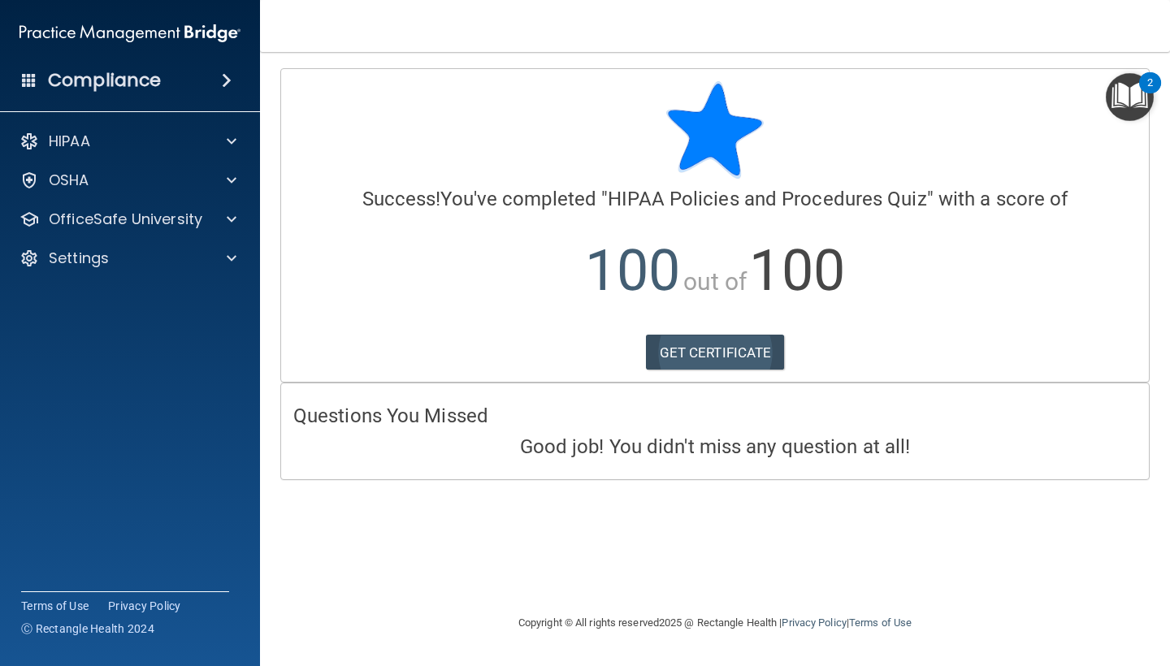
click at [674, 351] on link "GET CERTIFICATE" at bounding box center [715, 353] width 139 height 36
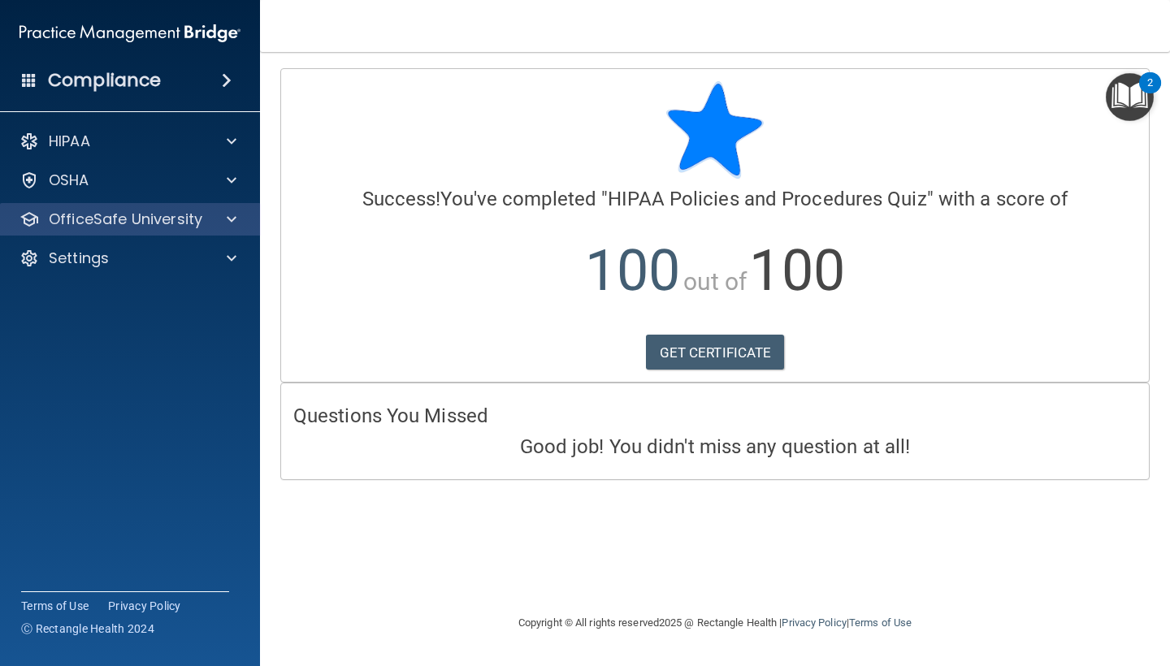
click at [72, 223] on p "OfficeSafe University" at bounding box center [126, 219] width 154 height 19
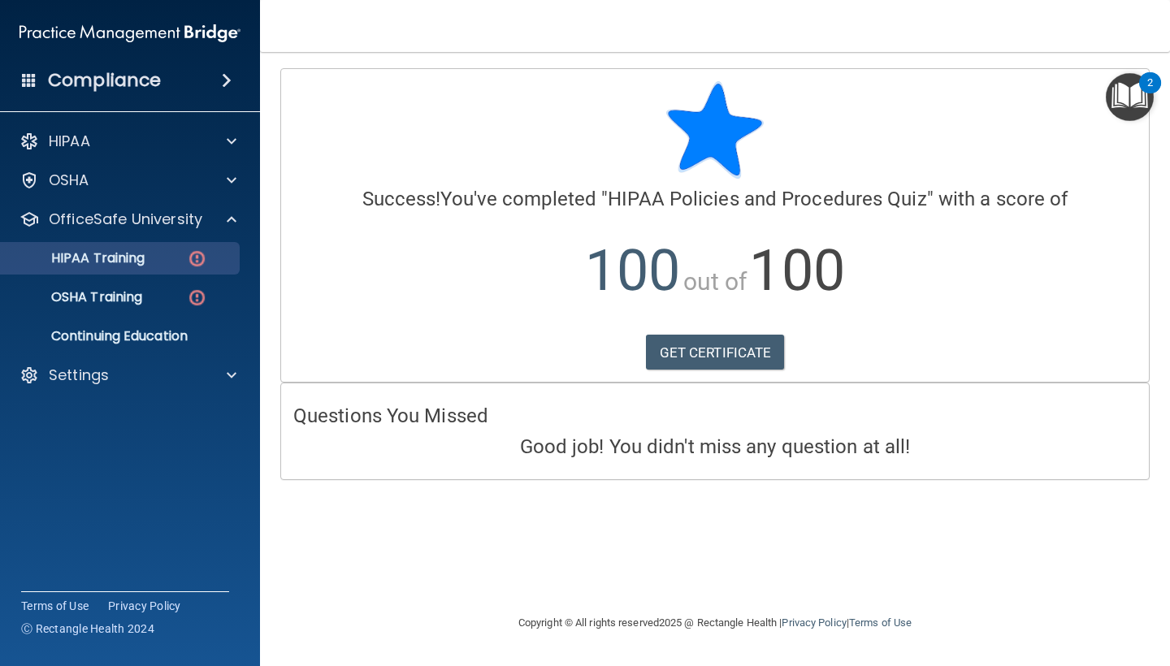
click at [127, 262] on p "HIPAA Training" at bounding box center [78, 258] width 134 height 16
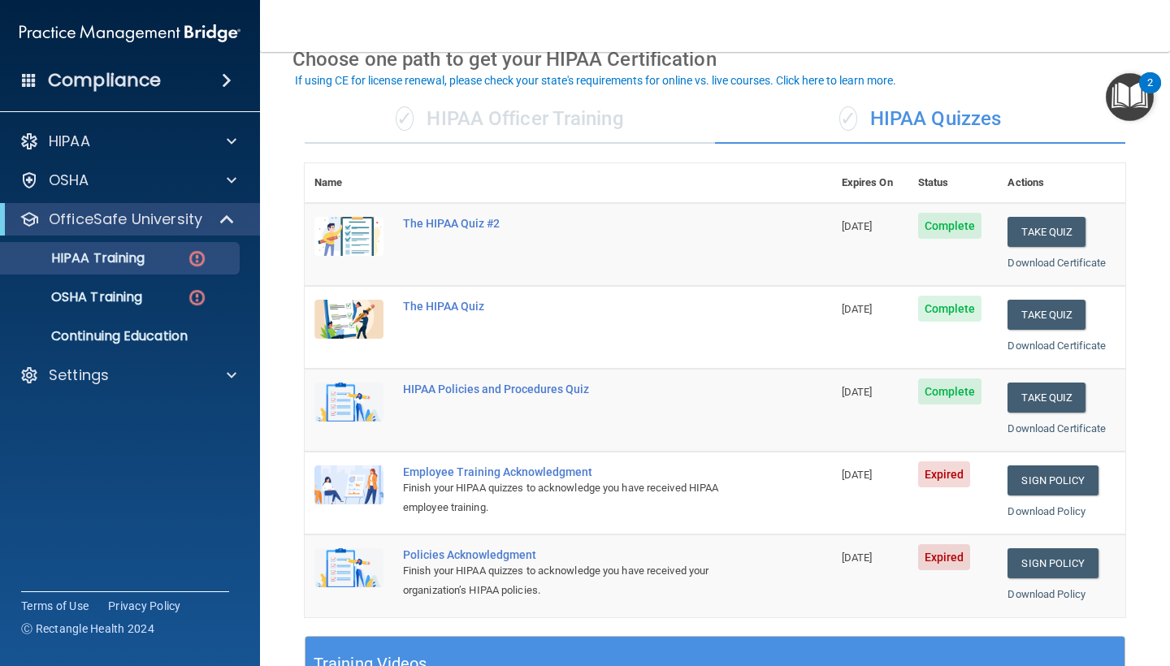
scroll to position [84, 0]
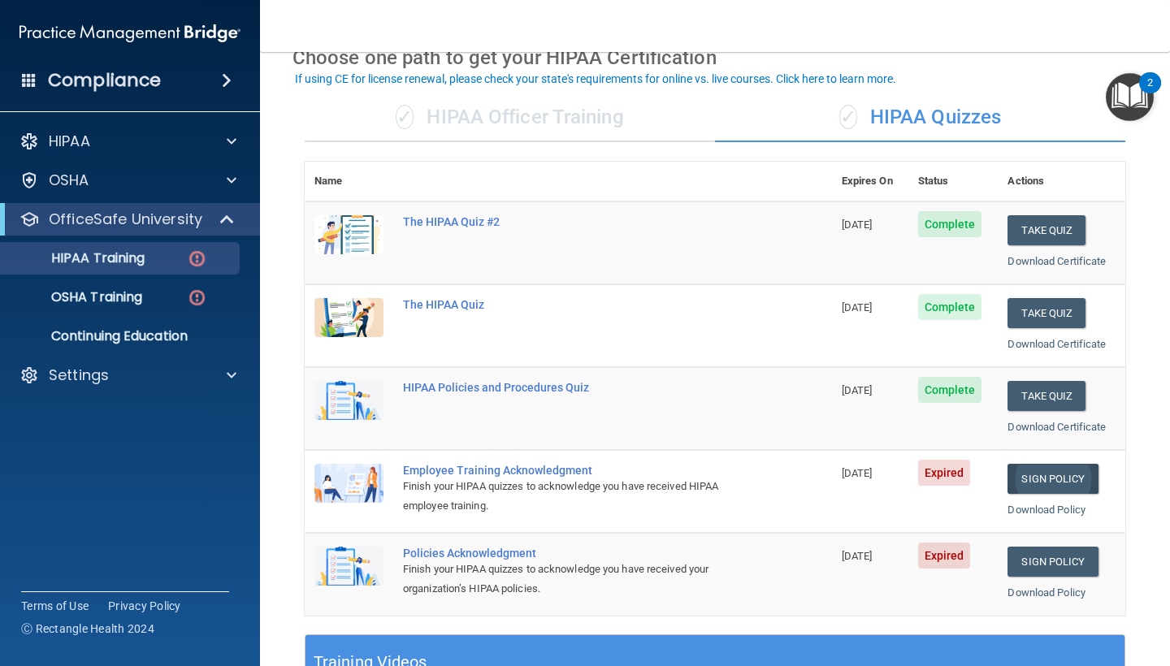
click at [1067, 478] on link "Sign Policy" at bounding box center [1052, 479] width 90 height 30
click at [1063, 470] on link "Sign Policy" at bounding box center [1052, 479] width 90 height 30
click at [93, 305] on p "OSHA Training" at bounding box center [77, 297] width 132 height 16
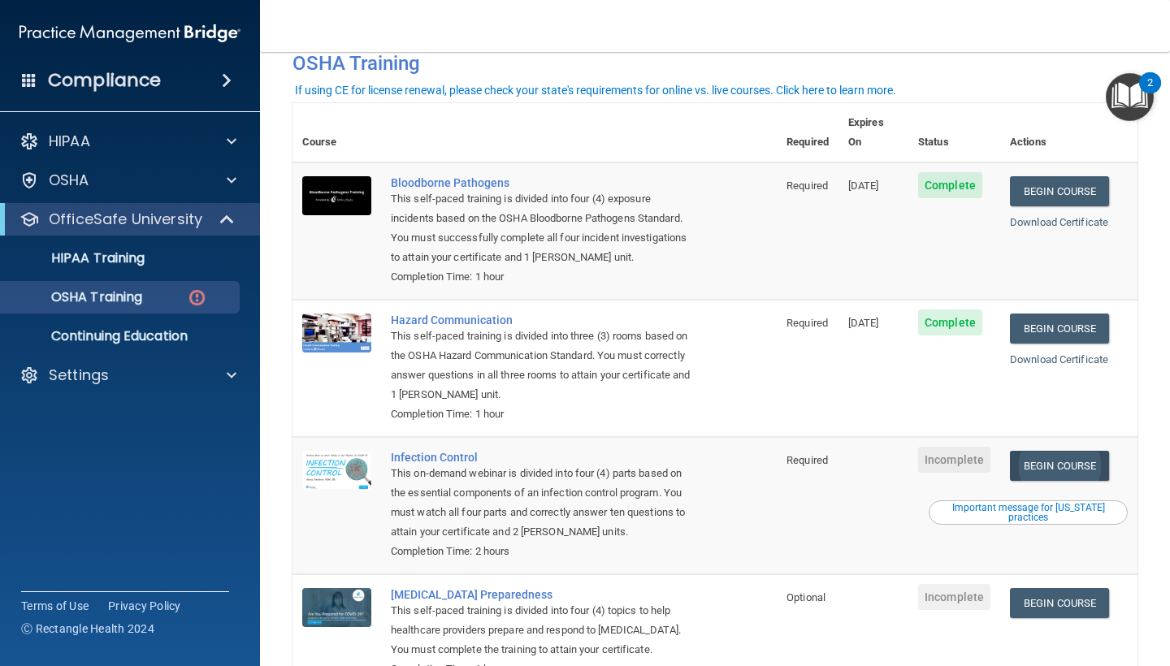
click at [1101, 451] on link "Begin Course" at bounding box center [1059, 466] width 99 height 30
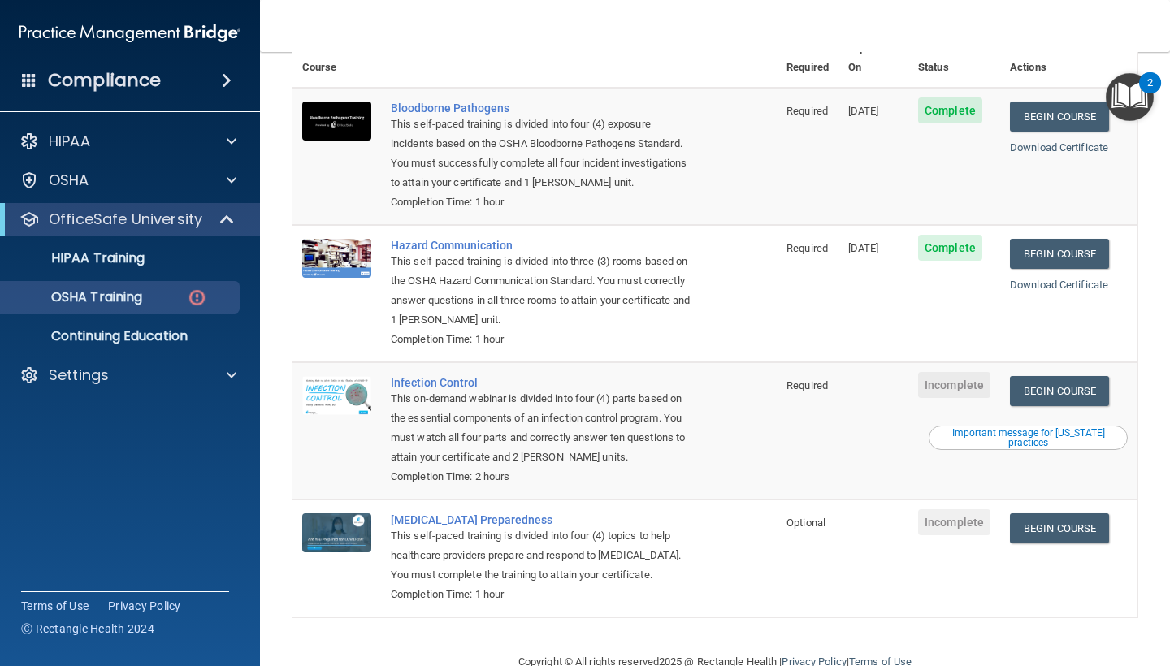
scroll to position [158, 0]
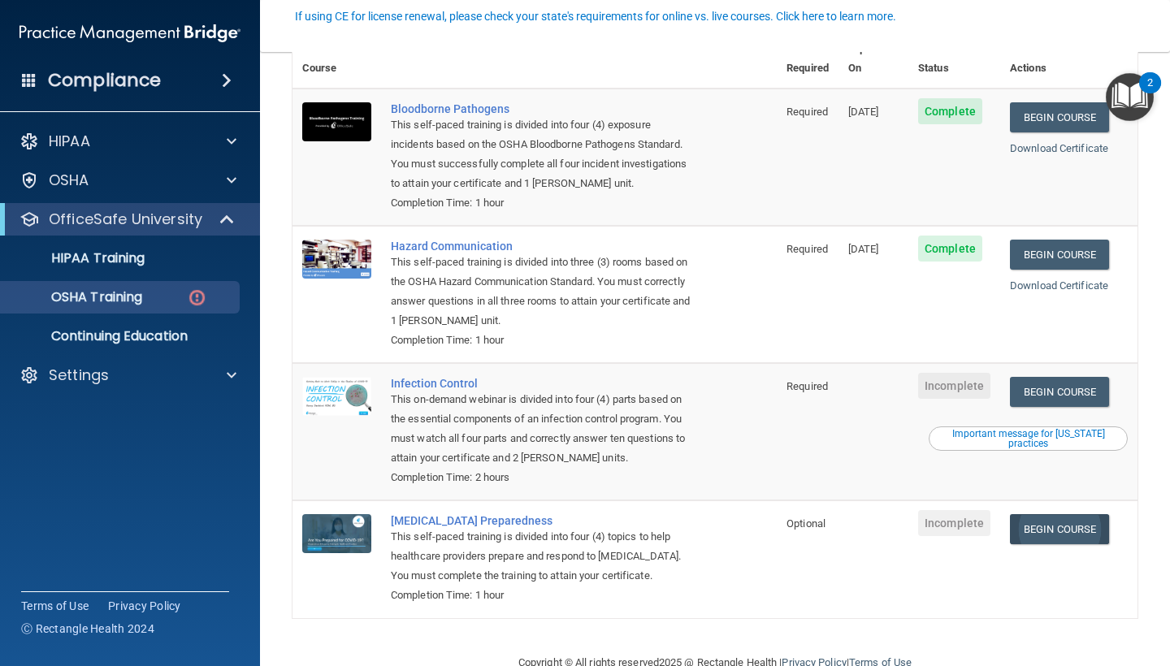
click at [1052, 514] on link "Begin Course" at bounding box center [1059, 529] width 99 height 30
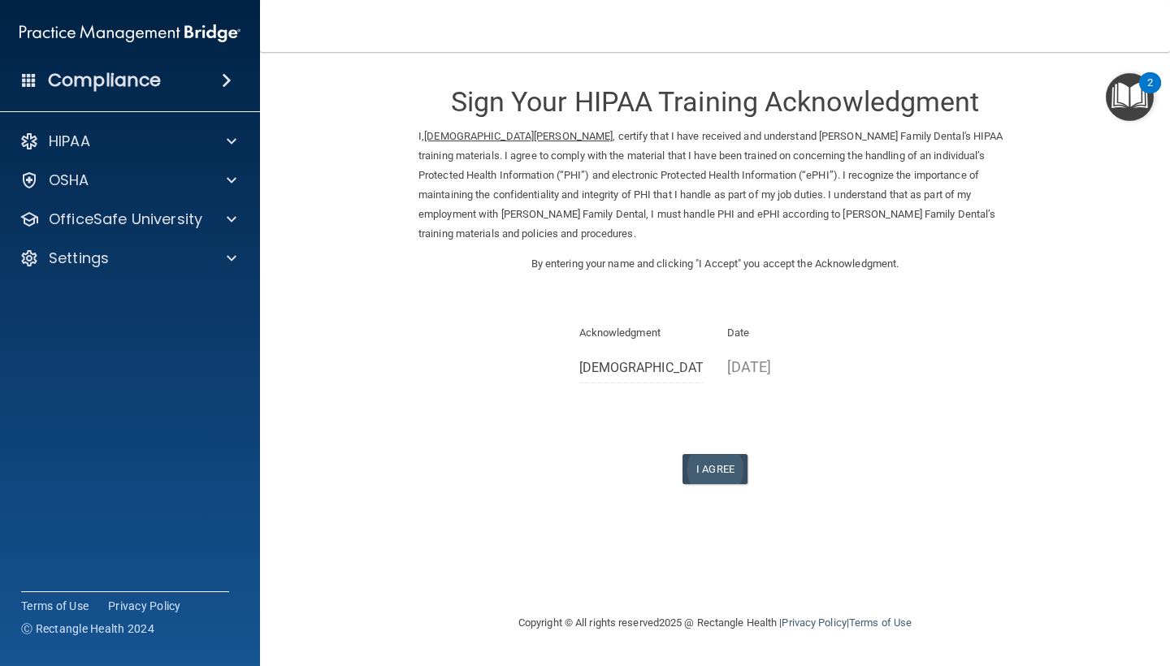
click at [728, 454] on button "I Agree" at bounding box center [714, 469] width 65 height 30
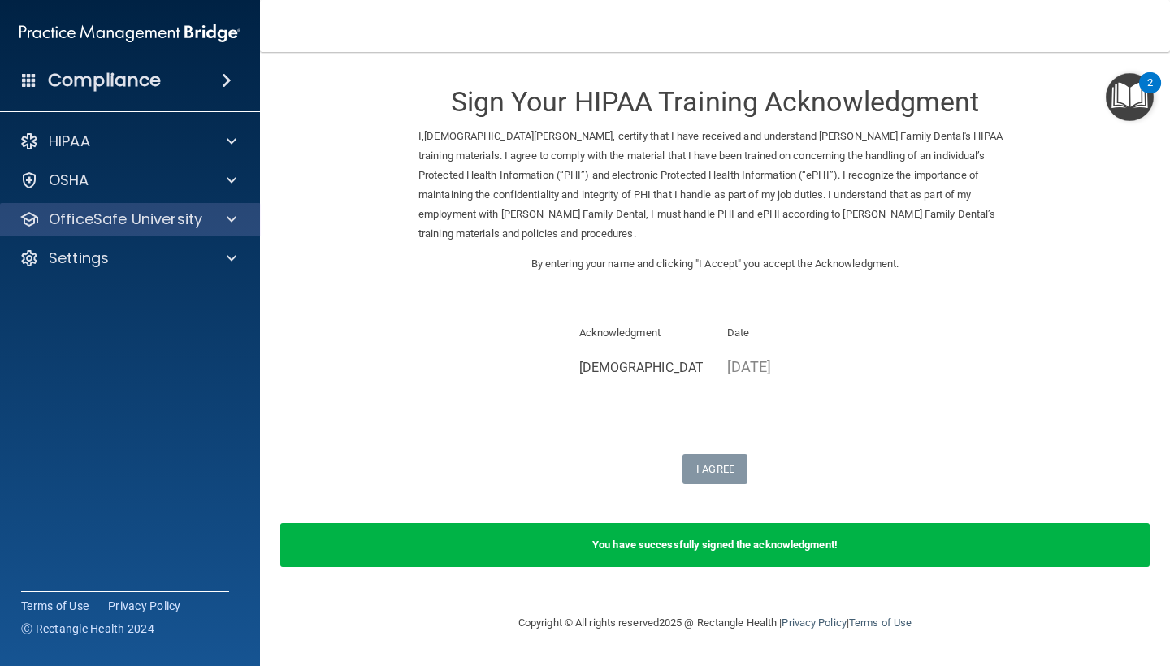
click at [140, 230] on div "OfficeSafe University" at bounding box center [130, 219] width 261 height 32
click at [172, 221] on p "OfficeSafe University" at bounding box center [126, 219] width 154 height 19
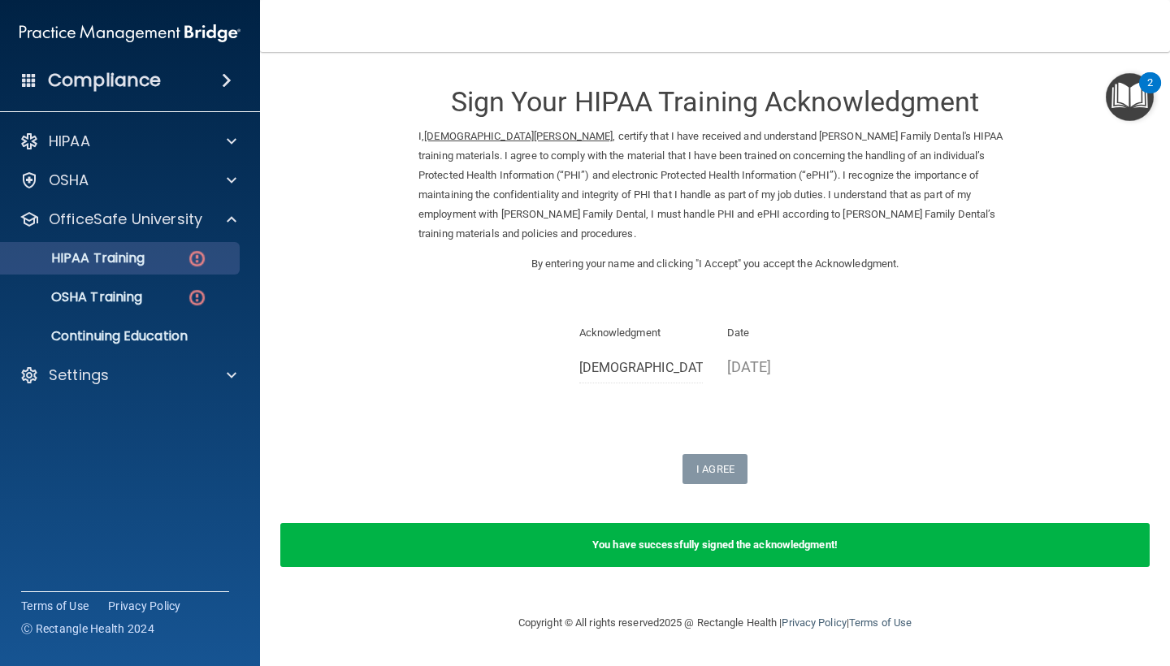
click at [148, 269] on link "HIPAA Training" at bounding box center [112, 258] width 256 height 32
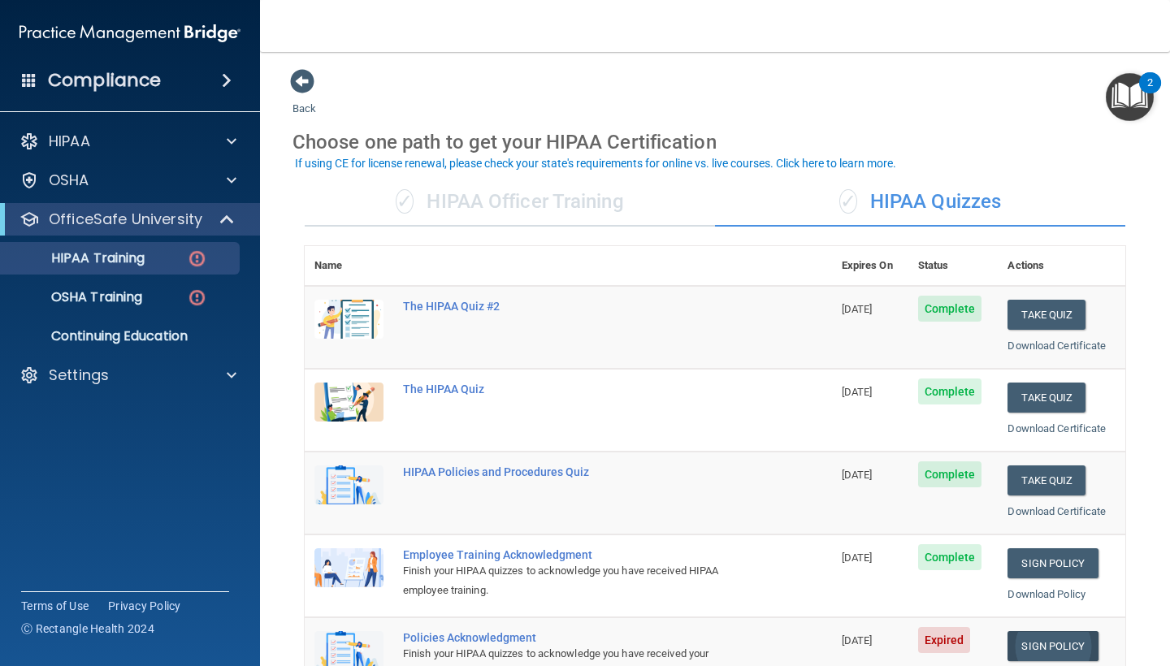
click at [1022, 641] on link "Sign Policy" at bounding box center [1052, 646] width 90 height 30
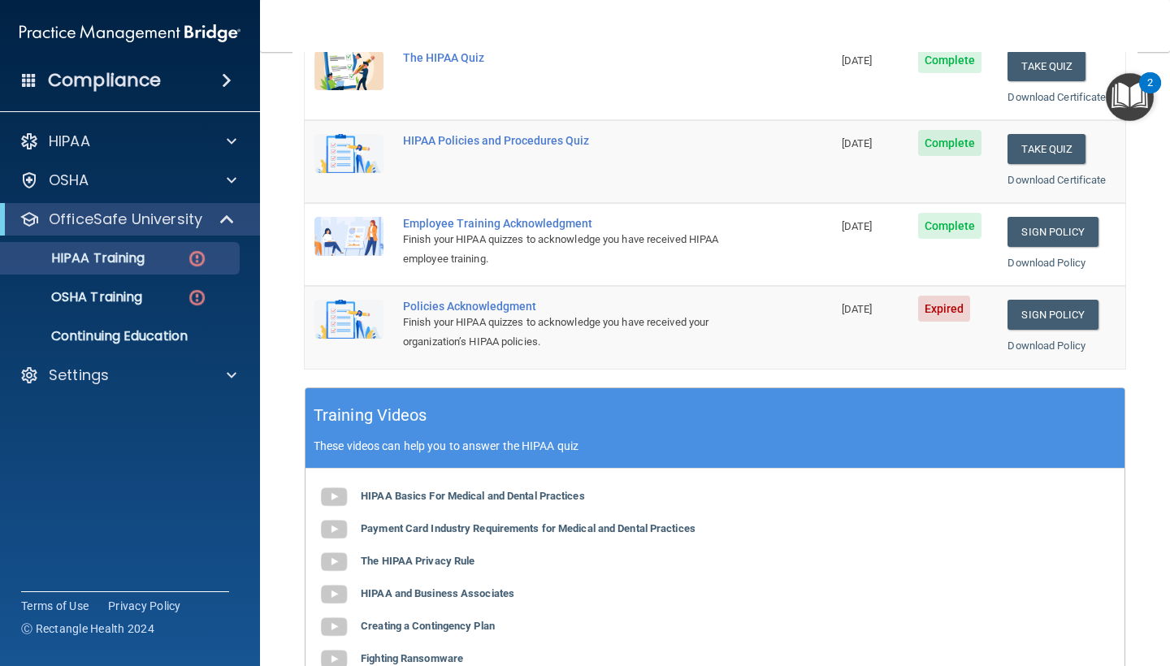
scroll to position [331, 0]
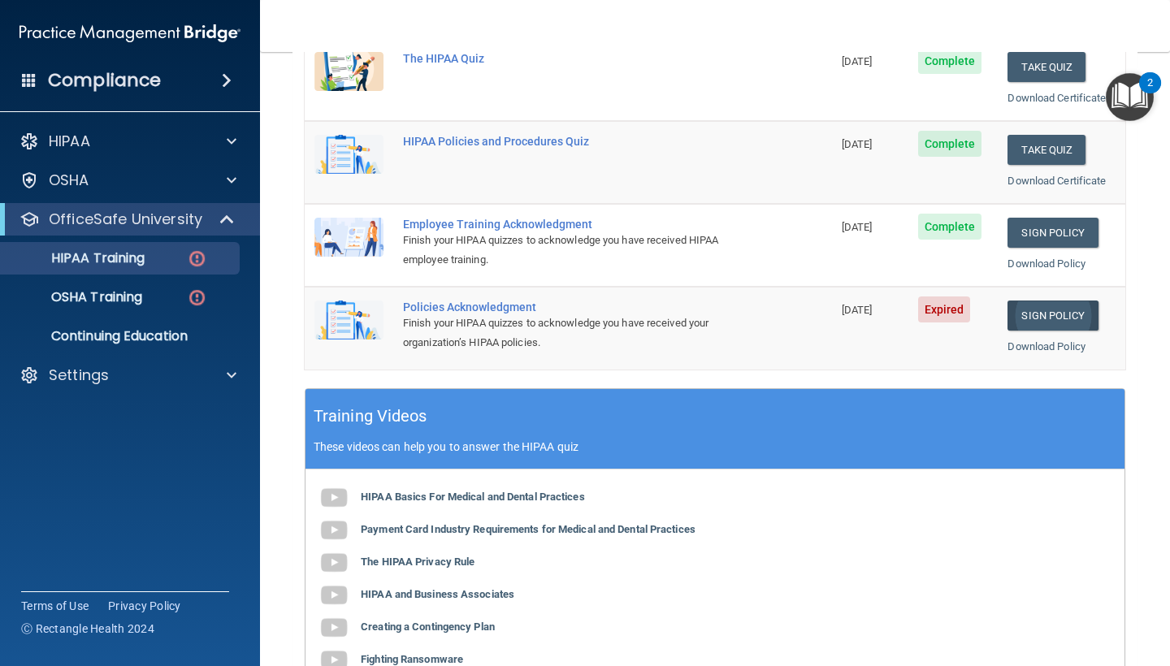
click at [1058, 303] on link "Sign Policy" at bounding box center [1052, 316] width 90 height 30
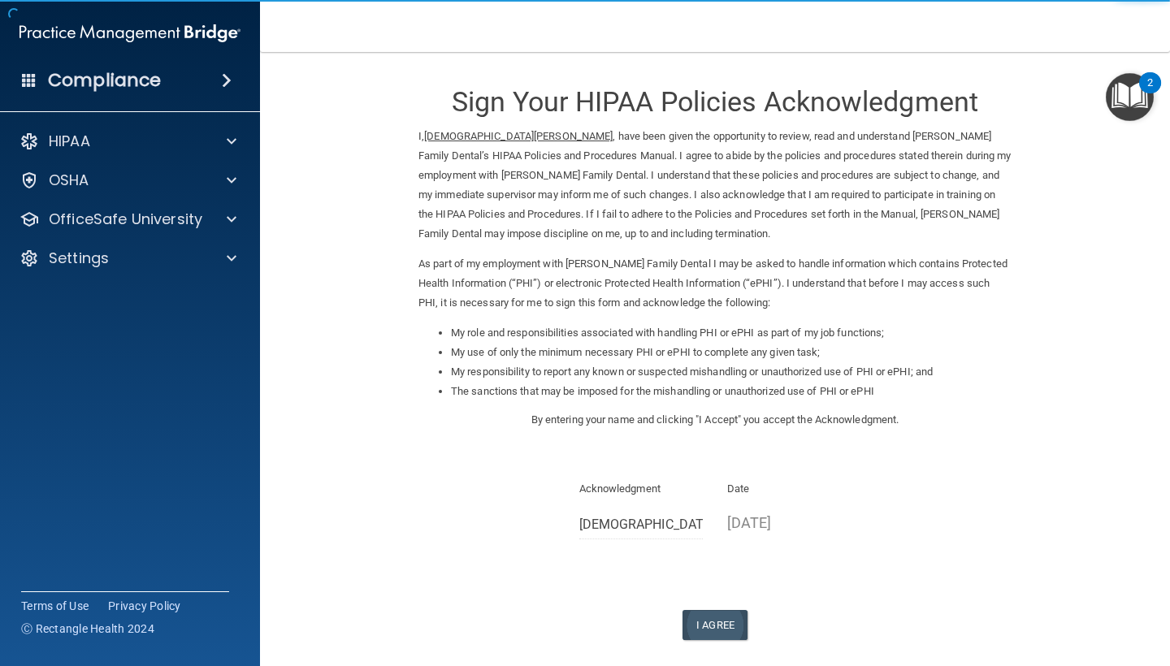
click at [729, 619] on button "I Agree" at bounding box center [714, 625] width 65 height 30
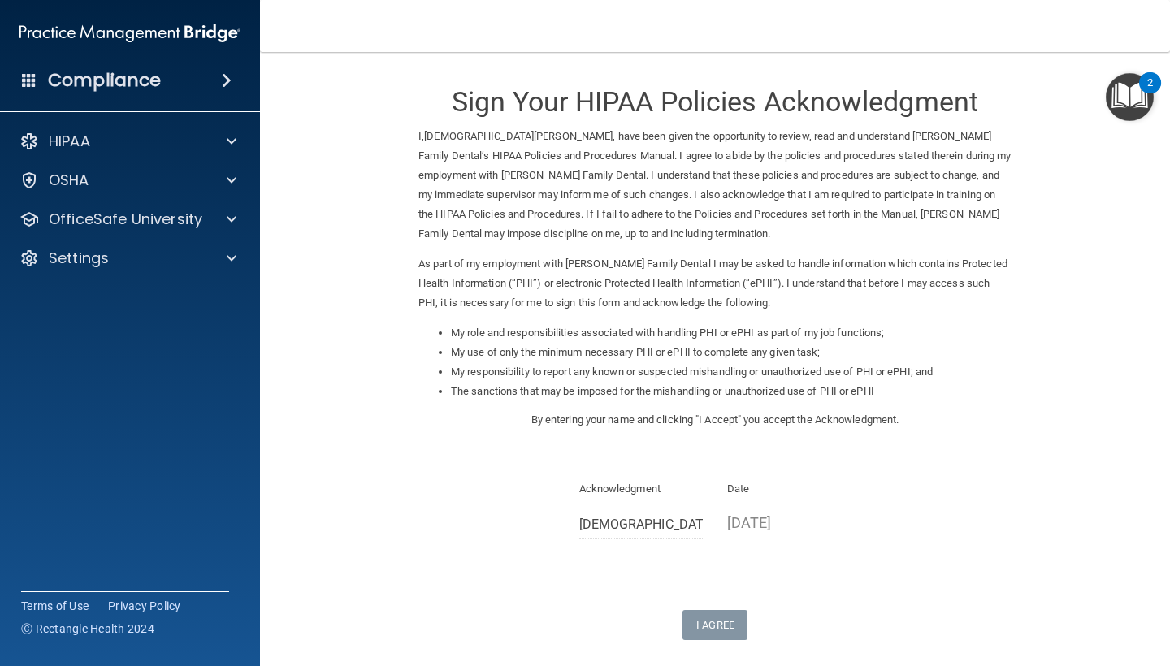
click at [1041, 341] on form "Sign Your HIPAA Policies Acknowledgment I, Christian Findley , have been given …" at bounding box center [714, 373] width 845 height 611
click at [577, 465] on div "Sign Your HIPAA Policies Acknowledgment I, Christian Findley , have been given …" at bounding box center [714, 354] width 593 height 572
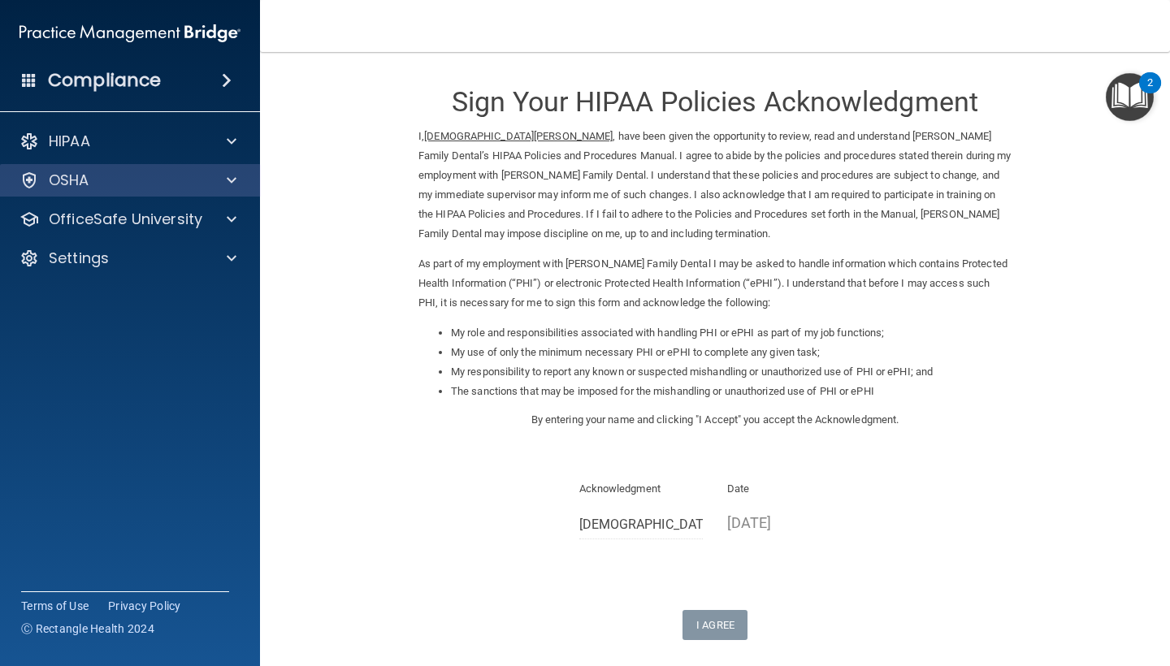
click at [99, 193] on div "OSHA" at bounding box center [130, 180] width 261 height 32
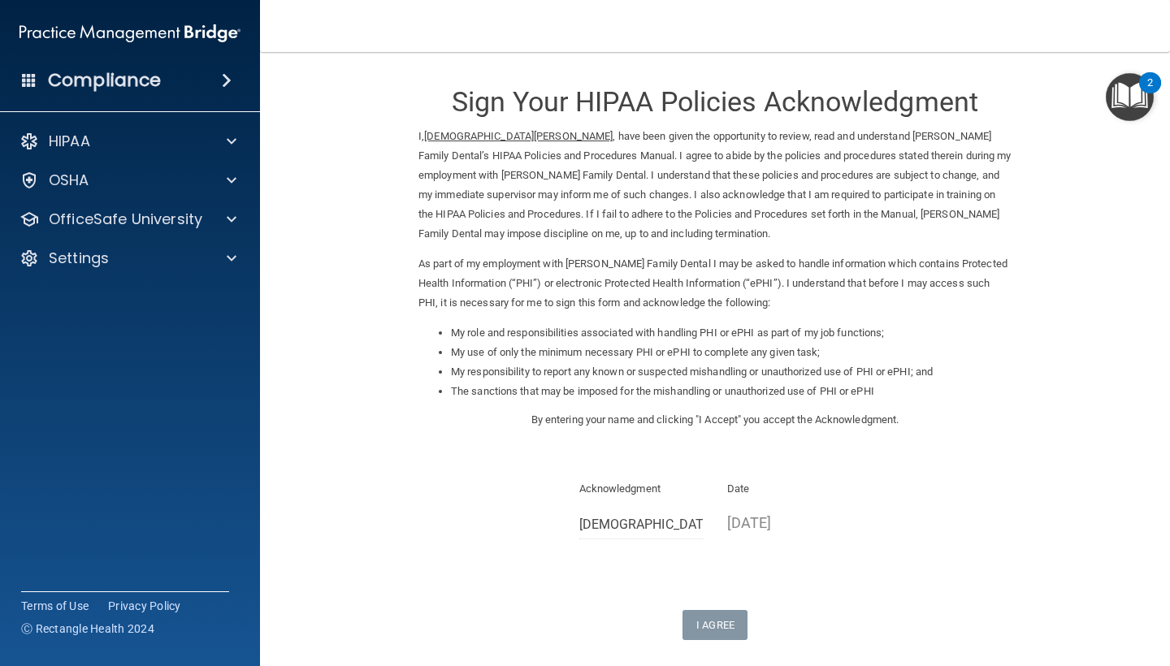
click at [717, 584] on div "Sign Your HIPAA Policies Acknowledgment I, Christian Findley , have been given …" at bounding box center [714, 354] width 593 height 572
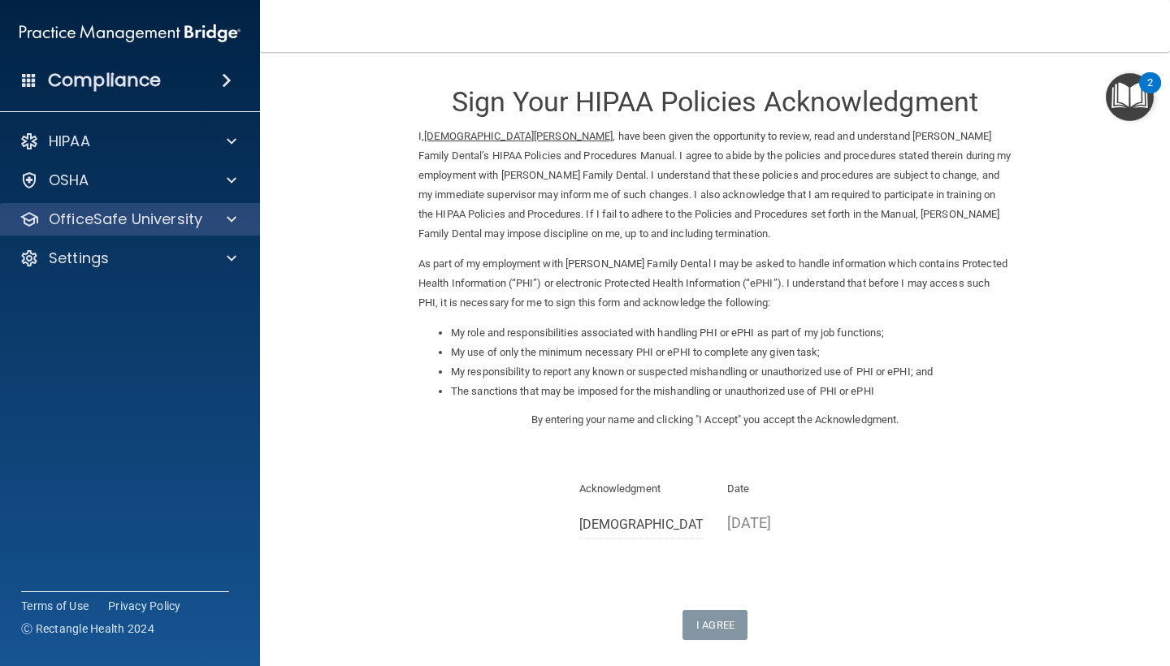
click at [61, 229] on div "OfficeSafe University" at bounding box center [130, 219] width 261 height 32
click at [62, 222] on p "OfficeSafe University" at bounding box center [126, 219] width 154 height 19
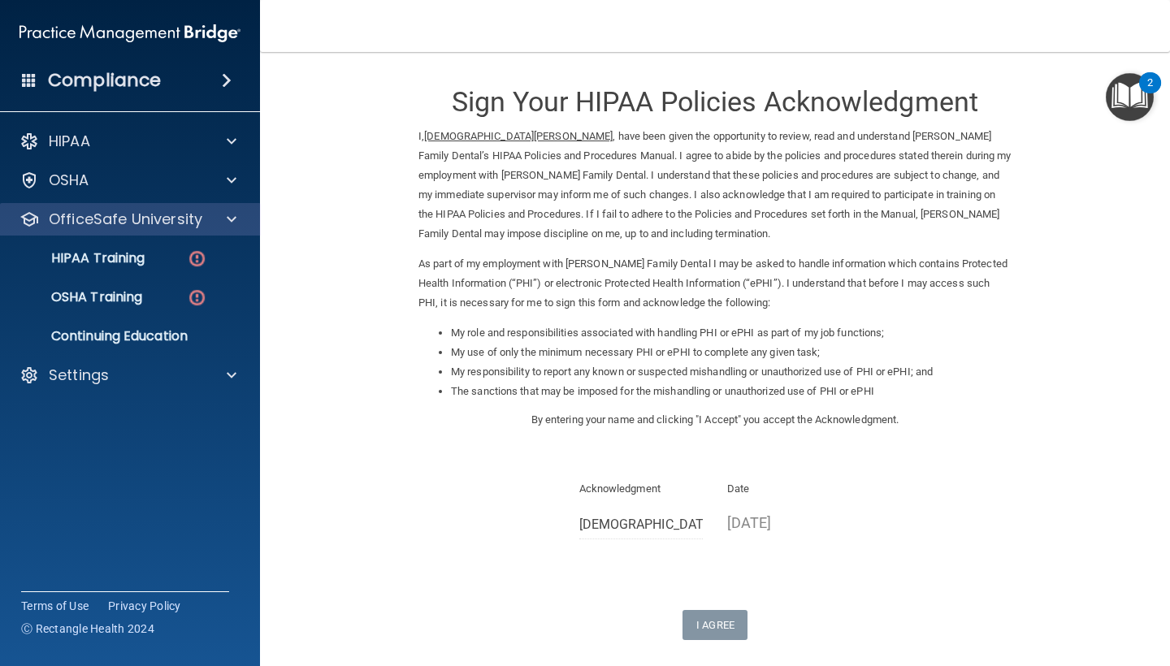
click at [87, 210] on p "OfficeSafe University" at bounding box center [126, 219] width 154 height 19
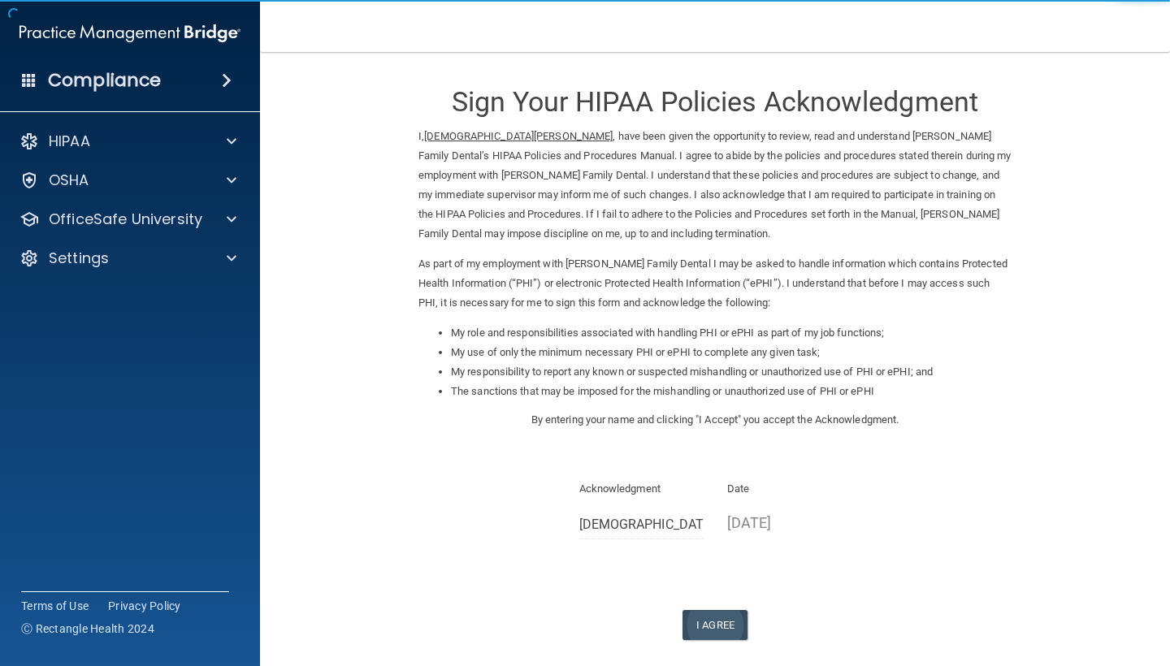
click at [705, 610] on button "I Agree" at bounding box center [714, 625] width 65 height 30
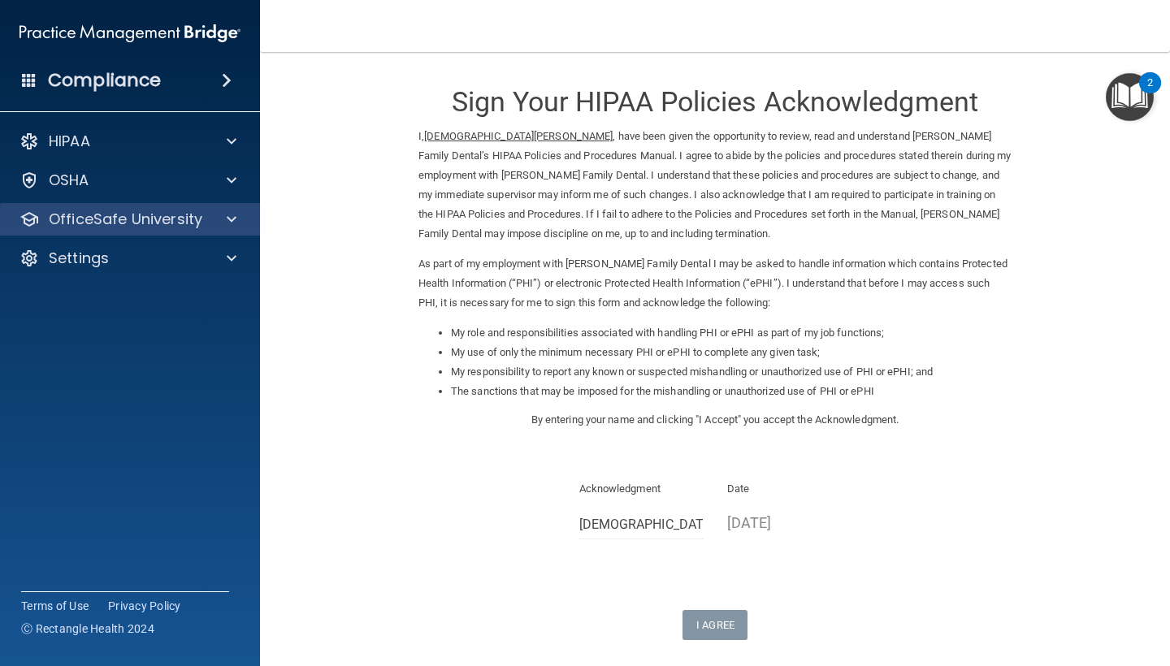
click at [93, 221] on p "OfficeSafe University" at bounding box center [126, 219] width 154 height 19
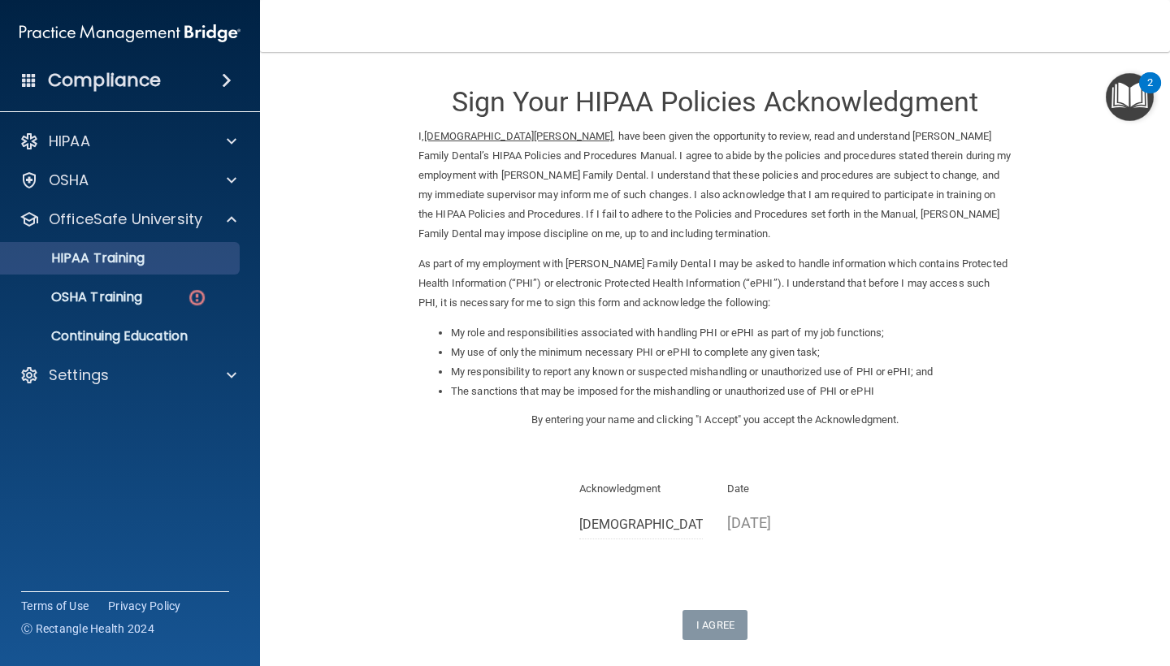
click at [101, 254] on p "HIPAA Training" at bounding box center [78, 258] width 134 height 16
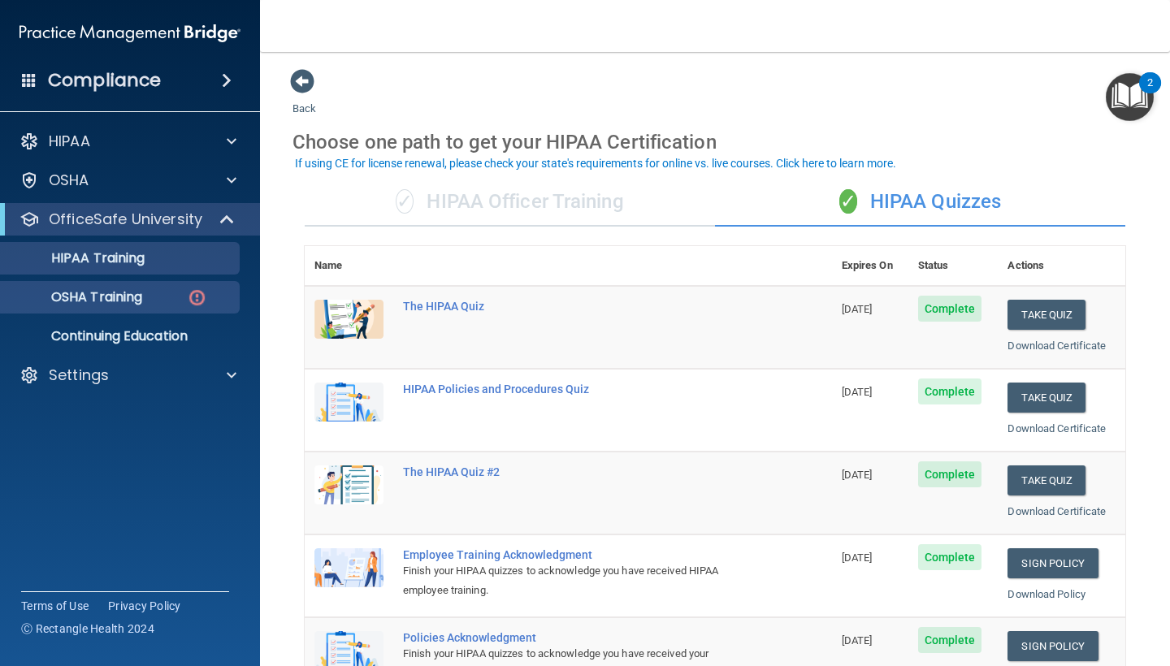
click at [98, 307] on link "OSHA Training" at bounding box center [112, 297] width 256 height 32
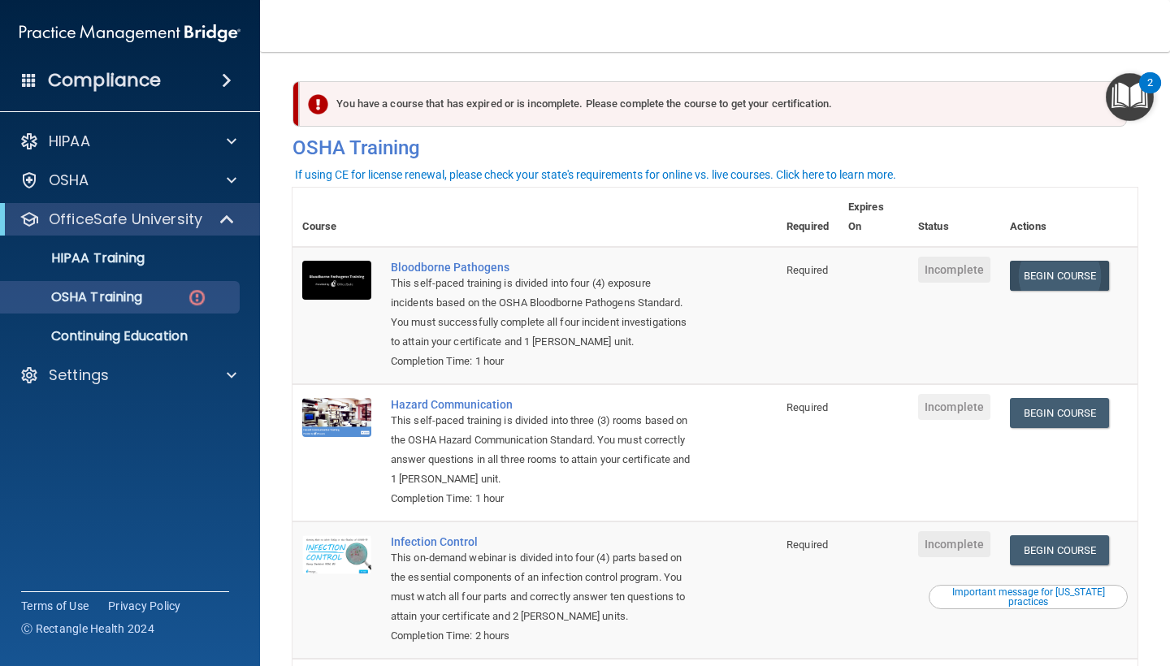
click at [1069, 276] on link "Begin Course" at bounding box center [1059, 276] width 99 height 30
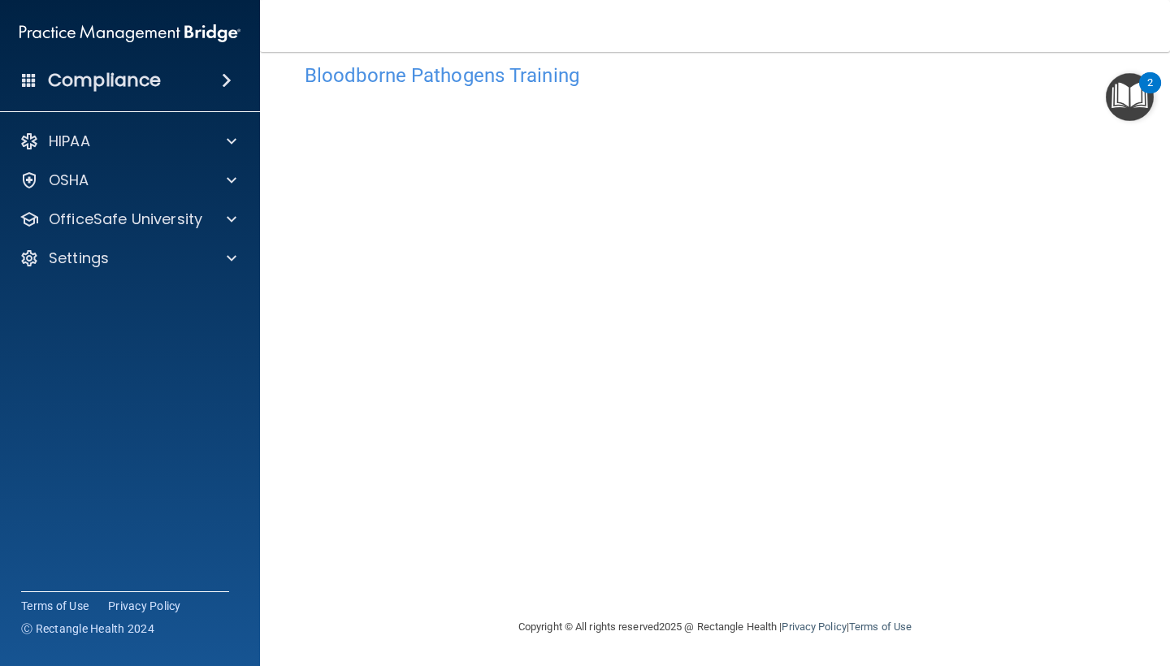
scroll to position [28, 0]
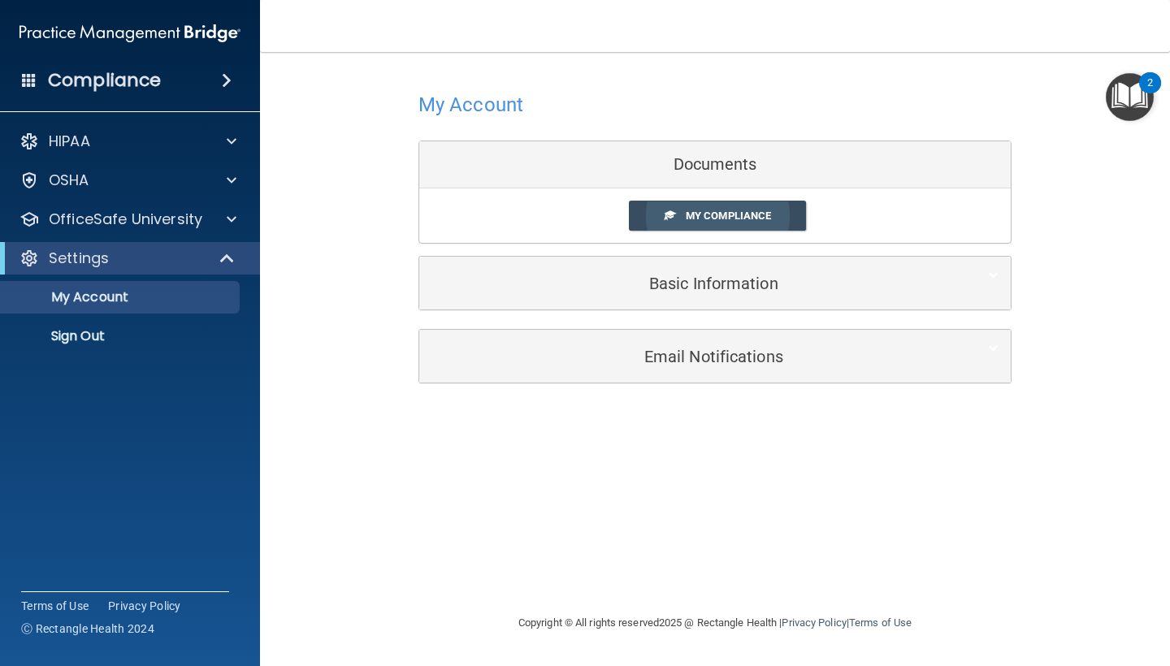
click at [699, 219] on span "My Compliance" at bounding box center [728, 216] width 85 height 12
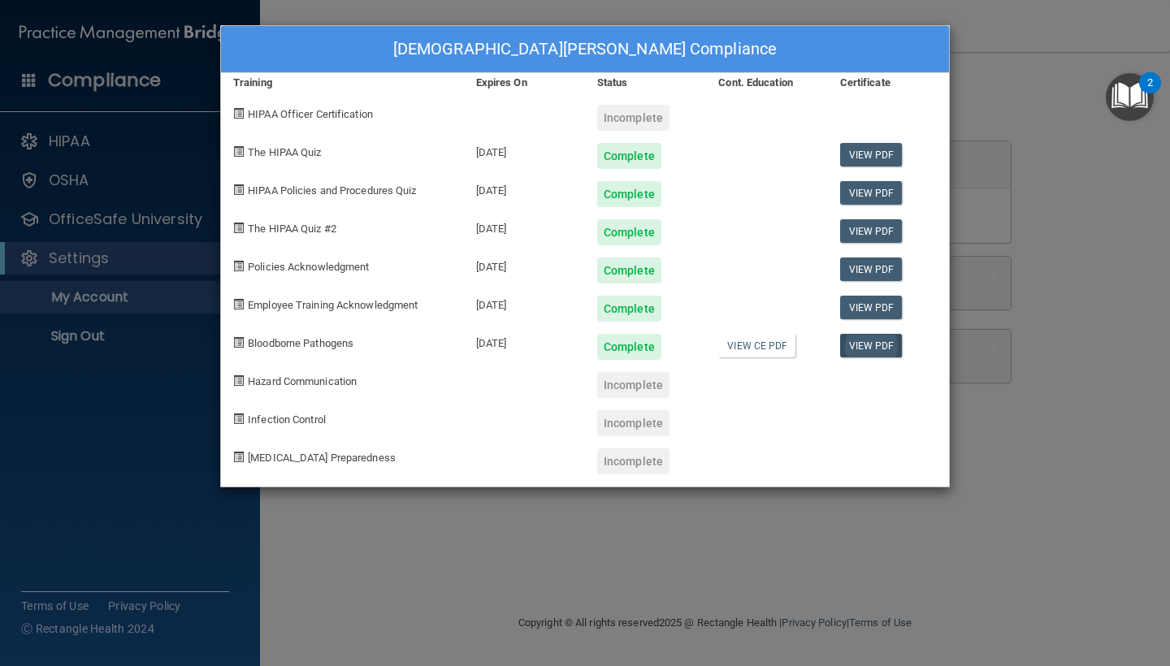
click at [842, 348] on link "View PDF" at bounding box center [871, 346] width 63 height 24
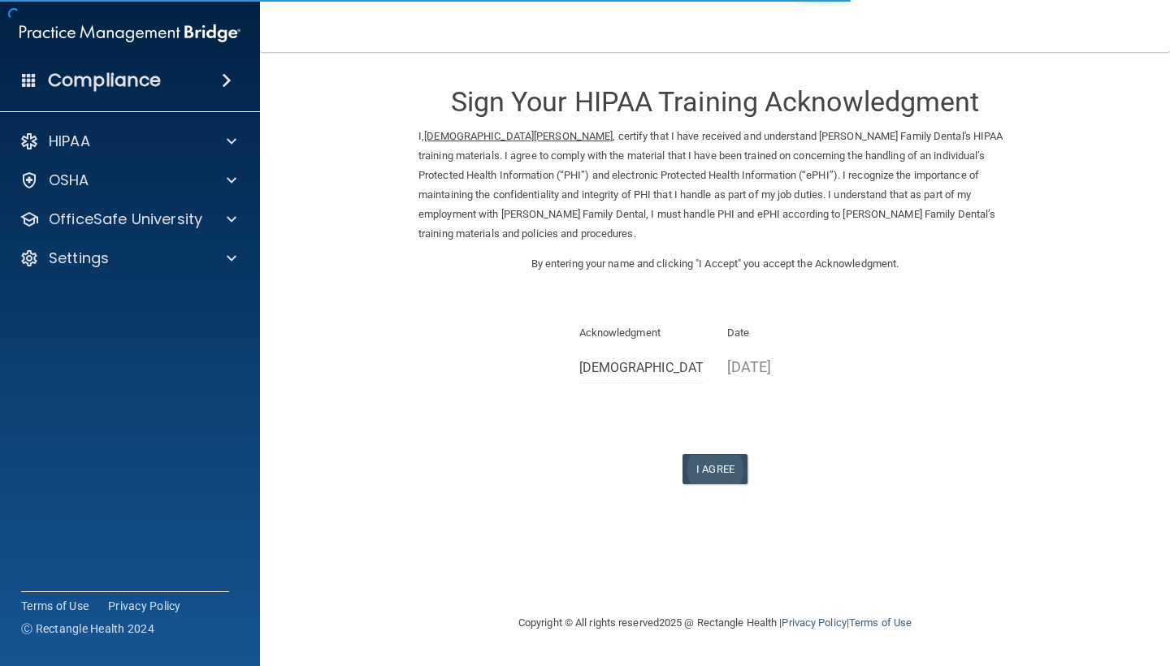
click at [709, 454] on button "I Agree" at bounding box center [714, 469] width 65 height 30
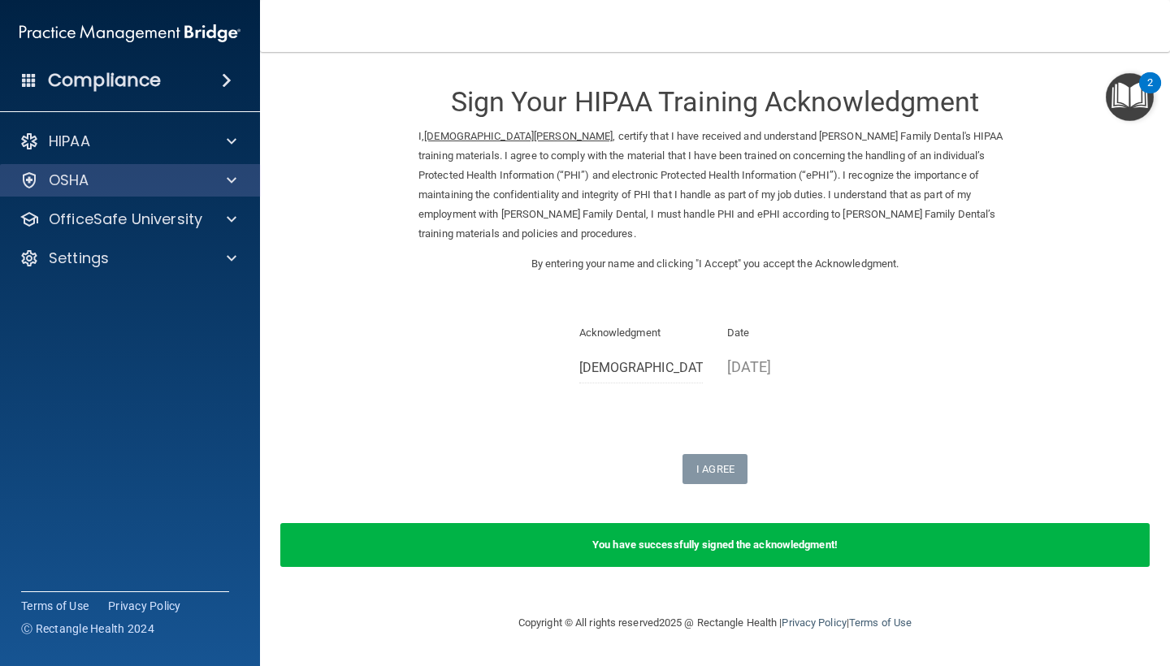
click at [167, 184] on div "OSHA" at bounding box center [107, 180] width 201 height 19
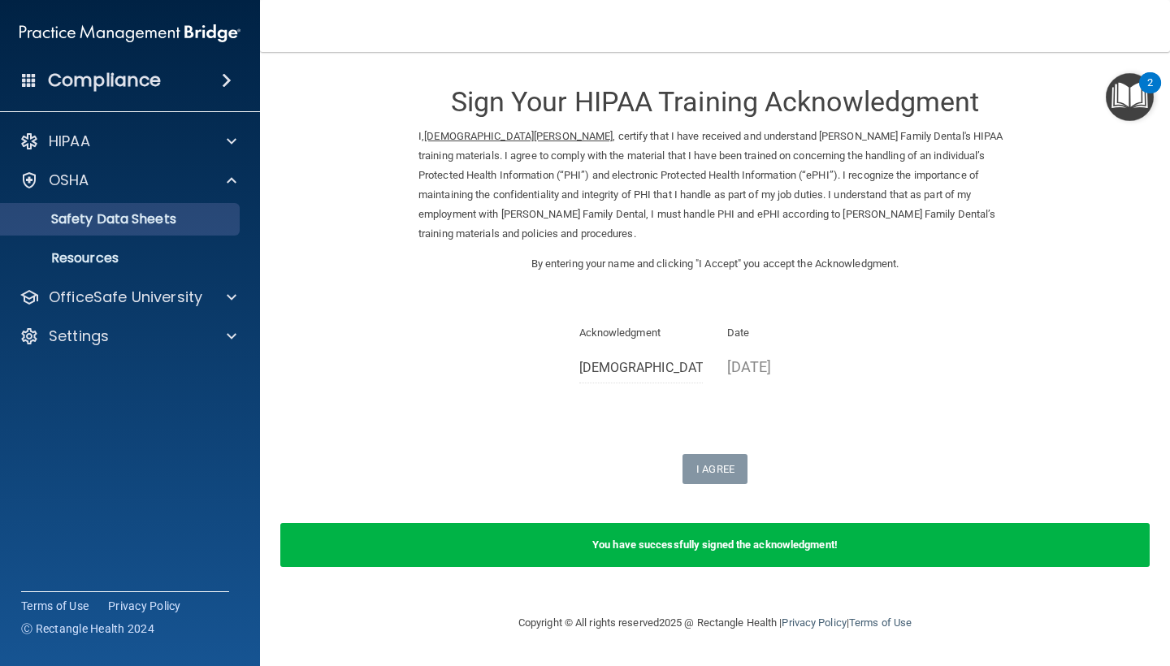
click at [162, 216] on p "Safety Data Sheets" at bounding box center [122, 219] width 222 height 16
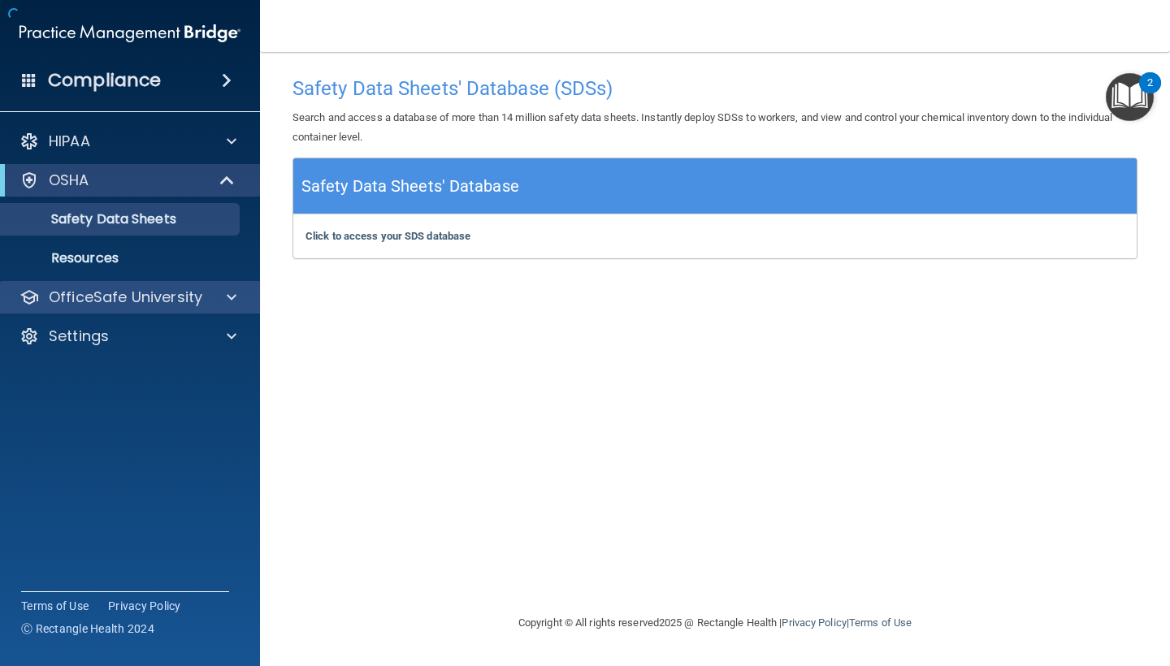
click at [165, 284] on div "OfficeSafe University" at bounding box center [130, 297] width 261 height 32
click at [184, 296] on p "OfficeSafe University" at bounding box center [126, 297] width 154 height 19
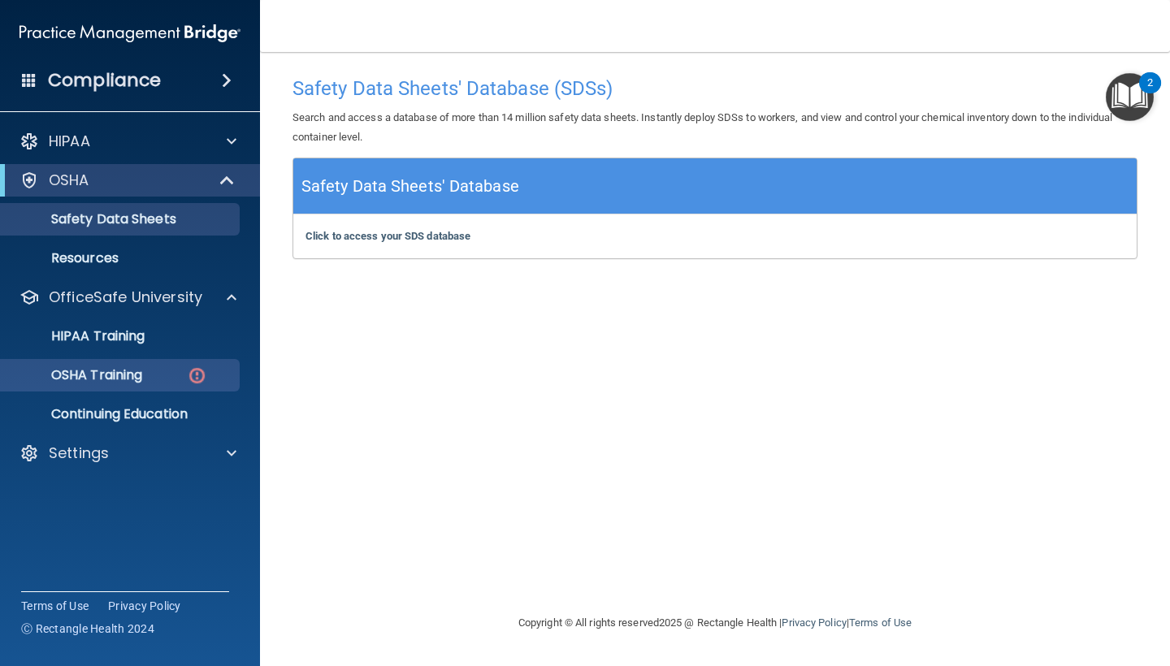
click at [157, 375] on div "OSHA Training" at bounding box center [122, 375] width 222 height 16
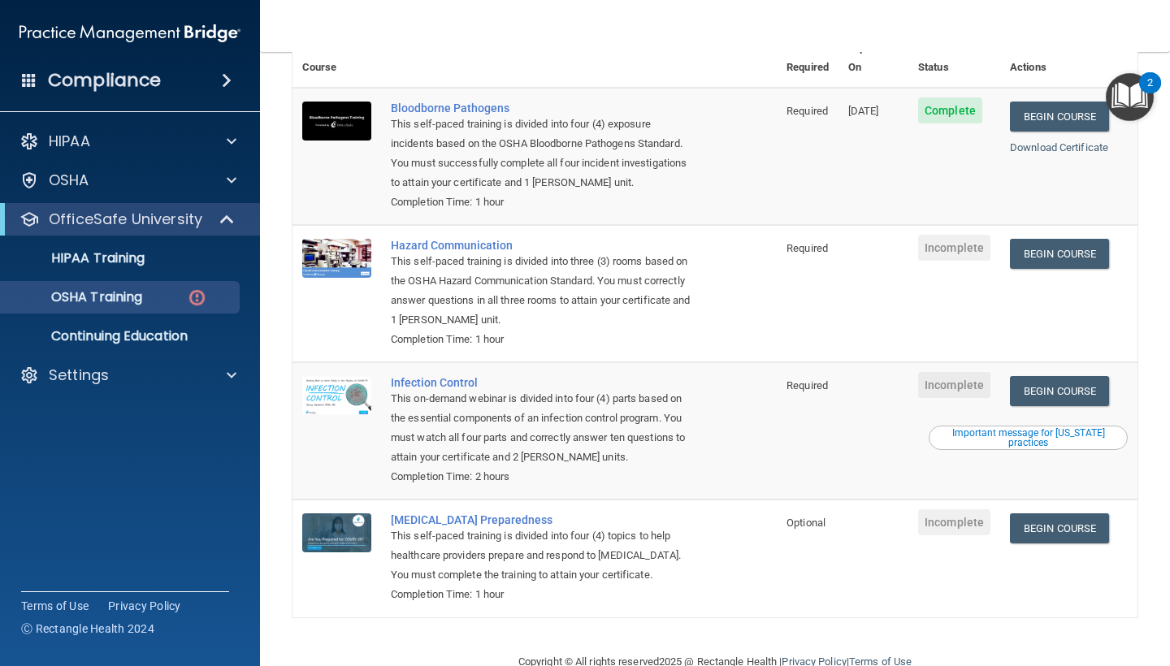
scroll to position [158, 0]
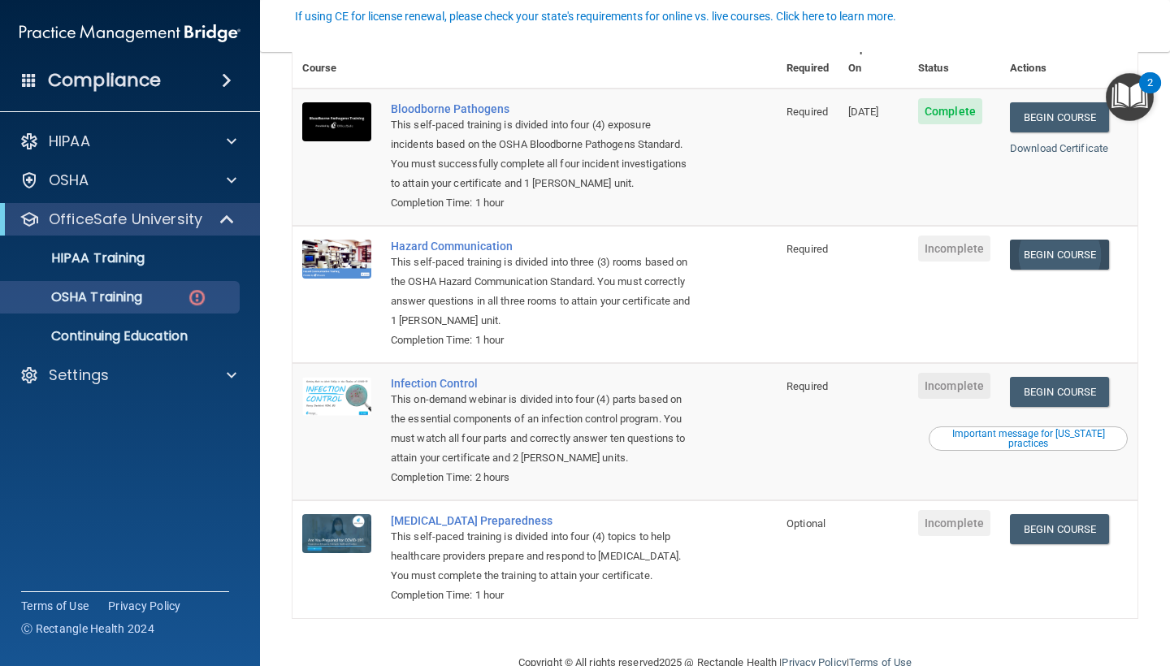
click at [1059, 240] on link "Begin Course" at bounding box center [1059, 255] width 99 height 30
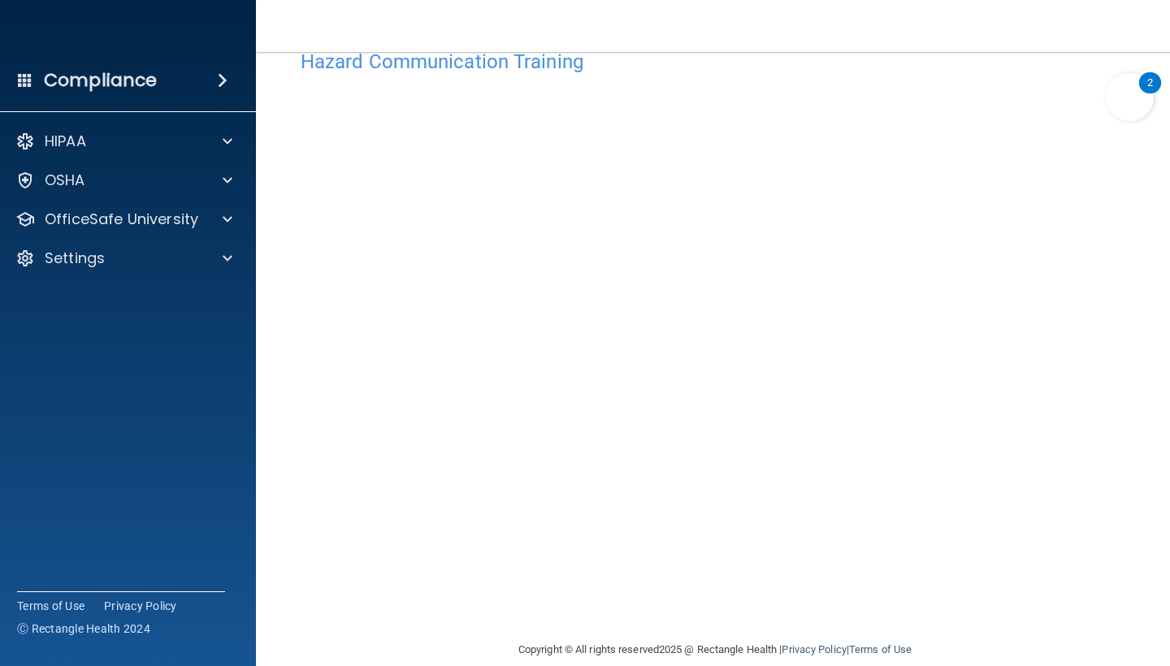
scroll to position [15, 0]
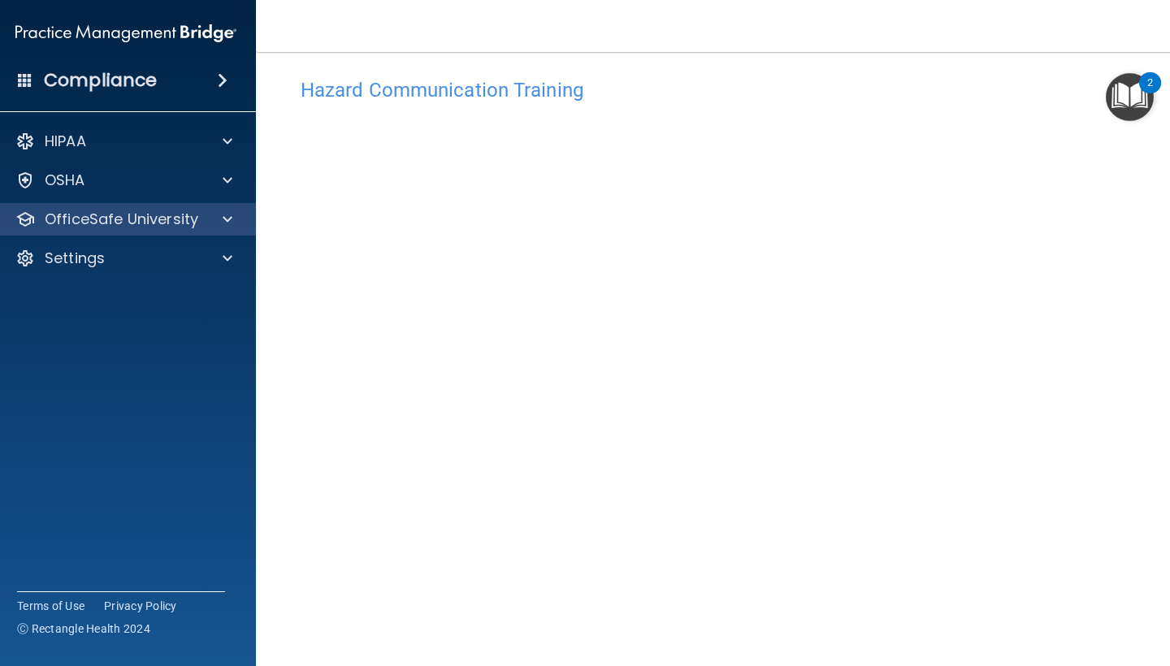
click at [131, 219] on p "OfficeSafe University" at bounding box center [122, 219] width 154 height 19
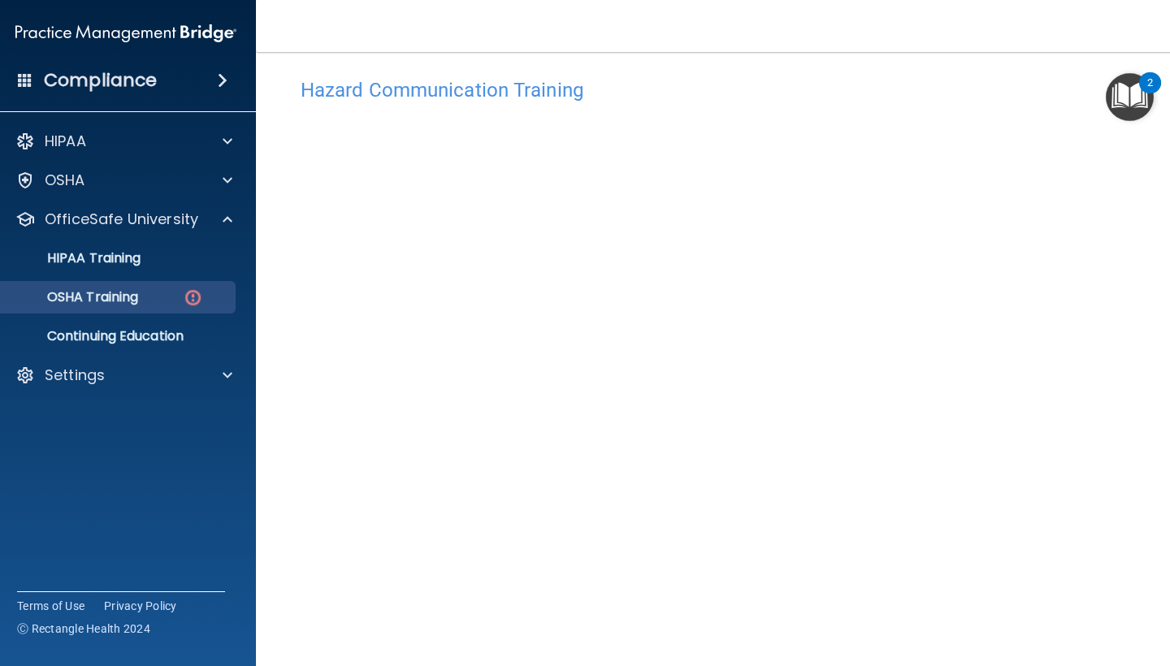
click at [110, 296] on p "OSHA Training" at bounding box center [72, 297] width 132 height 16
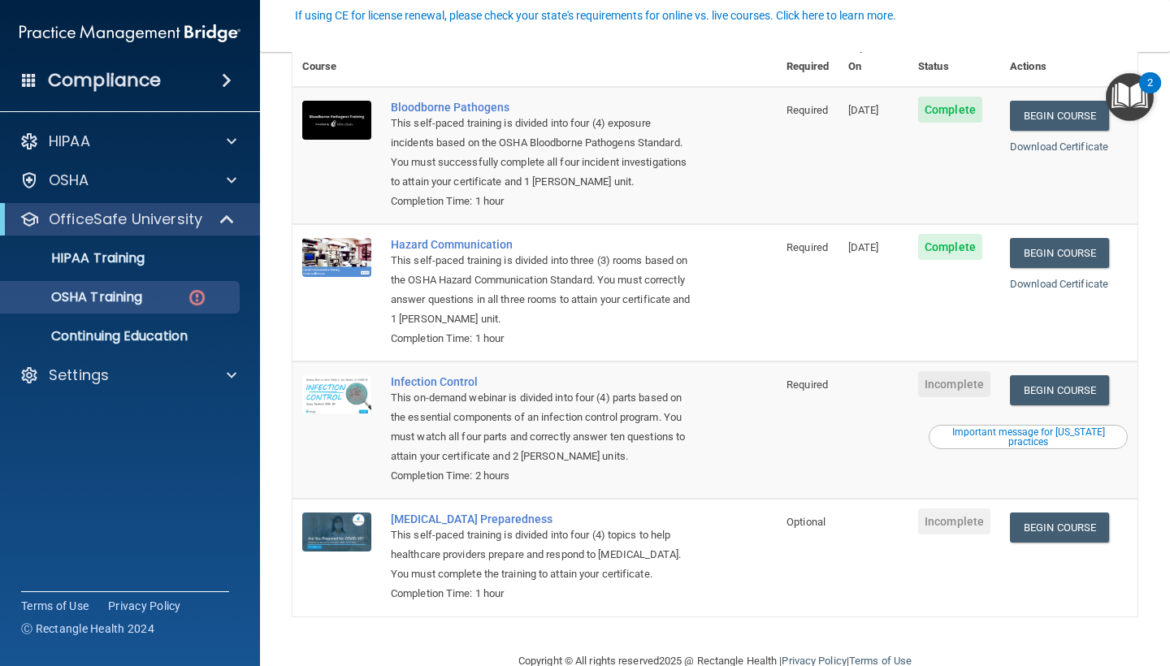
scroll to position [158, 0]
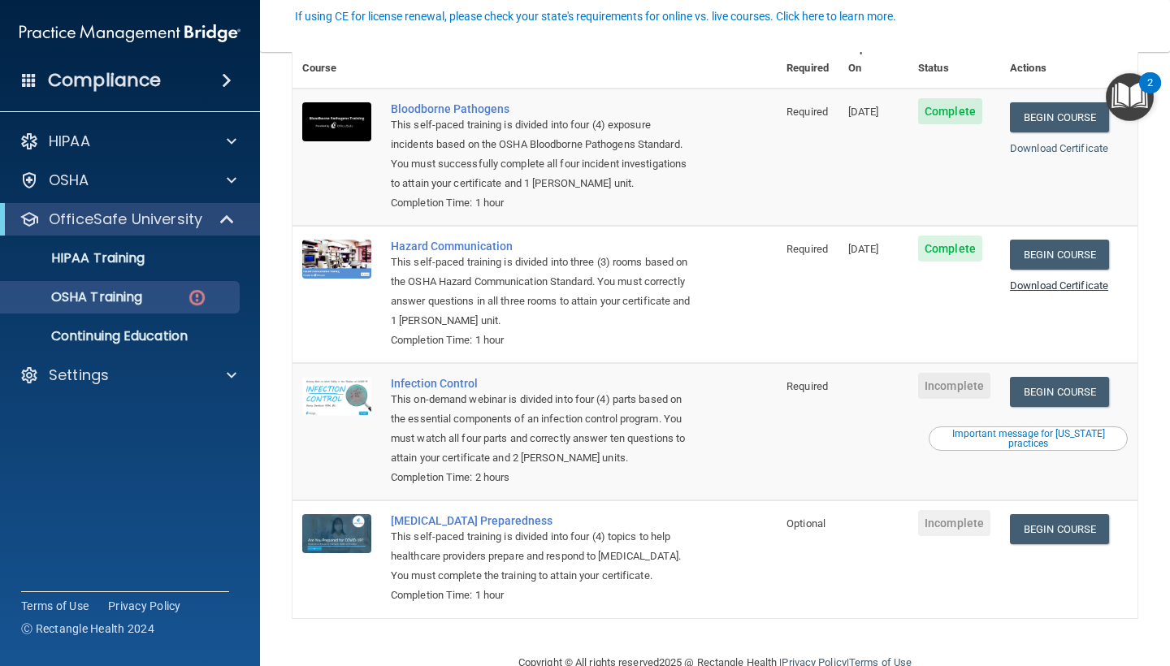
click at [1065, 279] on link "Download Certificate" at bounding box center [1059, 285] width 98 height 12
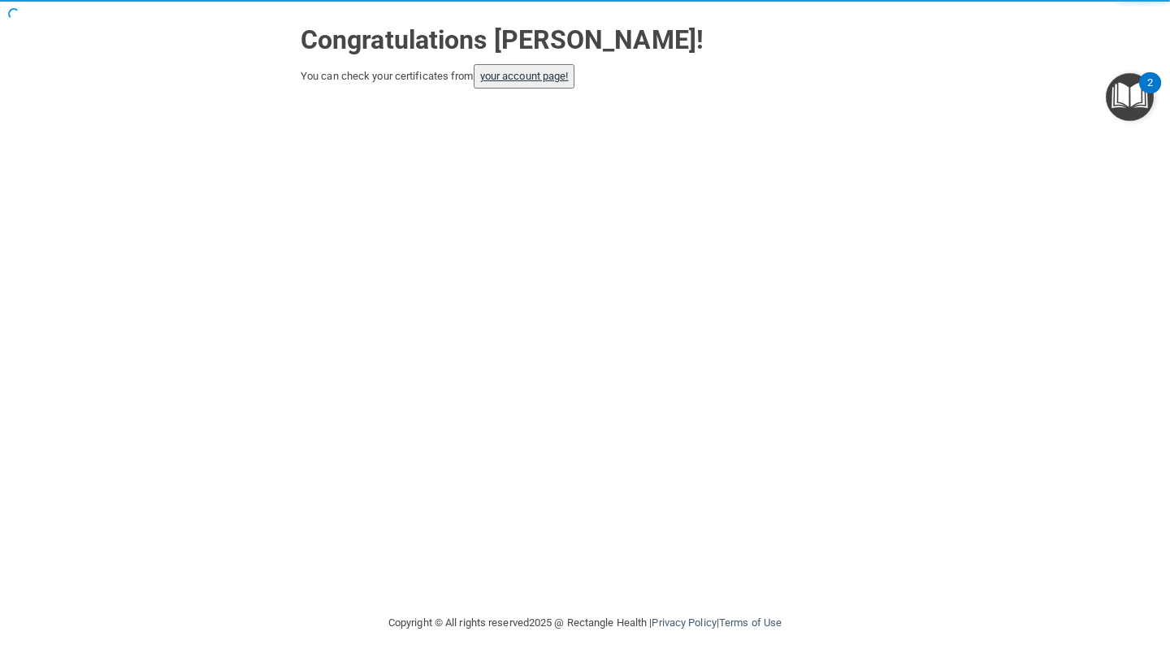
click at [548, 77] on link "your account page!" at bounding box center [524, 76] width 89 height 12
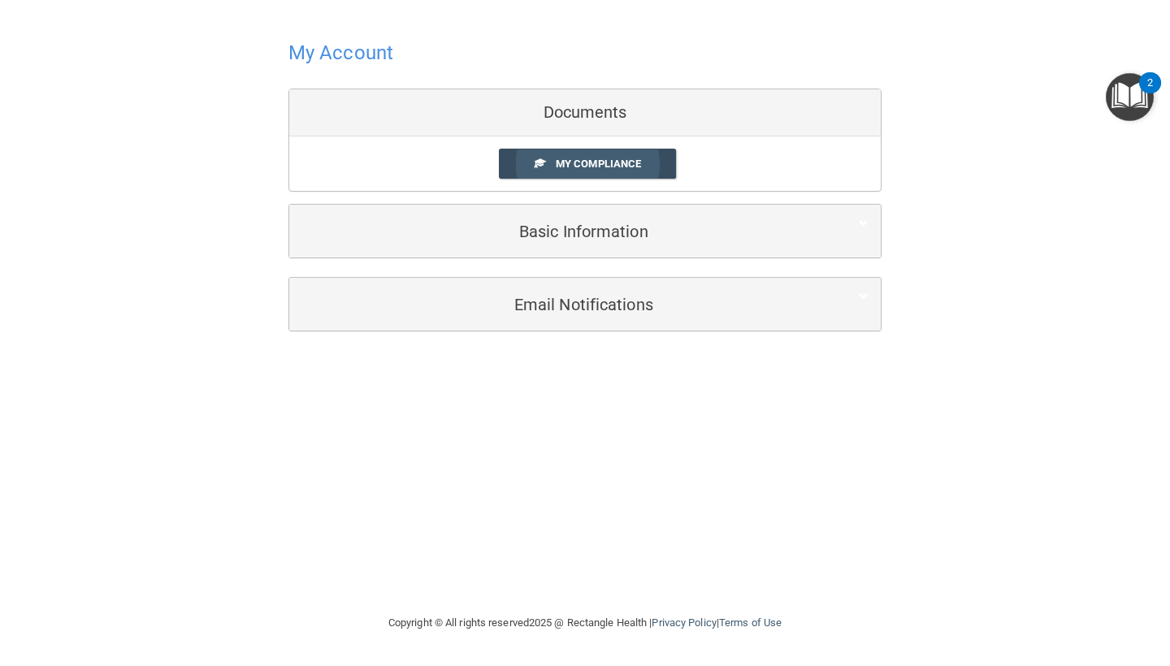
click at [615, 165] on span "My Compliance" at bounding box center [598, 164] width 85 height 12
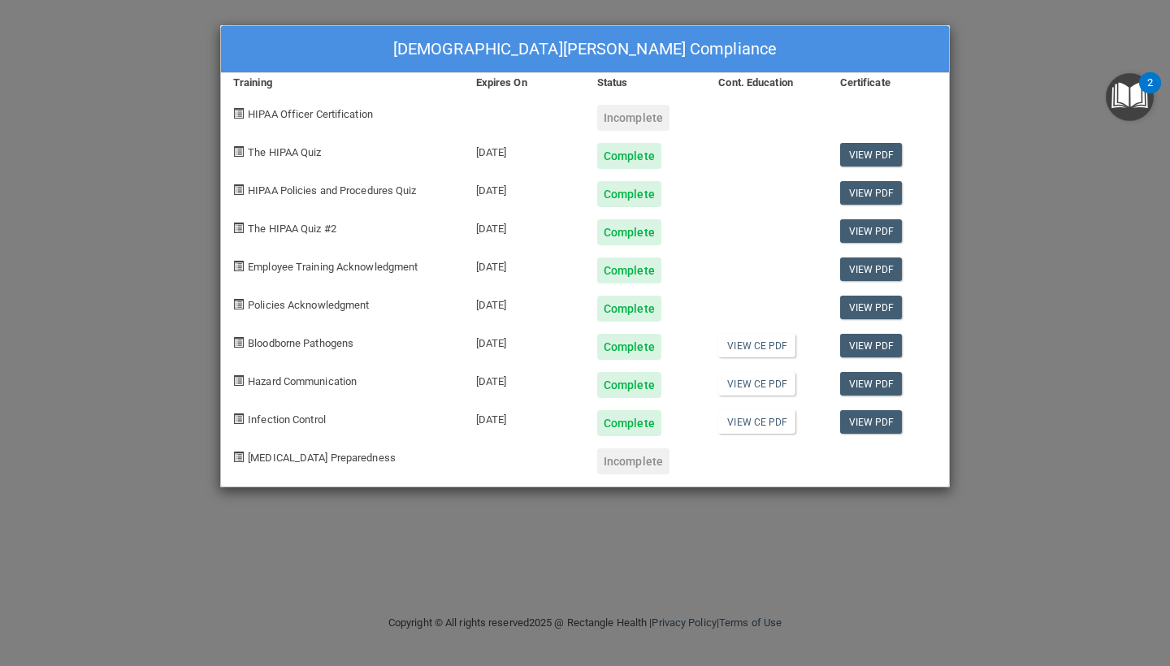
click at [601, 466] on div "Incomplete" at bounding box center [633, 461] width 72 height 26
click at [1030, 175] on div "Christian Findley's Compliance Training Expires On Status Cont. Education Certi…" at bounding box center [585, 333] width 1170 height 666
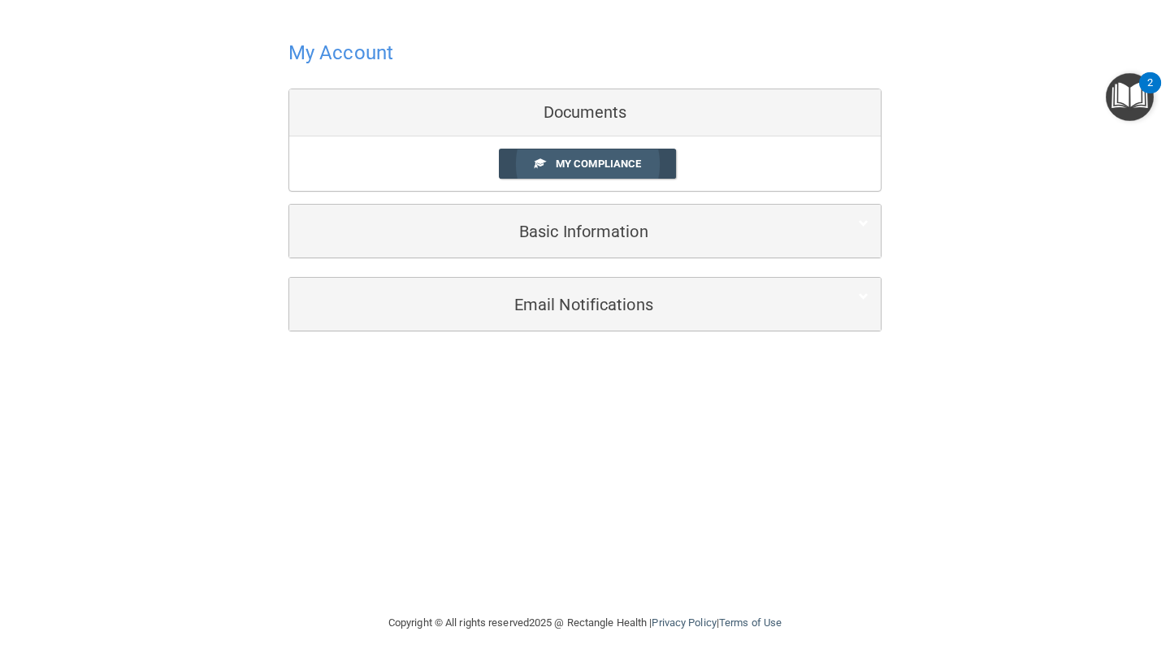
click at [595, 169] on link "My Compliance" at bounding box center [588, 164] width 178 height 30
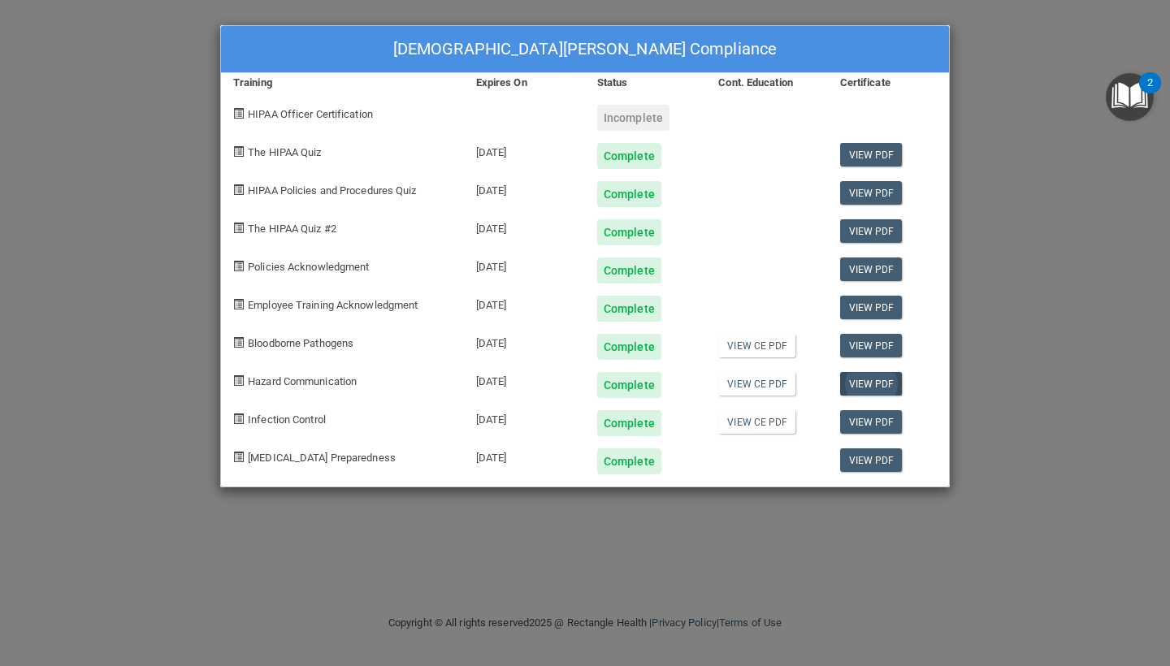
click at [859, 383] on link "View PDF" at bounding box center [871, 384] width 63 height 24
click at [740, 385] on link "View CE PDF" at bounding box center [756, 384] width 77 height 24
click at [753, 346] on link "View CE PDF" at bounding box center [756, 346] width 77 height 24
click at [756, 426] on link "View CE PDF" at bounding box center [756, 422] width 77 height 24
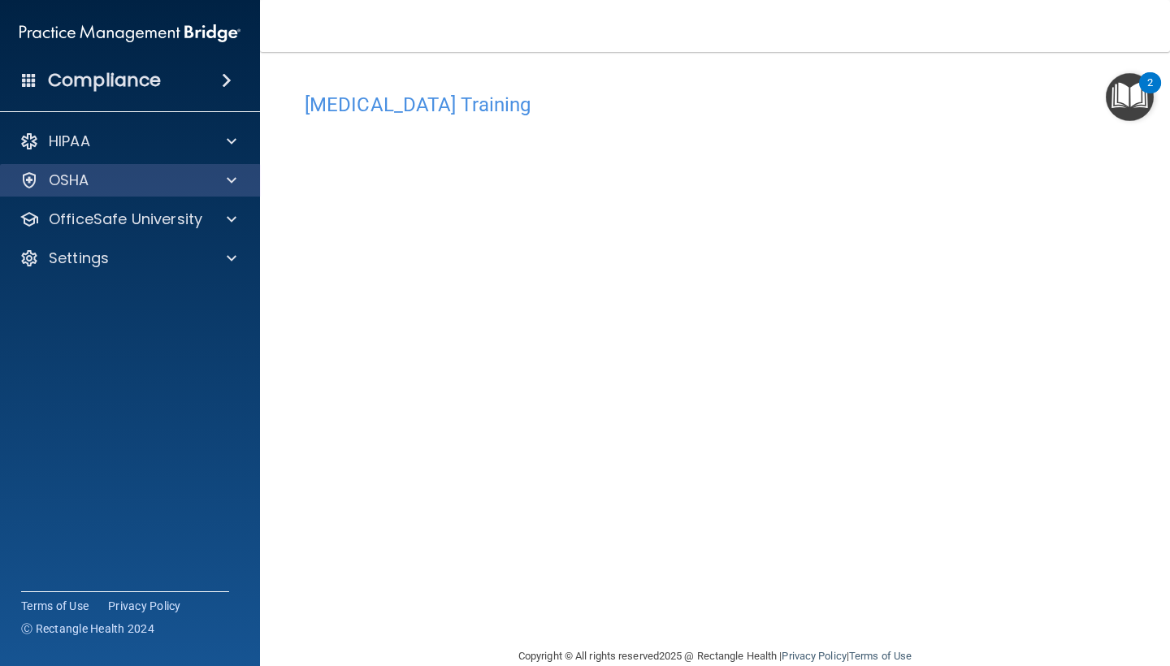
click at [121, 176] on div "OSHA" at bounding box center [107, 180] width 201 height 19
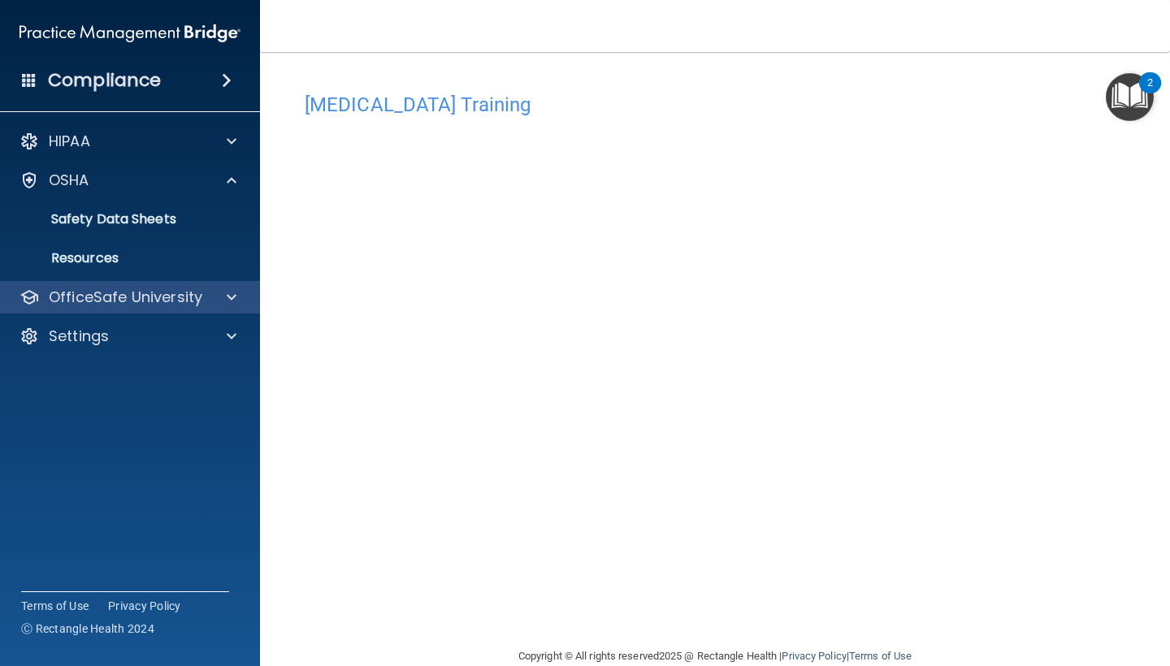
click at [128, 295] on p "OfficeSafe University" at bounding box center [126, 297] width 154 height 19
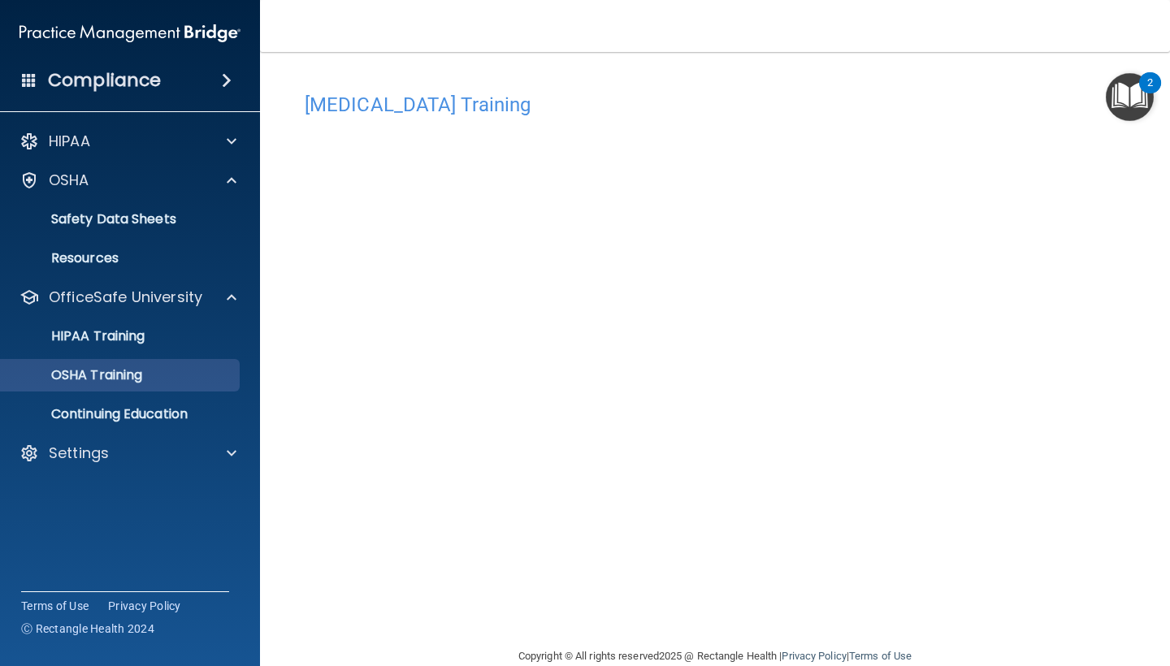
click at [132, 386] on link "OSHA Training" at bounding box center [112, 375] width 256 height 32
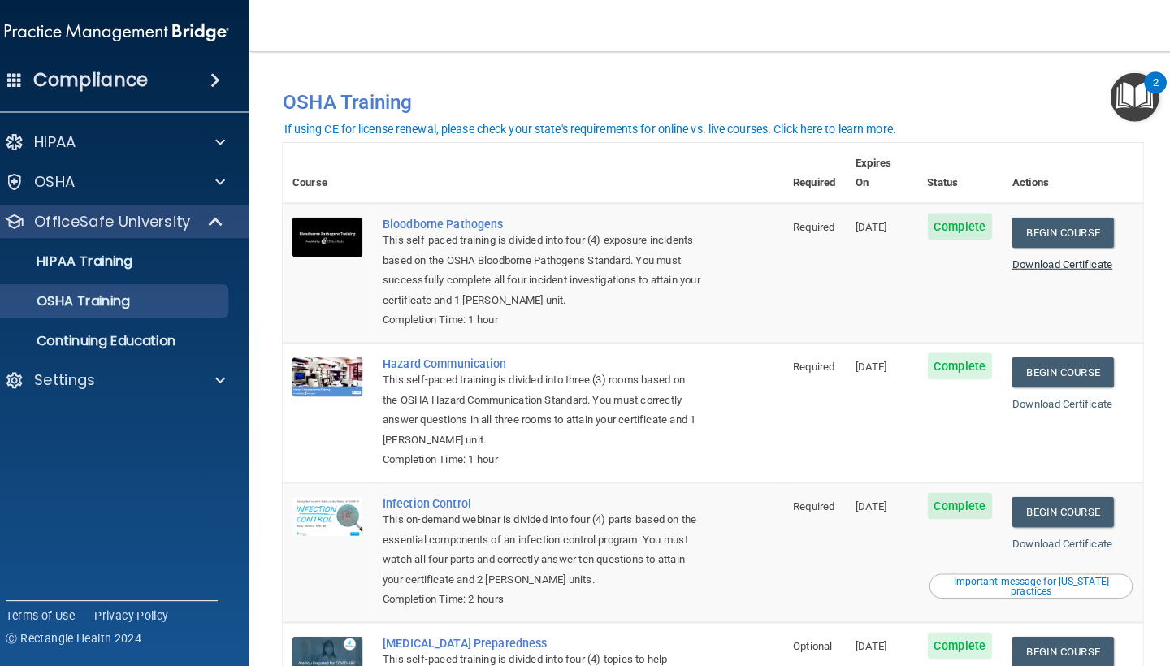
click at [1045, 255] on link "Download Certificate" at bounding box center [1058, 261] width 98 height 12
